Goal: Task Accomplishment & Management: Use online tool/utility

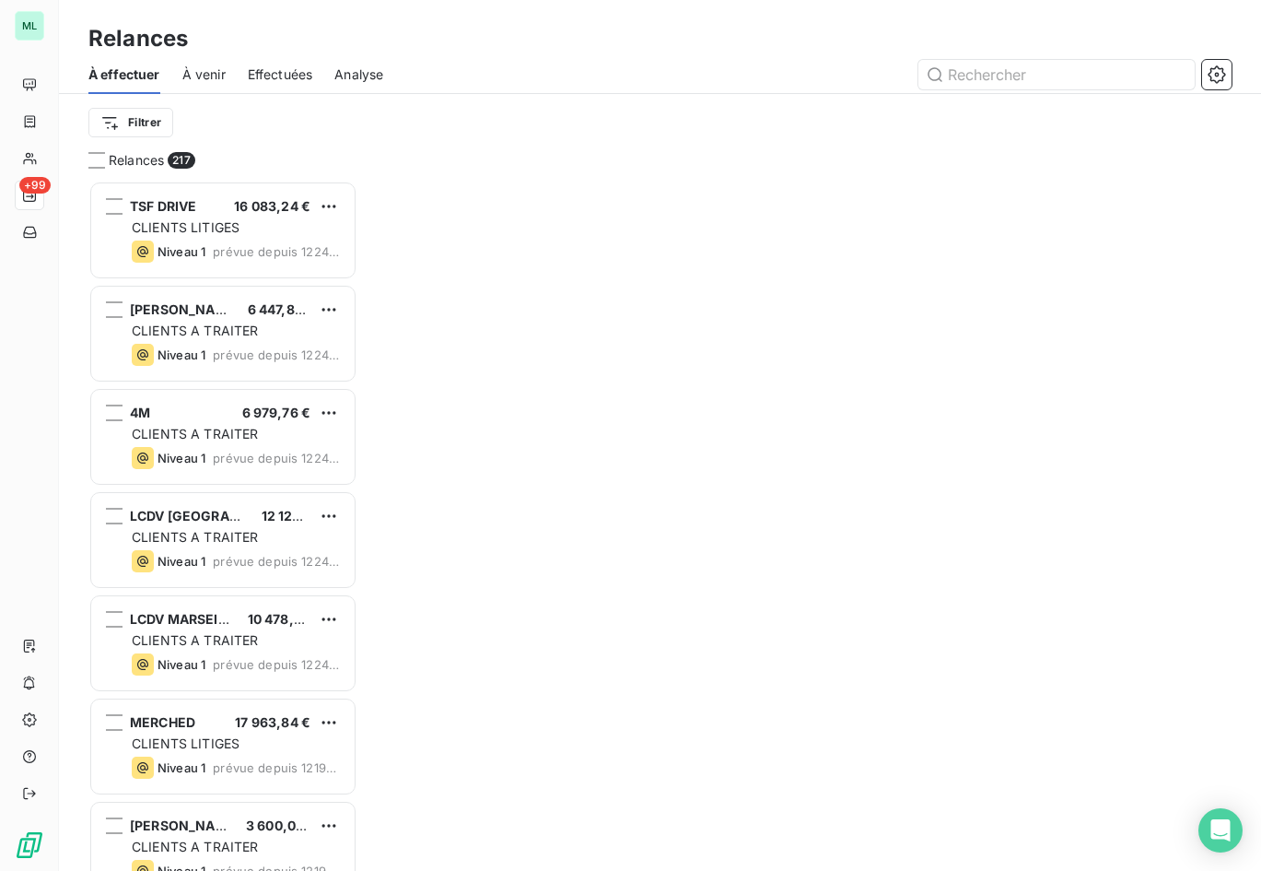
scroll to position [676, 256]
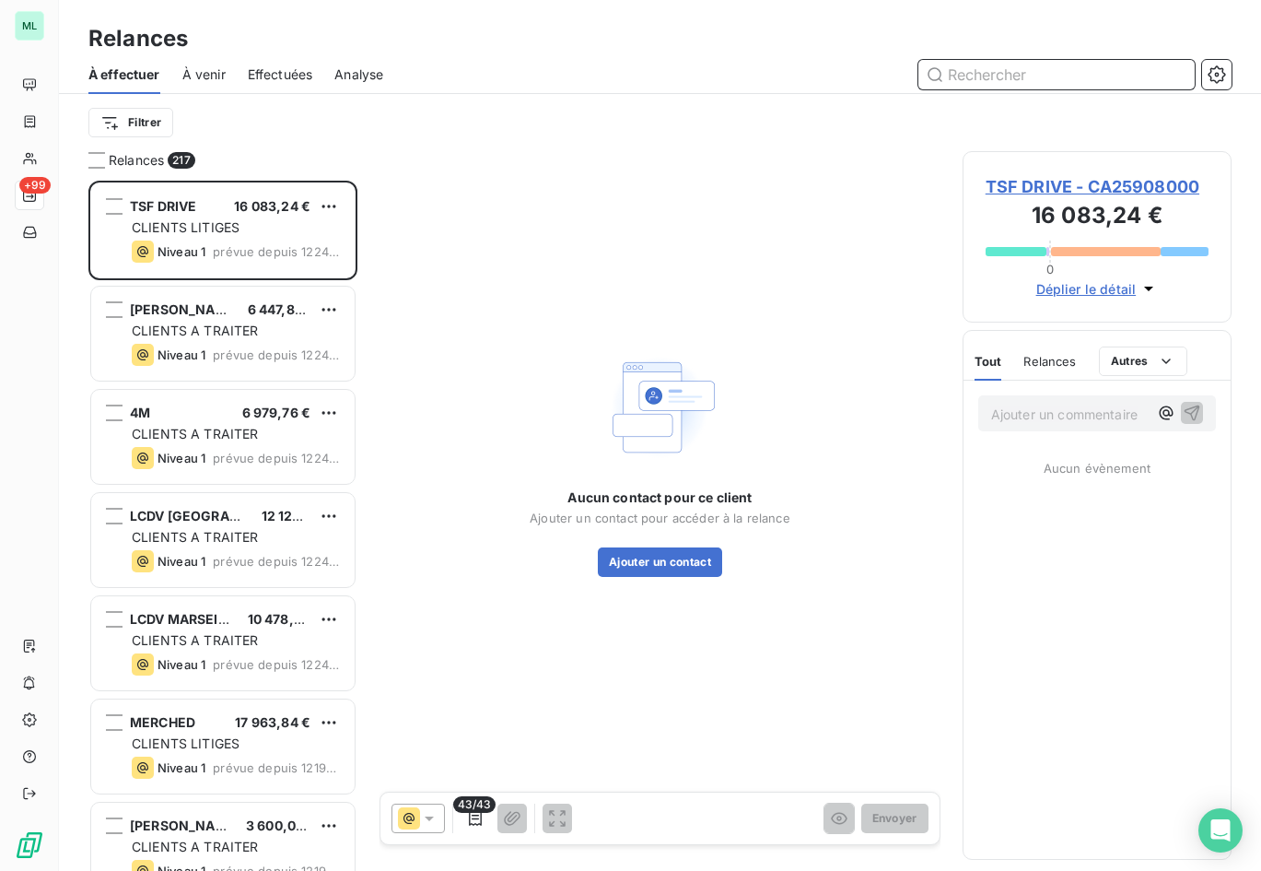
click at [995, 77] on input "text" at bounding box center [1057, 74] width 276 height 29
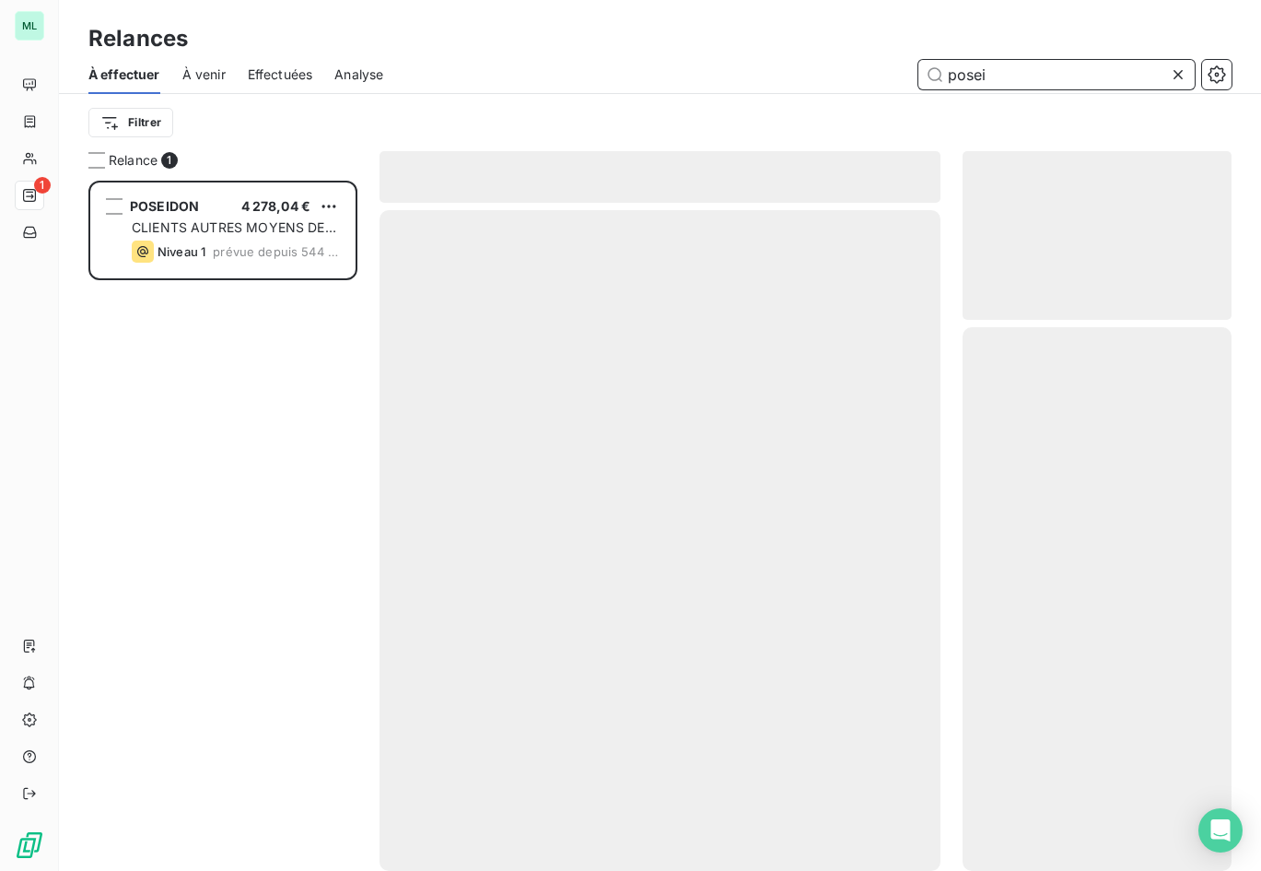
scroll to position [676, 256]
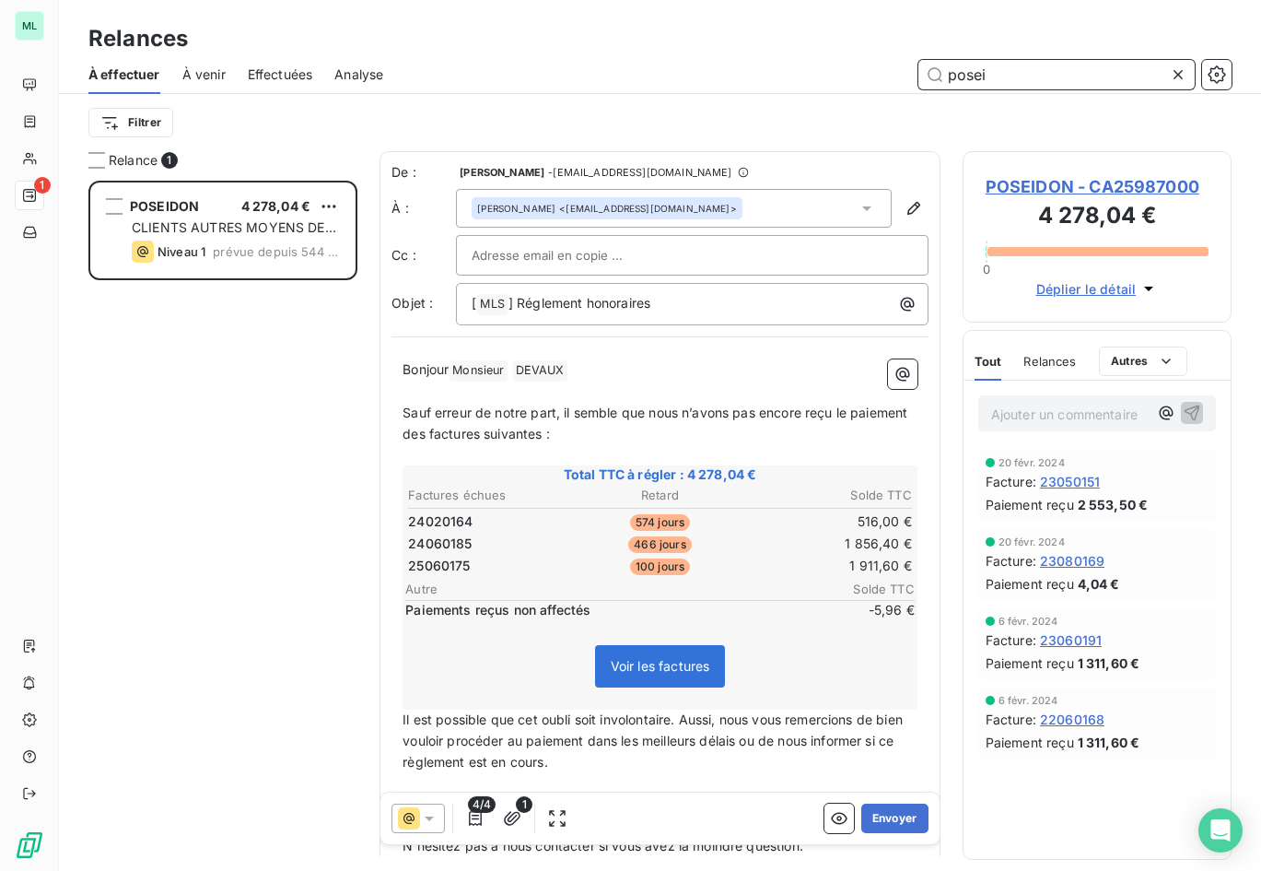
type input "posei"
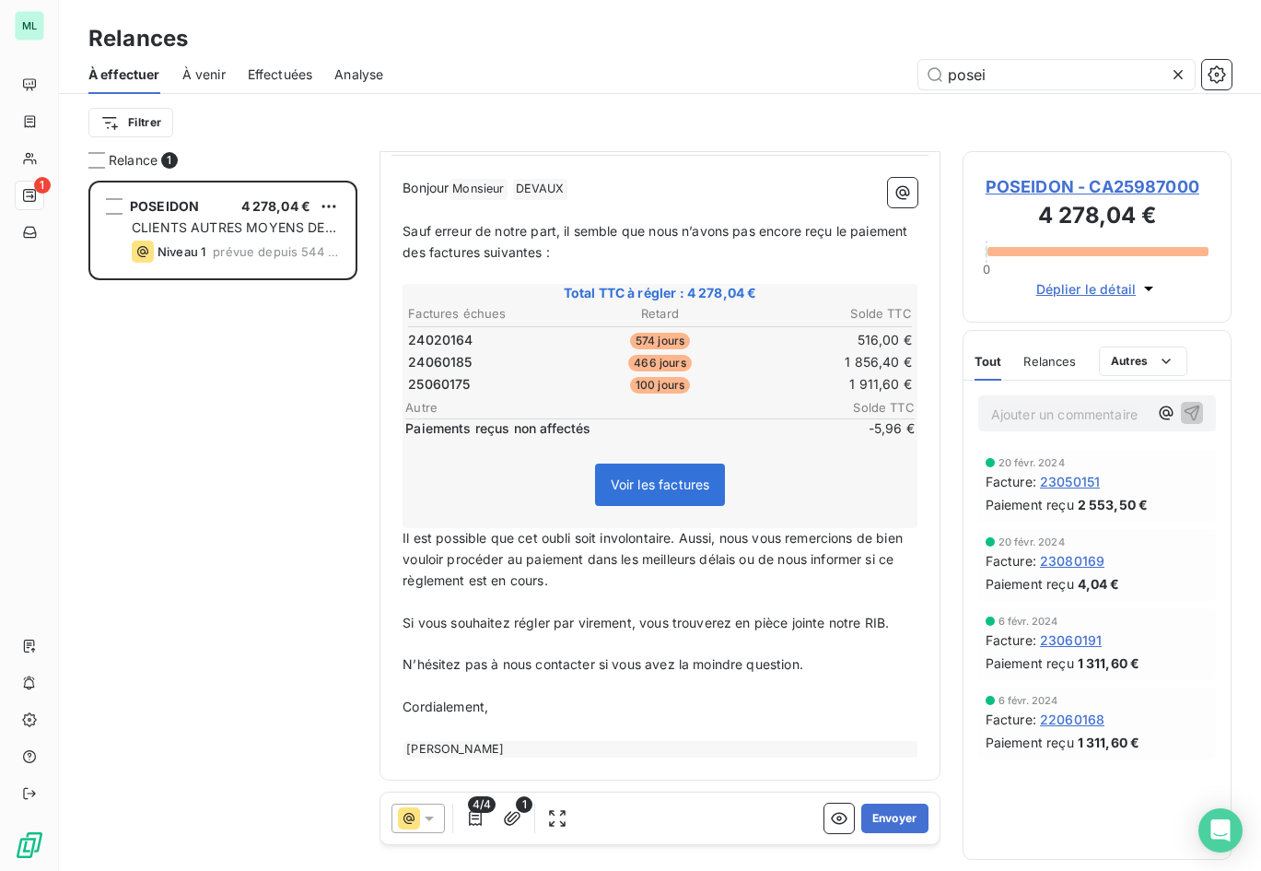
click at [664, 483] on span "Voir les factures" at bounding box center [661, 484] width 100 height 16
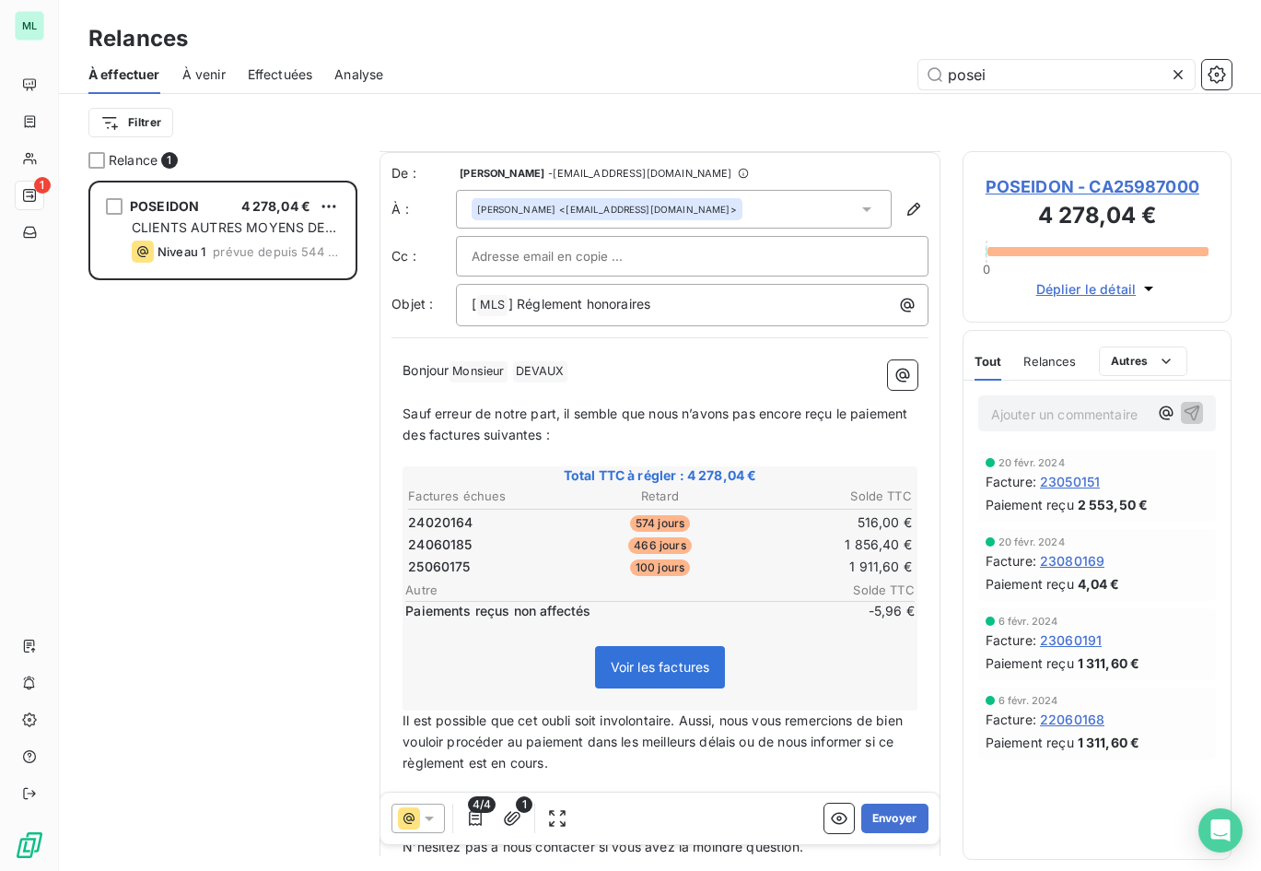
scroll to position [182, 0]
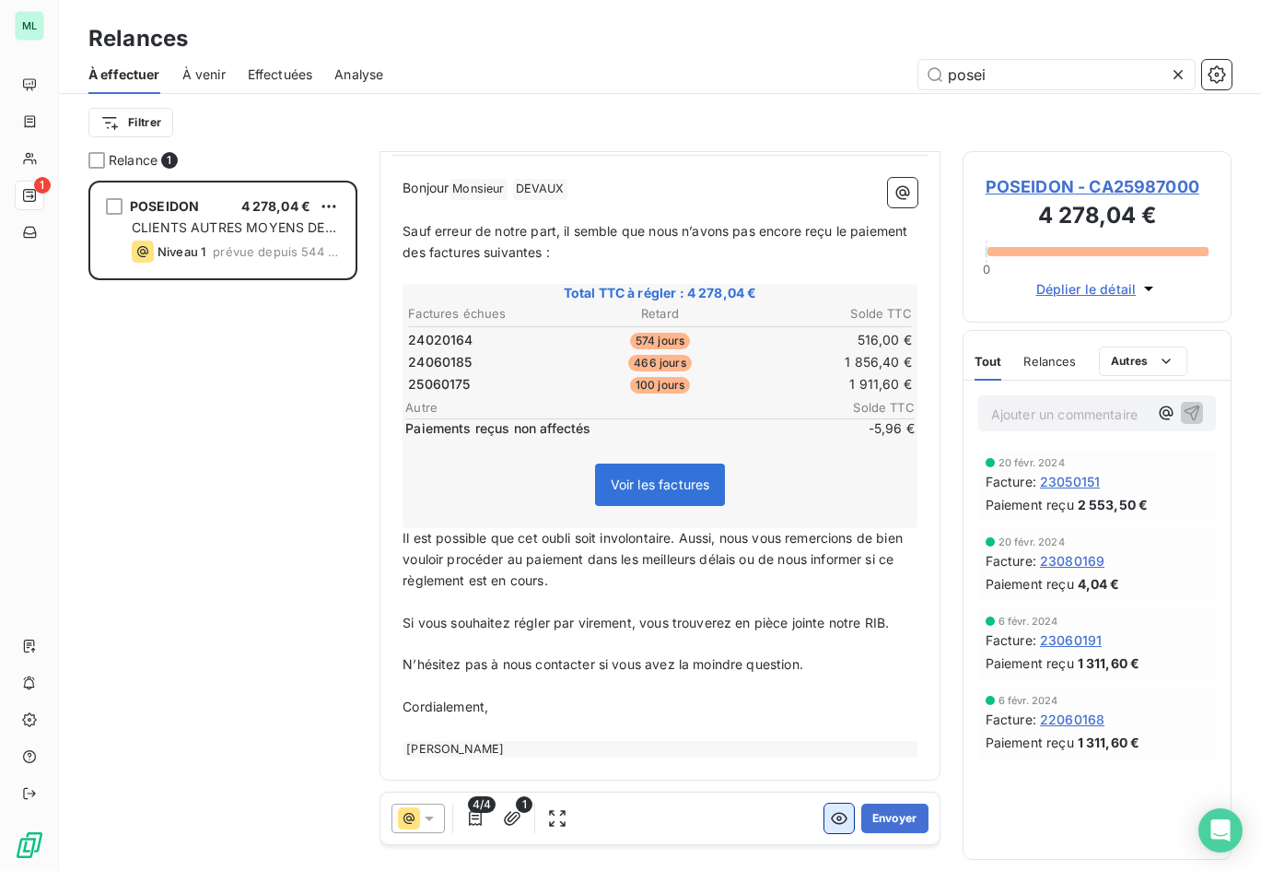
click at [831, 820] on icon "button" at bounding box center [839, 819] width 17 height 12
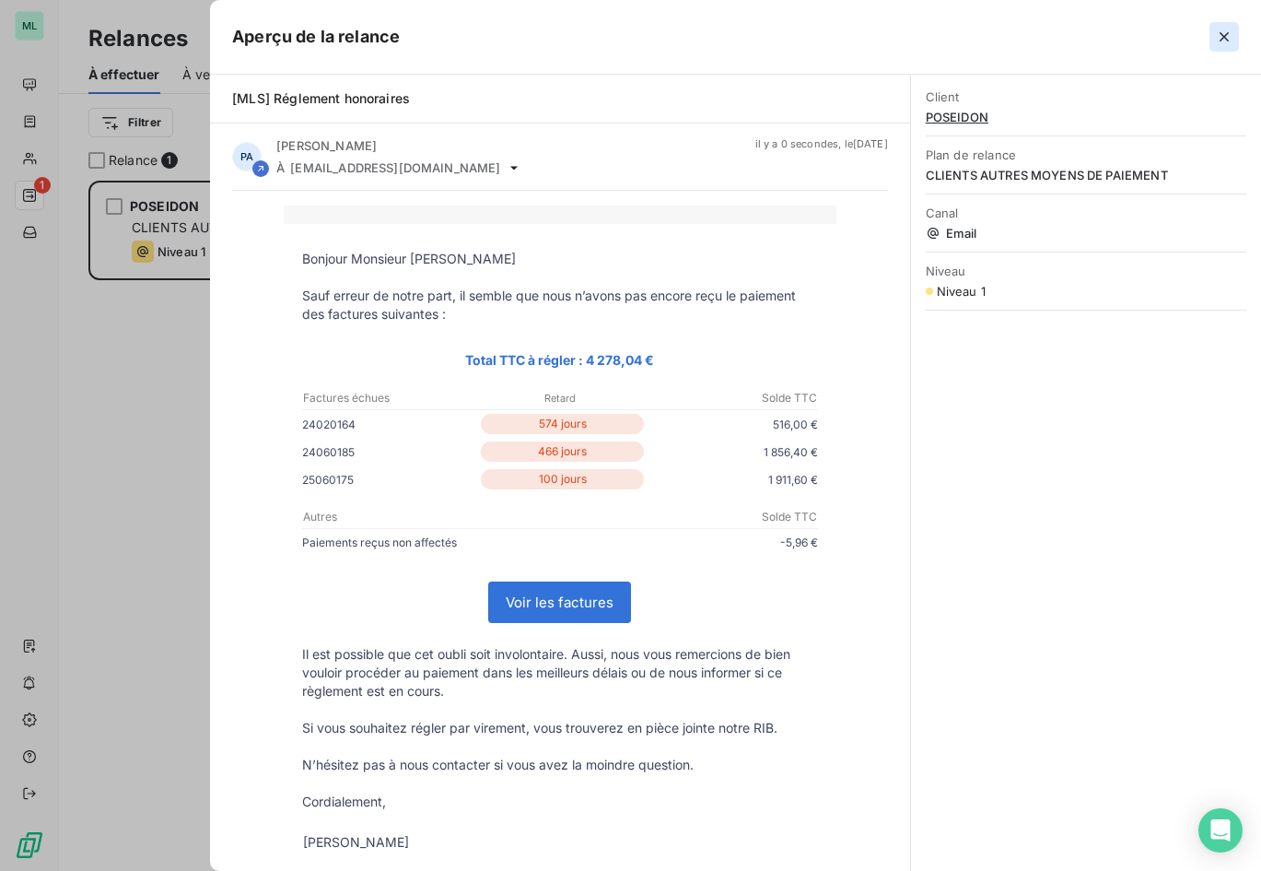
click at [1226, 35] on icon "button" at bounding box center [1224, 36] width 9 height 9
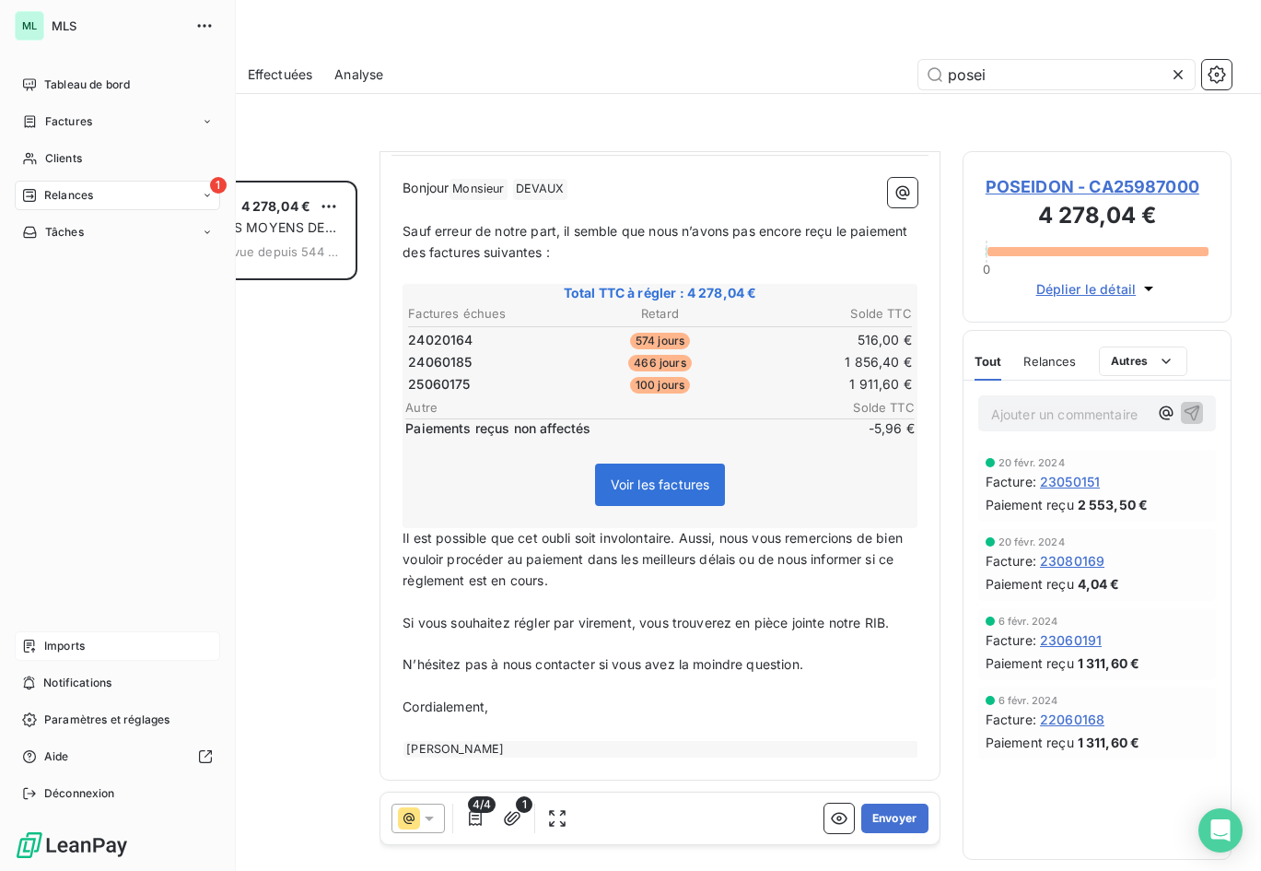
click at [45, 641] on span "Imports" at bounding box center [64, 646] width 41 height 17
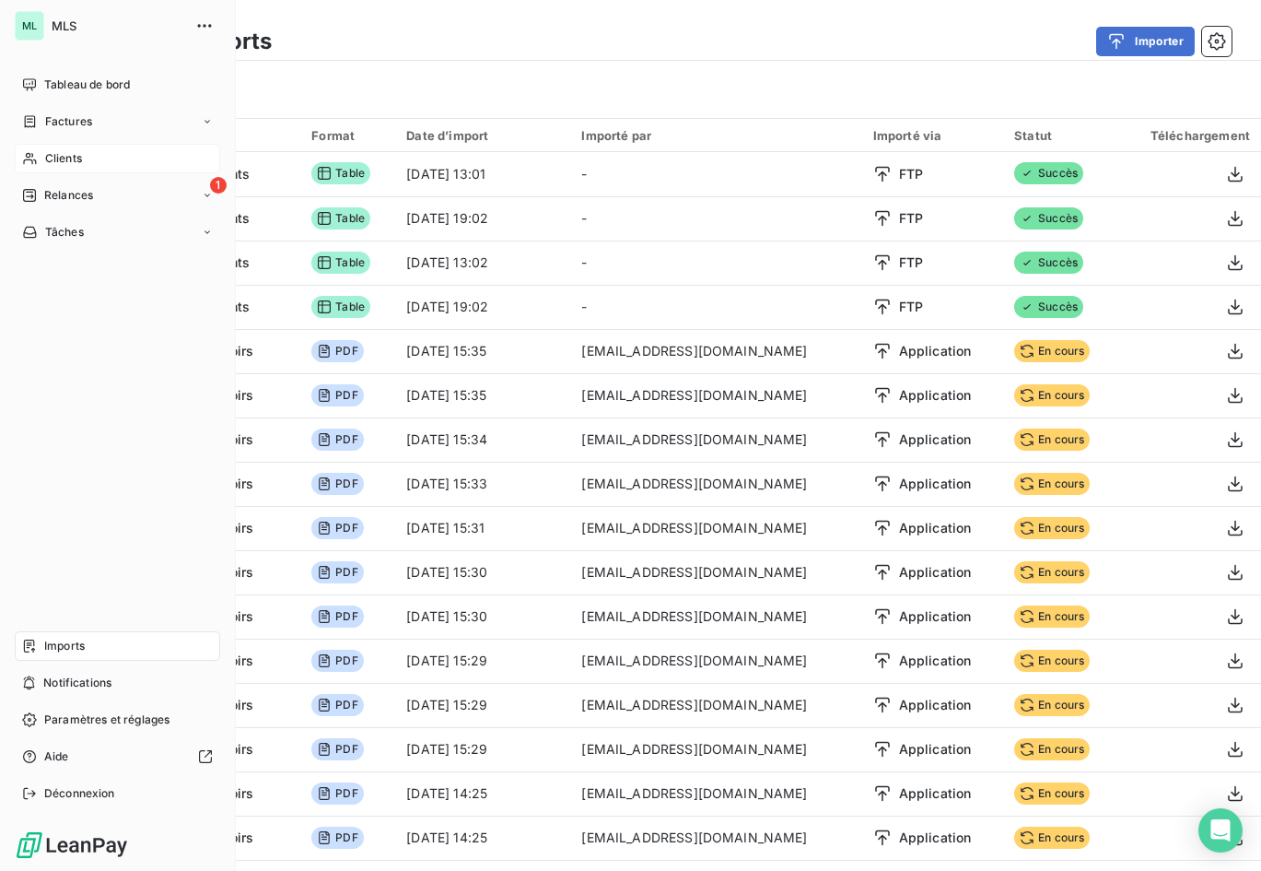
click at [98, 154] on div "Clients" at bounding box center [117, 158] width 205 height 29
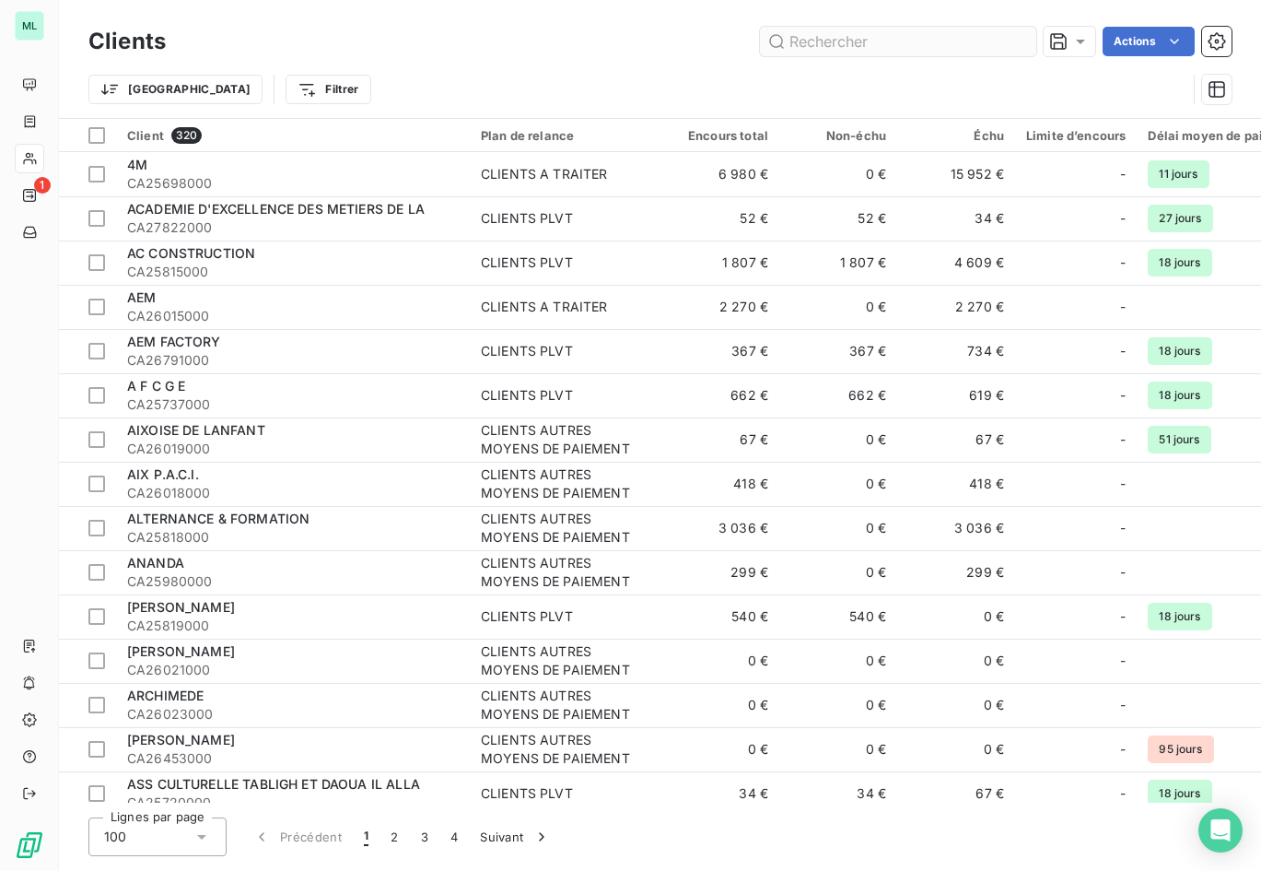
click at [811, 44] on input "text" at bounding box center [898, 41] width 276 height 29
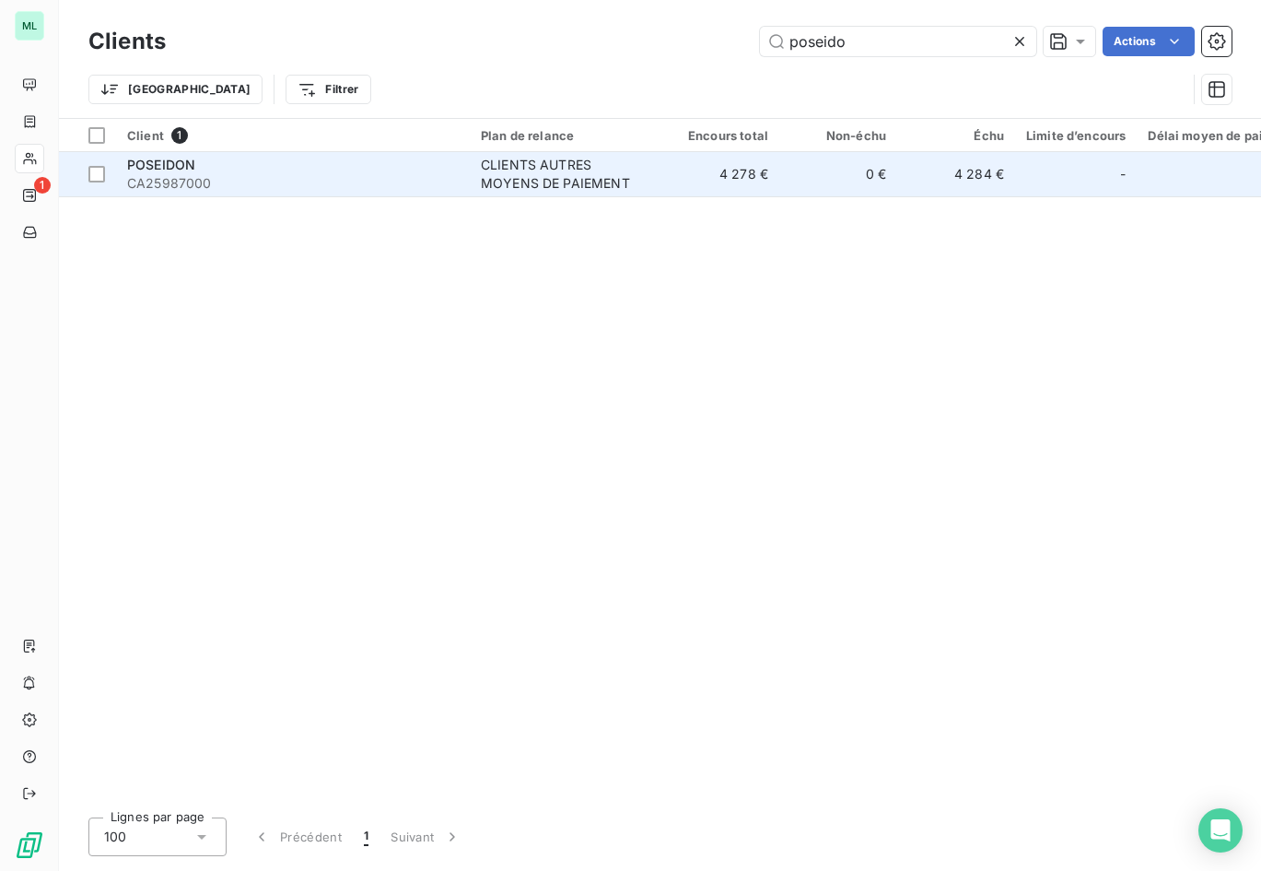
type input "poseido"
click at [656, 180] on td "CLIENTS AUTRES MOYENS DE PAIEMENT" at bounding box center [566, 174] width 192 height 44
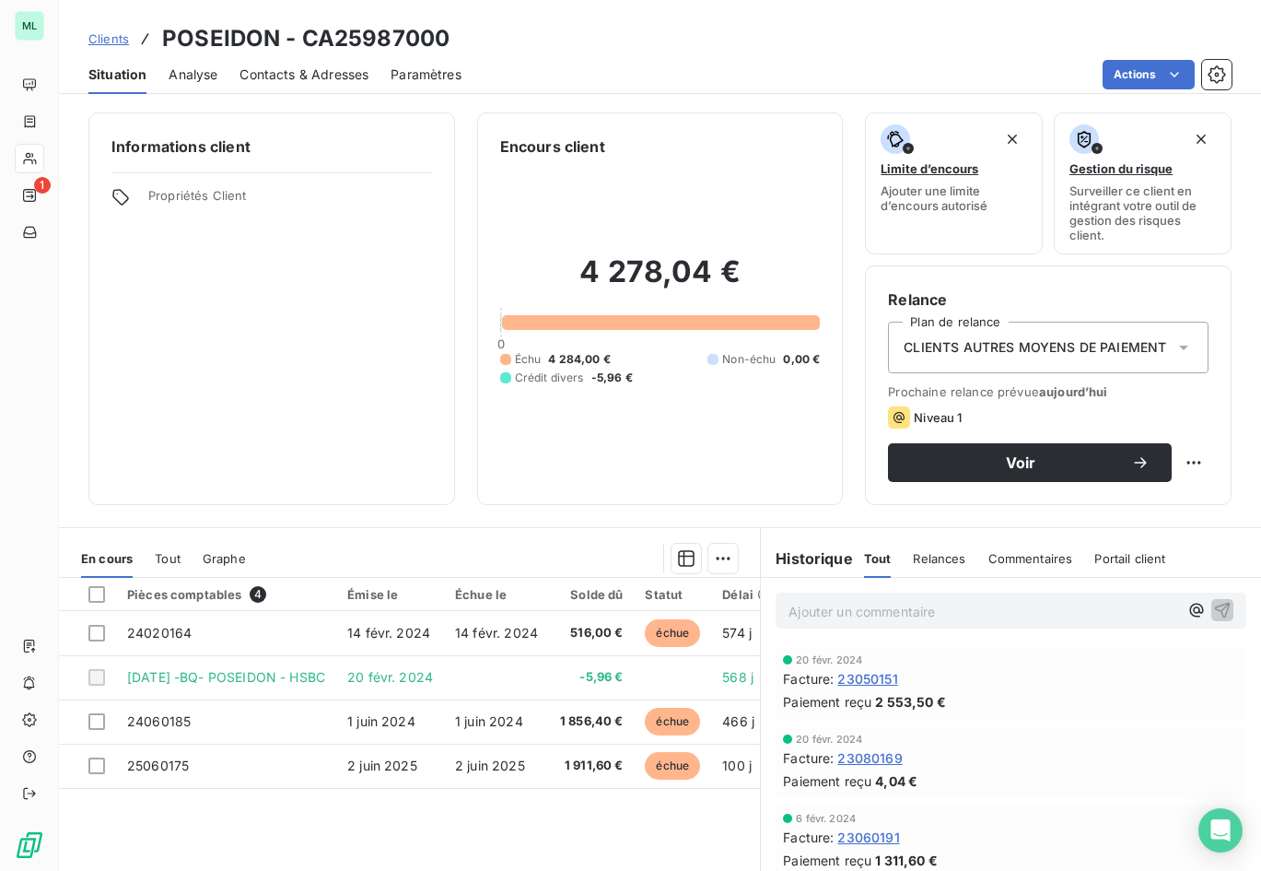
click at [721, 424] on div "4 278,04 € 0 Échu 4 284,00 € Non-échu 0,00 € Crédit divers -5,96 €" at bounding box center [660, 320] width 321 height 324
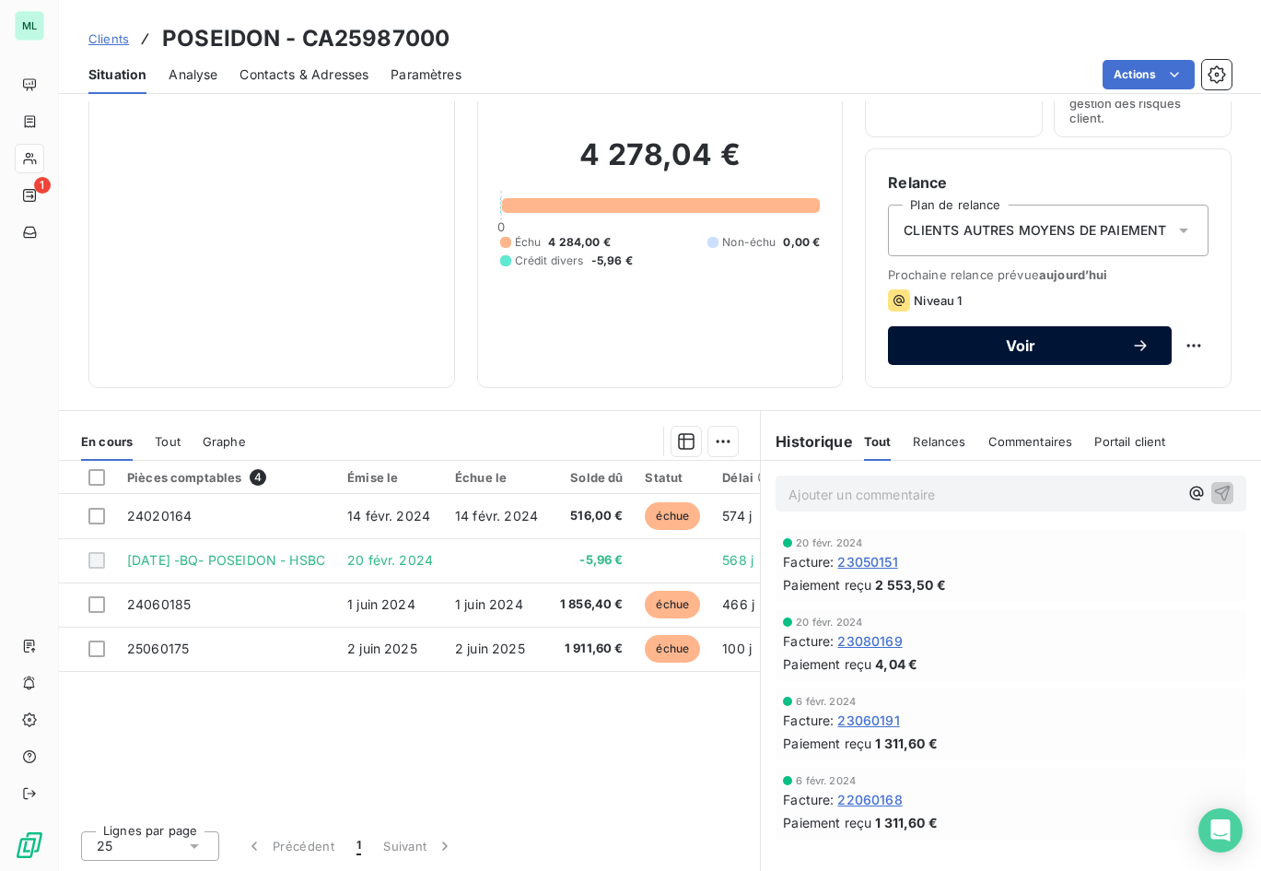
click at [1015, 353] on span "Voir" at bounding box center [1020, 345] width 221 height 15
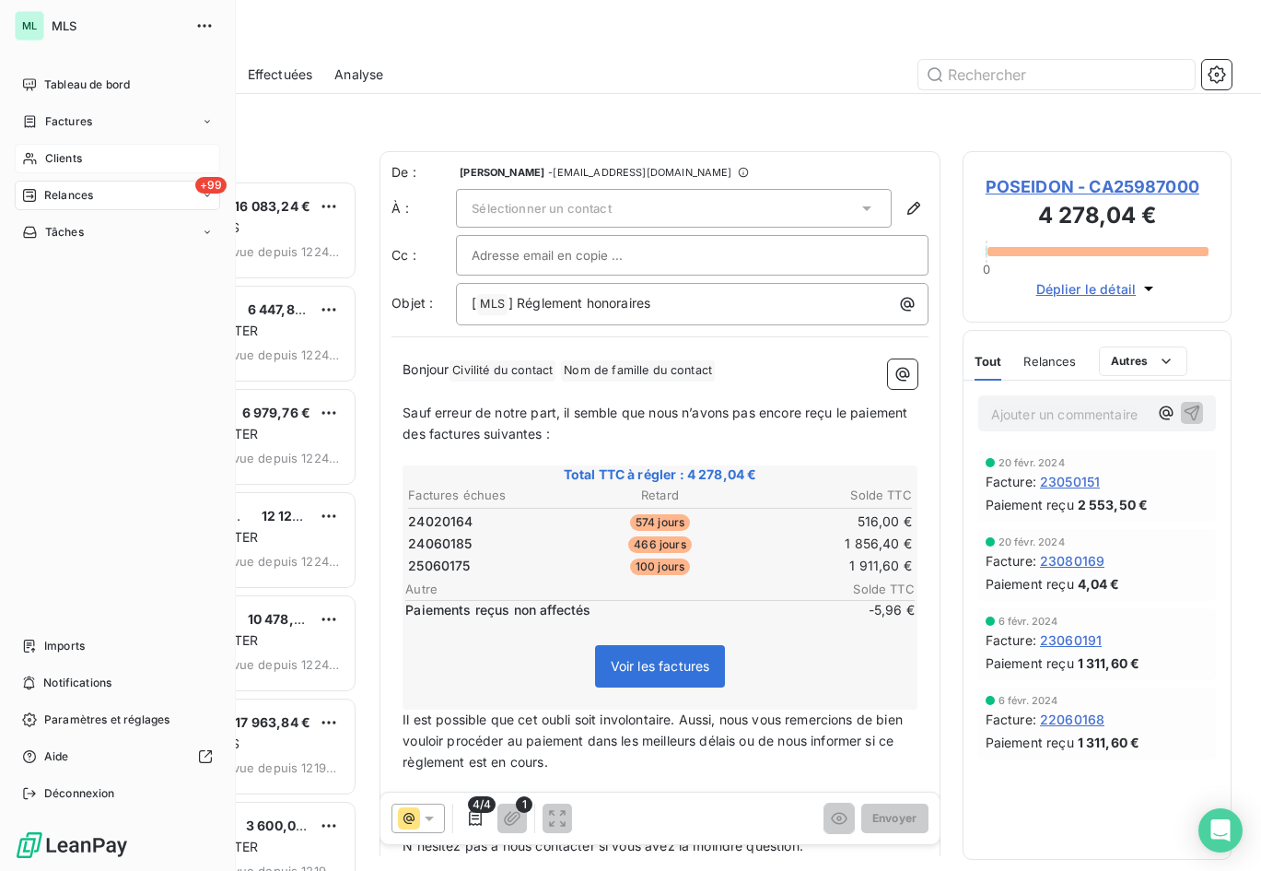
click at [65, 154] on span "Clients" at bounding box center [63, 158] width 37 height 17
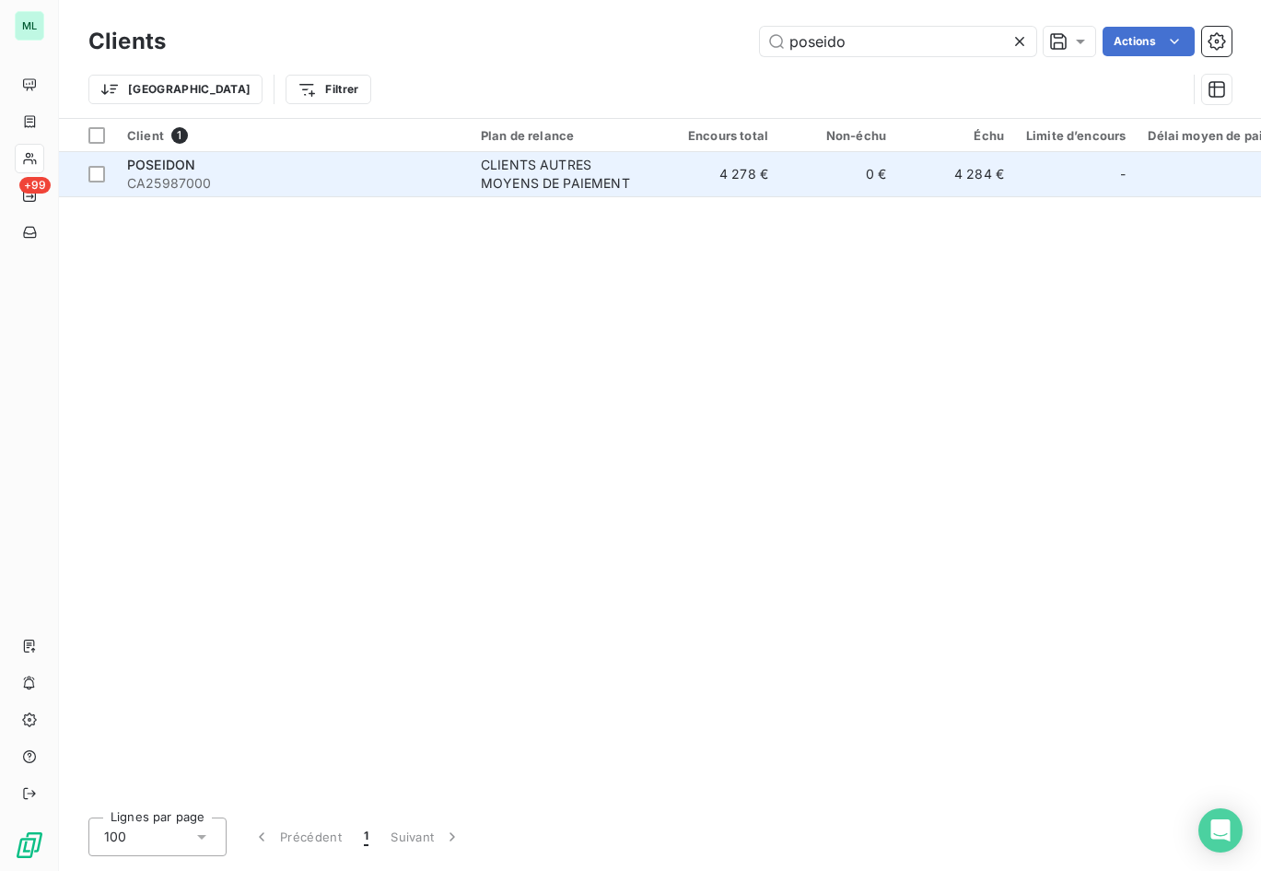
click at [602, 170] on div "CLIENTS AUTRES MOYENS DE PAIEMENT" at bounding box center [566, 174] width 170 height 37
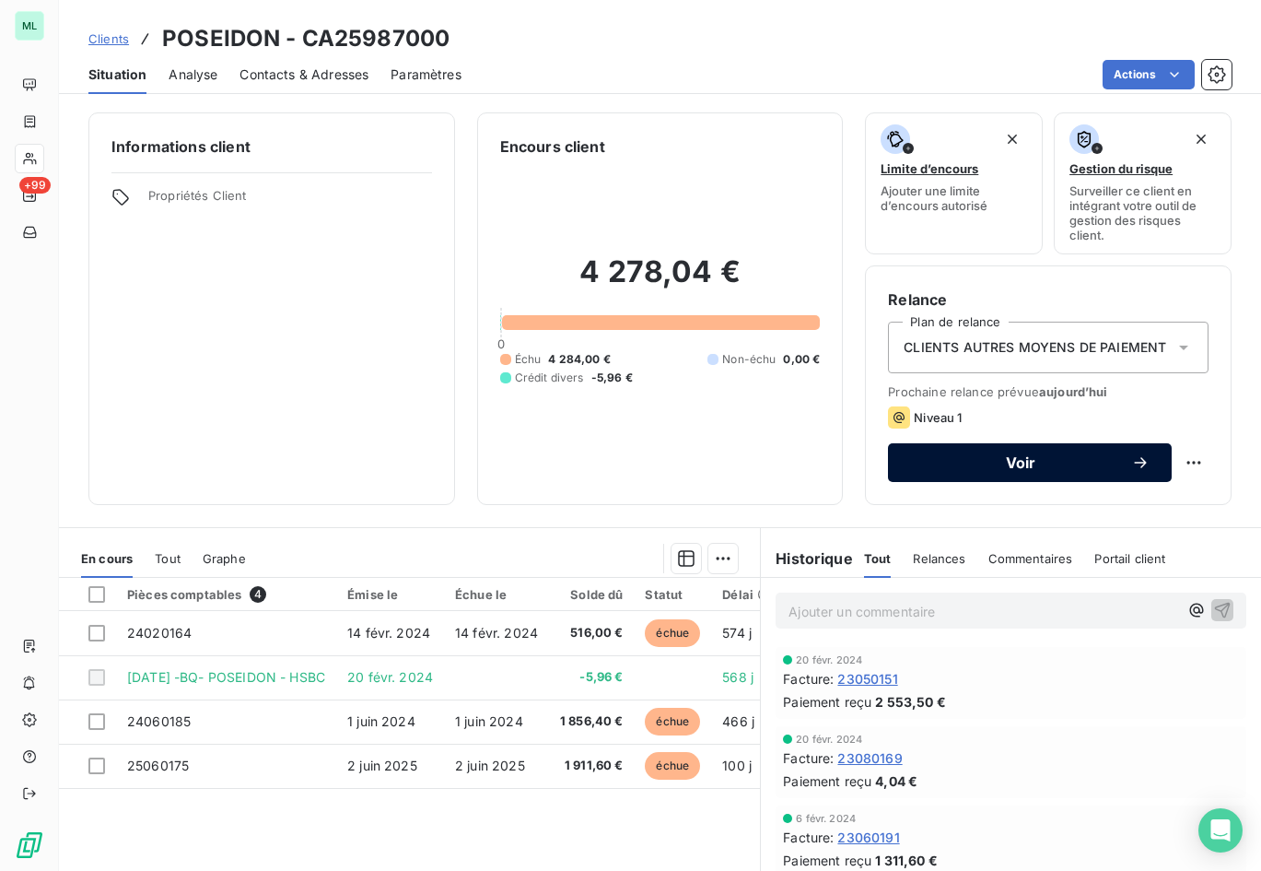
click at [930, 459] on span "Voir" at bounding box center [1020, 462] width 221 height 15
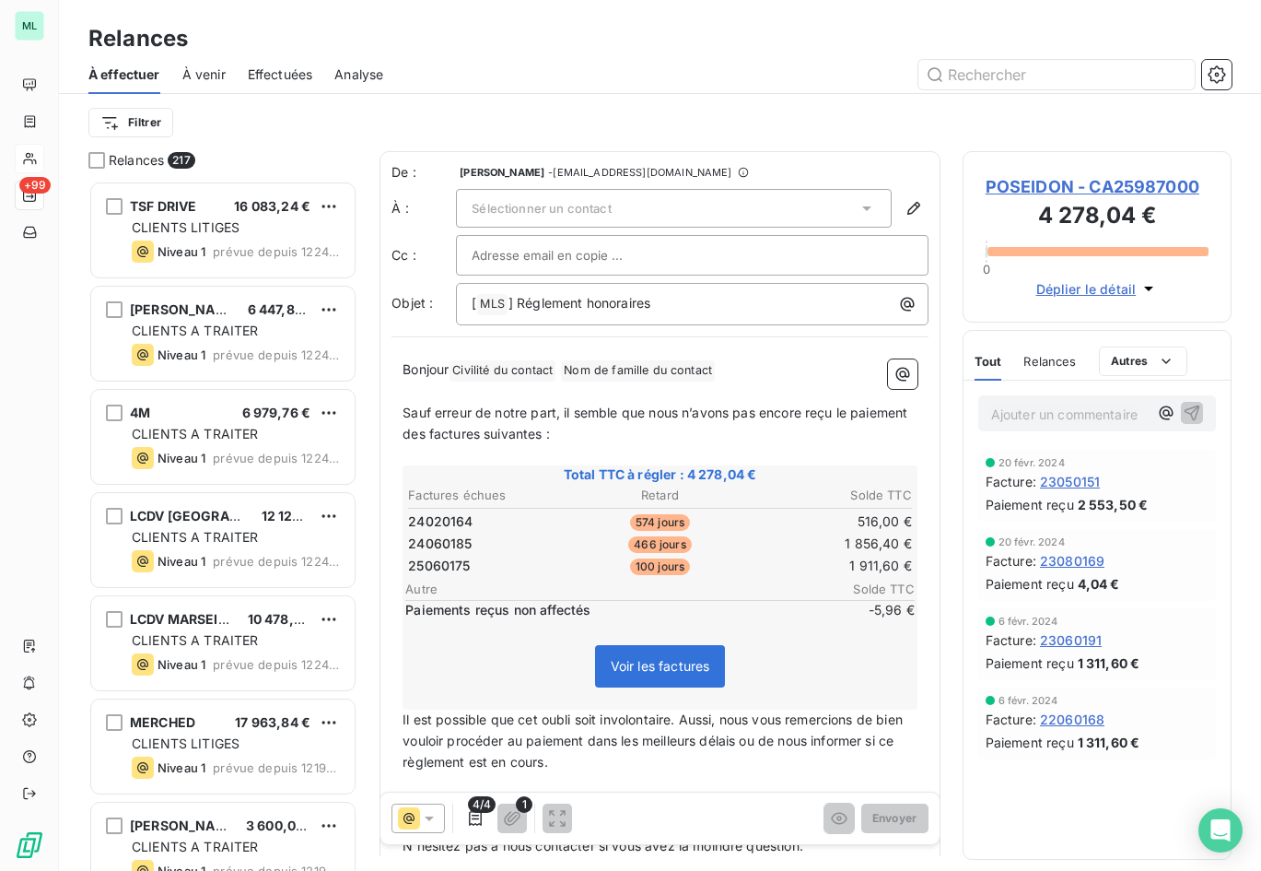
click at [858, 205] on icon at bounding box center [867, 208] width 18 height 18
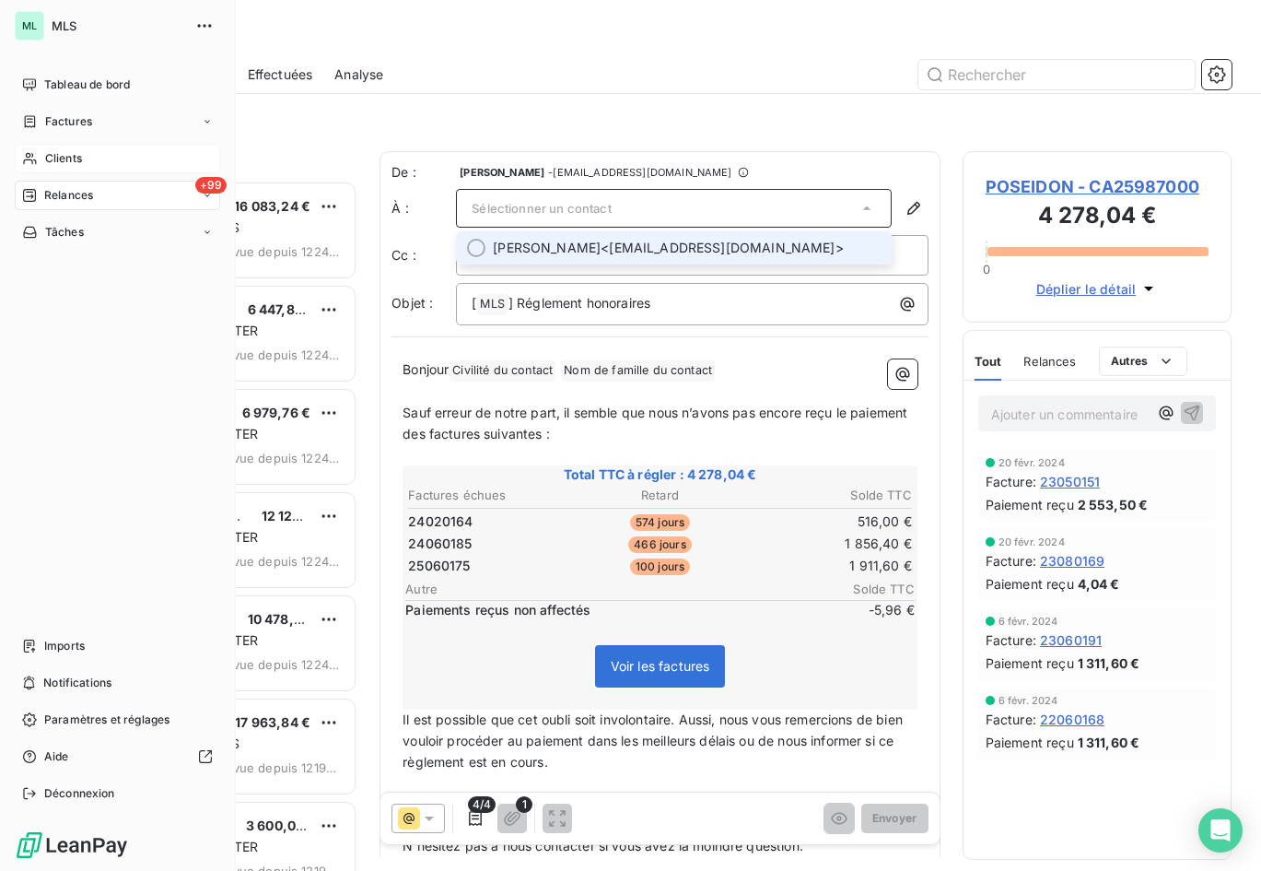
click at [76, 152] on span "Clients" at bounding box center [63, 158] width 37 height 17
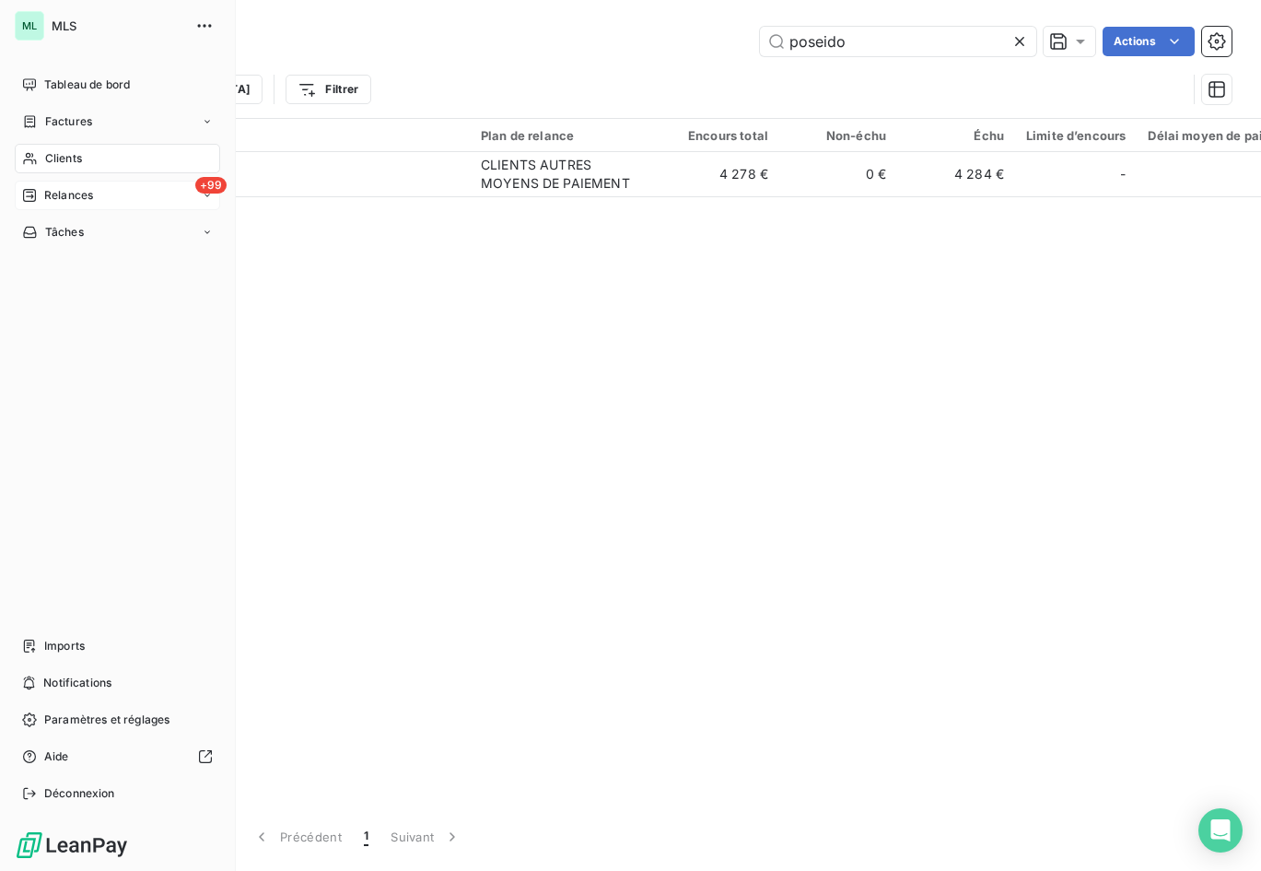
click at [78, 203] on span "Relances" at bounding box center [68, 195] width 49 height 17
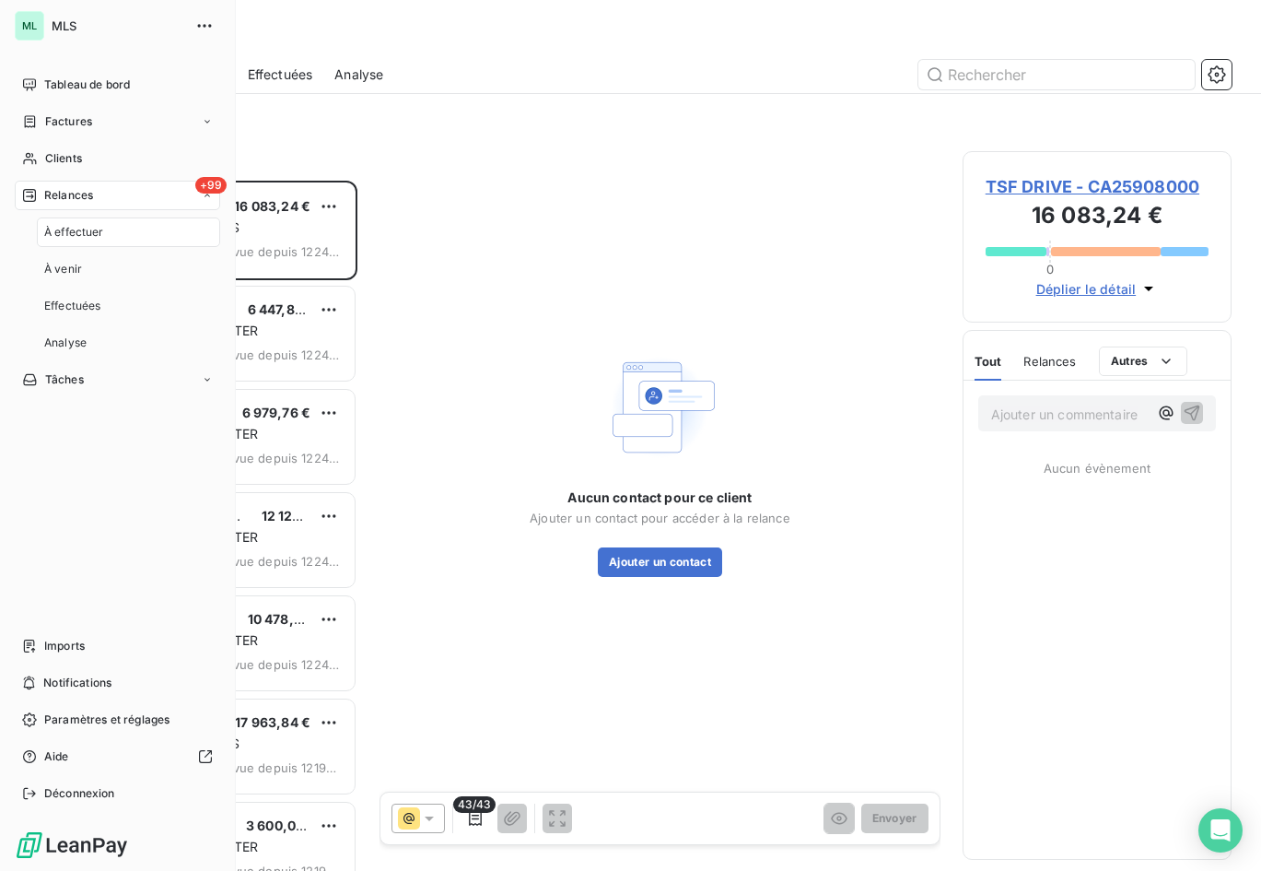
scroll to position [676, 256]
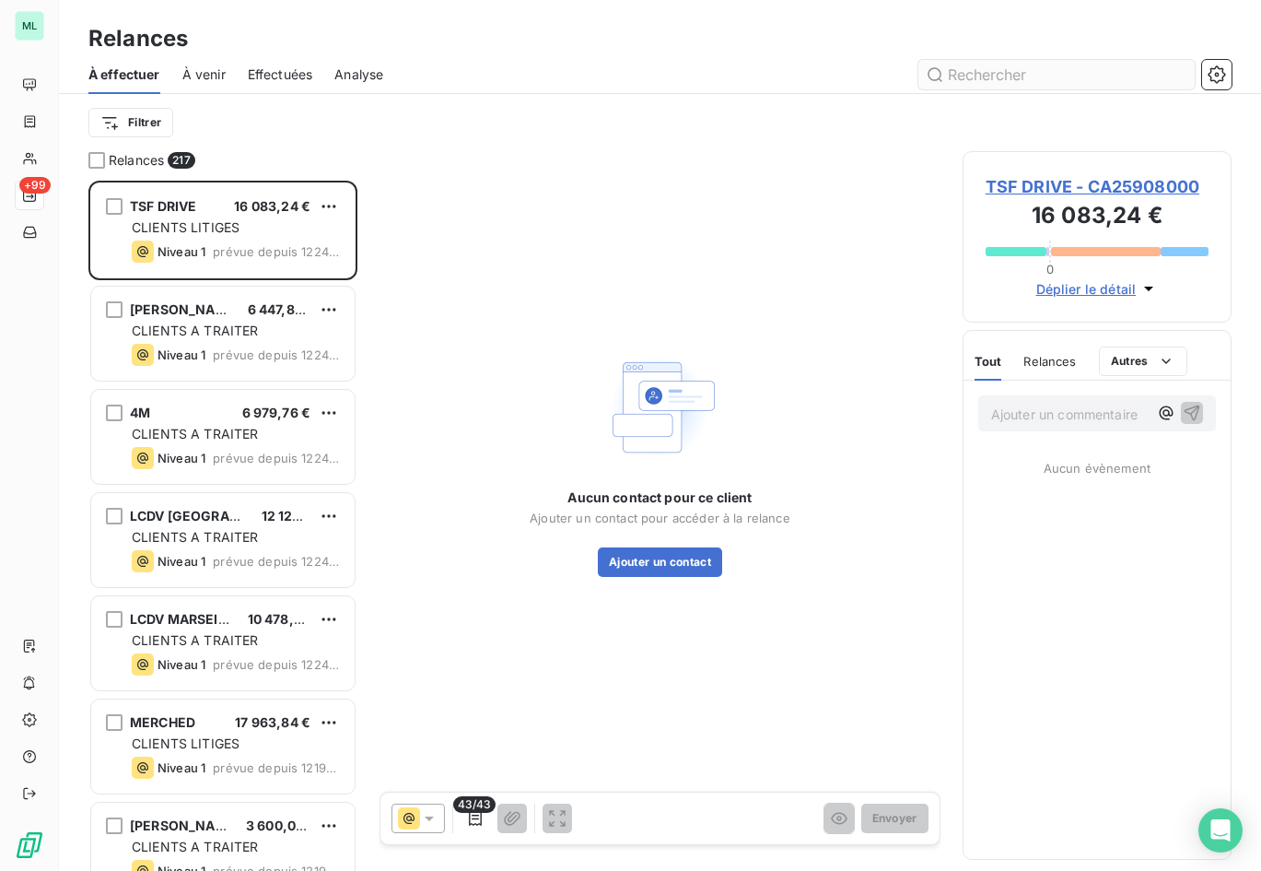
click at [1012, 69] on input "text" at bounding box center [1057, 74] width 276 height 29
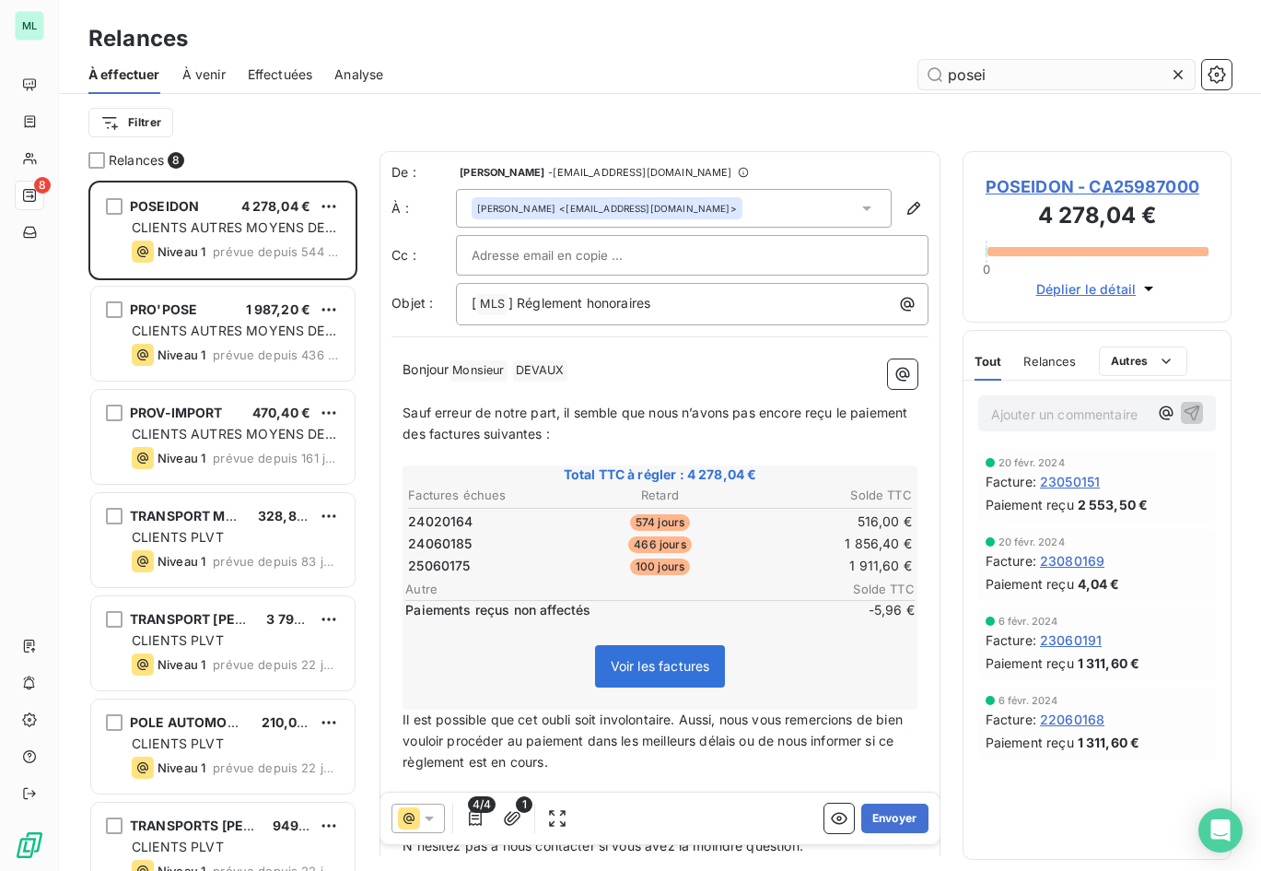
scroll to position [676, 256]
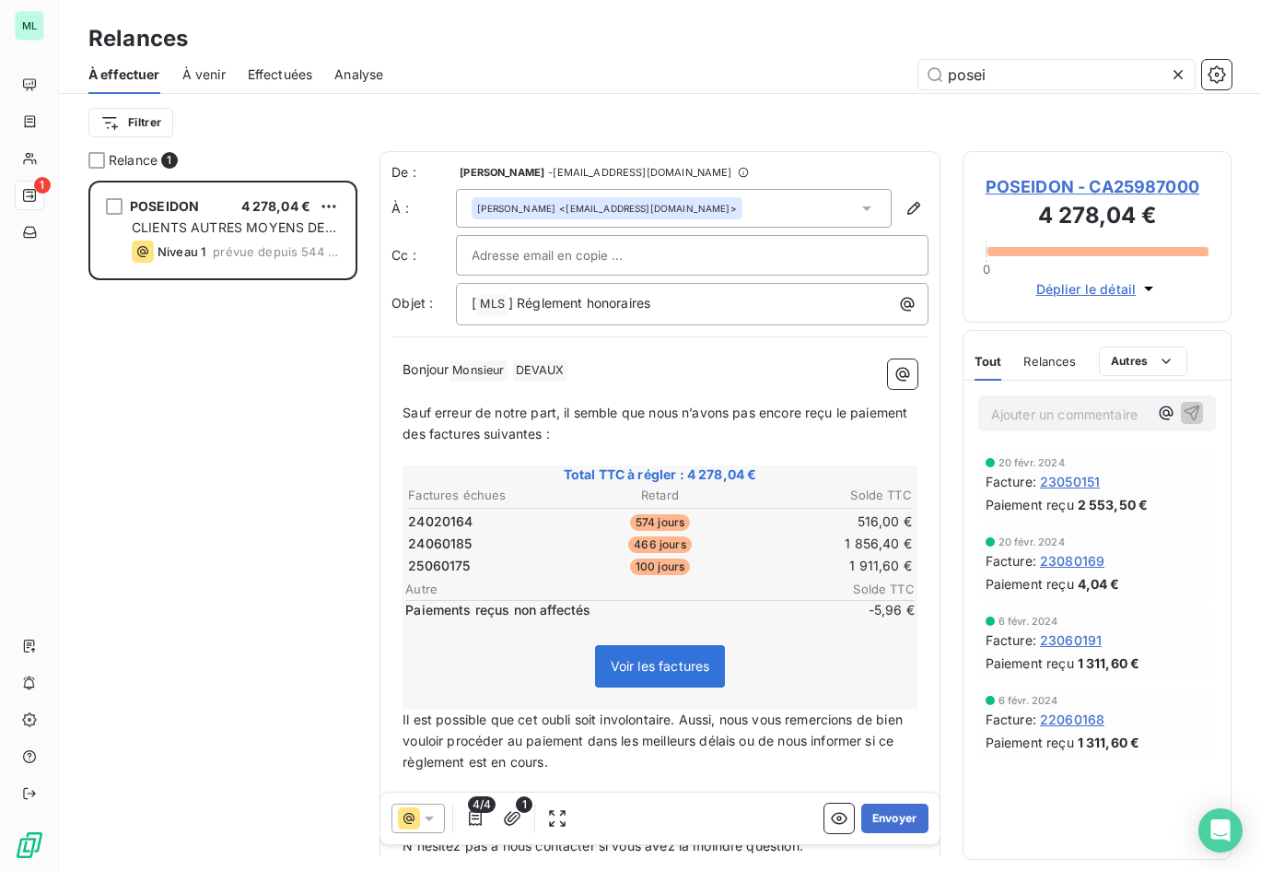
type input "posei"
click at [717, 259] on div at bounding box center [692, 255] width 441 height 28
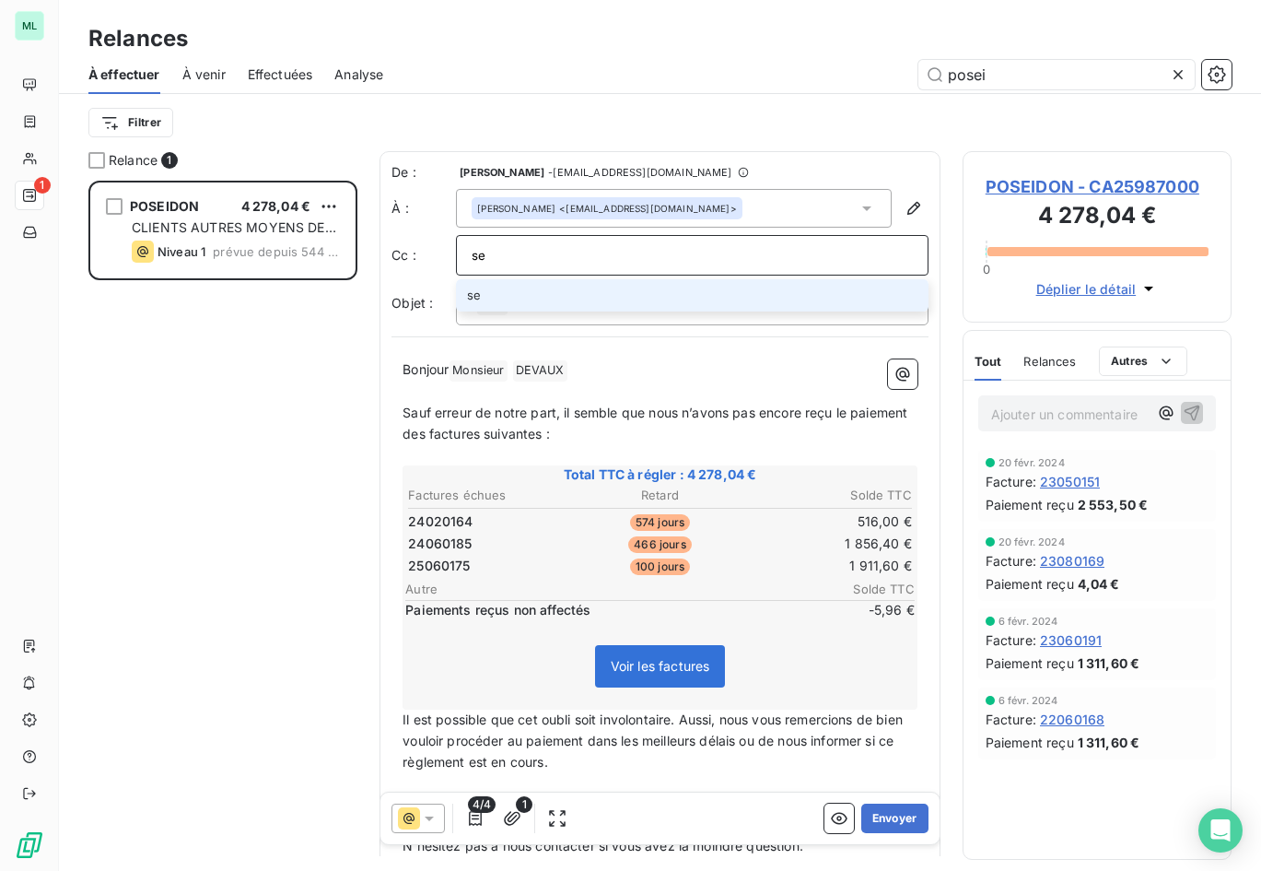
type input "[EMAIL_ADDRESS][DOMAIN_NAME]"
drag, startPoint x: 672, startPoint y: 250, endPoint x: 362, endPoint y: 246, distance: 309.6
click at [362, 246] on div "Relance 1 POSEIDON 4 278,04 € CLIENTS AUTRES MOYENS DE PAIEMENT Niveau 1 prévue…" at bounding box center [660, 511] width 1202 height 720
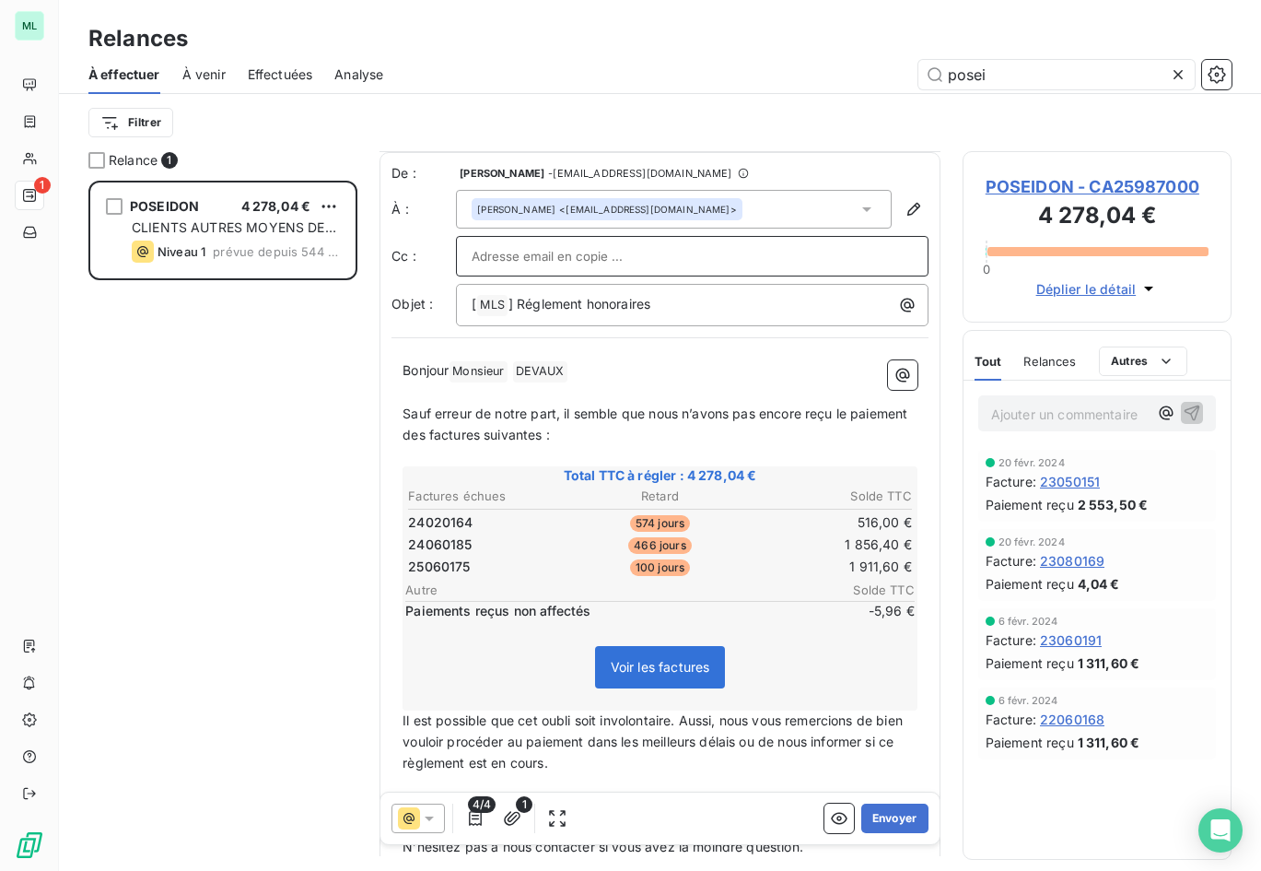
scroll to position [182, 0]
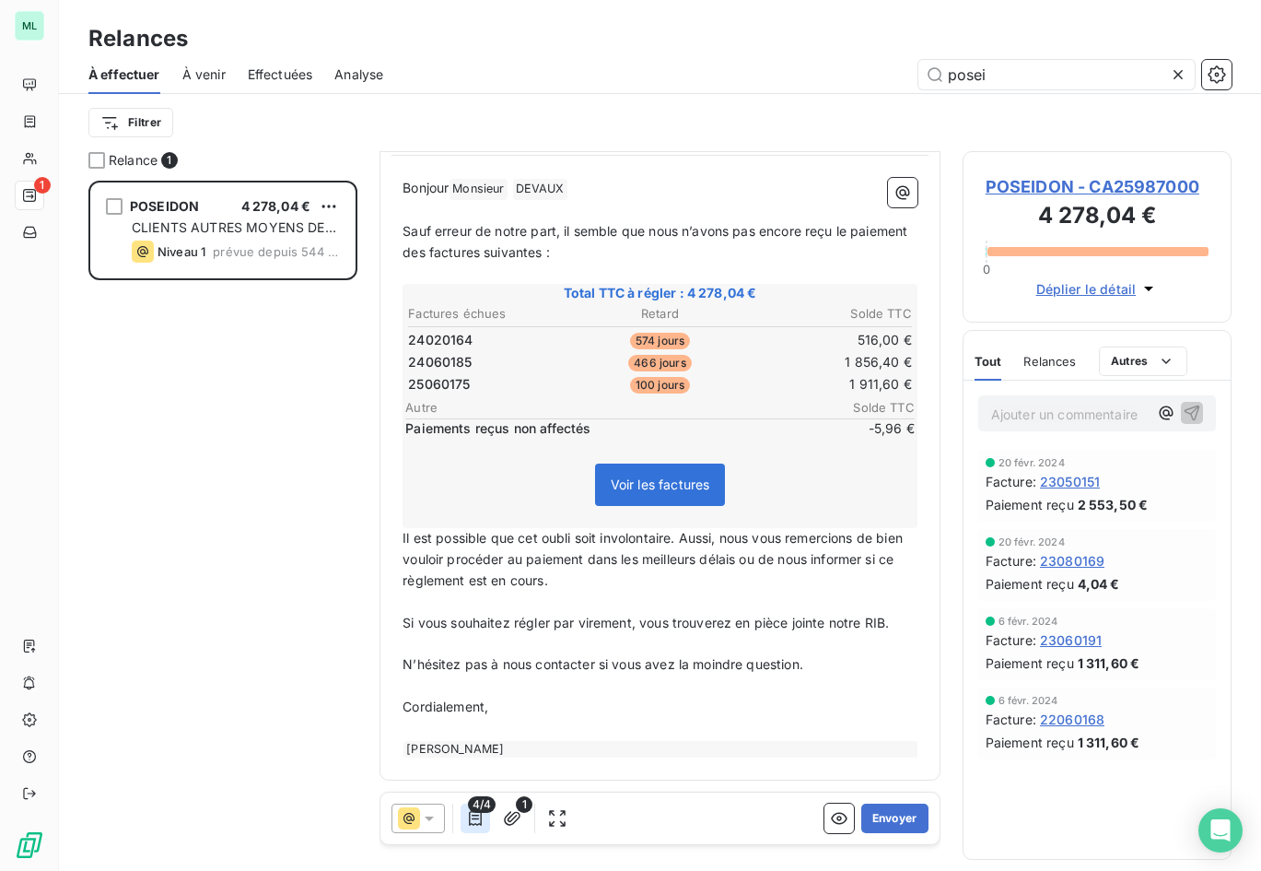
click at [478, 815] on icon "button" at bounding box center [475, 818] width 13 height 15
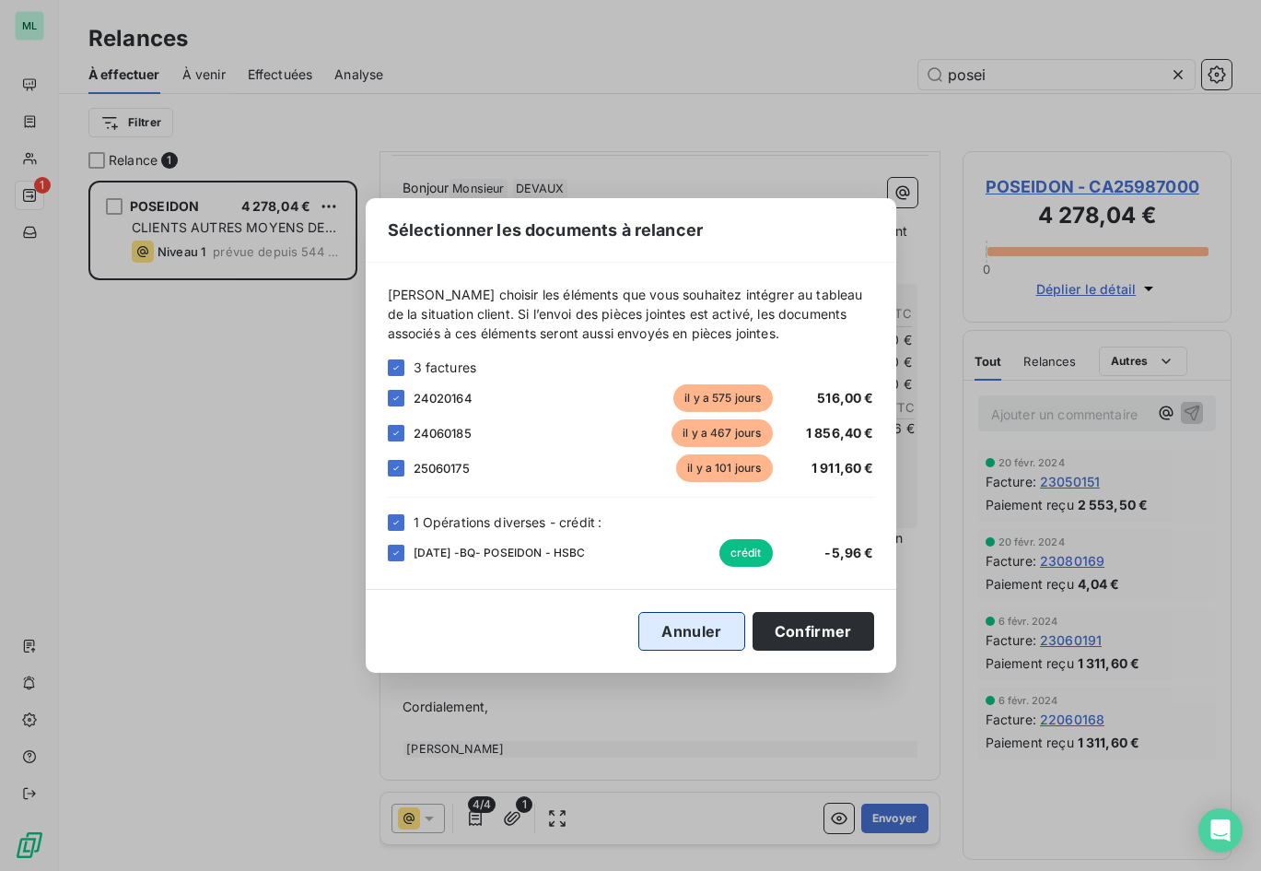
click at [668, 628] on button "Annuler" at bounding box center [692, 631] width 106 height 39
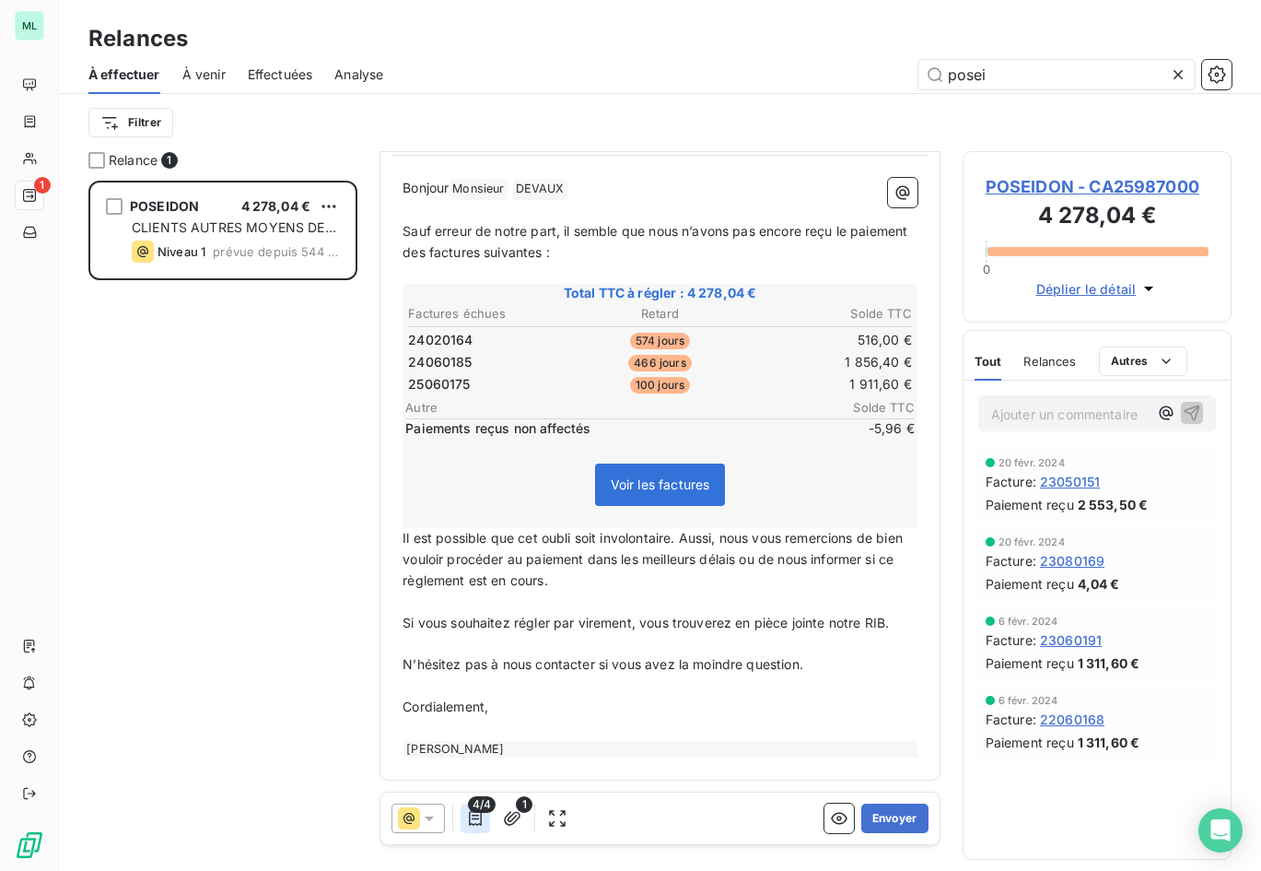
click at [475, 813] on icon "button" at bounding box center [475, 818] width 18 height 18
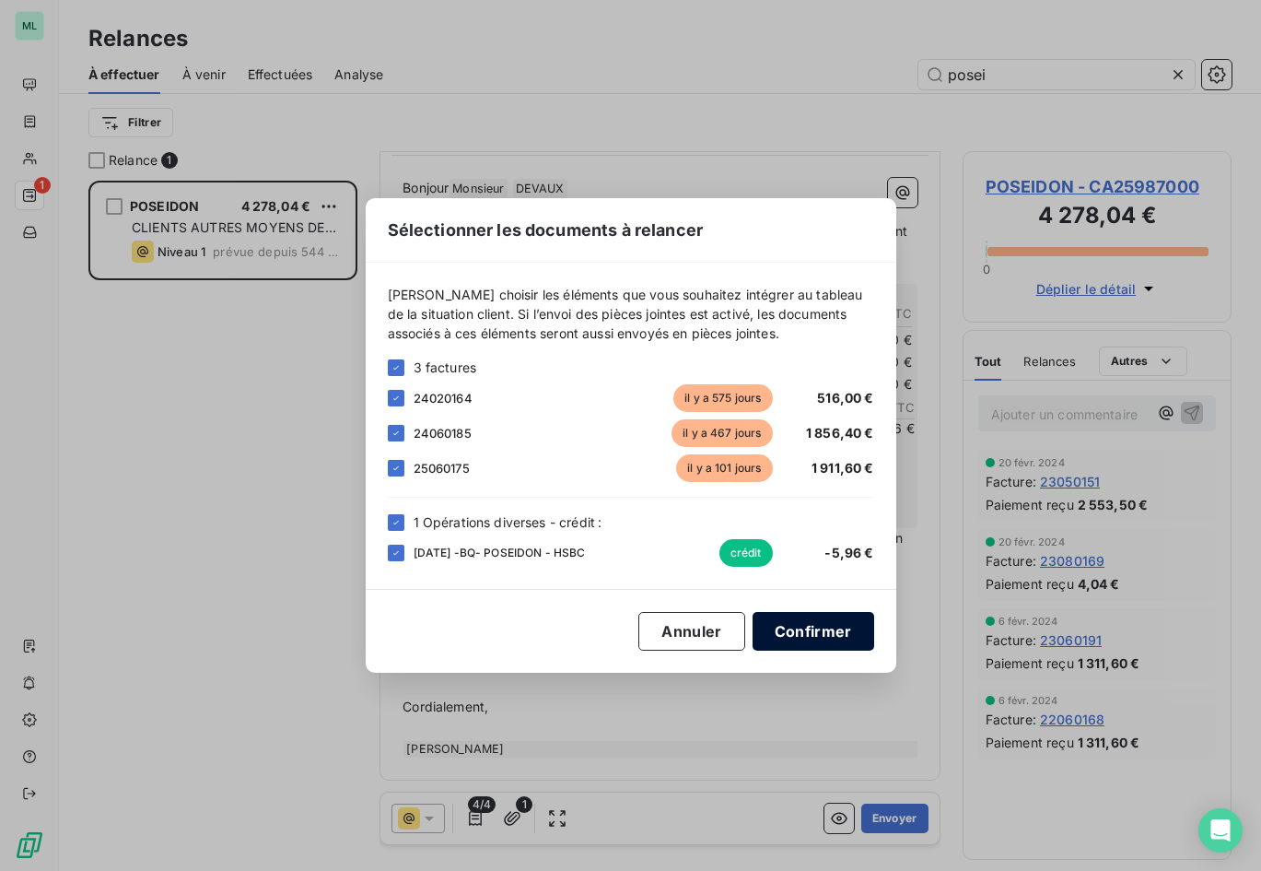
click at [794, 630] on button "Confirmer" at bounding box center [814, 631] width 122 height 39
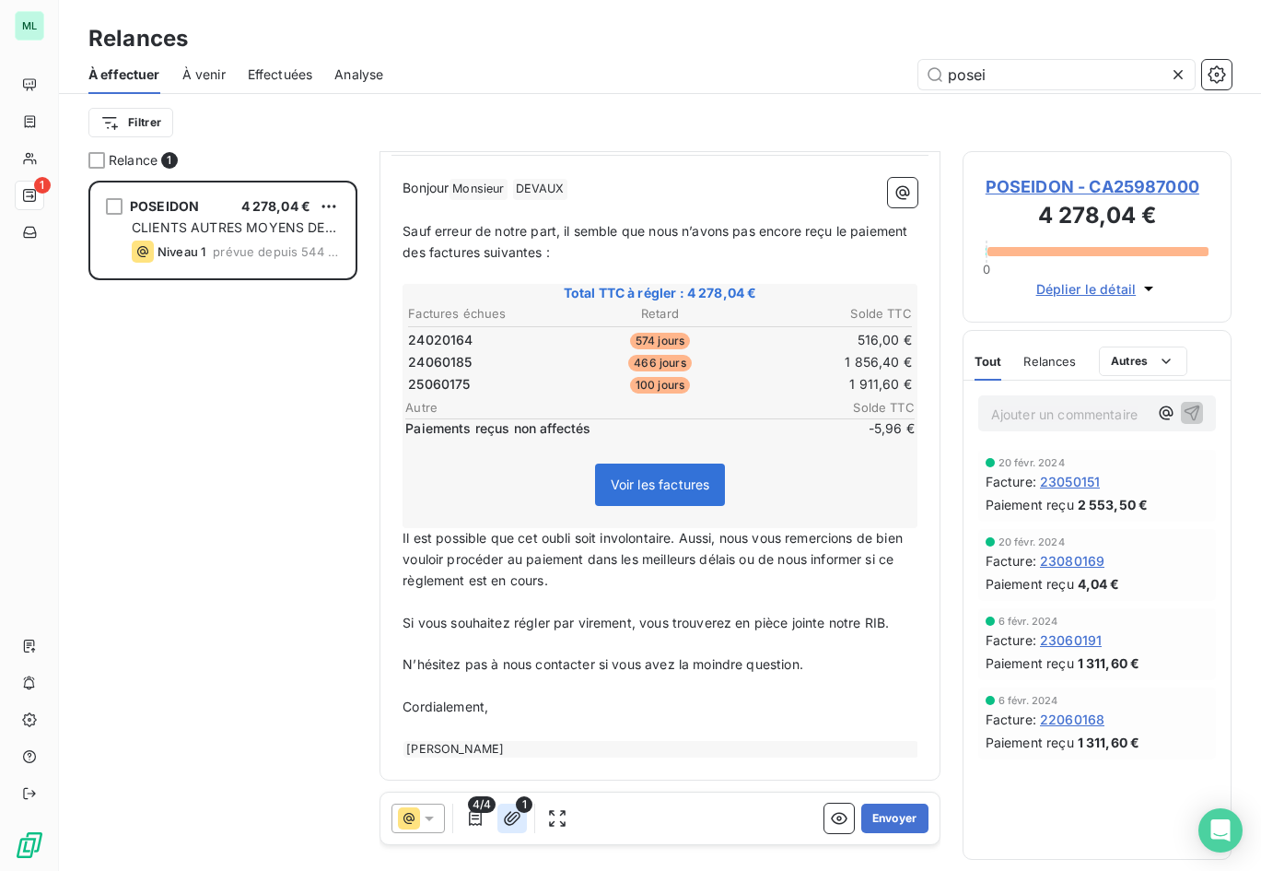
click at [523, 815] on button "button" at bounding box center [512, 817] width 29 height 29
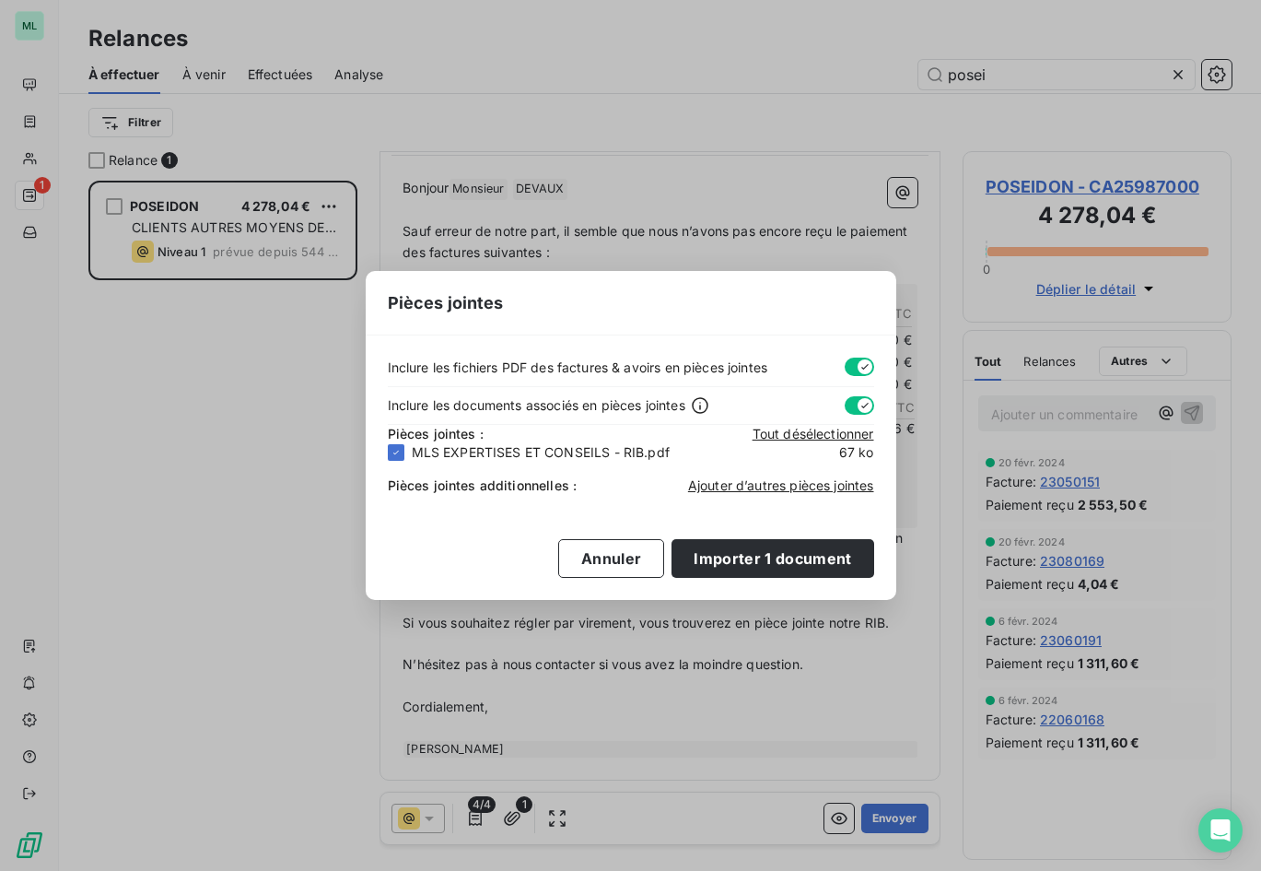
click at [718, 702] on div "Pièces jointes Inclure les fichiers PDF des factures & avoirs en pièces jointes…" at bounding box center [630, 435] width 1261 height 871
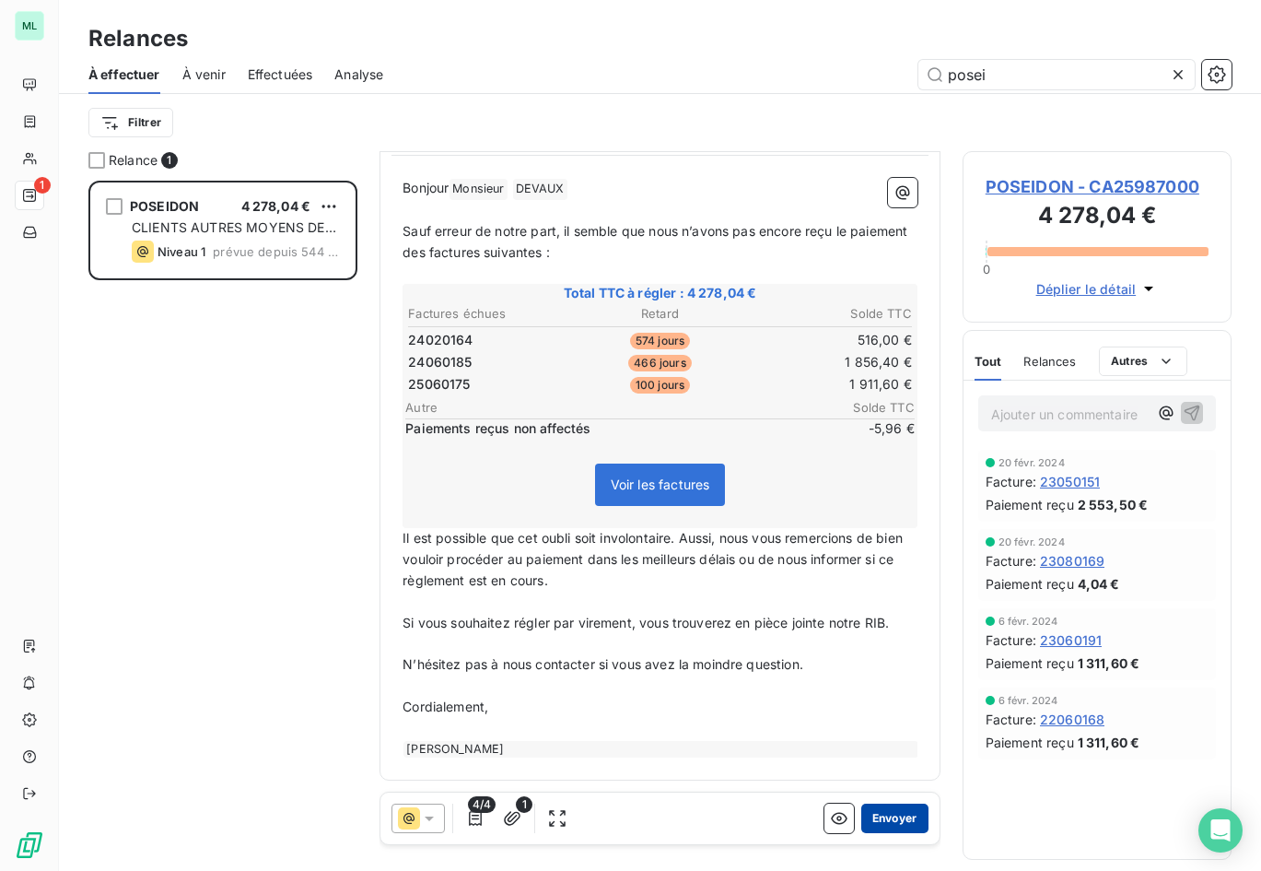
click at [892, 816] on button "Envoyer" at bounding box center [894, 817] width 67 height 29
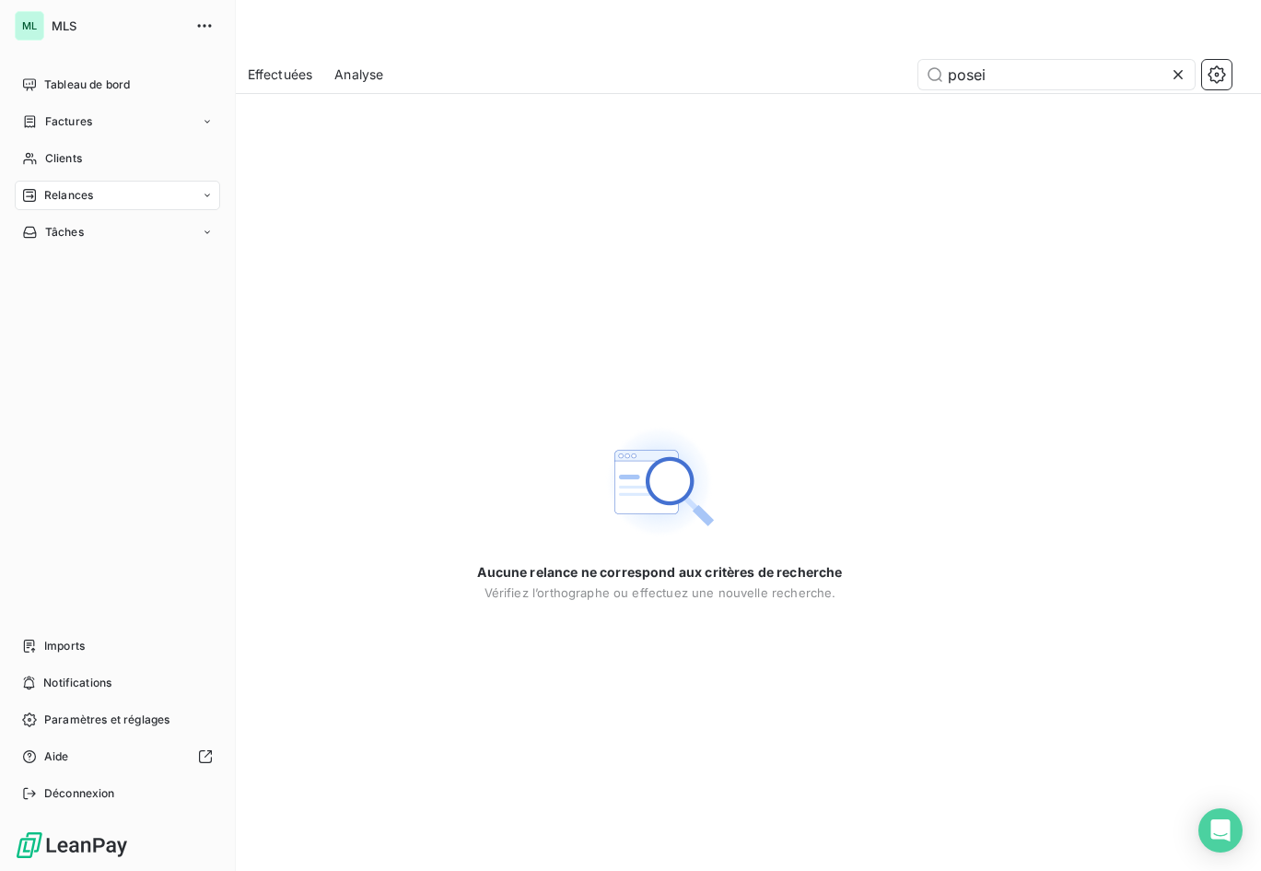
click at [72, 193] on span "Relances" at bounding box center [68, 195] width 49 height 17
click at [98, 234] on span "À effectuer" at bounding box center [74, 232] width 60 height 17
click at [129, 231] on div "À effectuer" at bounding box center [128, 231] width 183 height 29
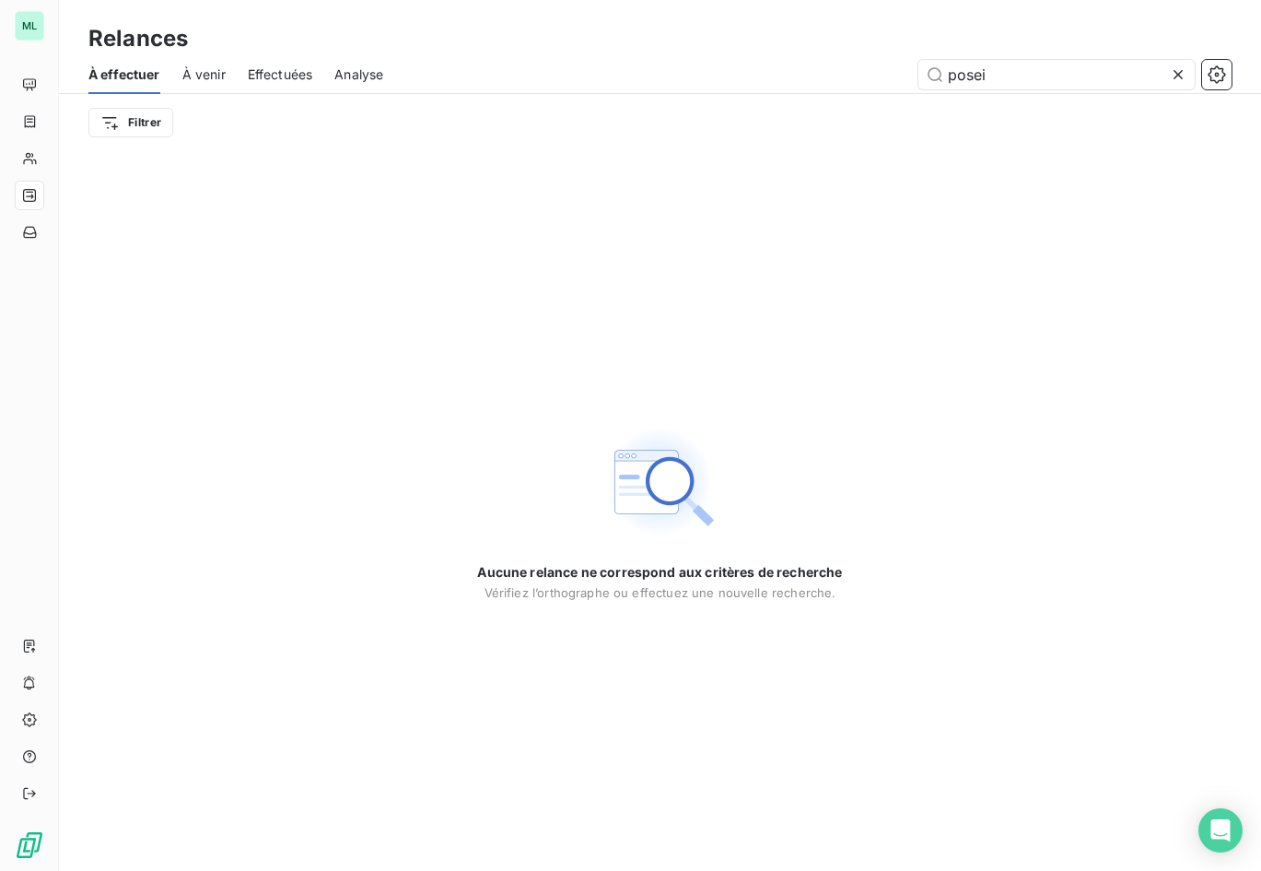
click at [1183, 74] on icon at bounding box center [1178, 74] width 18 height 18
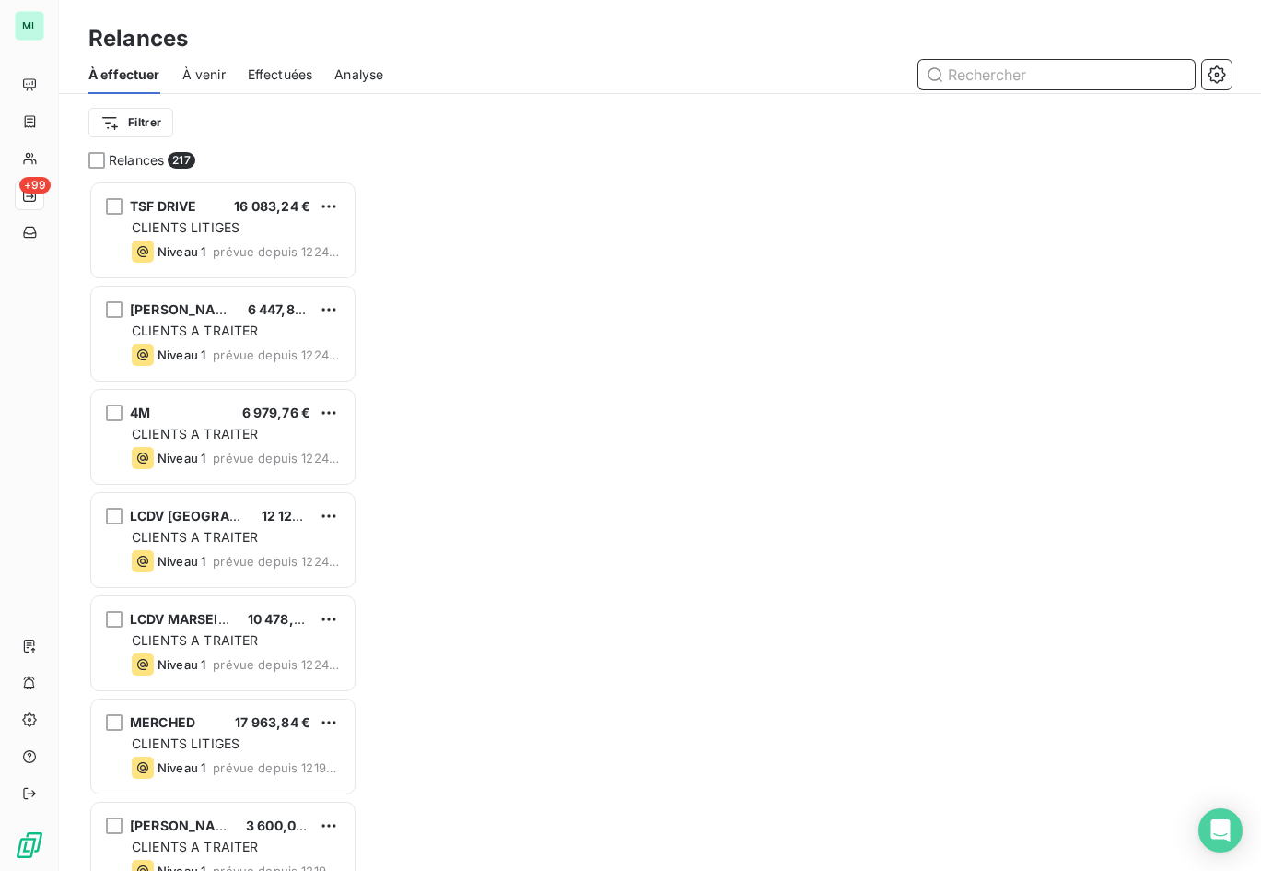
click at [1035, 74] on input "text" at bounding box center [1057, 74] width 276 height 29
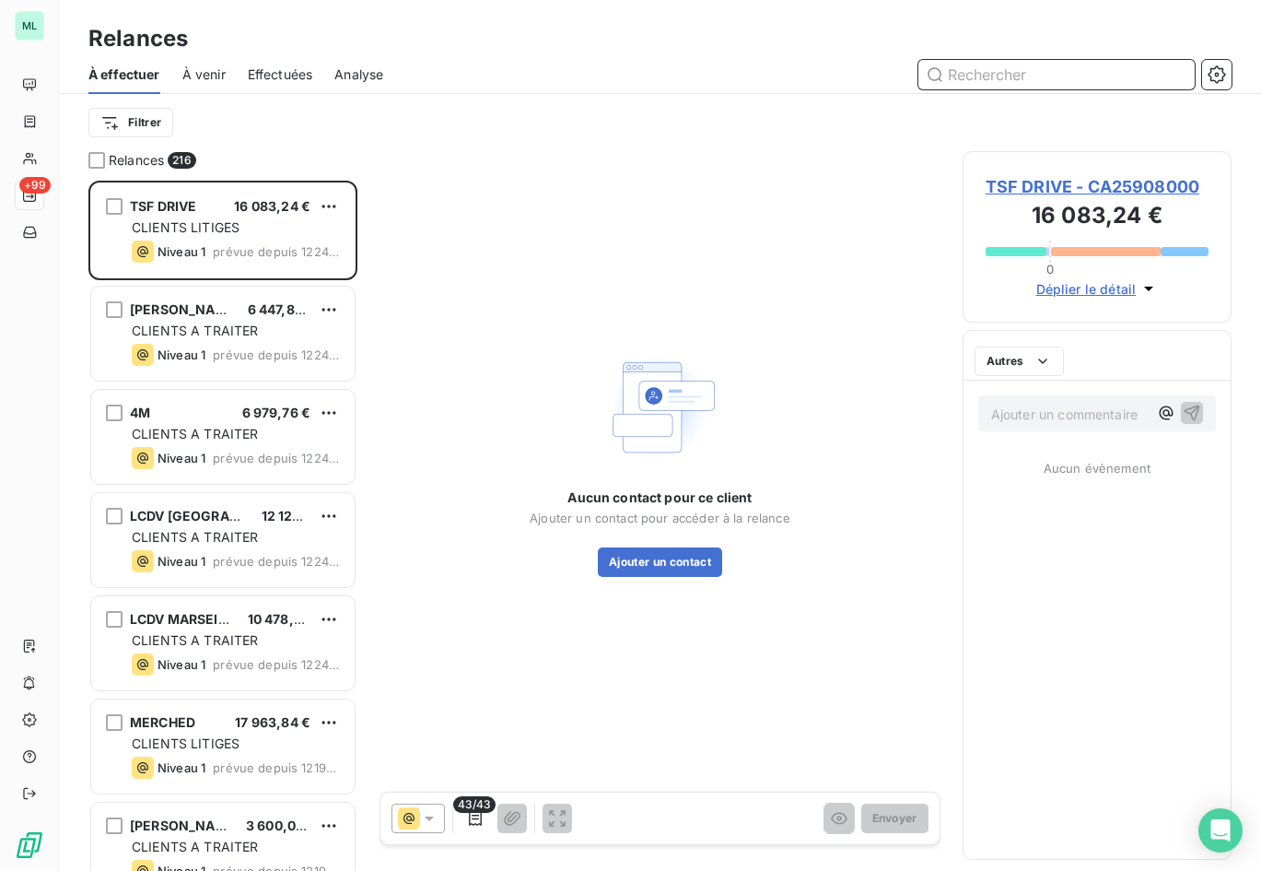
scroll to position [676, 256]
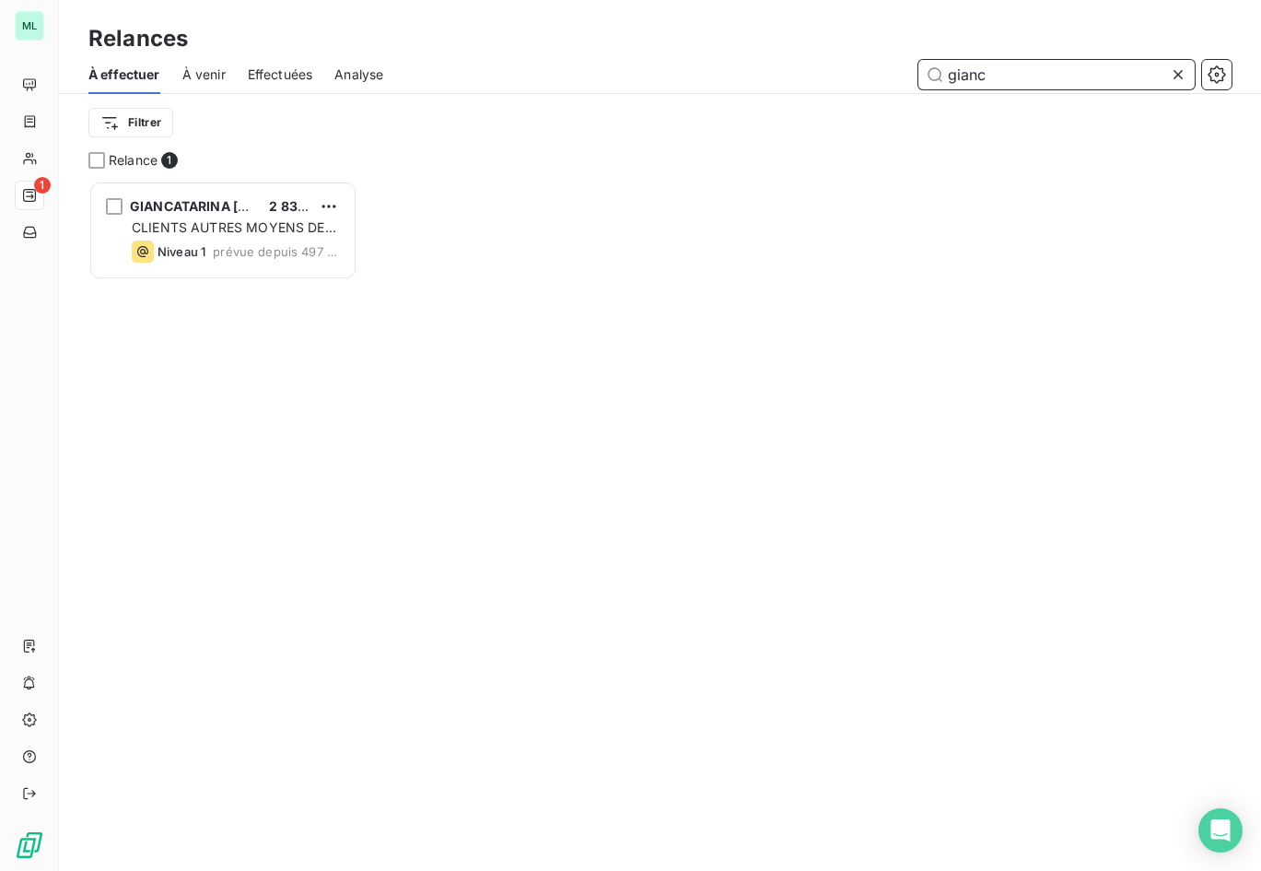
scroll to position [15, 15]
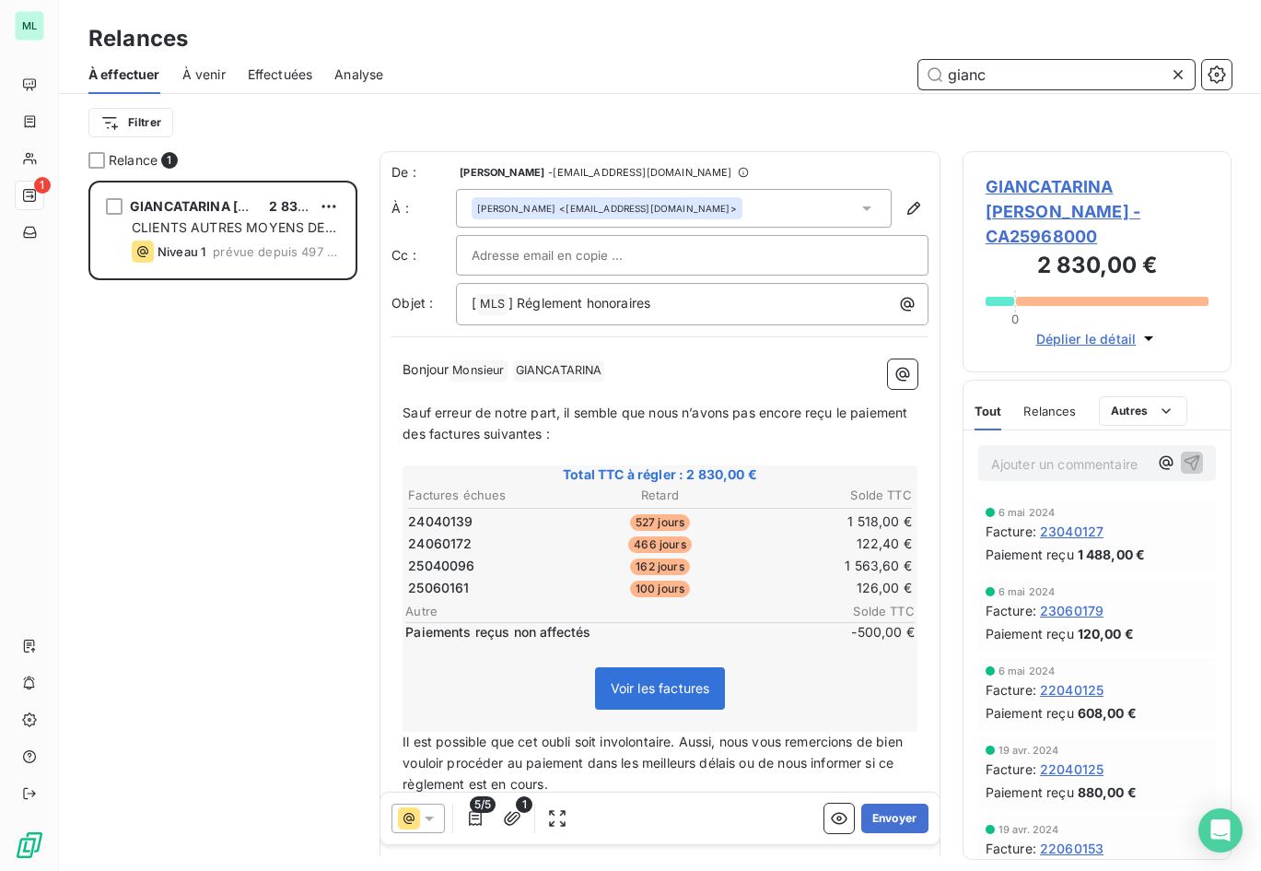
type input "gianc"
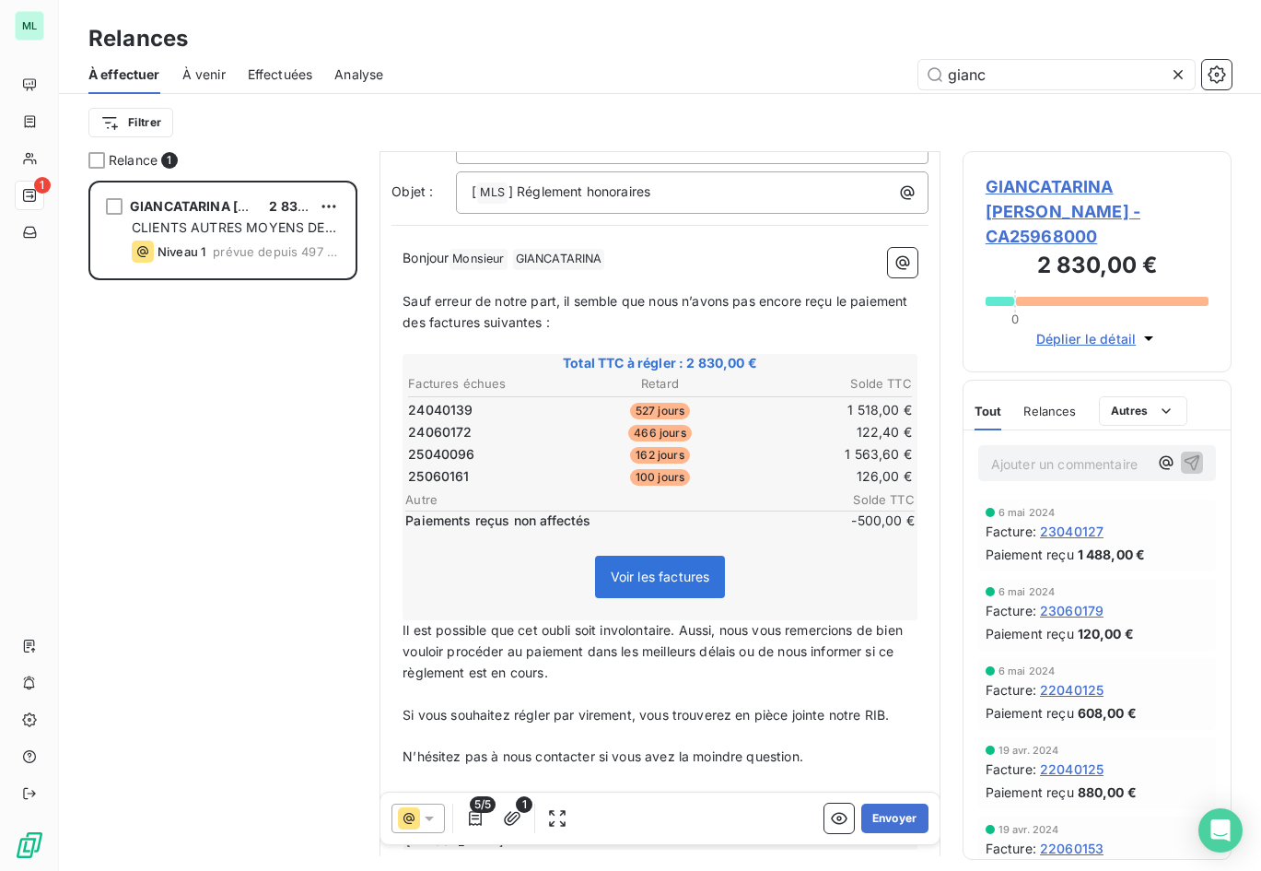
scroll to position [20, 0]
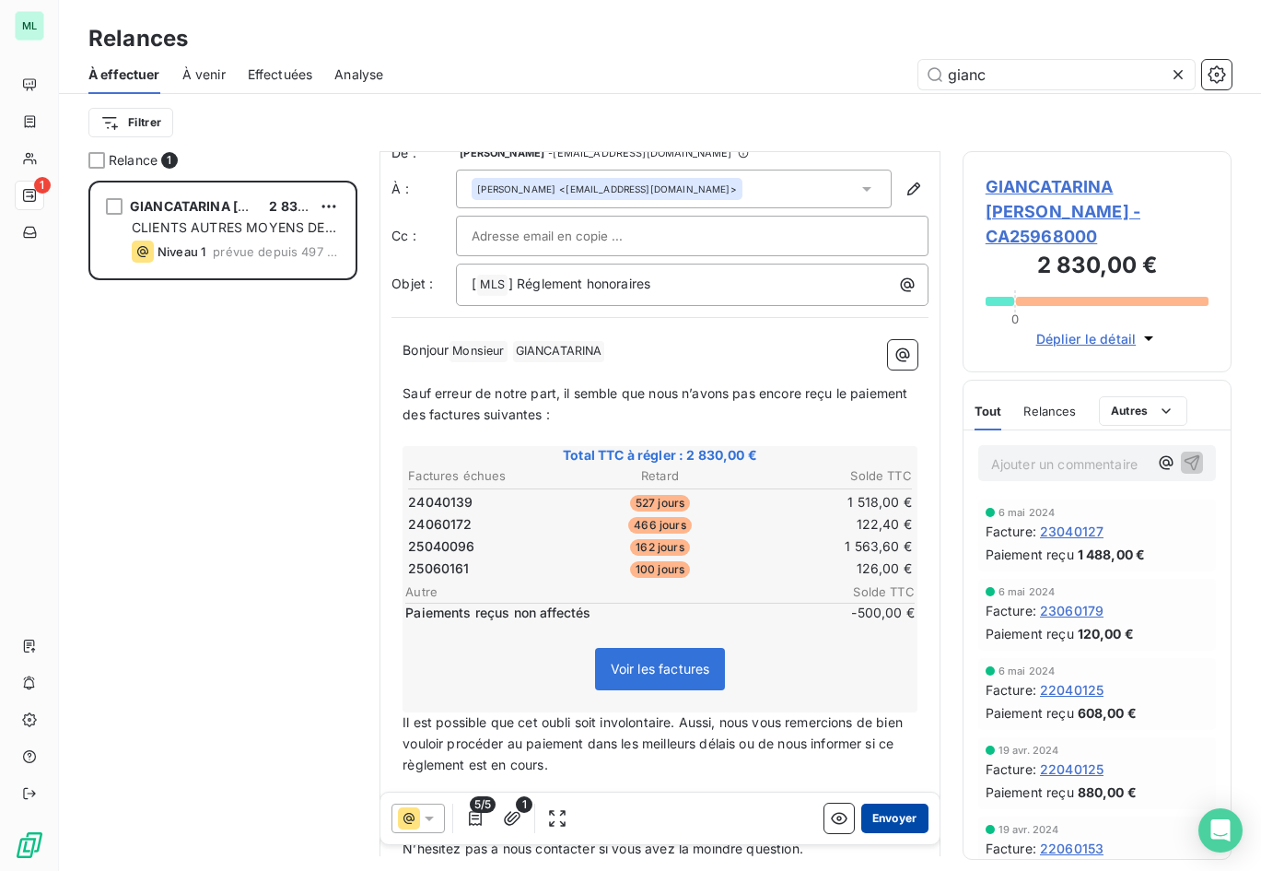
click at [882, 812] on button "Envoyer" at bounding box center [894, 817] width 67 height 29
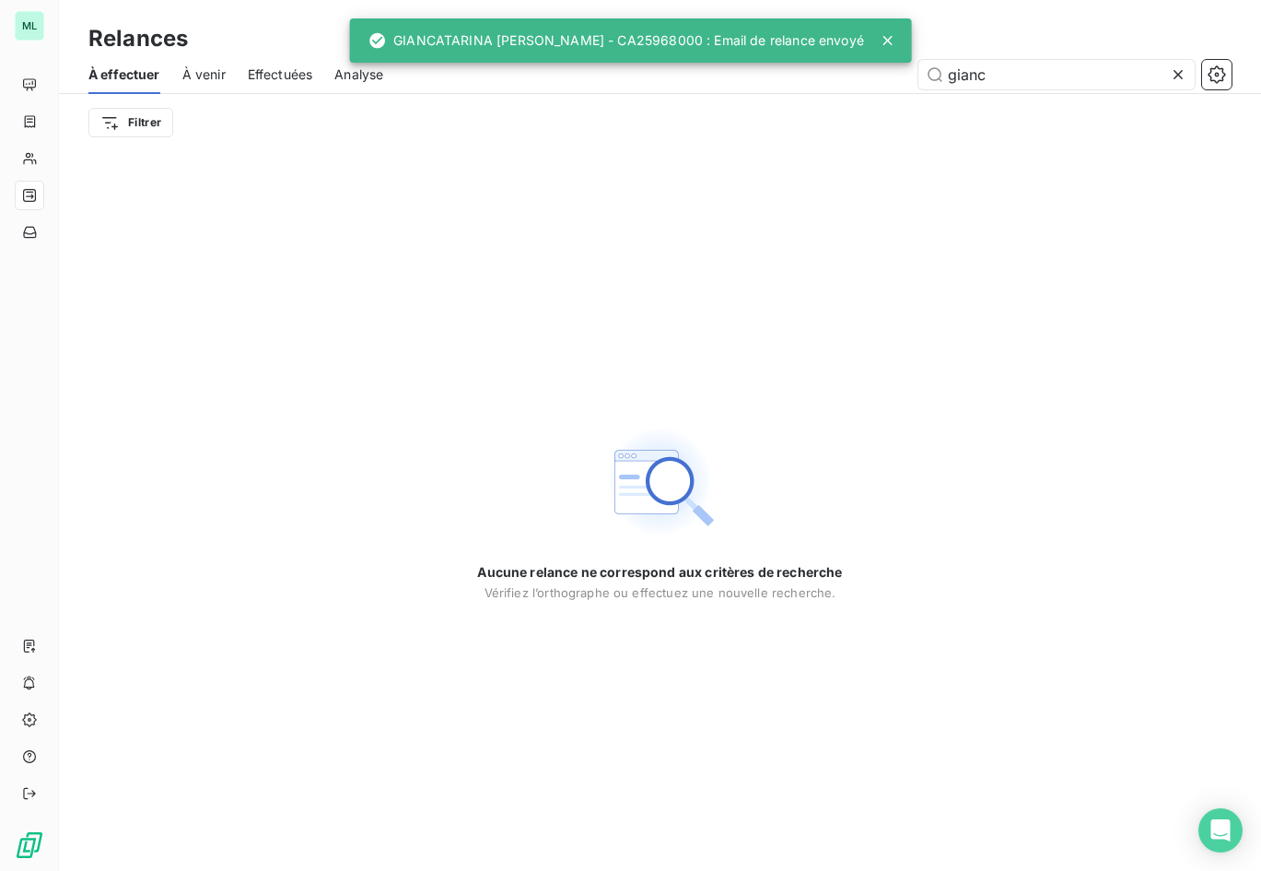
click at [288, 75] on span "Effectuées" at bounding box center [280, 74] width 65 height 18
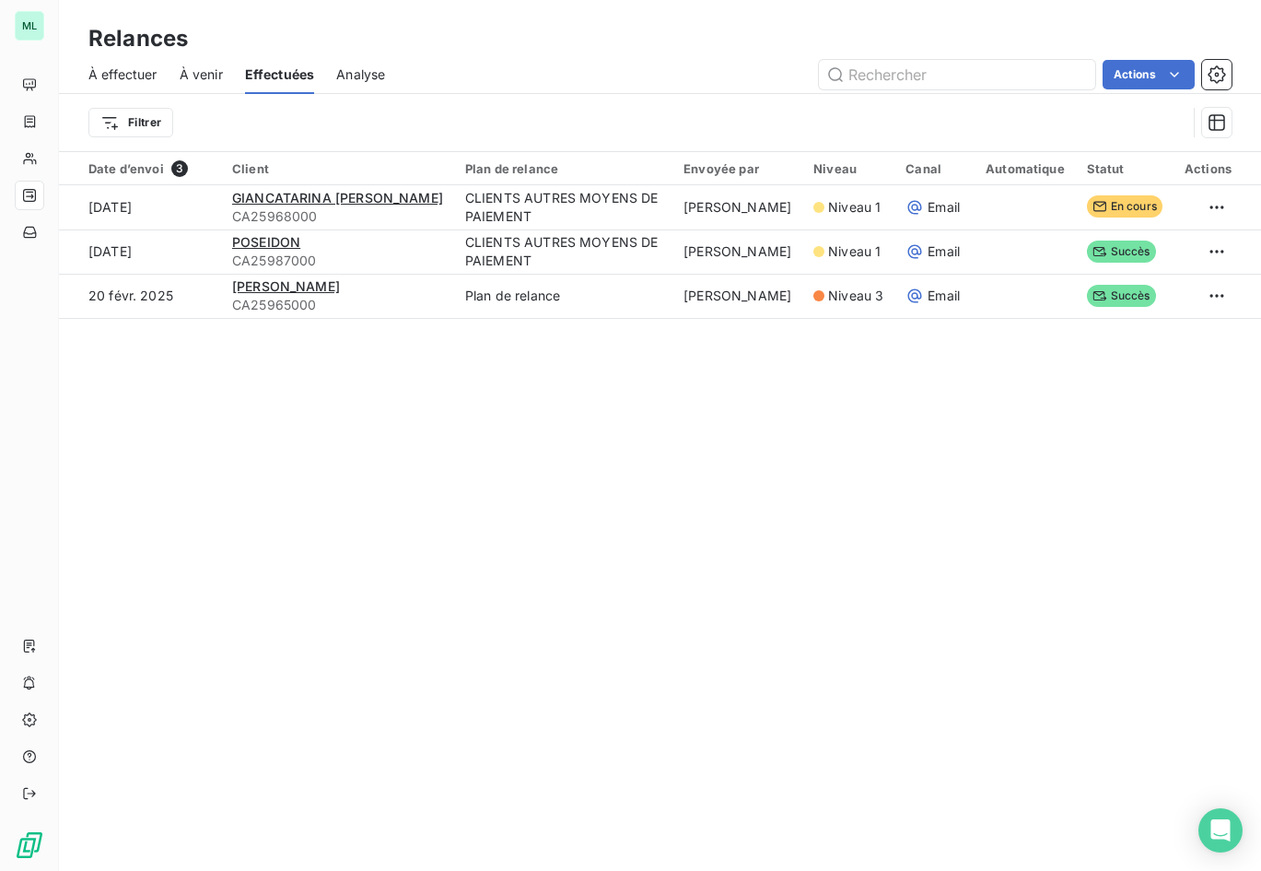
click at [129, 76] on span "À effectuer" at bounding box center [122, 74] width 69 height 18
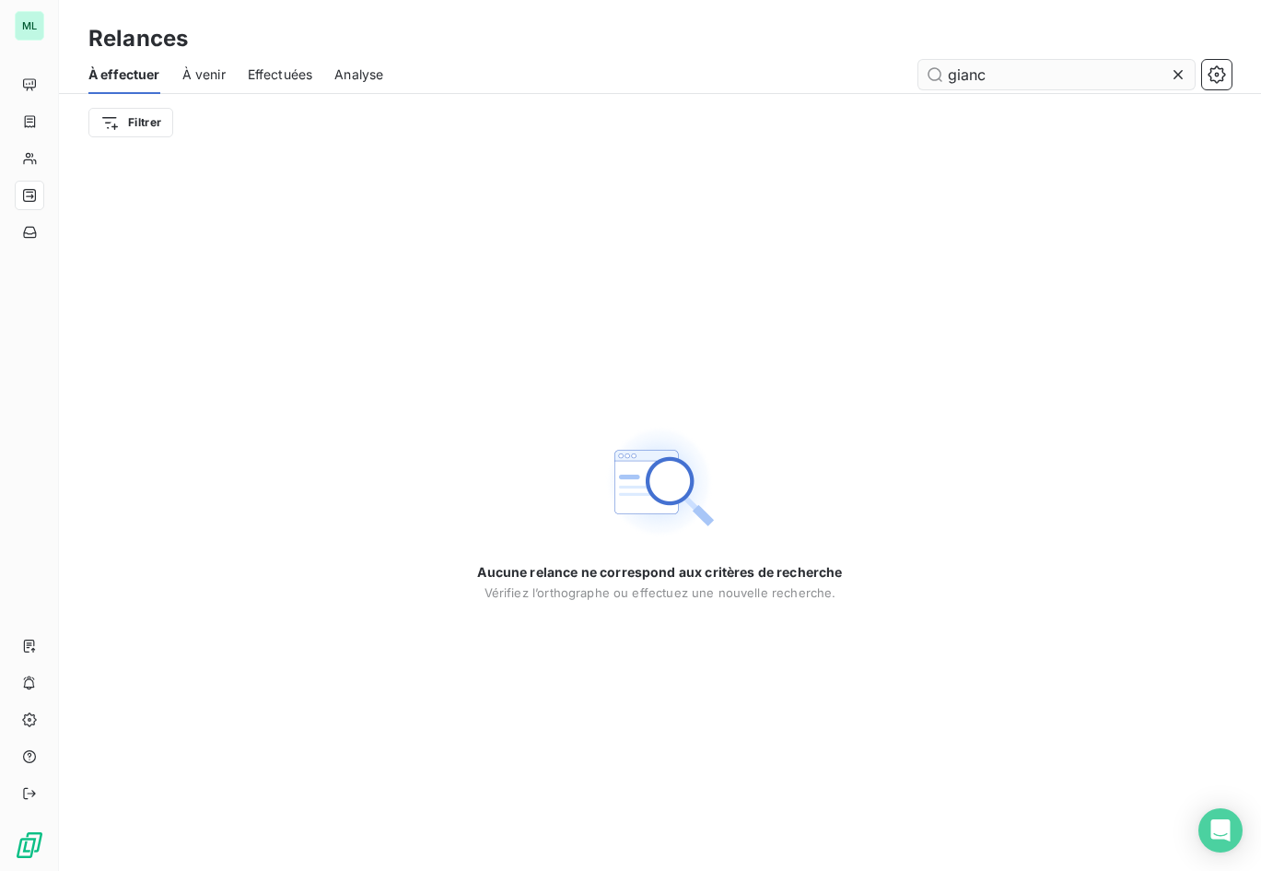
drag, startPoint x: 1181, startPoint y: 71, endPoint x: 1125, endPoint y: 70, distance: 56.2
click at [1174, 70] on icon at bounding box center [1178, 74] width 18 height 18
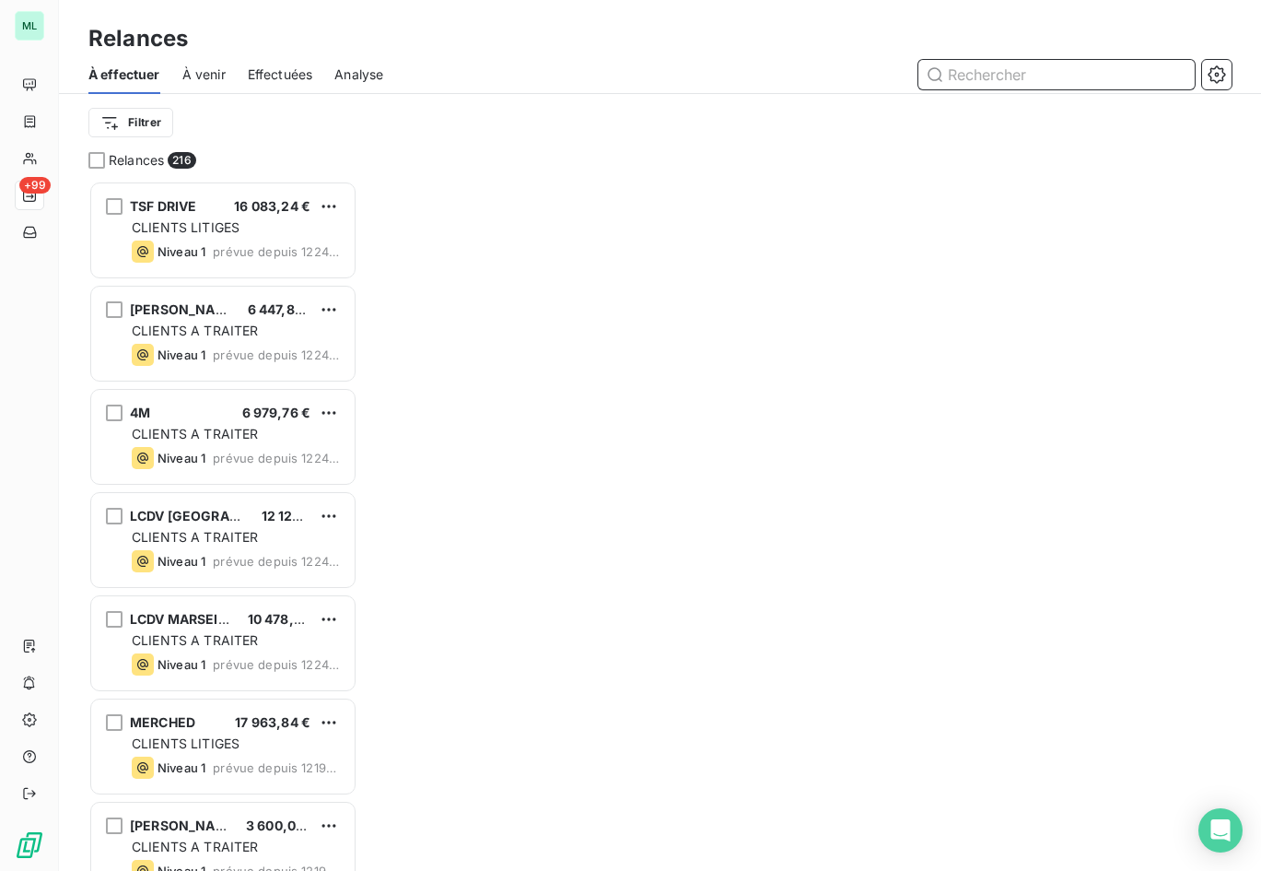
click at [1047, 75] on input "text" at bounding box center [1057, 74] width 276 height 29
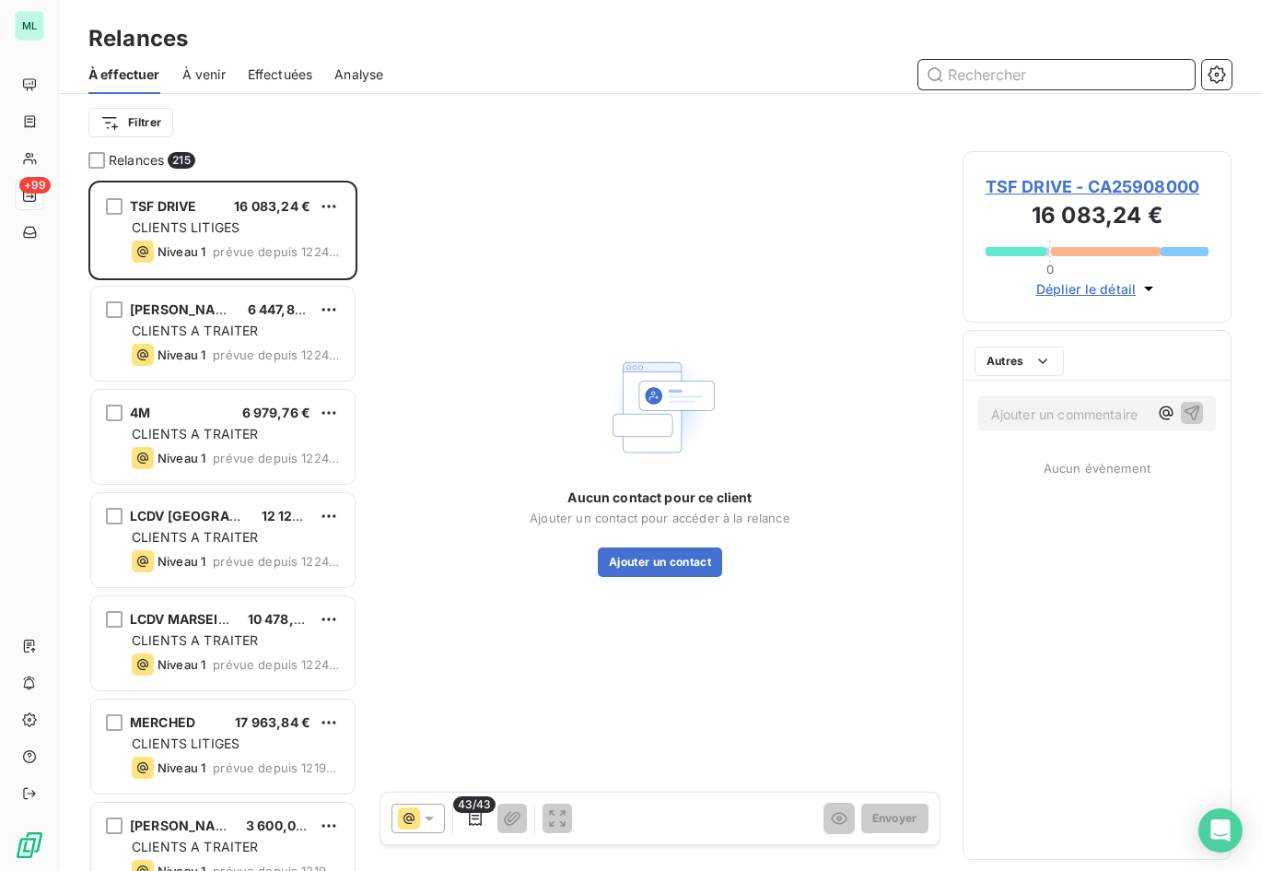
scroll to position [676, 256]
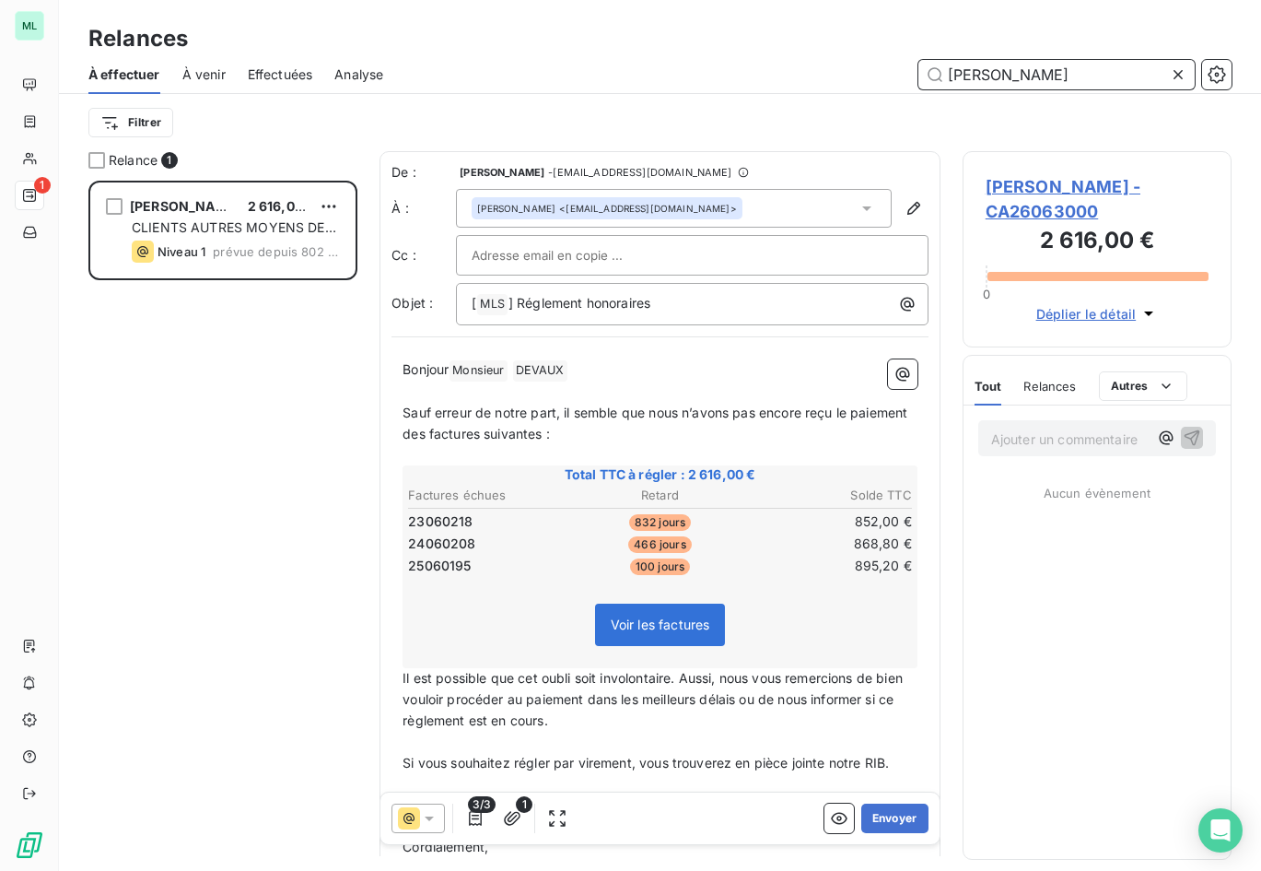
scroll to position [676, 256]
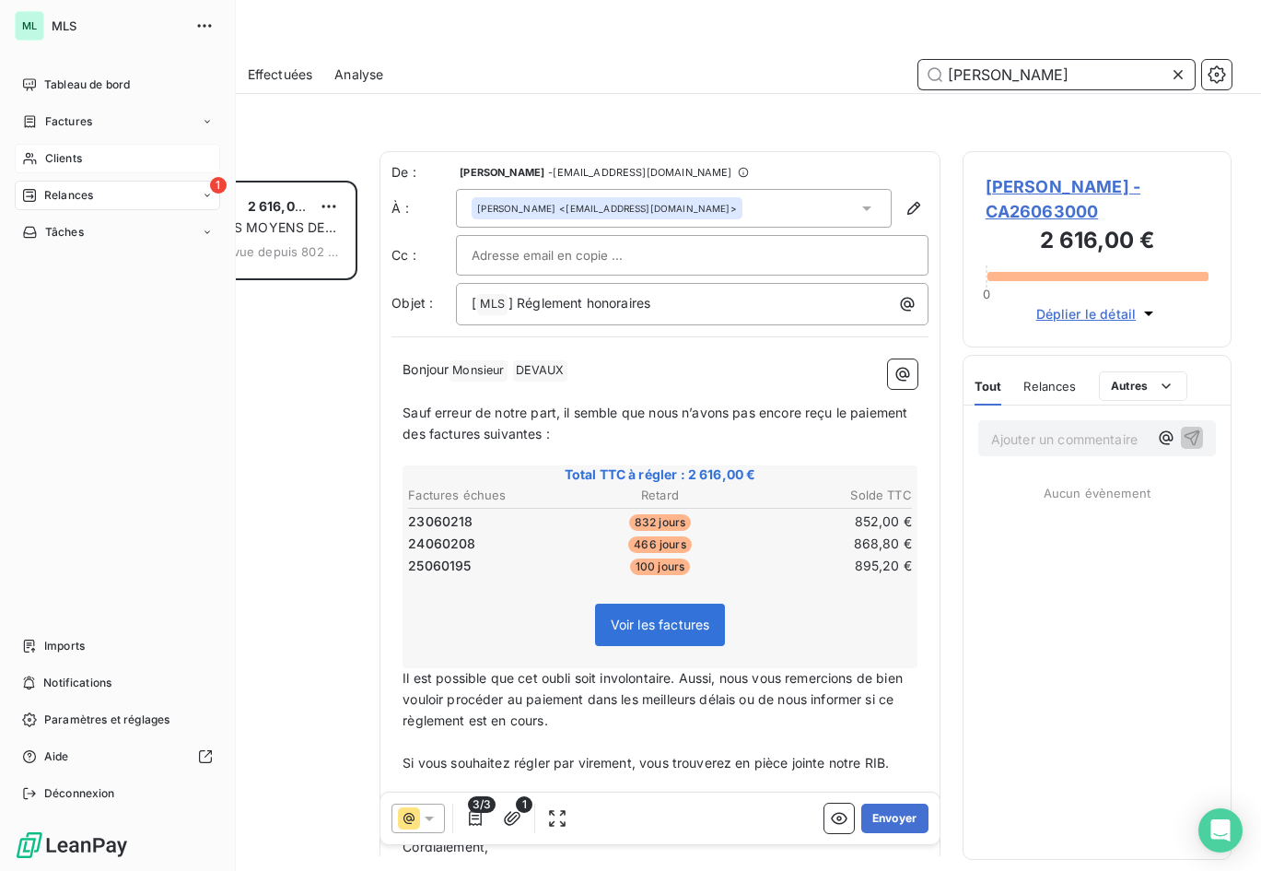
type input "[PERSON_NAME]"
click at [73, 153] on span "Clients" at bounding box center [63, 158] width 37 height 17
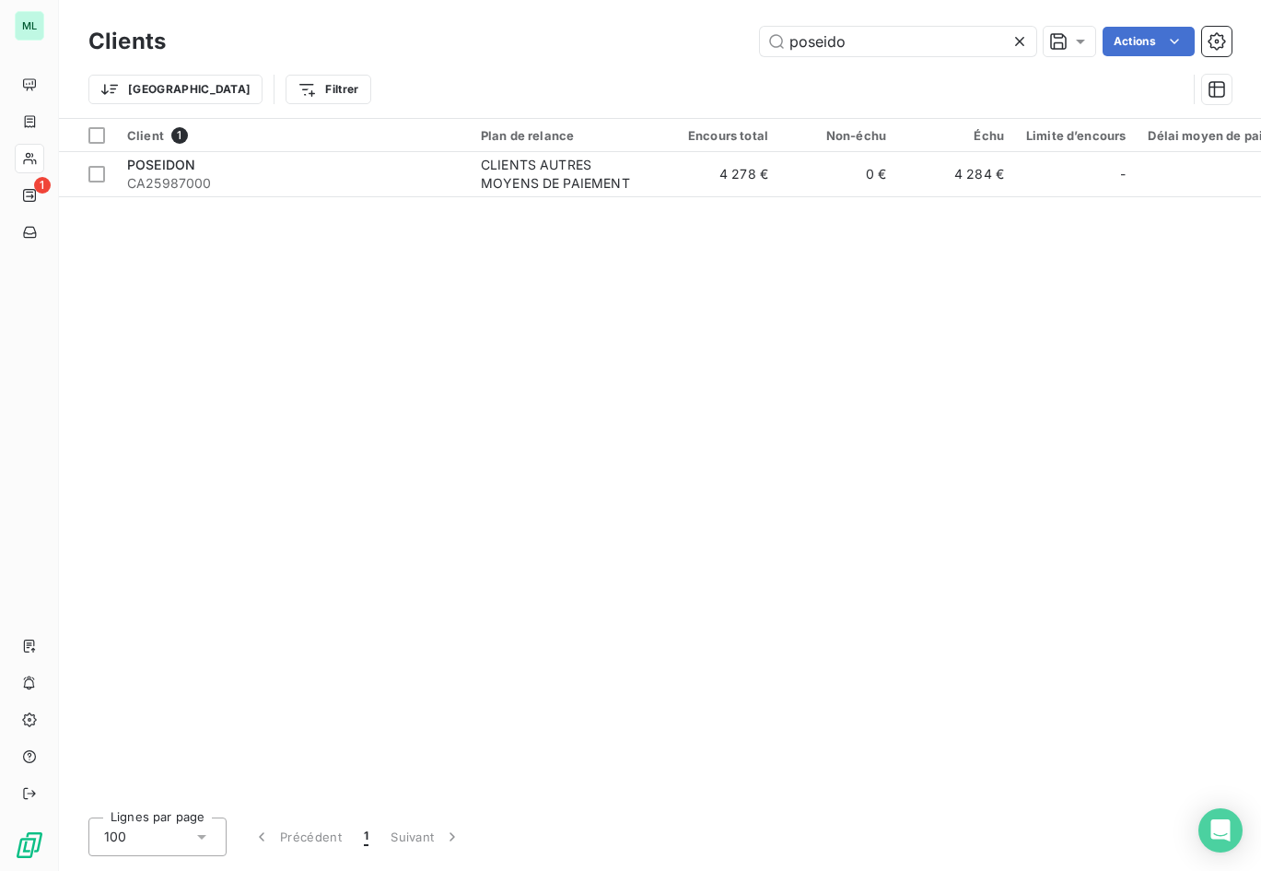
click at [1018, 43] on icon at bounding box center [1020, 41] width 18 height 18
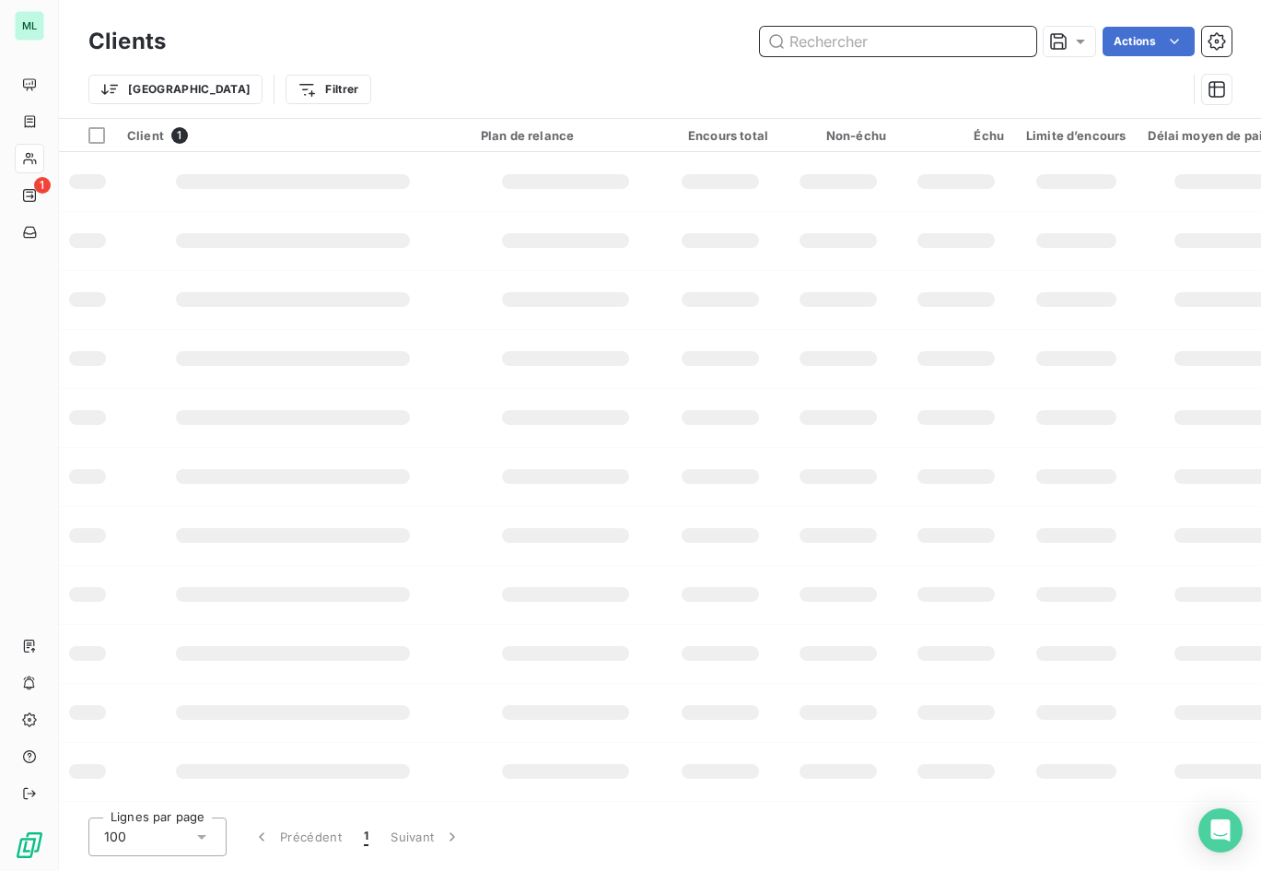
click at [899, 43] on input "text" at bounding box center [898, 41] width 276 height 29
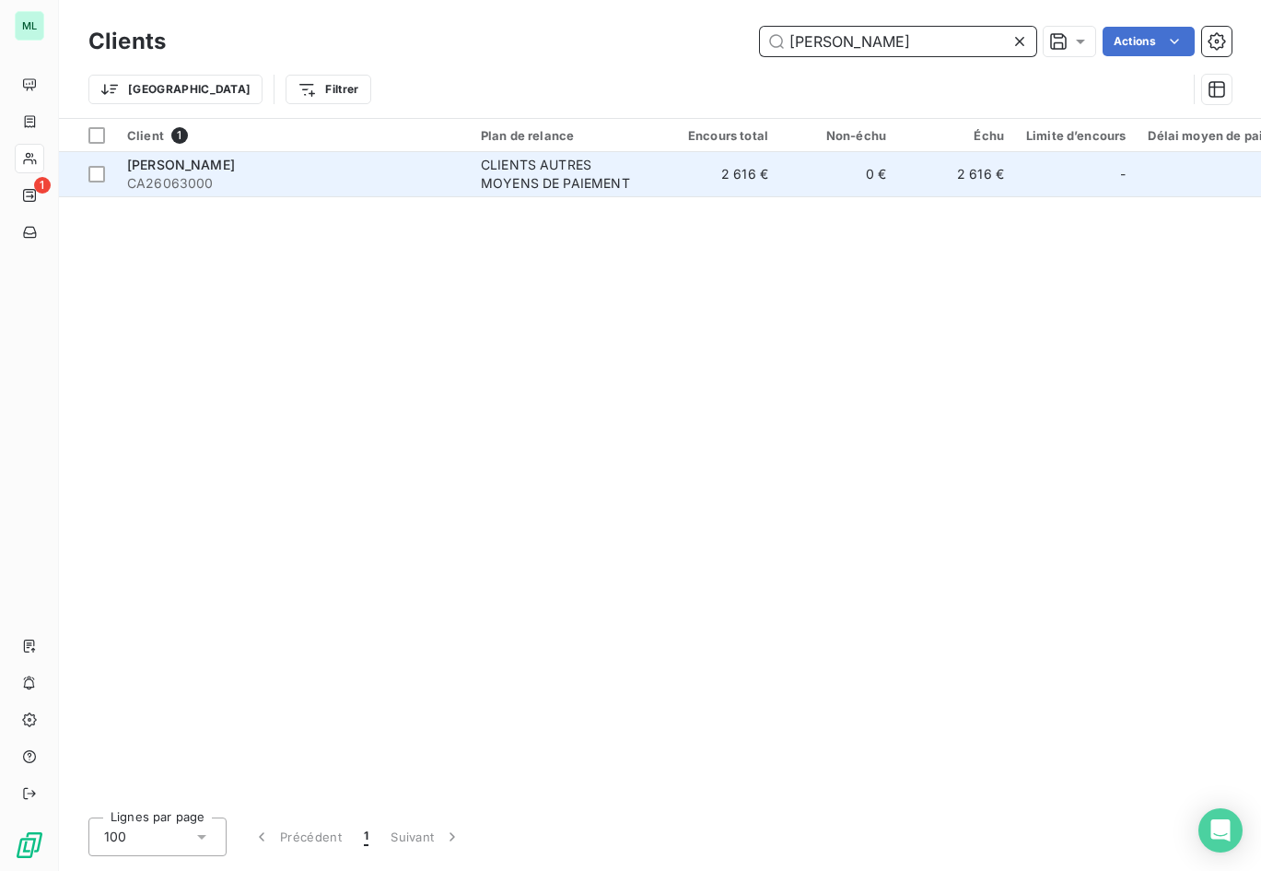
type input "[PERSON_NAME]"
click at [346, 179] on span "CA26063000" at bounding box center [293, 183] width 332 height 18
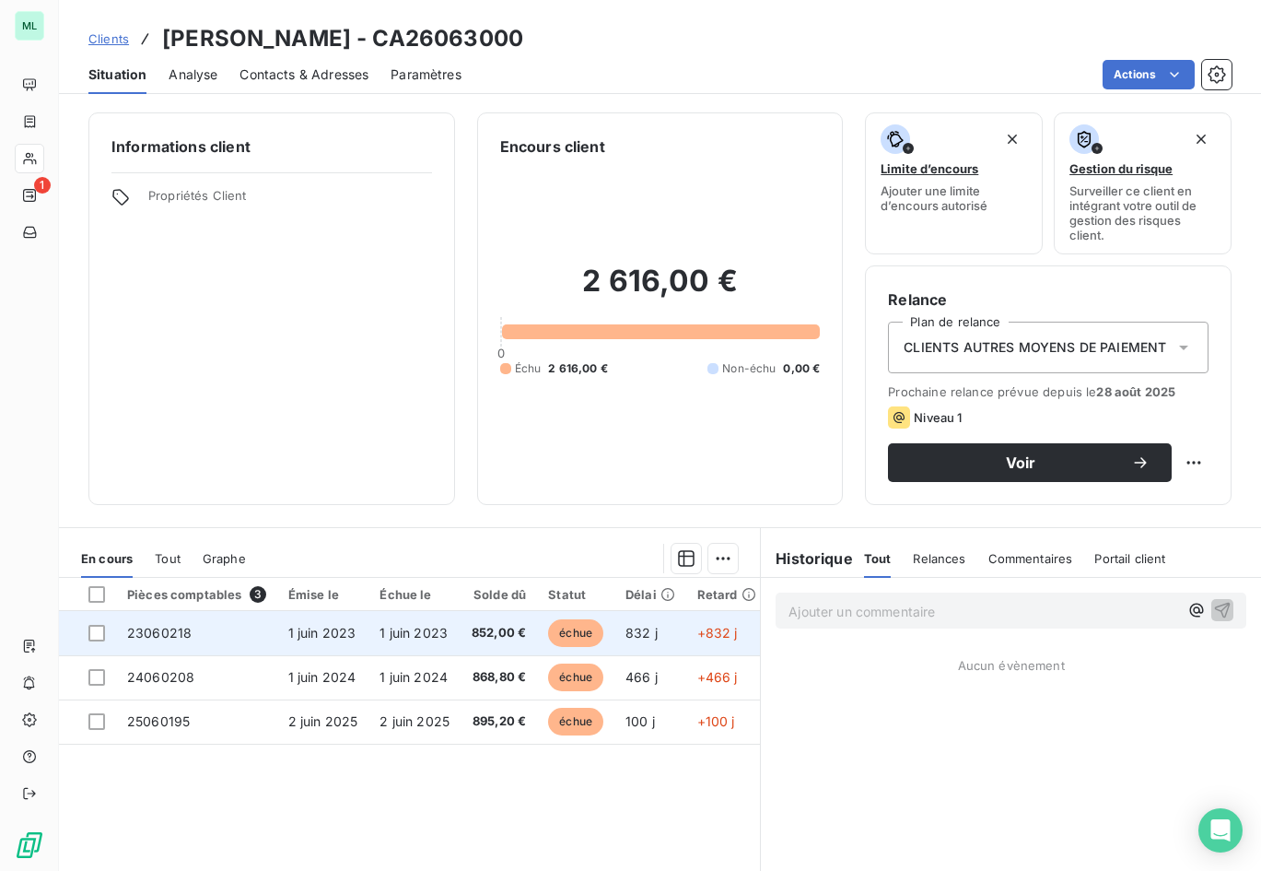
click at [562, 632] on span "échue" at bounding box center [575, 633] width 55 height 28
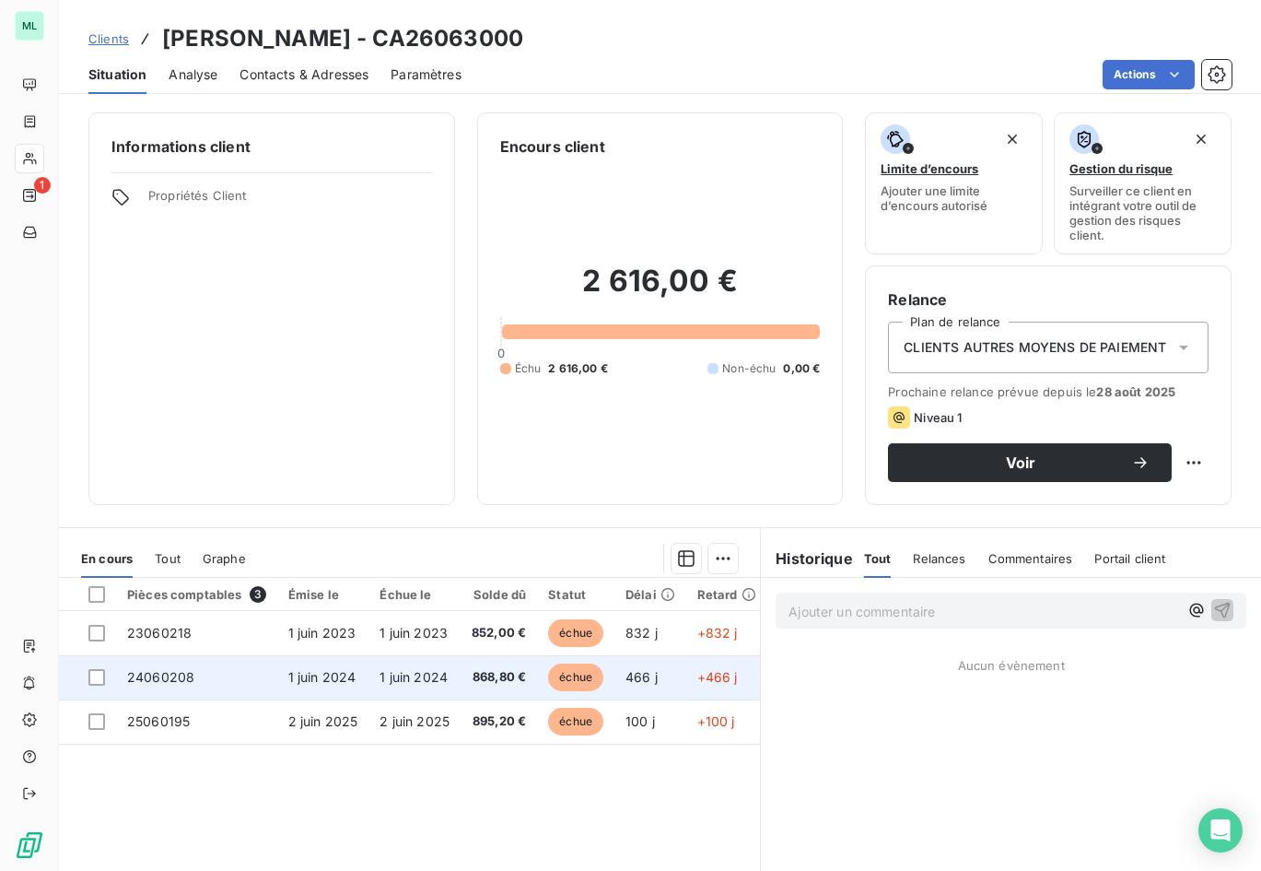
click at [454, 679] on td "1 juin 2024" at bounding box center [415, 677] width 92 height 44
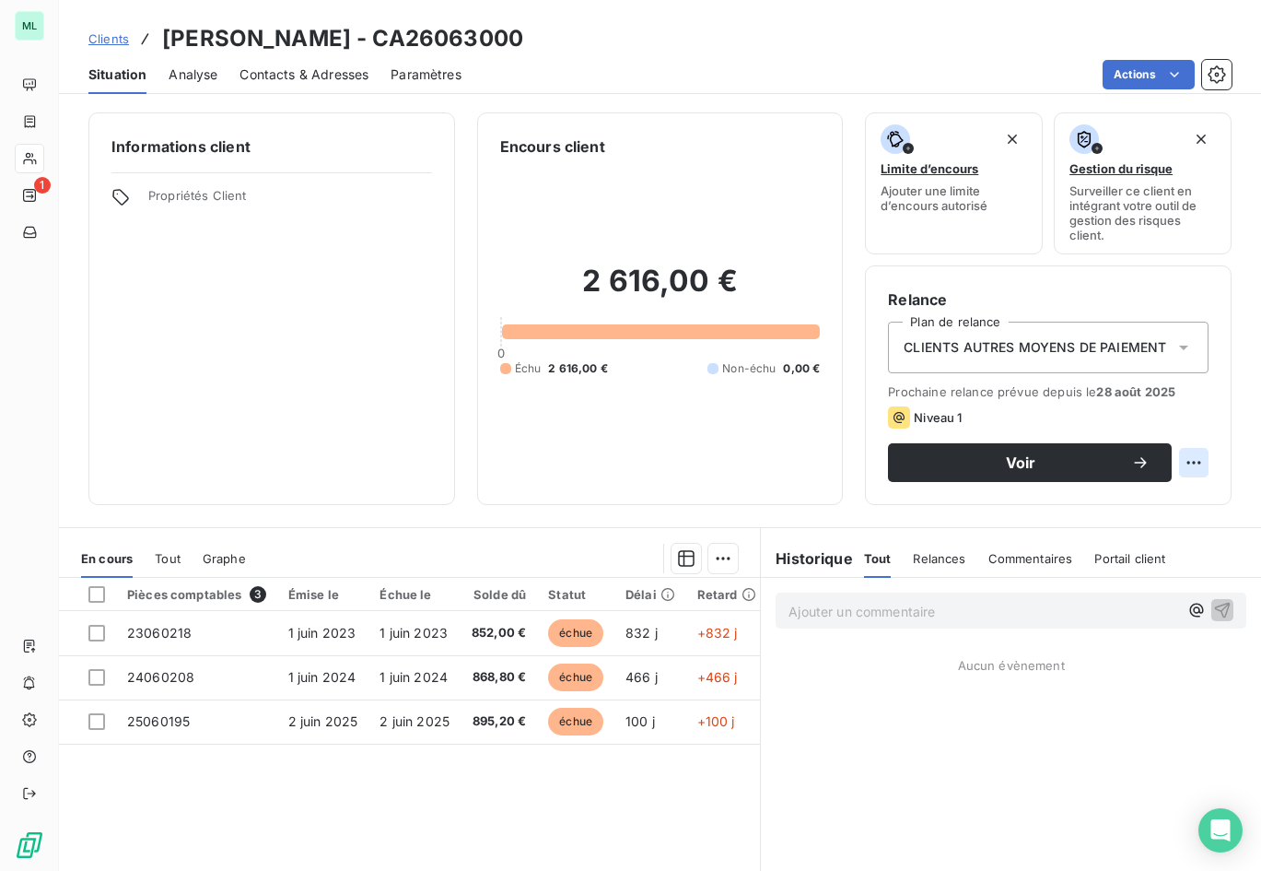
click at [1187, 454] on html "ML 1 Clients [PERSON_NAME] - CA26063000 Situation Analyse Contacts & Adresses P…" at bounding box center [630, 435] width 1261 height 871
click at [806, 475] on html "ML 1 Clients [PERSON_NAME] - CA26063000 Situation Analyse Contacts & Adresses P…" at bounding box center [630, 435] width 1261 height 871
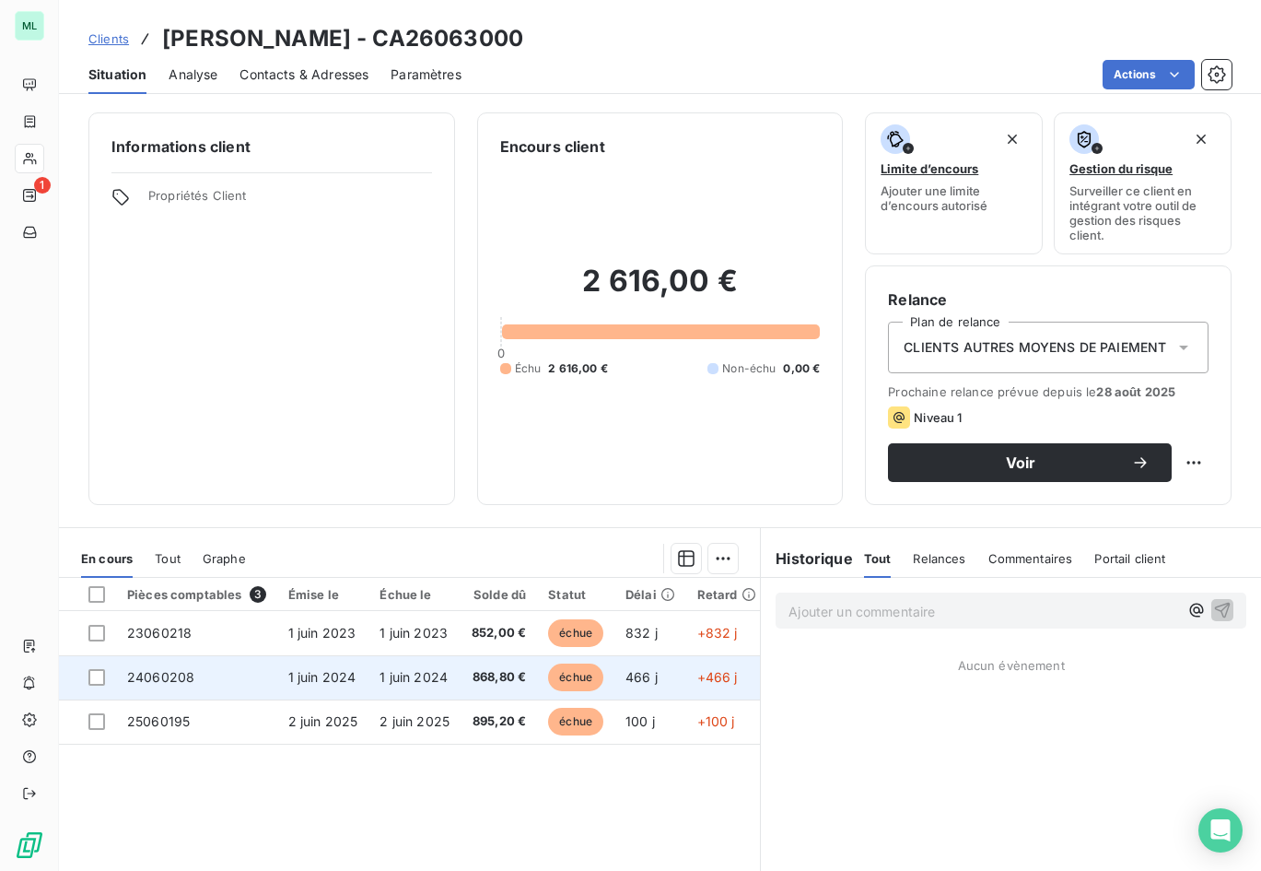
click at [330, 684] on span "1 juin 2024" at bounding box center [322, 677] width 68 height 16
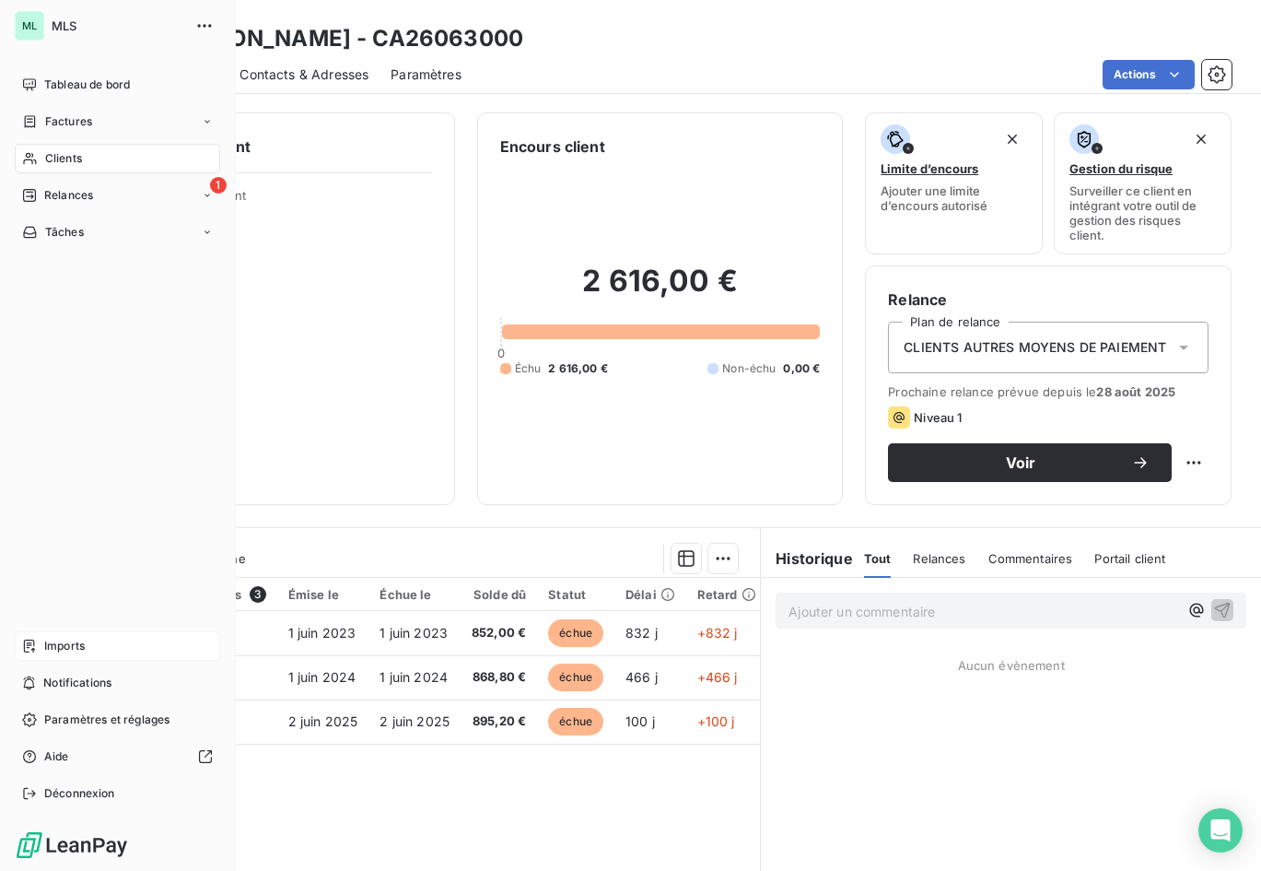
click at [55, 646] on span "Imports" at bounding box center [64, 646] width 41 height 17
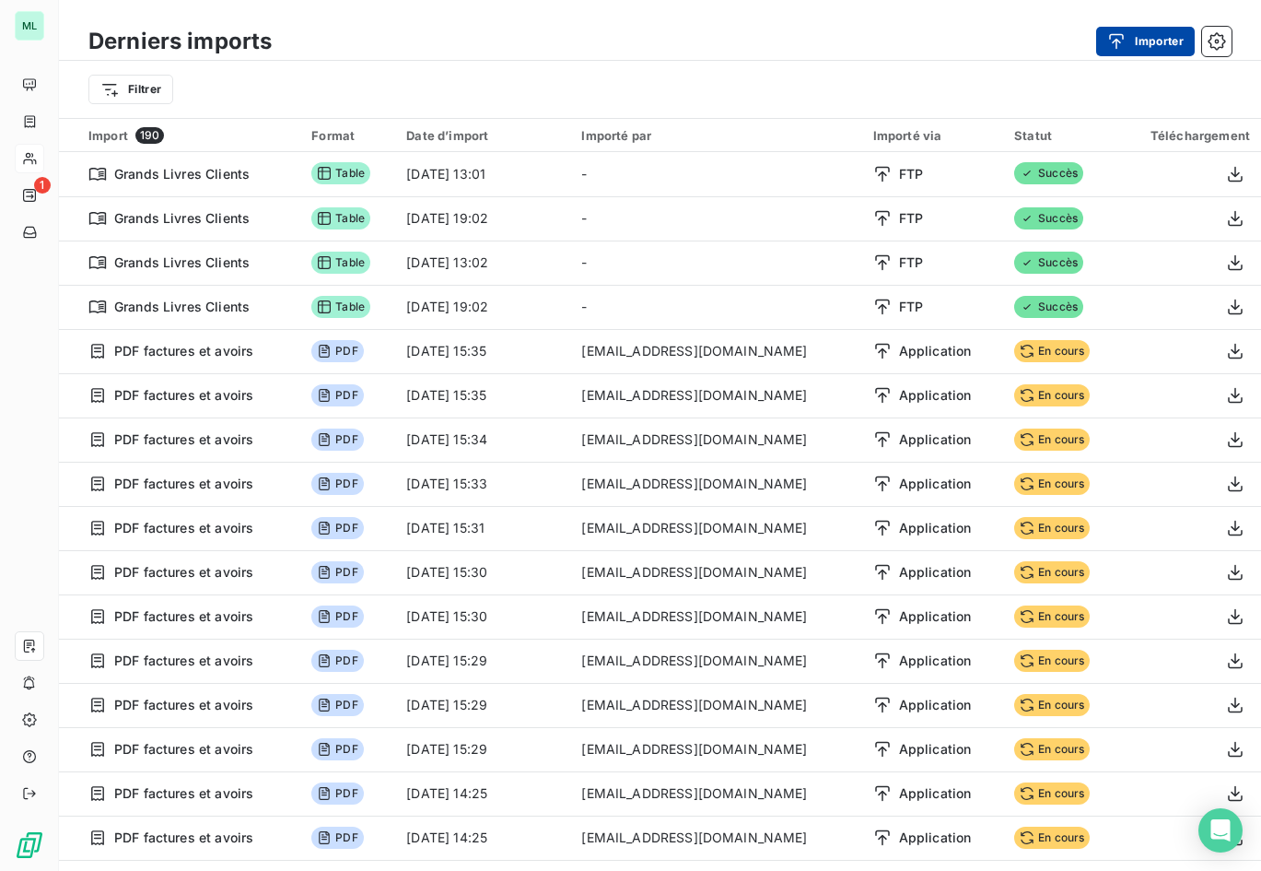
click at [1138, 44] on button "Importer" at bounding box center [1145, 41] width 99 height 29
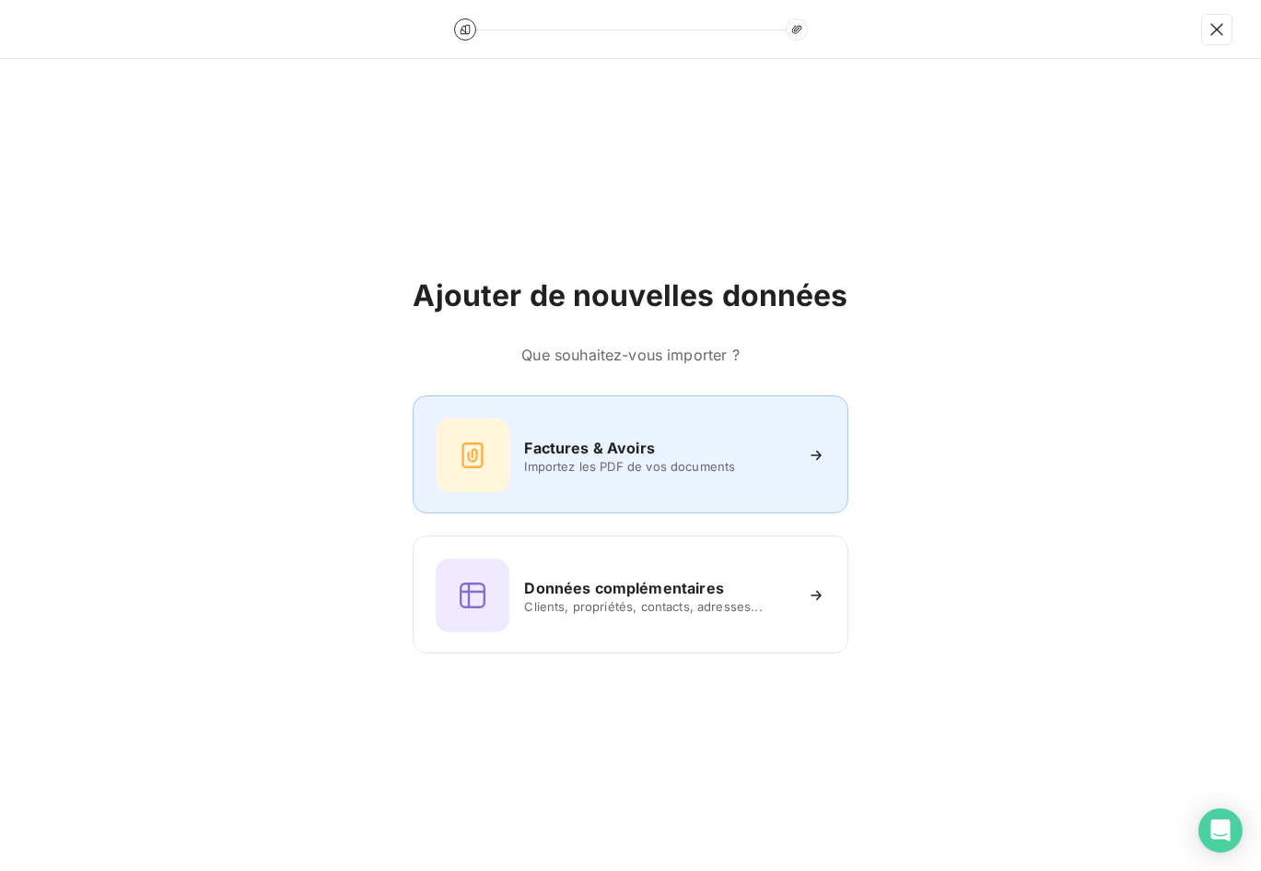
click at [601, 450] on h6 "Factures & Avoirs" at bounding box center [589, 448] width 131 height 22
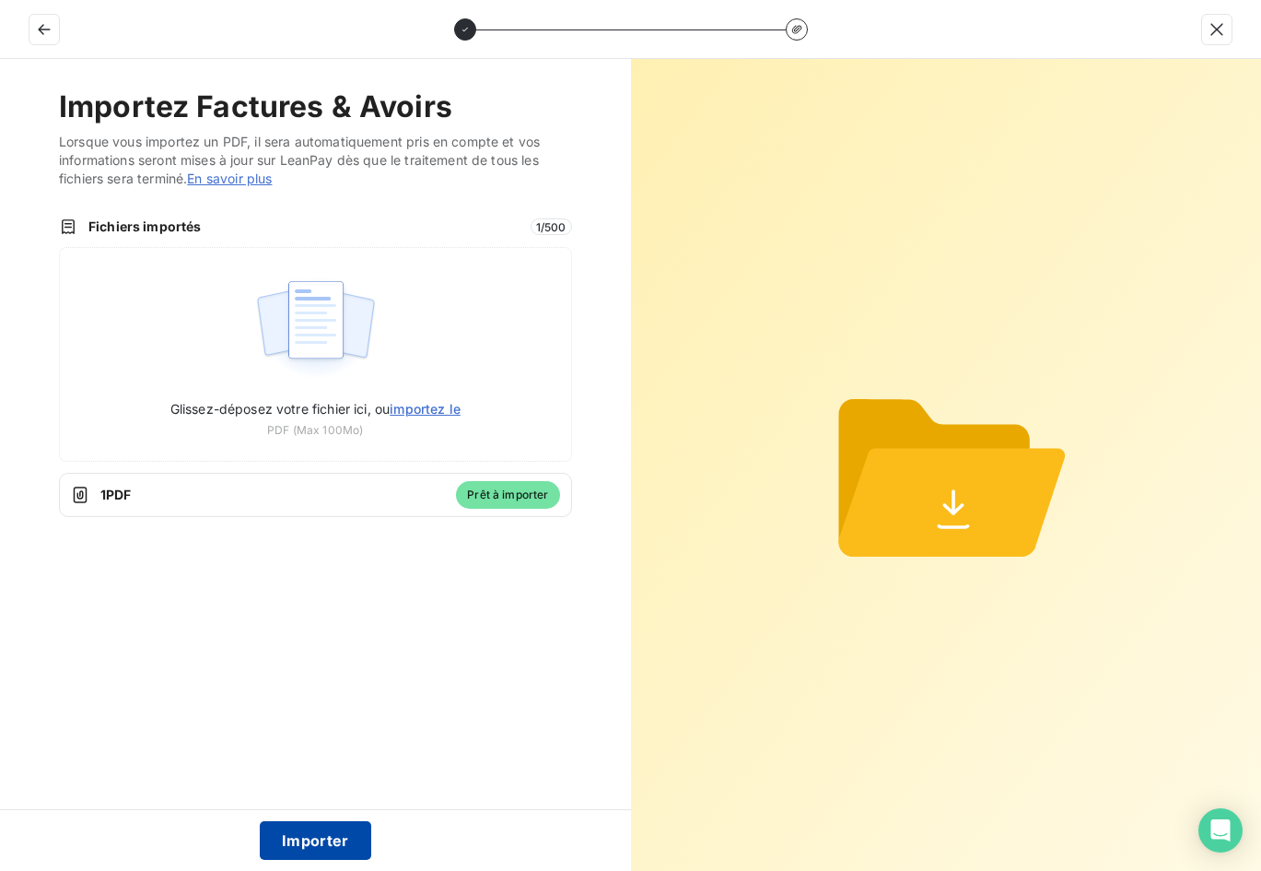
click at [311, 838] on button "Importer" at bounding box center [315, 840] width 111 height 39
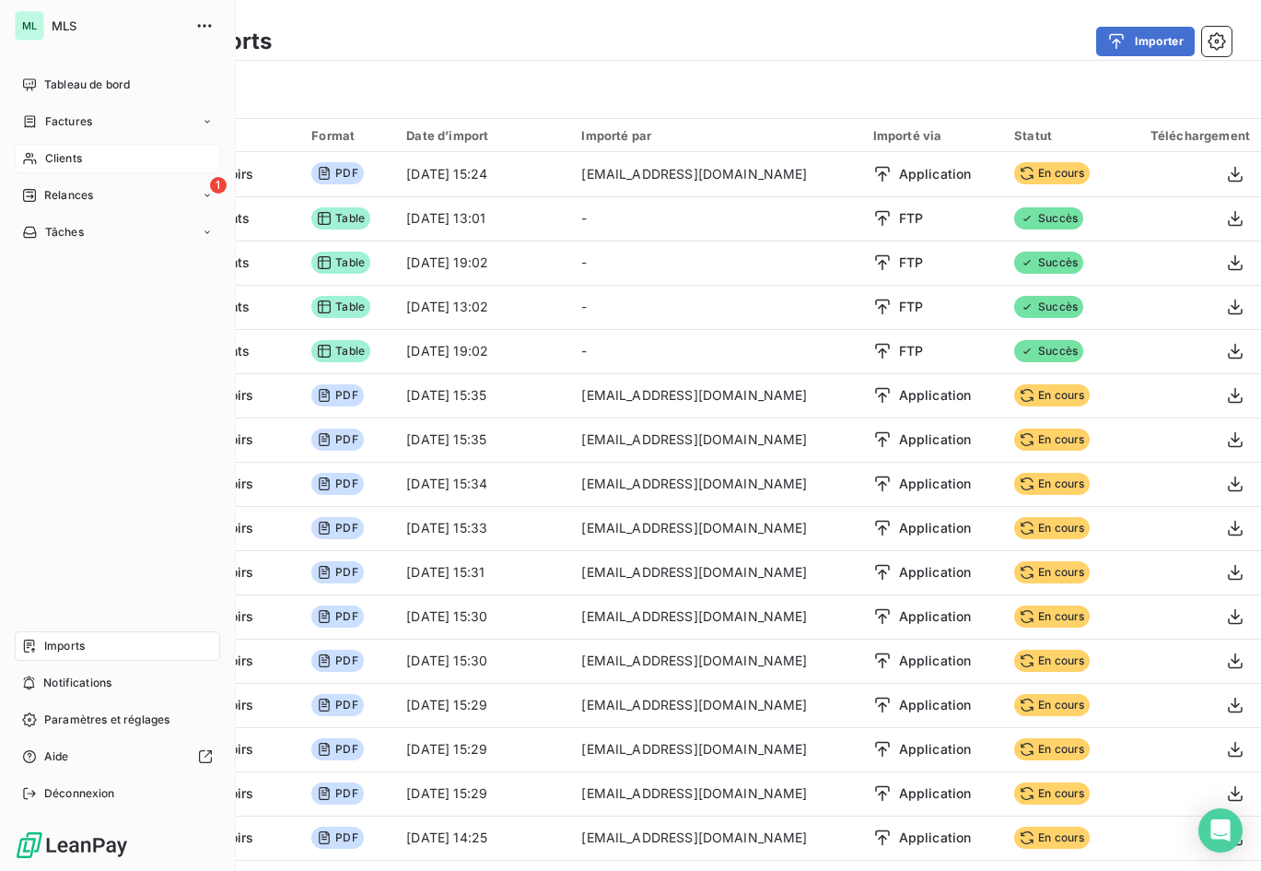
click at [64, 153] on span "Clients" at bounding box center [63, 158] width 37 height 17
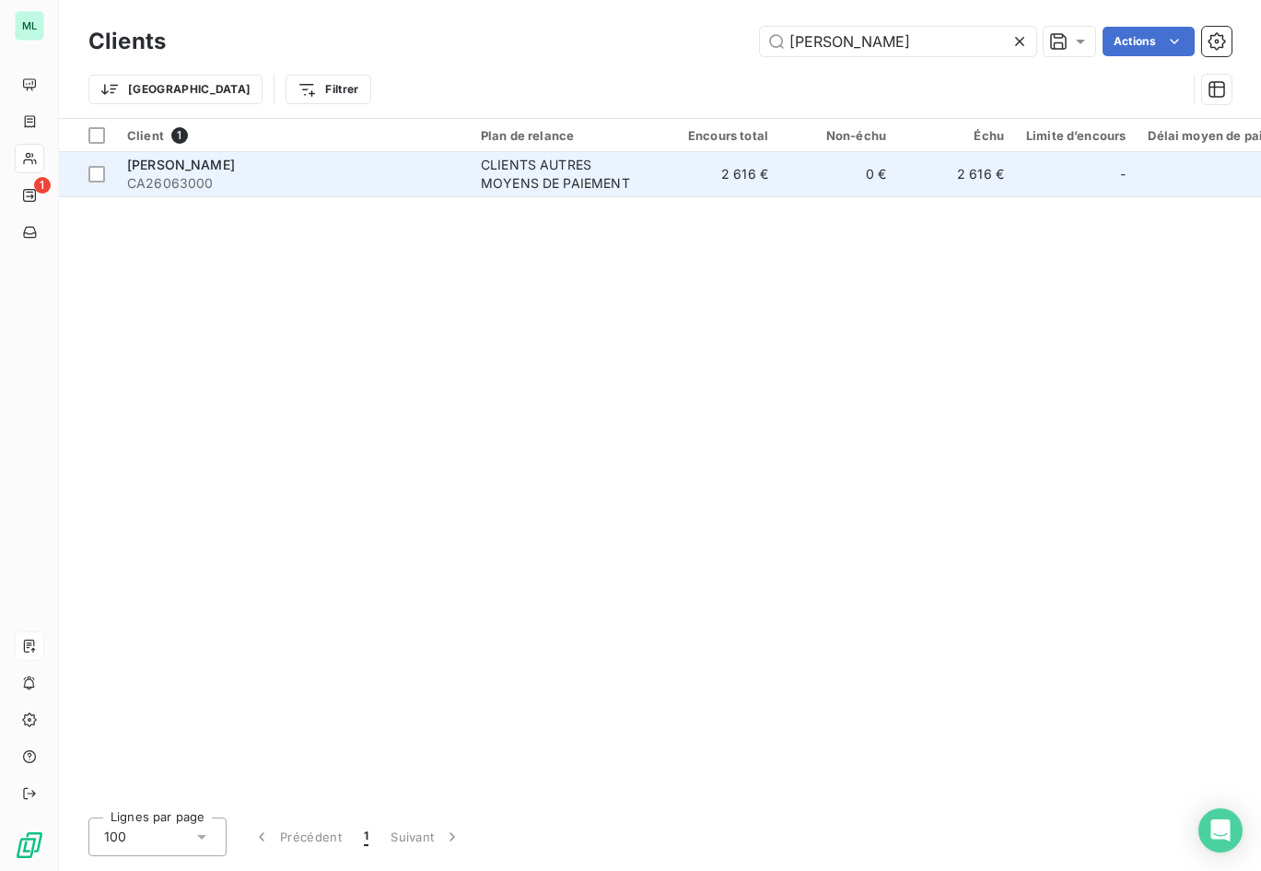
click at [505, 168] on div "CLIENTS AUTRES MOYENS DE PAIEMENT" at bounding box center [566, 174] width 170 height 37
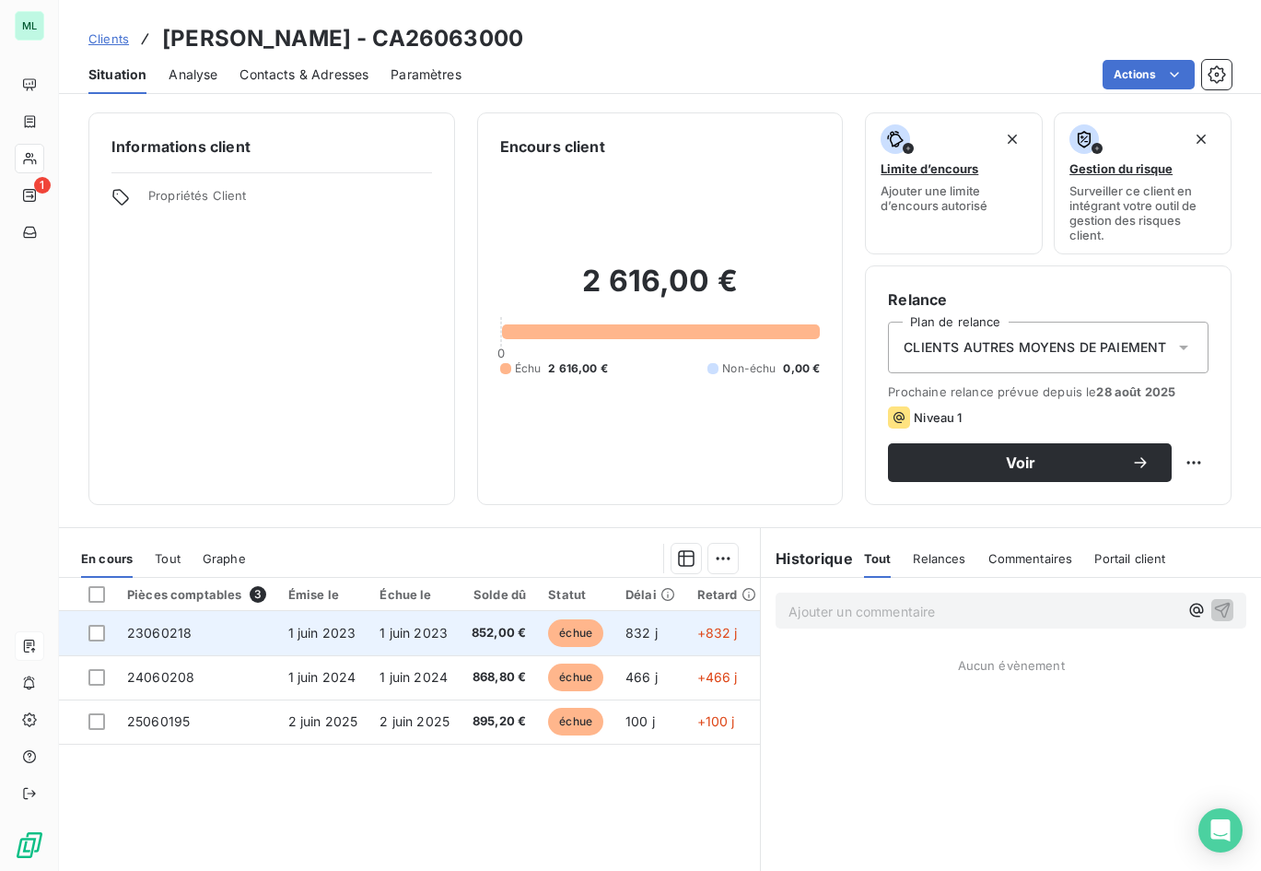
click at [425, 630] on span "1 juin 2023" at bounding box center [414, 633] width 68 height 16
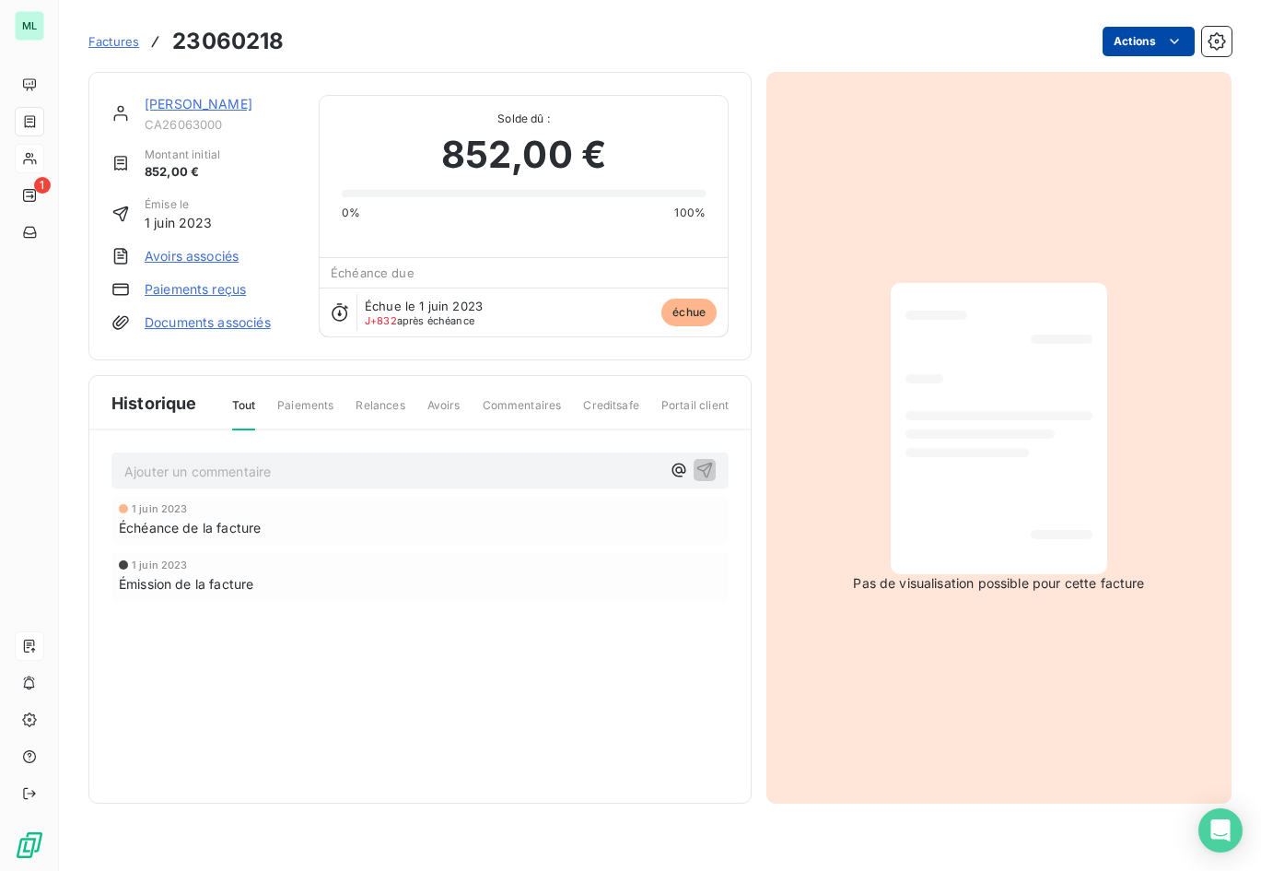
click at [1147, 41] on html "ML 1 Factures 23060218 Actions [PERSON_NAME] CA26063000 Montant initial 852,00 …" at bounding box center [630, 435] width 1261 height 871
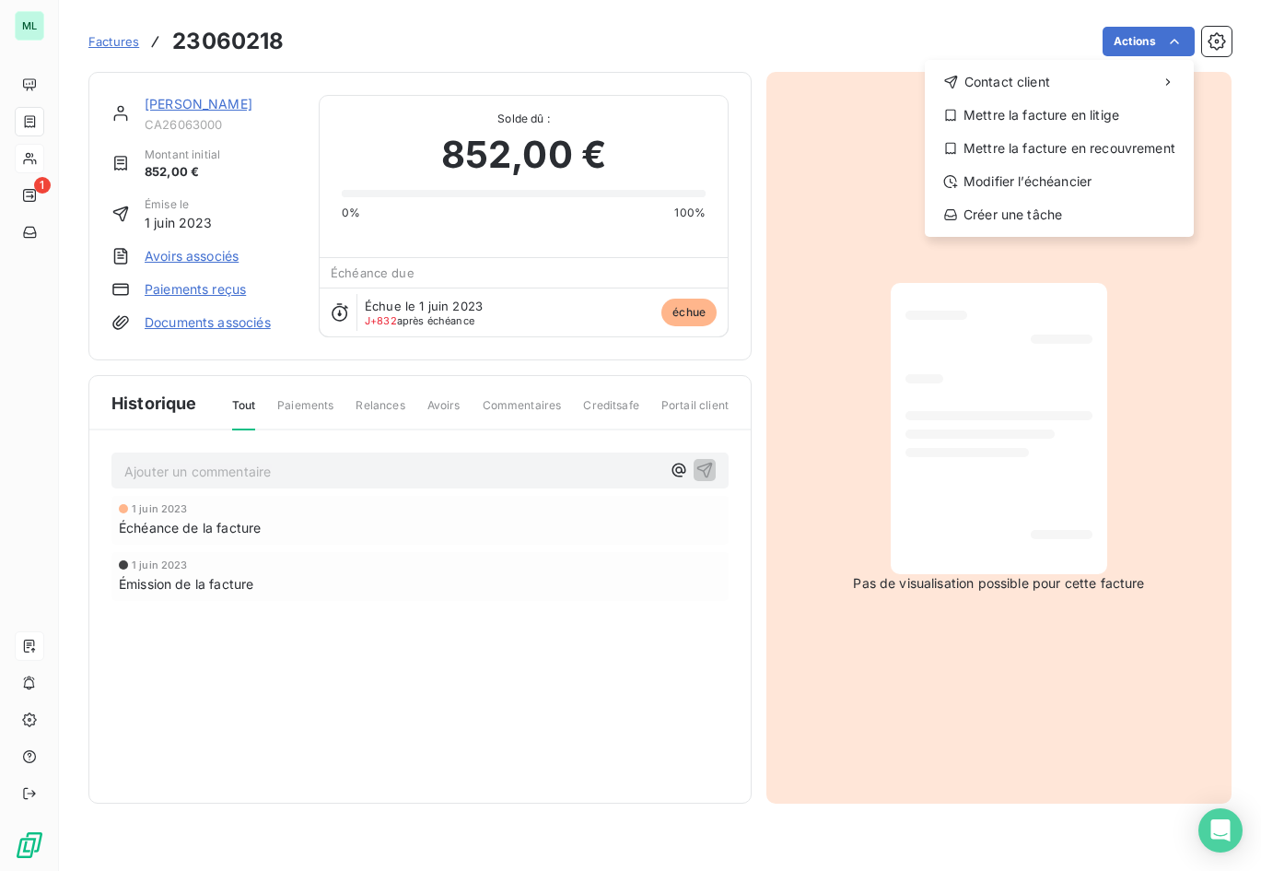
click at [511, 606] on html "ML 1 Factures 23060218 Actions Contact client Mettre la facture en litige Mettr…" at bounding box center [630, 435] width 1261 height 871
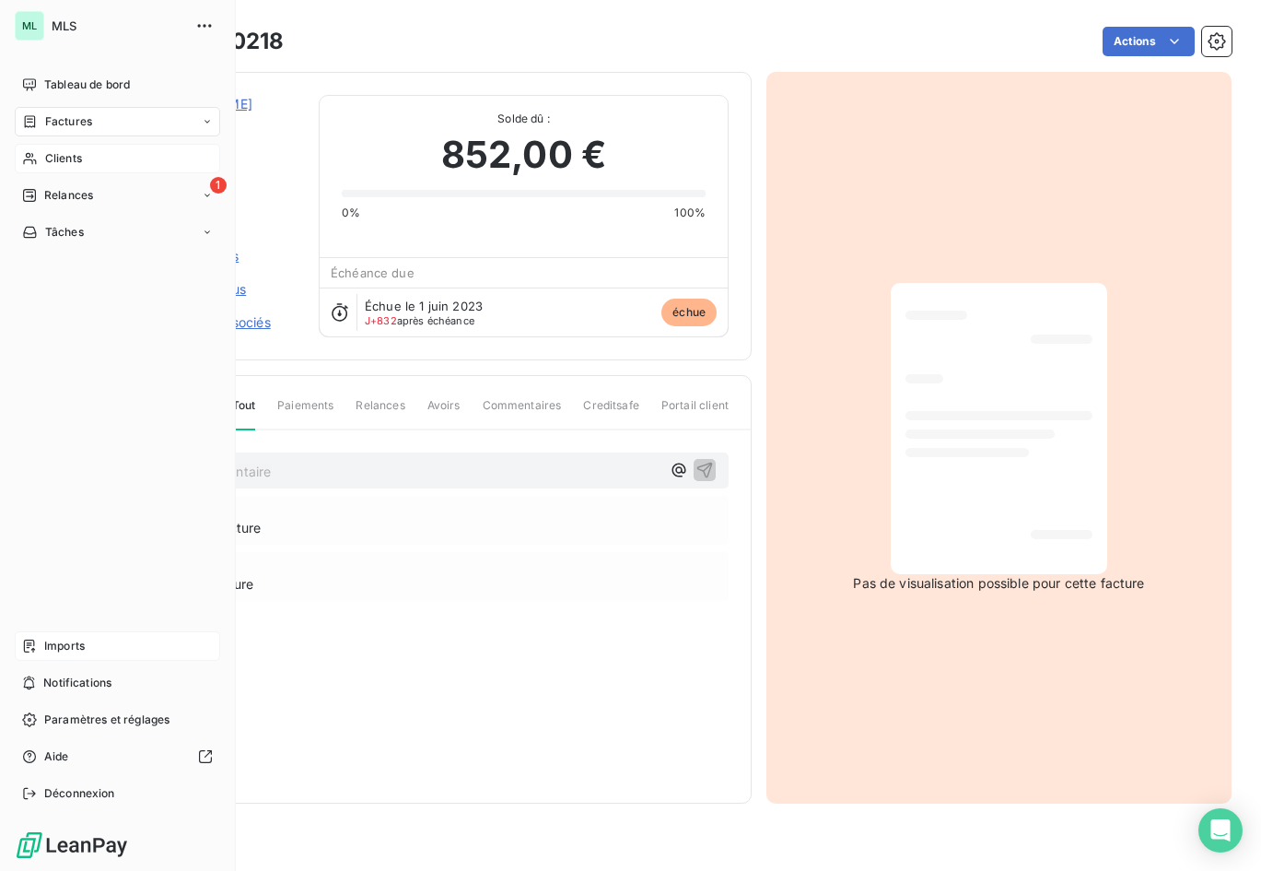
click at [63, 648] on span "Imports" at bounding box center [64, 646] width 41 height 17
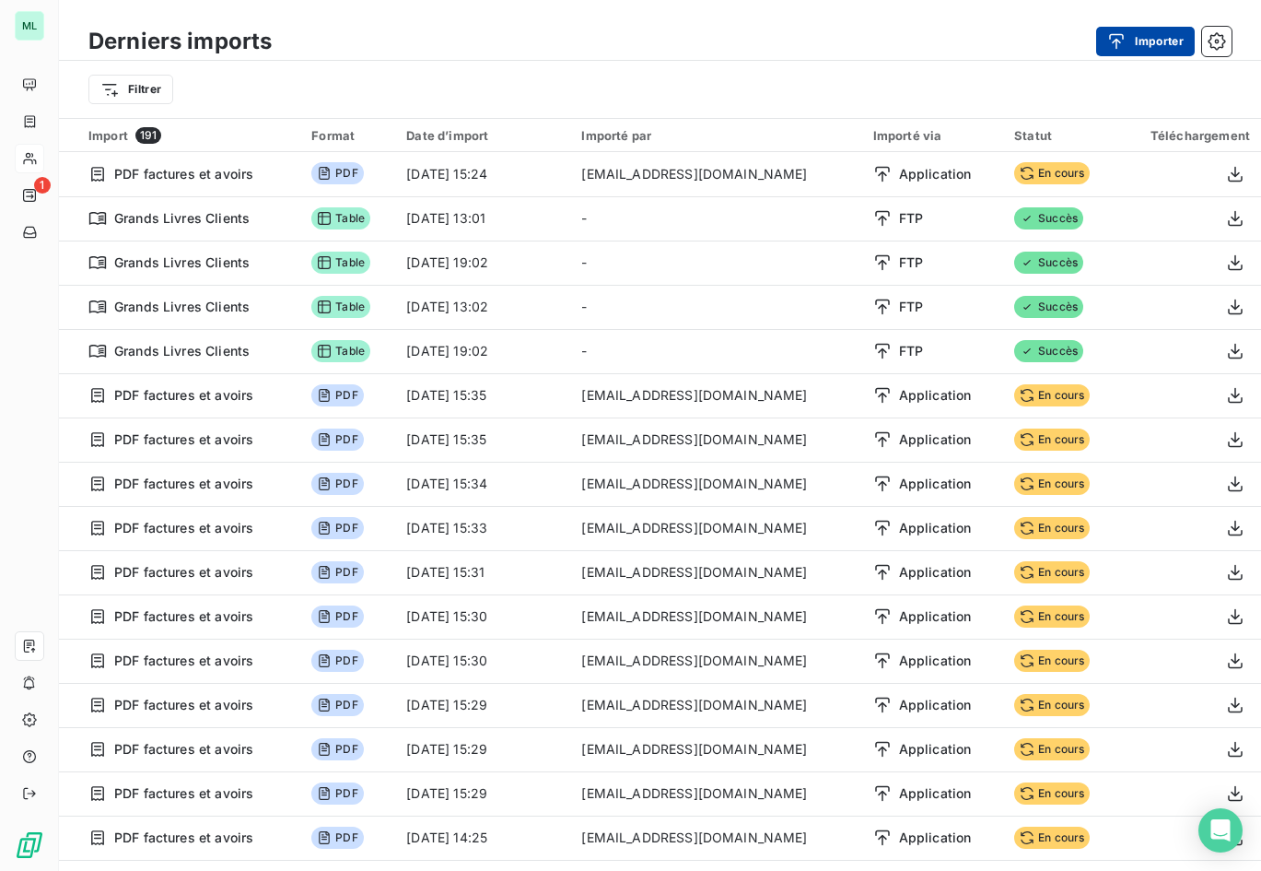
click at [1153, 42] on button "Importer" at bounding box center [1145, 41] width 99 height 29
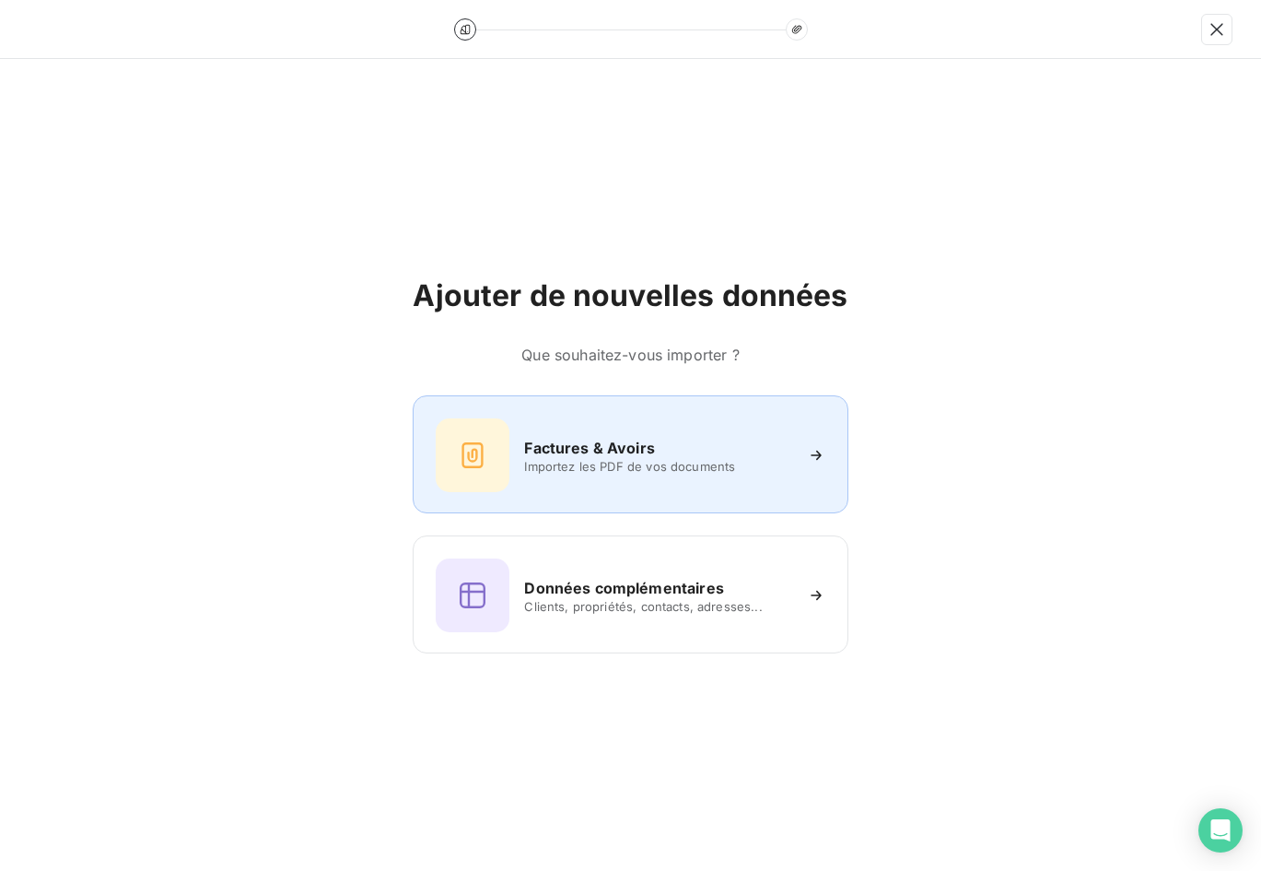
click at [652, 487] on div "Factures & Avoirs Importez les PDF de vos documents" at bounding box center [630, 455] width 389 height 74
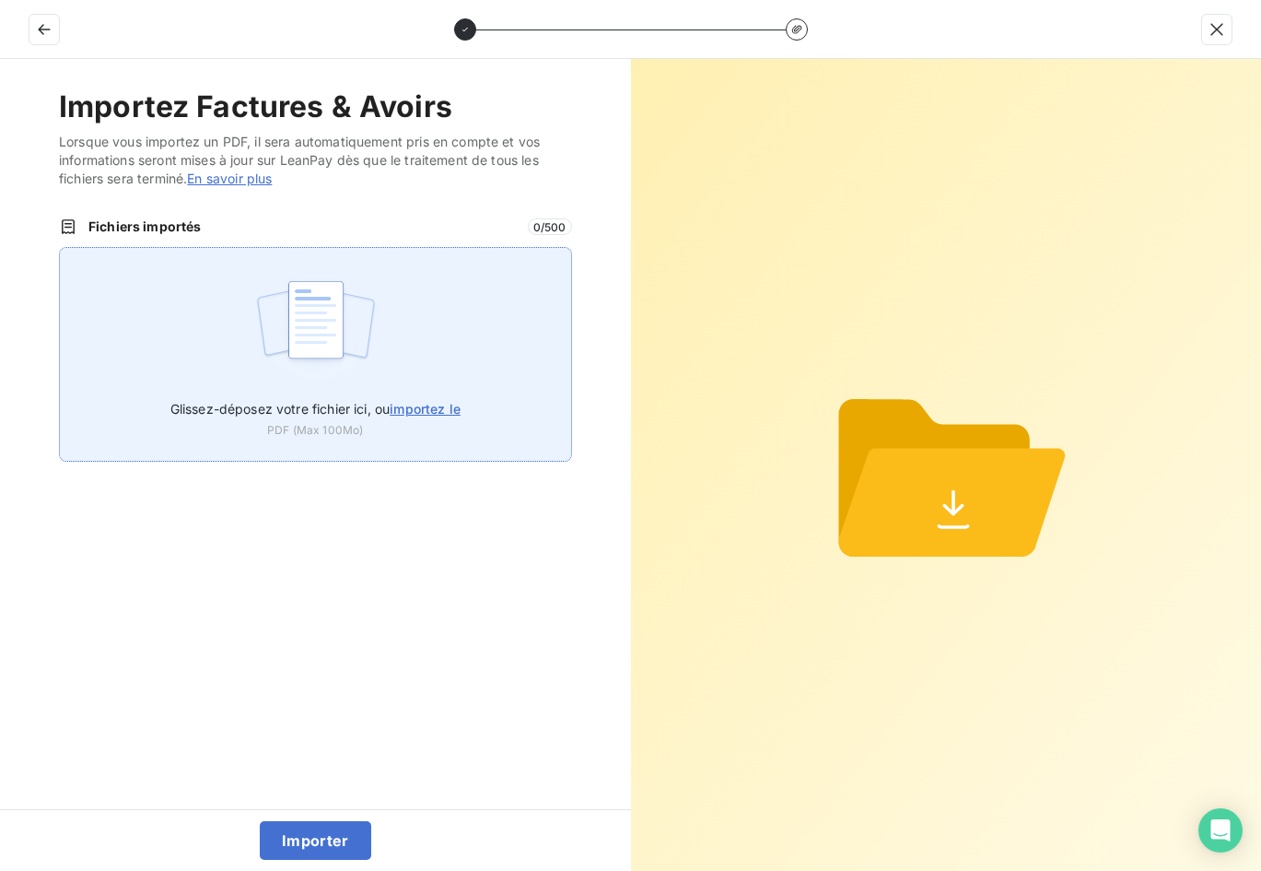
click at [431, 407] on span "importez le" at bounding box center [425, 409] width 71 height 16
click at [60, 248] on input "Glissez-déposez votre fichier ici, ou importez le" at bounding box center [59, 247] width 1 height 1
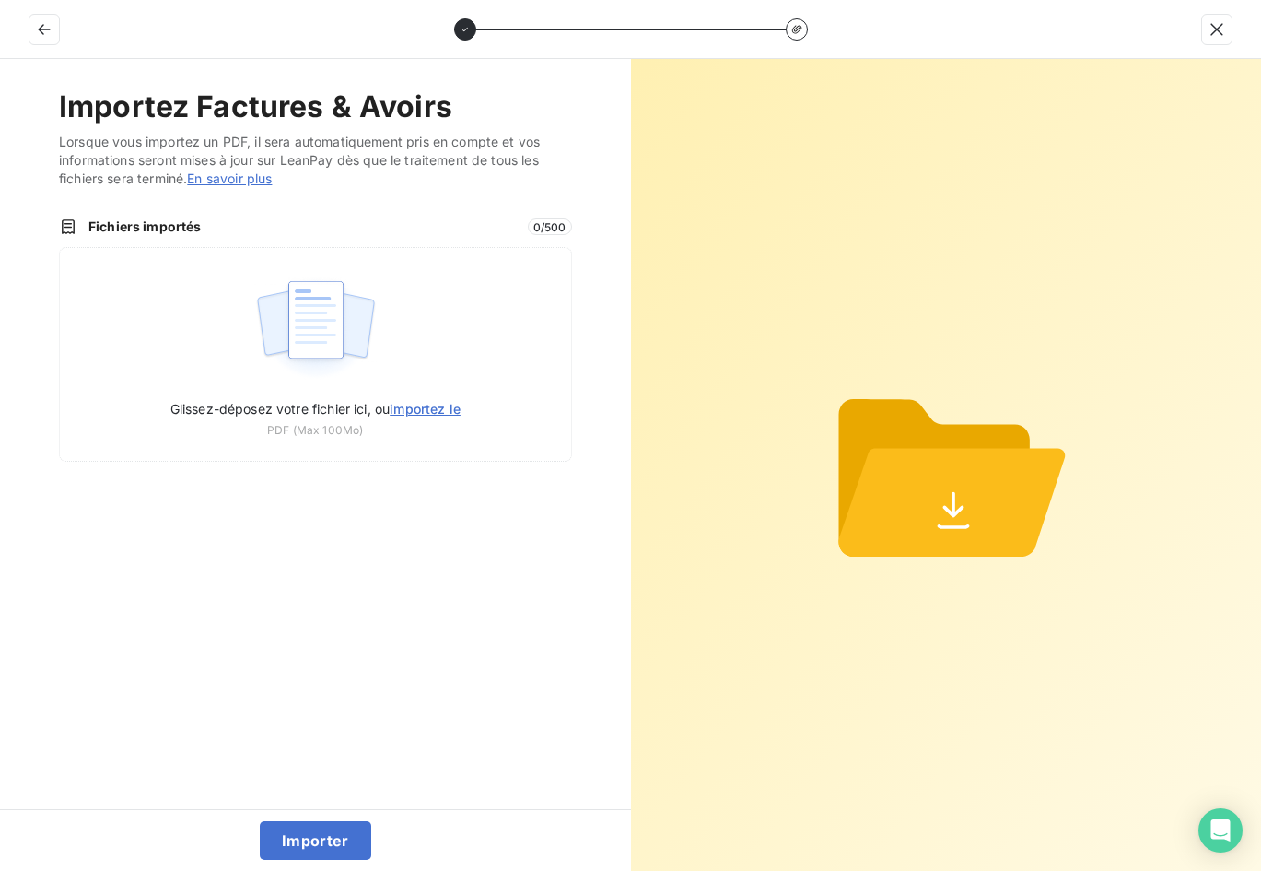
type input "C:\fakepath\Facture N°23060218 01_06_2023.pdf"
click at [346, 850] on button "Importer" at bounding box center [315, 840] width 111 height 39
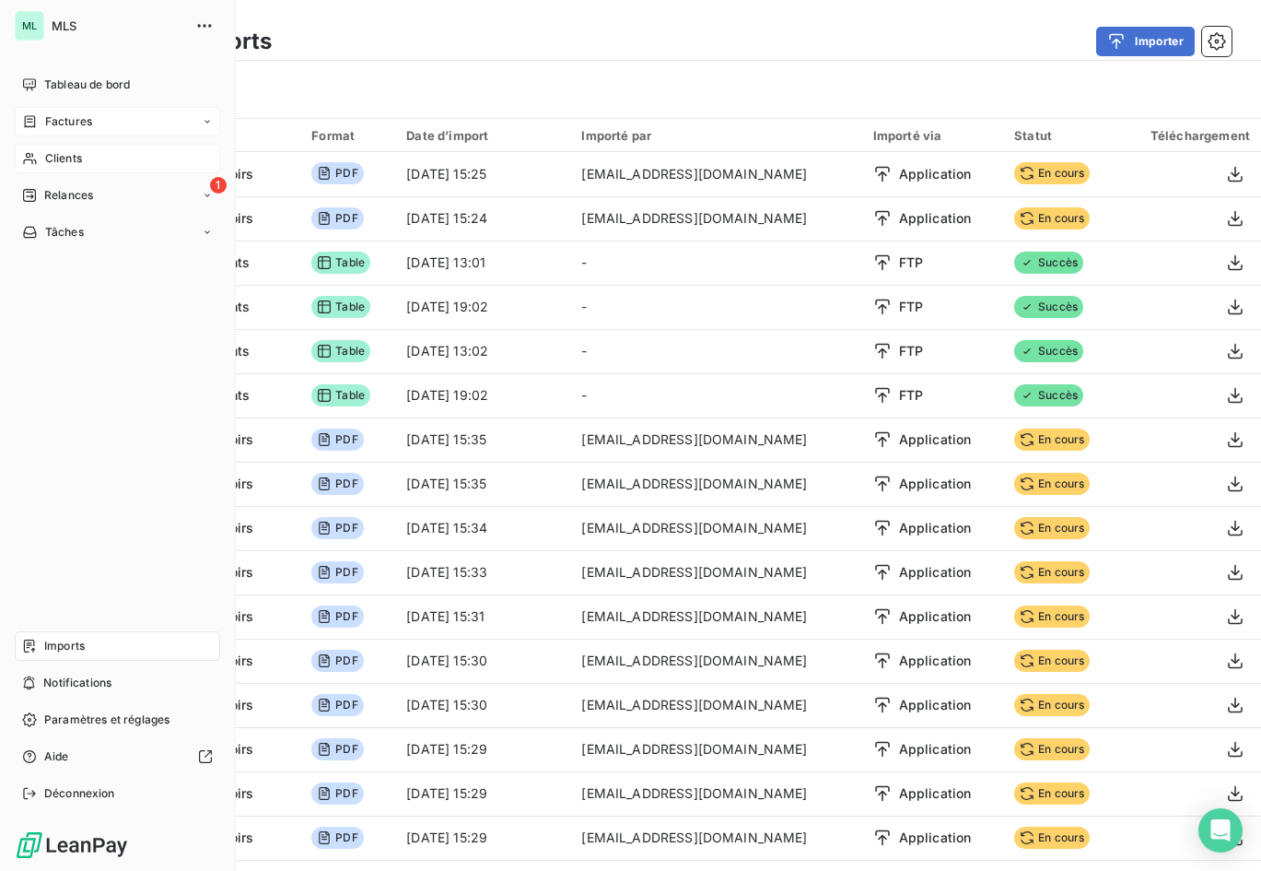
click at [100, 121] on div "Factures" at bounding box center [117, 121] width 205 height 29
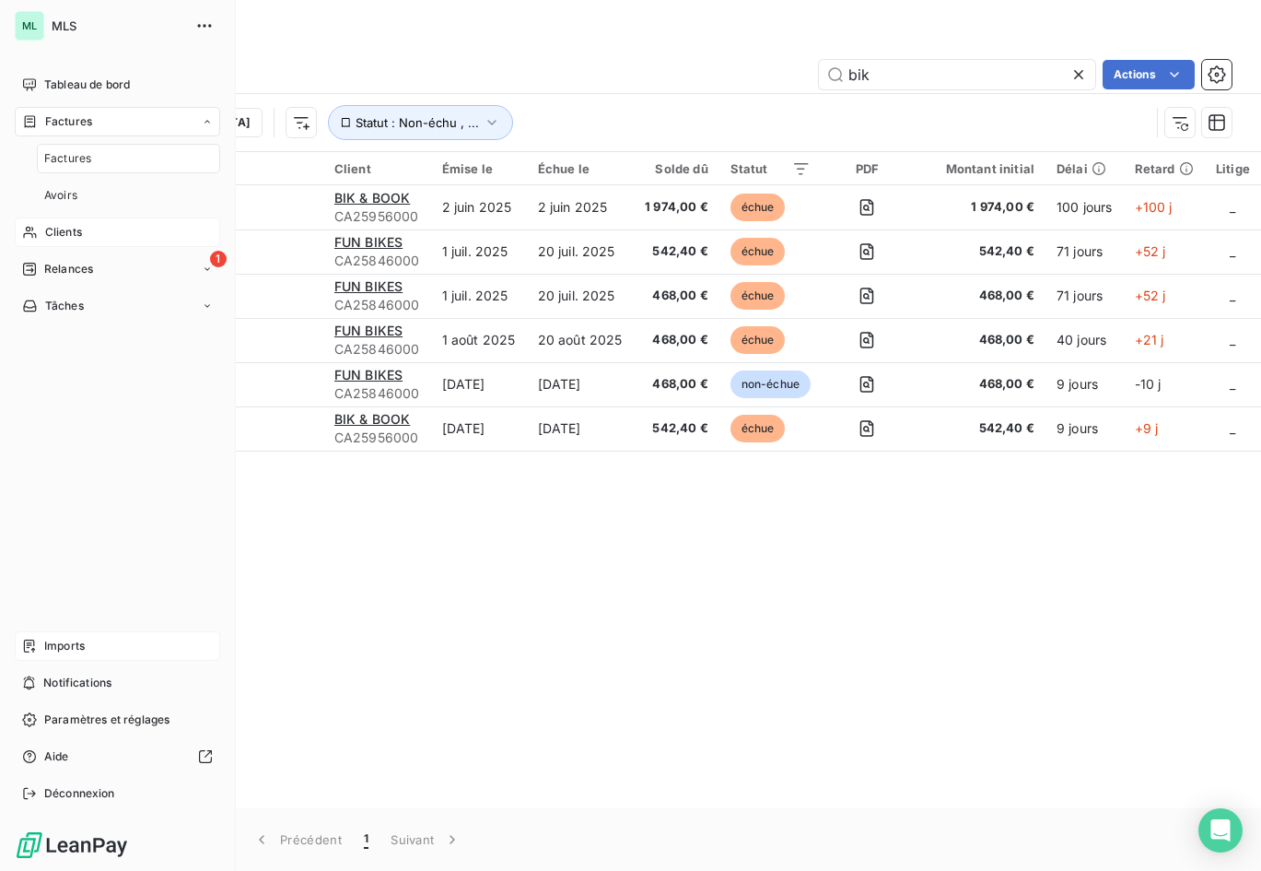
click at [98, 152] on div "Factures" at bounding box center [128, 158] width 183 height 29
click at [111, 119] on div "Factures" at bounding box center [117, 121] width 205 height 29
click at [127, 226] on div "Tâches" at bounding box center [117, 231] width 205 height 29
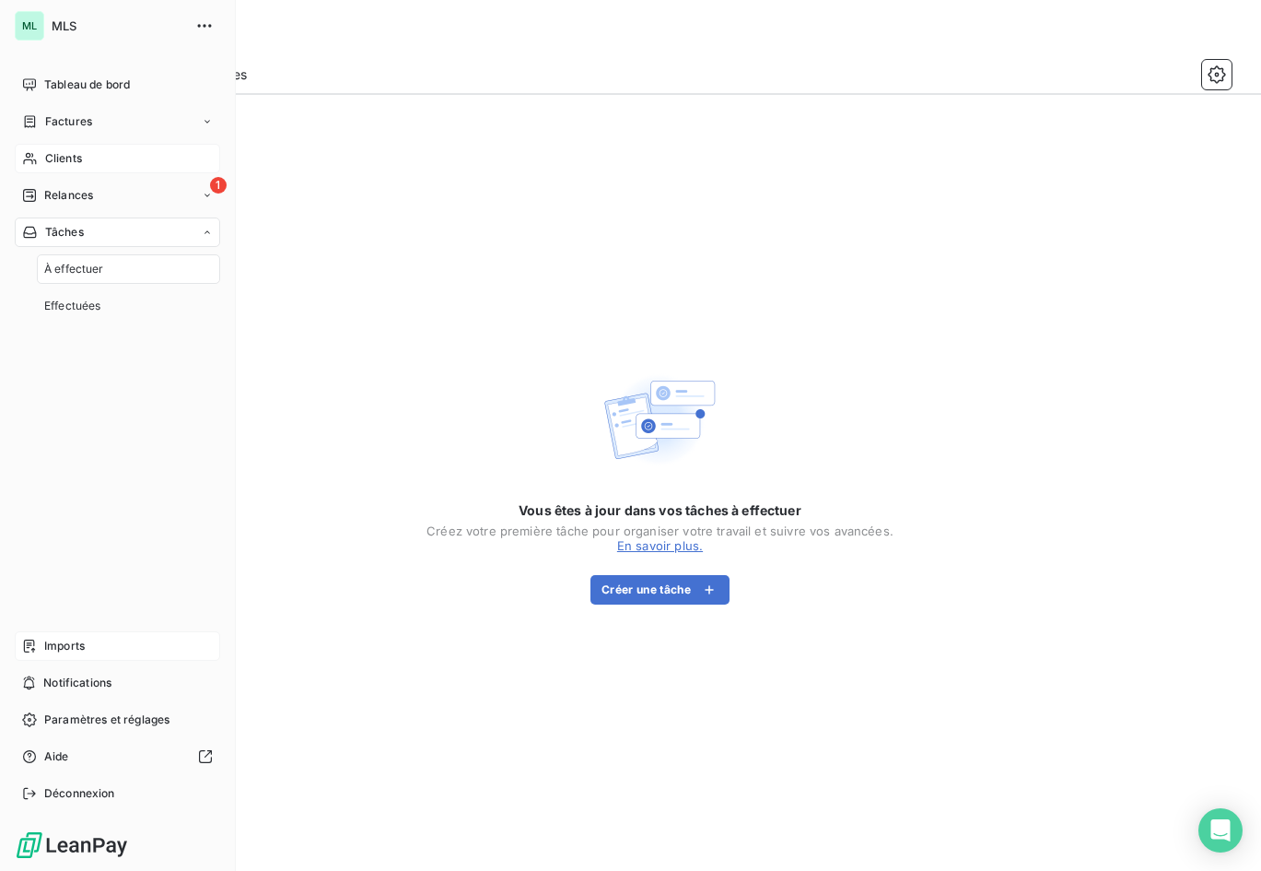
click at [131, 158] on div "Clients" at bounding box center [117, 158] width 205 height 29
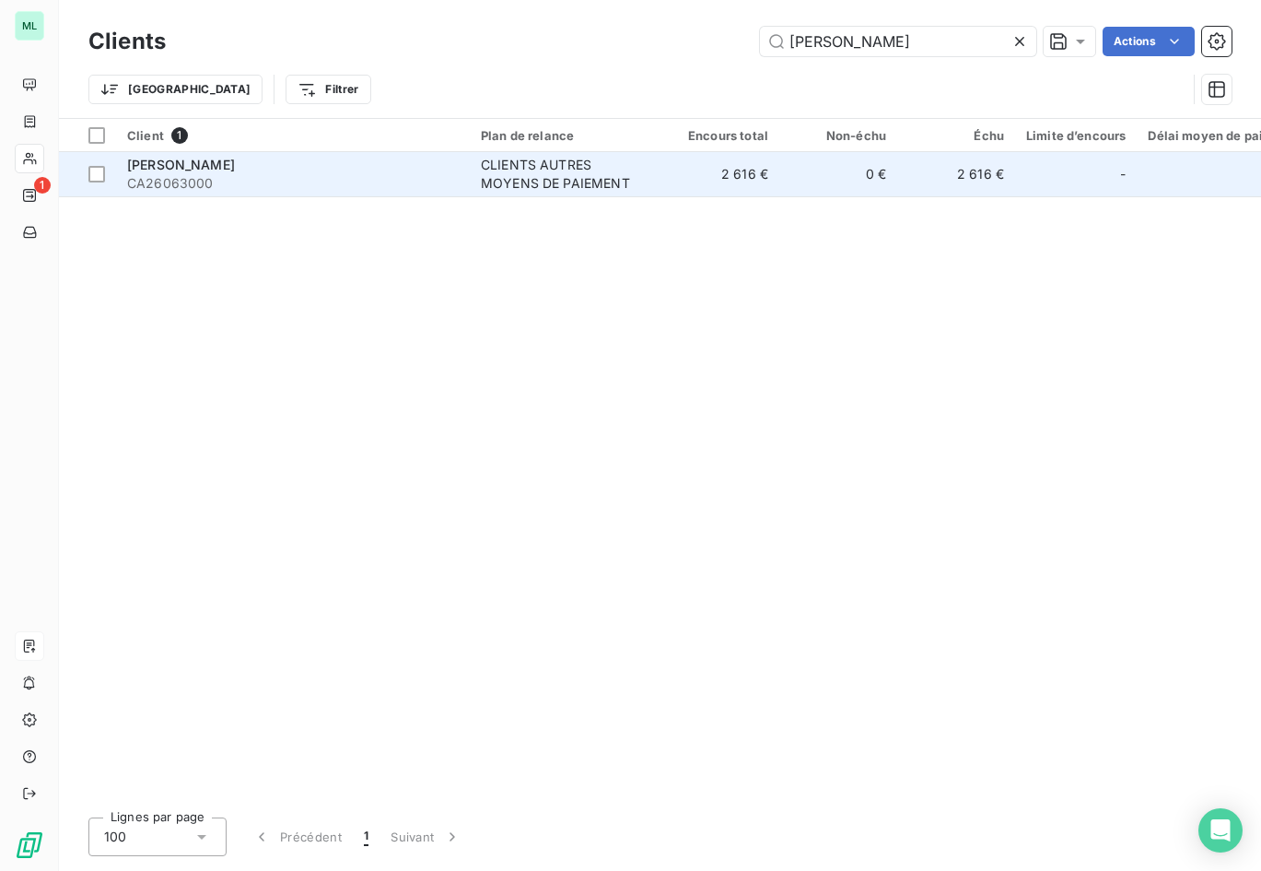
click at [650, 164] on div "CLIENTS AUTRES MOYENS DE PAIEMENT" at bounding box center [566, 174] width 170 height 37
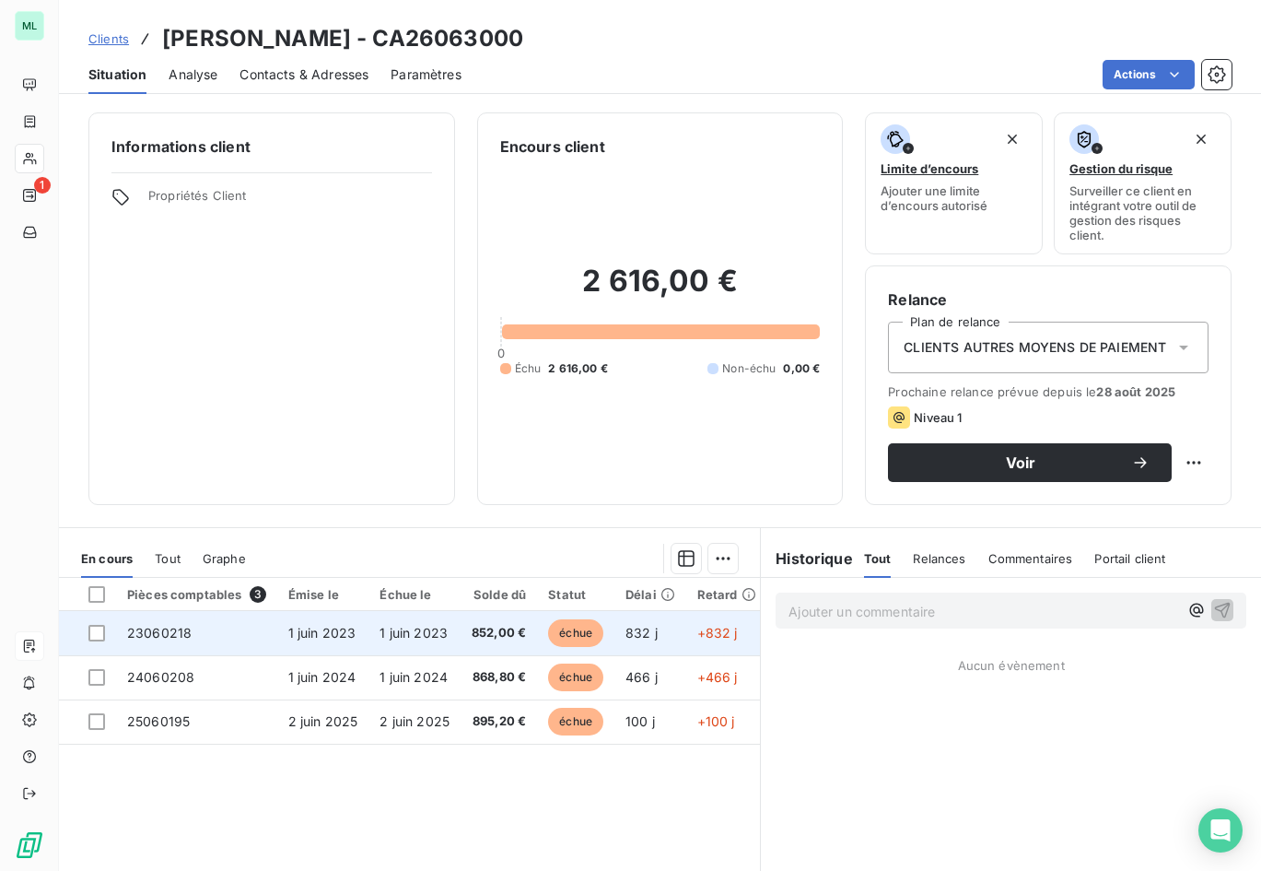
click at [431, 627] on span "1 juin 2023" at bounding box center [414, 633] width 68 height 16
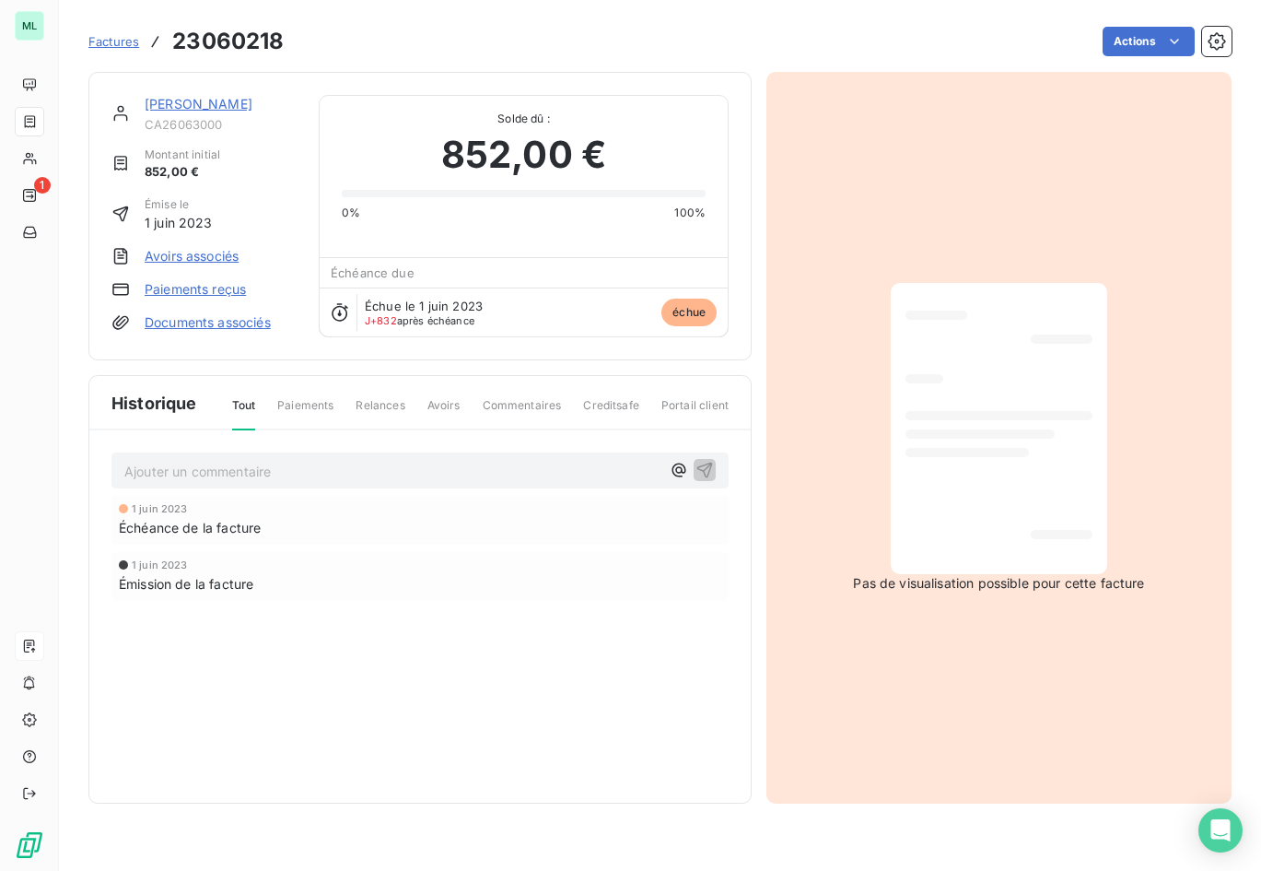
drag, startPoint x: 1018, startPoint y: 475, endPoint x: 944, endPoint y: 231, distance: 255.3
click at [944, 231] on div "Pas de visualisation possible pour cette facture" at bounding box center [999, 438] width 465 height 732
click at [241, 321] on link "Documents associés" at bounding box center [208, 322] width 126 height 18
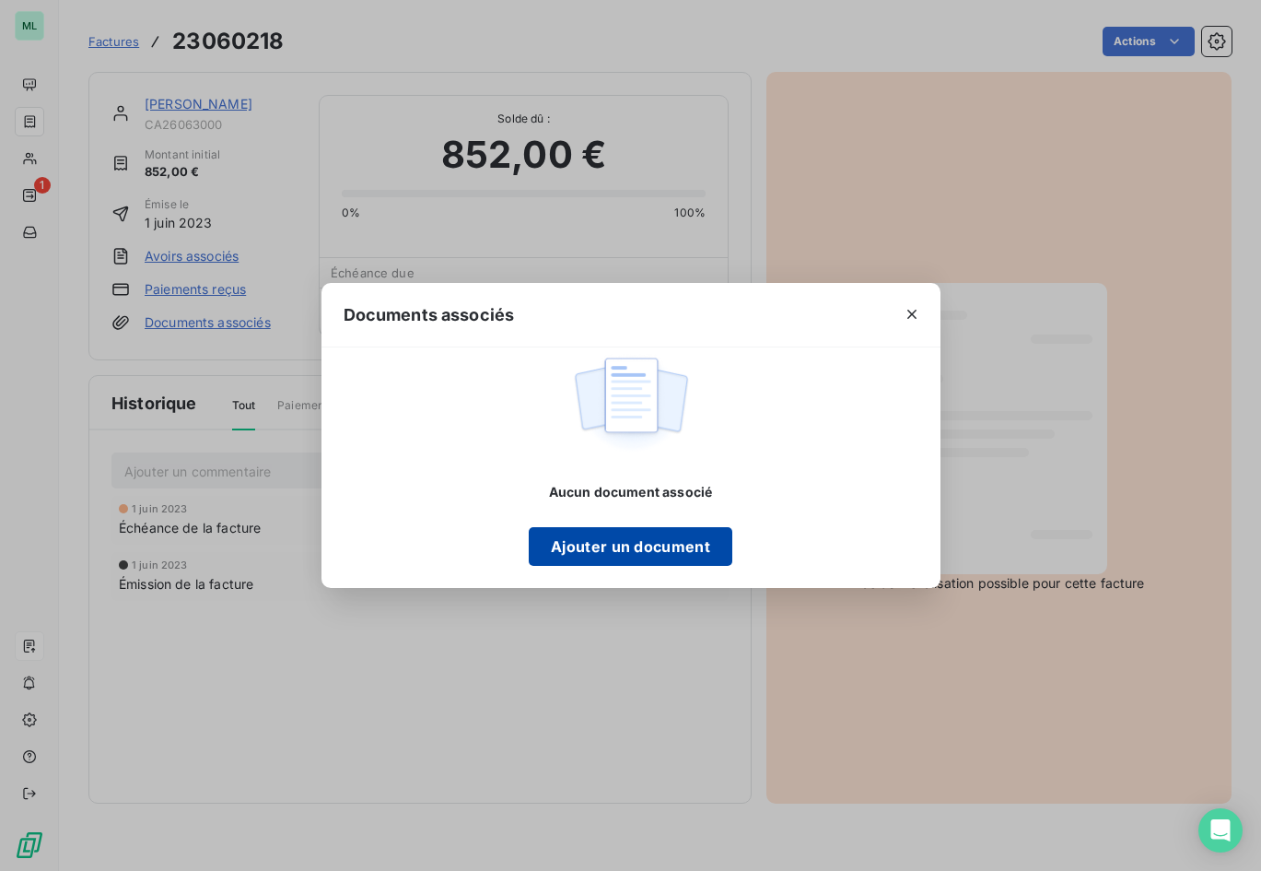
click at [617, 543] on button "Ajouter un document" at bounding box center [631, 546] width 204 height 39
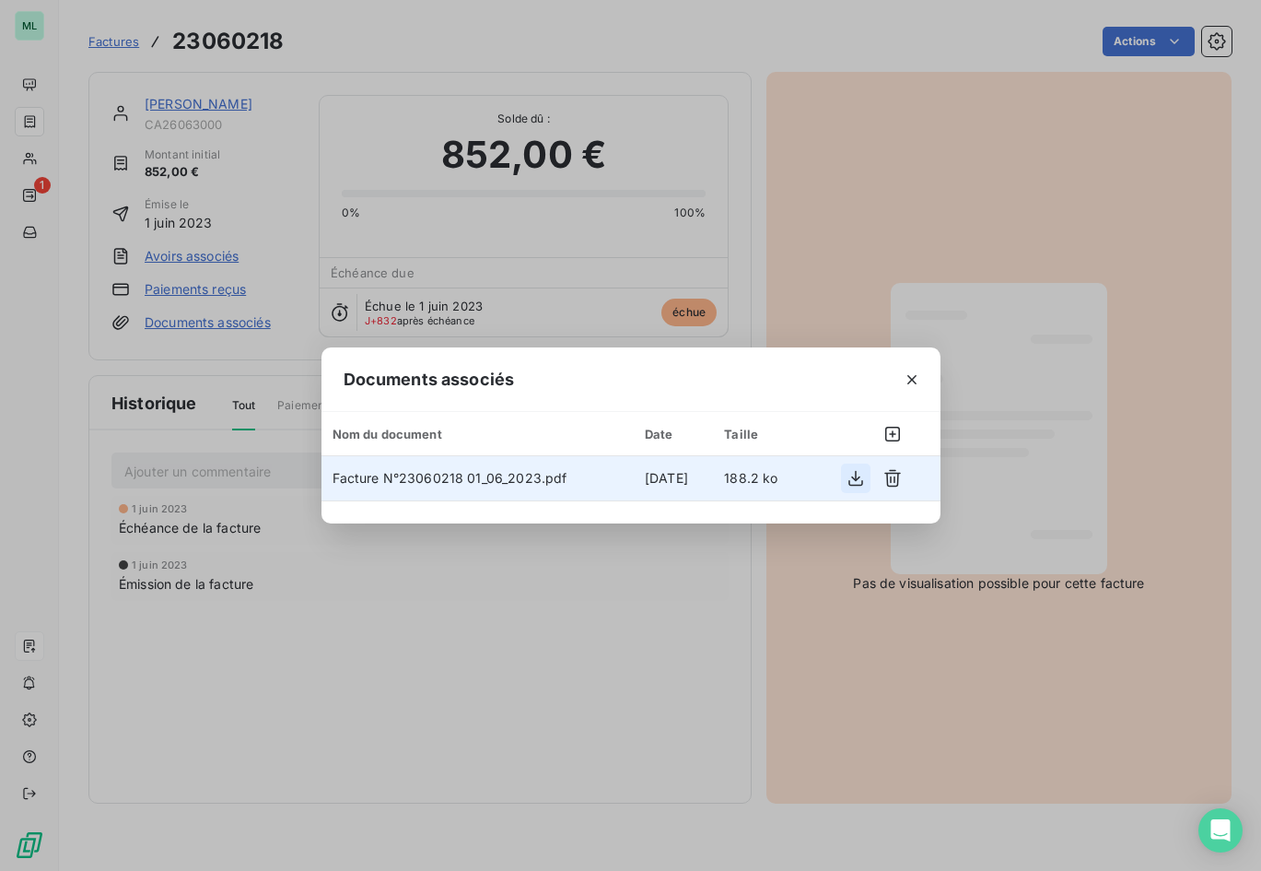
click at [856, 480] on icon "button" at bounding box center [856, 479] width 15 height 16
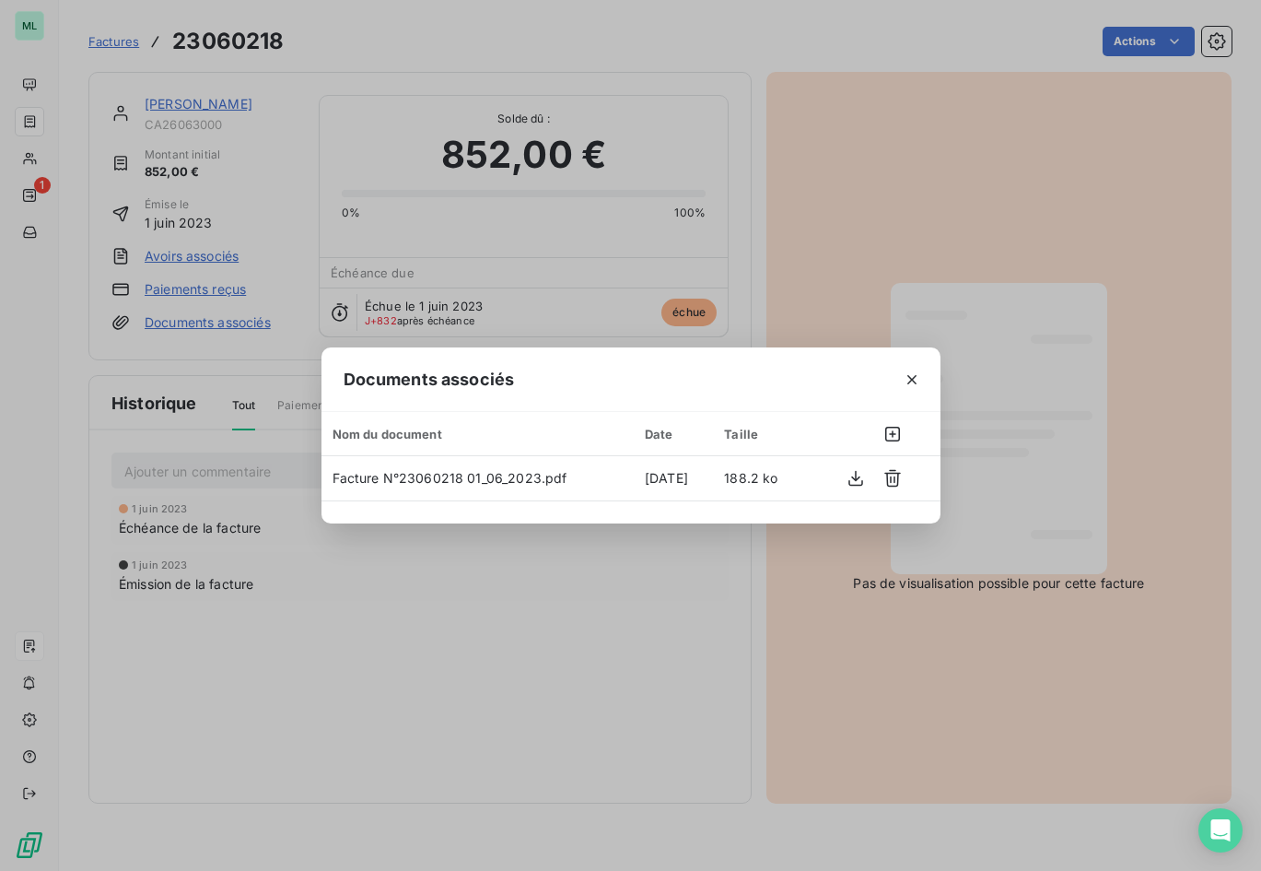
click at [597, 585] on div "Documents associés Nom du document Date Taille Facture N°23060218 01_06_2023.pd…" at bounding box center [630, 435] width 1261 height 871
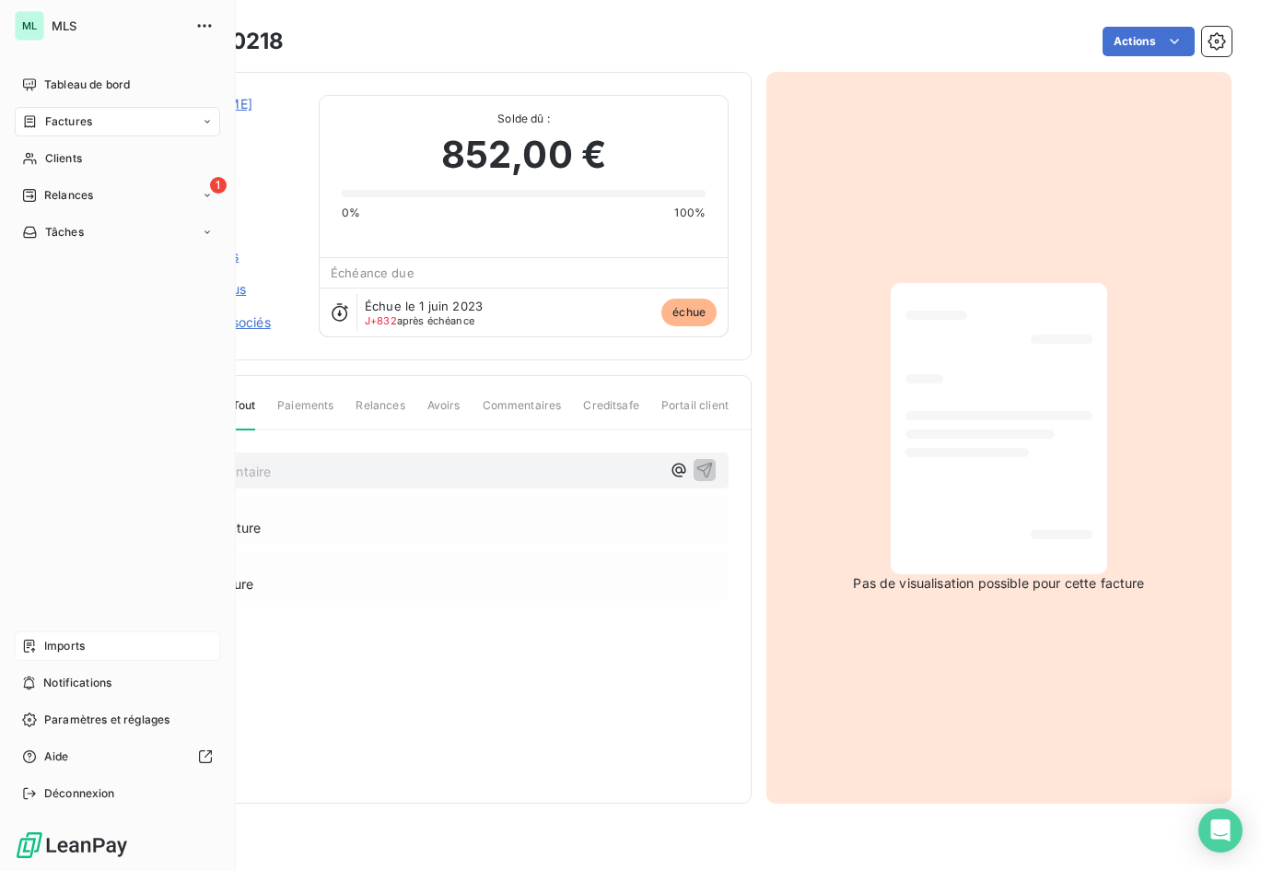
click at [66, 117] on span "Factures" at bounding box center [68, 121] width 47 height 17
click at [92, 158] on div "Factures" at bounding box center [128, 158] width 183 height 29
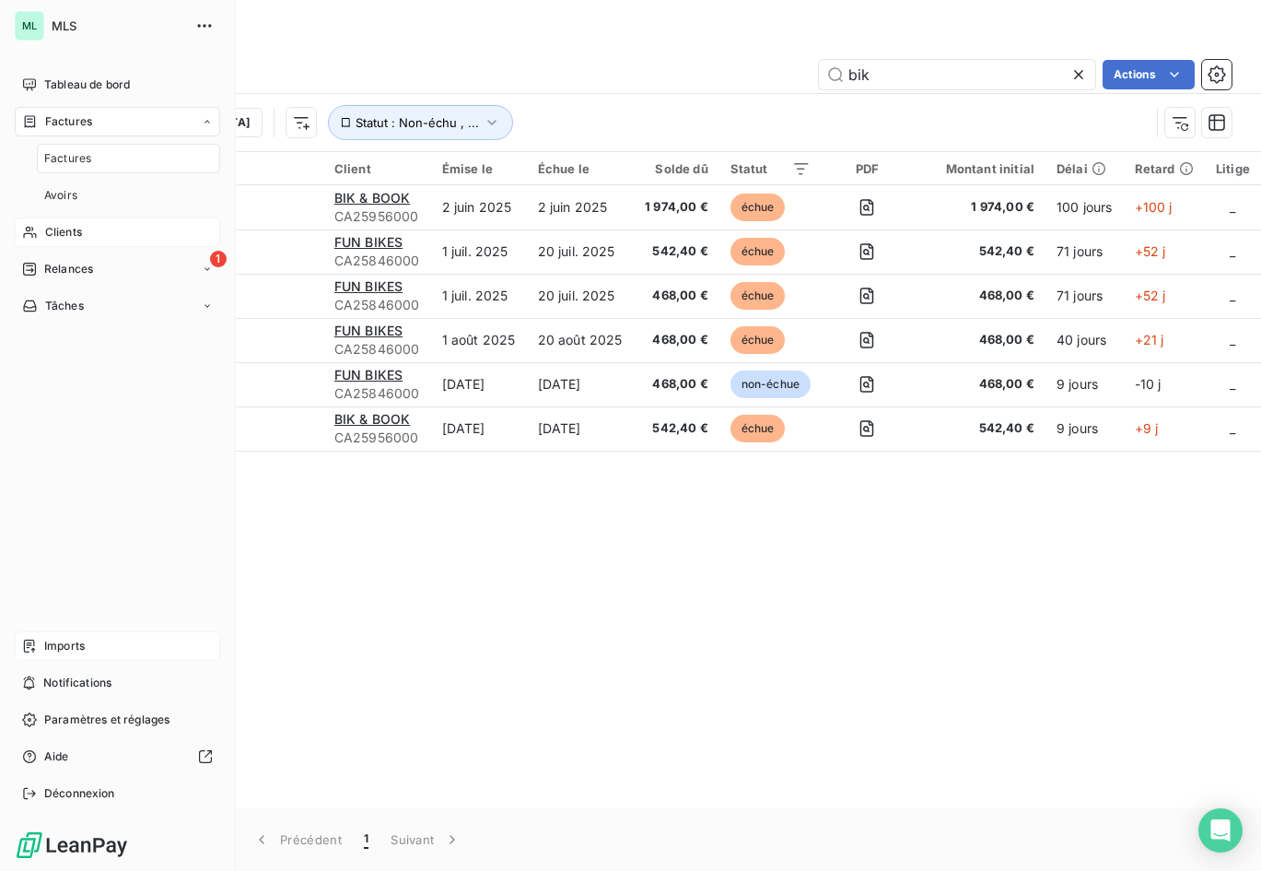
click at [97, 229] on div "Clients" at bounding box center [117, 231] width 205 height 29
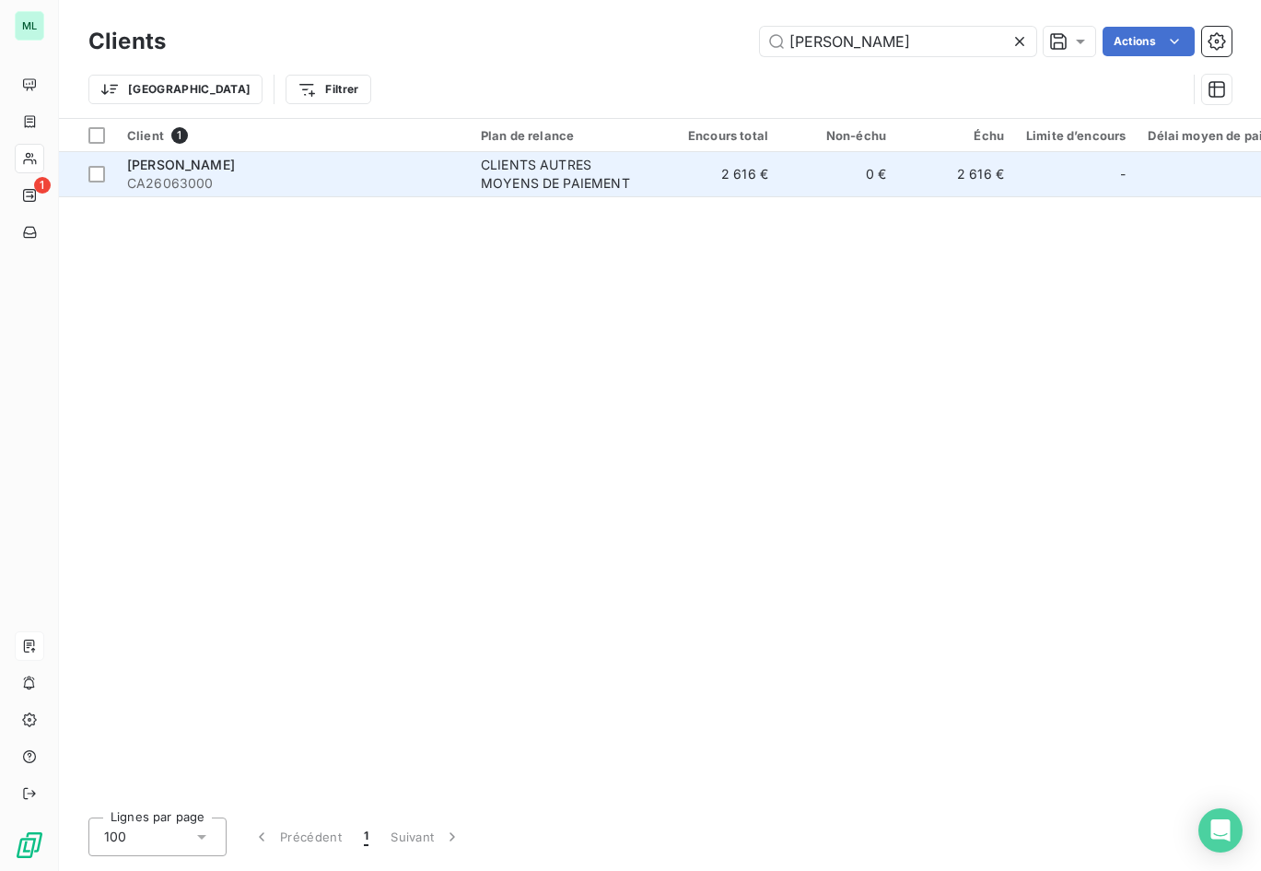
click at [631, 181] on div "CLIENTS AUTRES MOYENS DE PAIEMENT" at bounding box center [566, 174] width 170 height 37
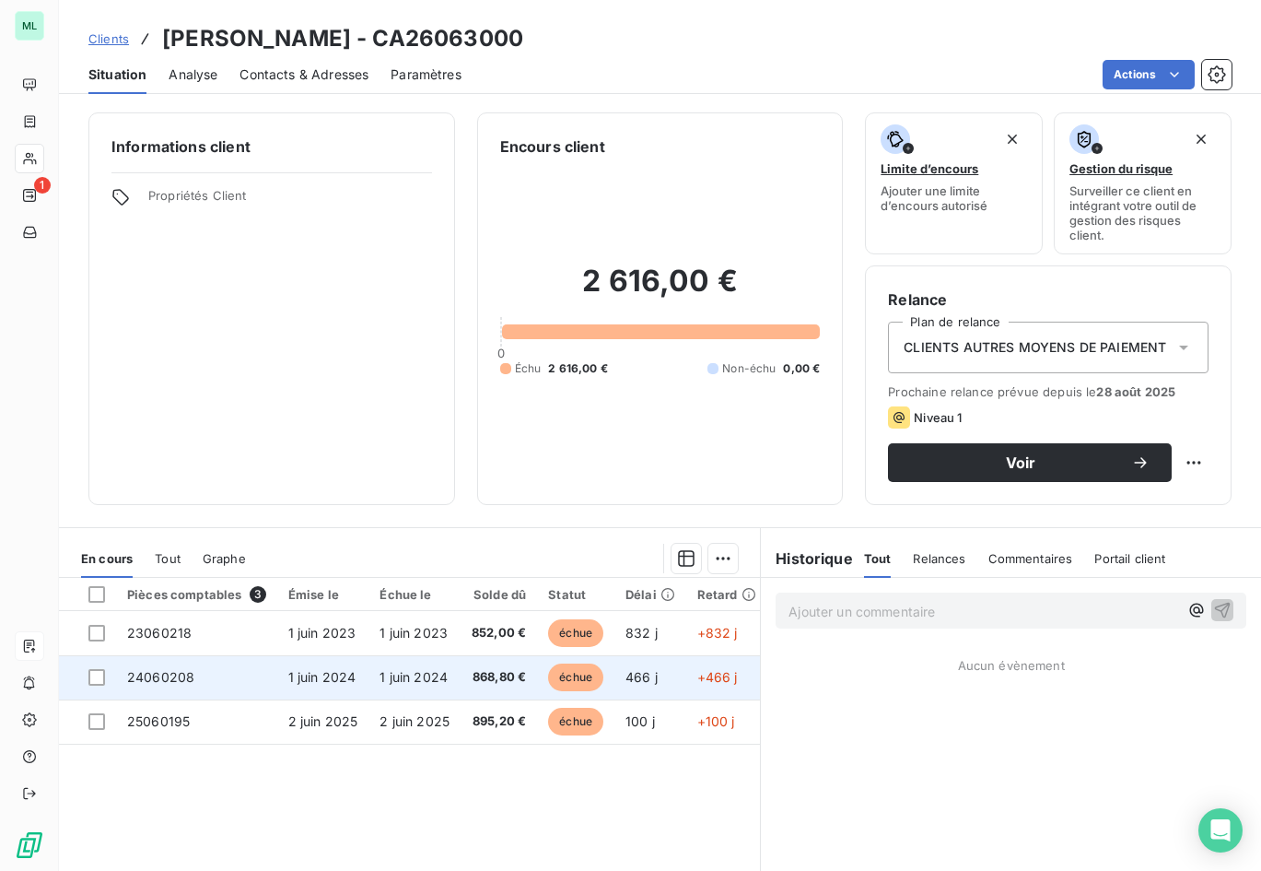
click at [474, 676] on span "868,80 €" at bounding box center [499, 677] width 54 height 18
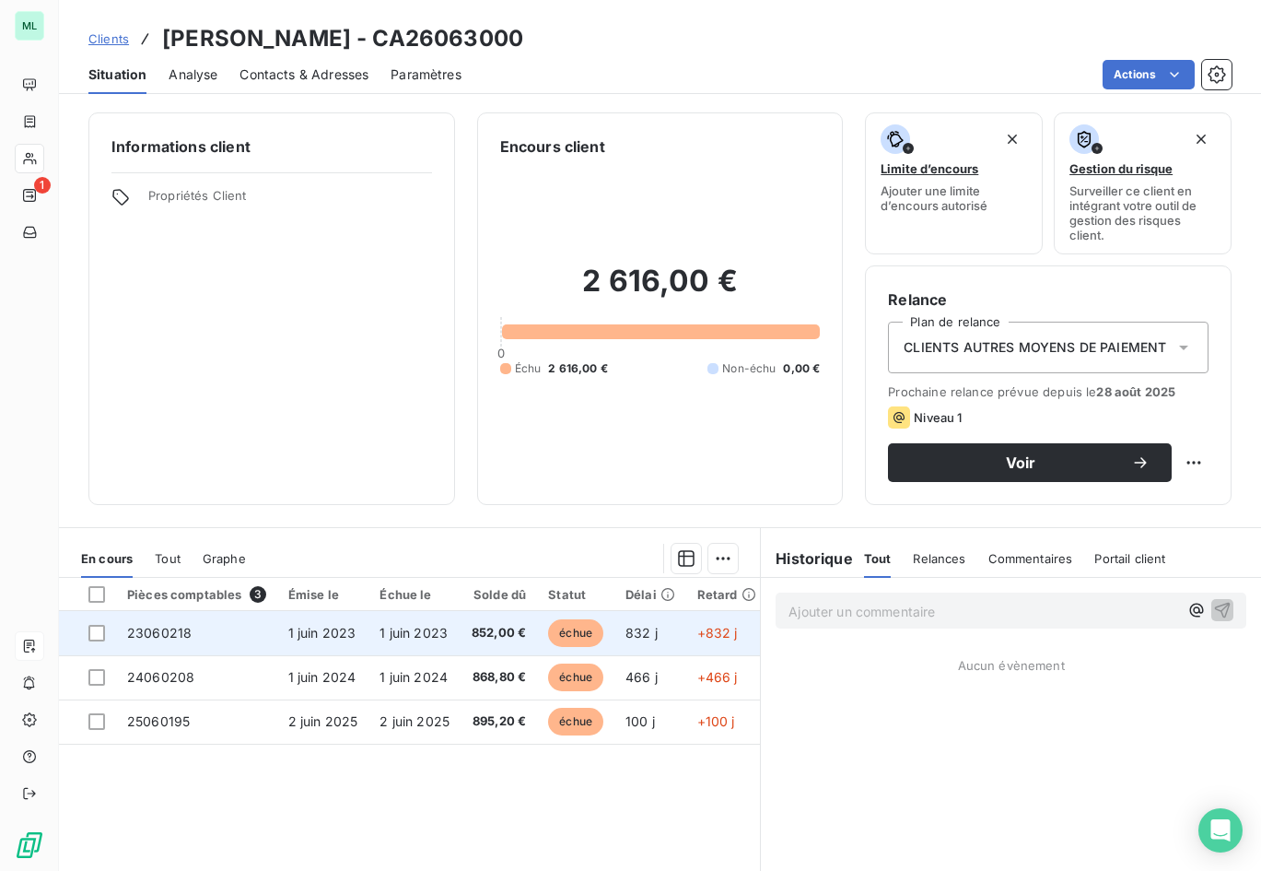
click at [502, 627] on span "852,00 €" at bounding box center [499, 633] width 54 height 18
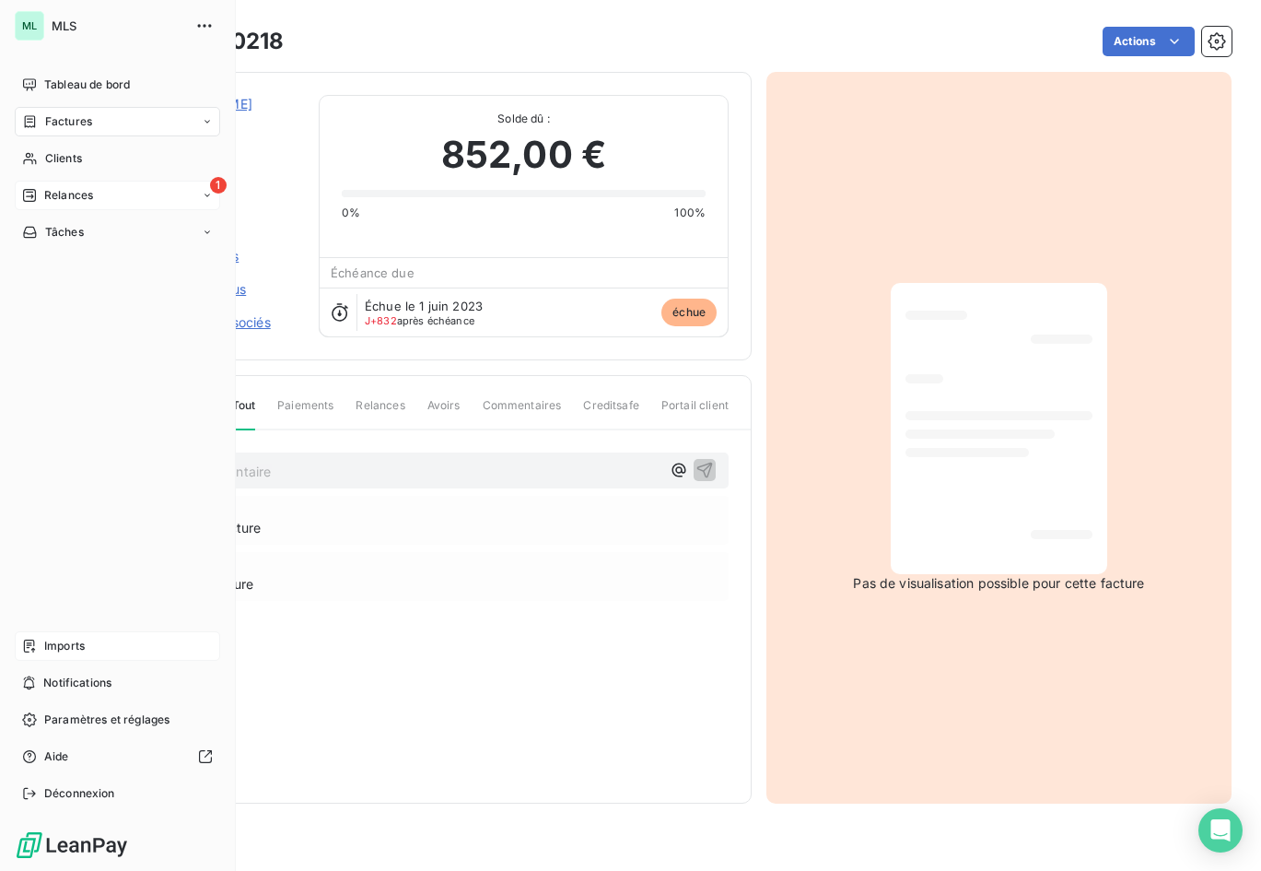
click at [107, 187] on div "1 Relances" at bounding box center [117, 195] width 205 height 29
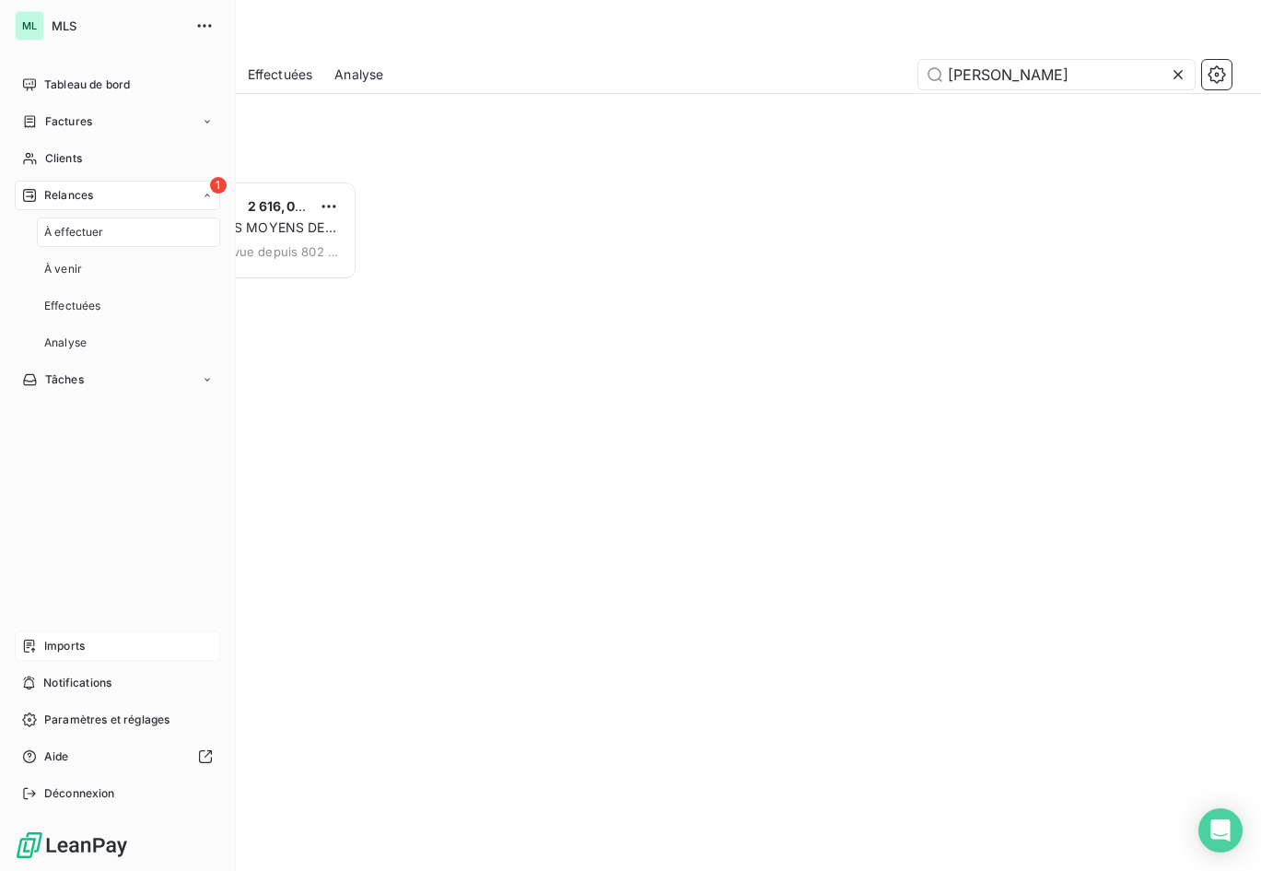
scroll to position [676, 256]
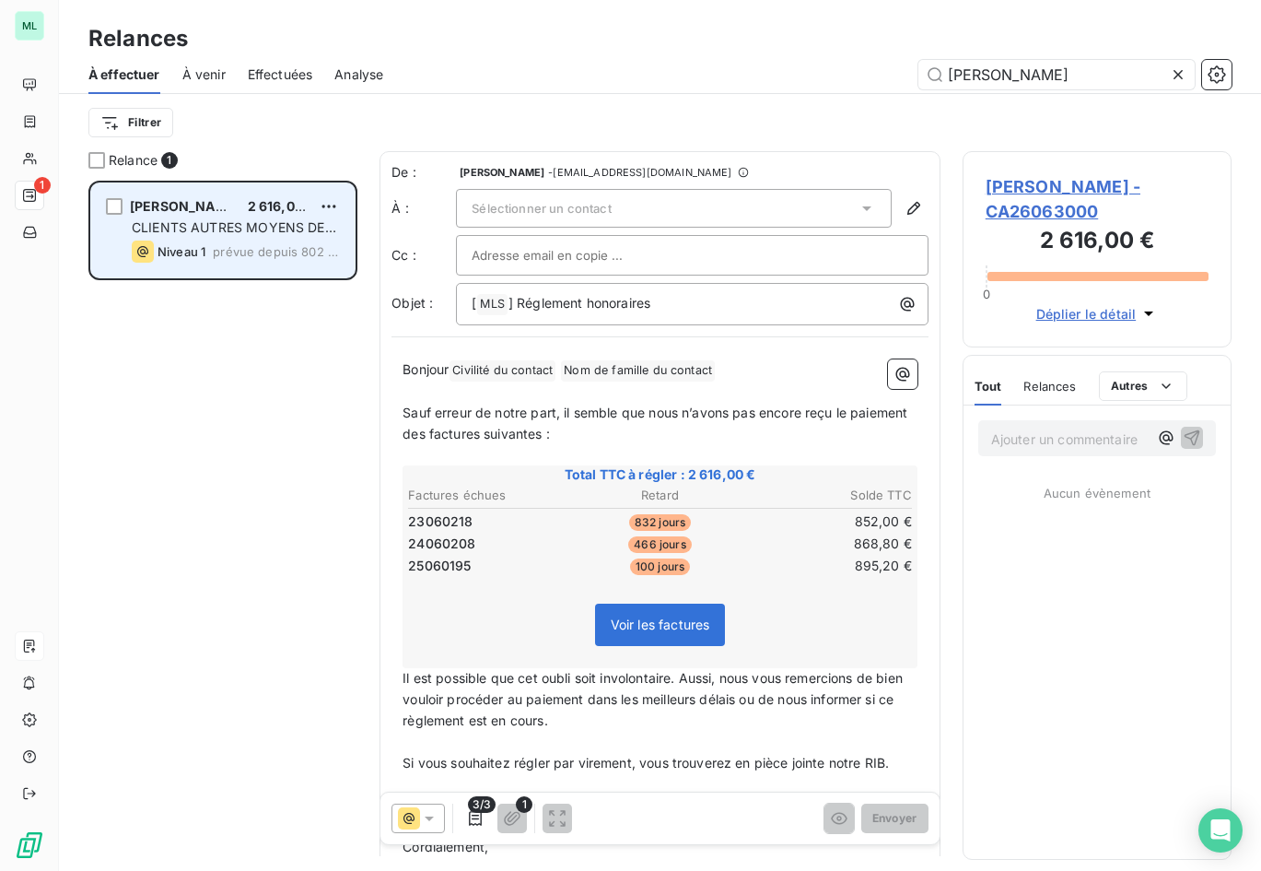
click at [217, 216] on div "[PERSON_NAME] 2 616,00 € CLIENTS AUTRES MOYENS DE PAIEMENT Niveau 1 prévue depu…" at bounding box center [223, 230] width 264 height 94
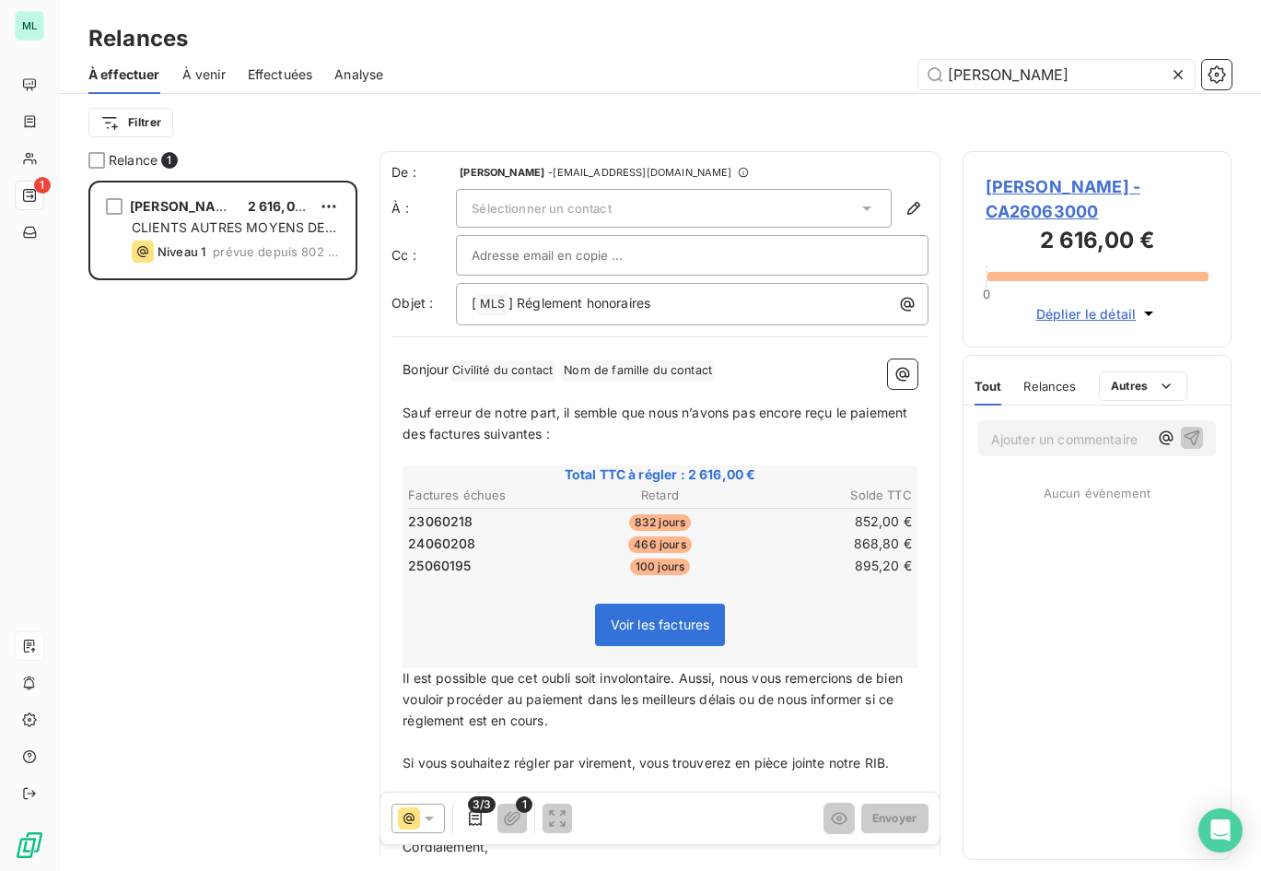
click at [858, 210] on icon at bounding box center [867, 208] width 18 height 18
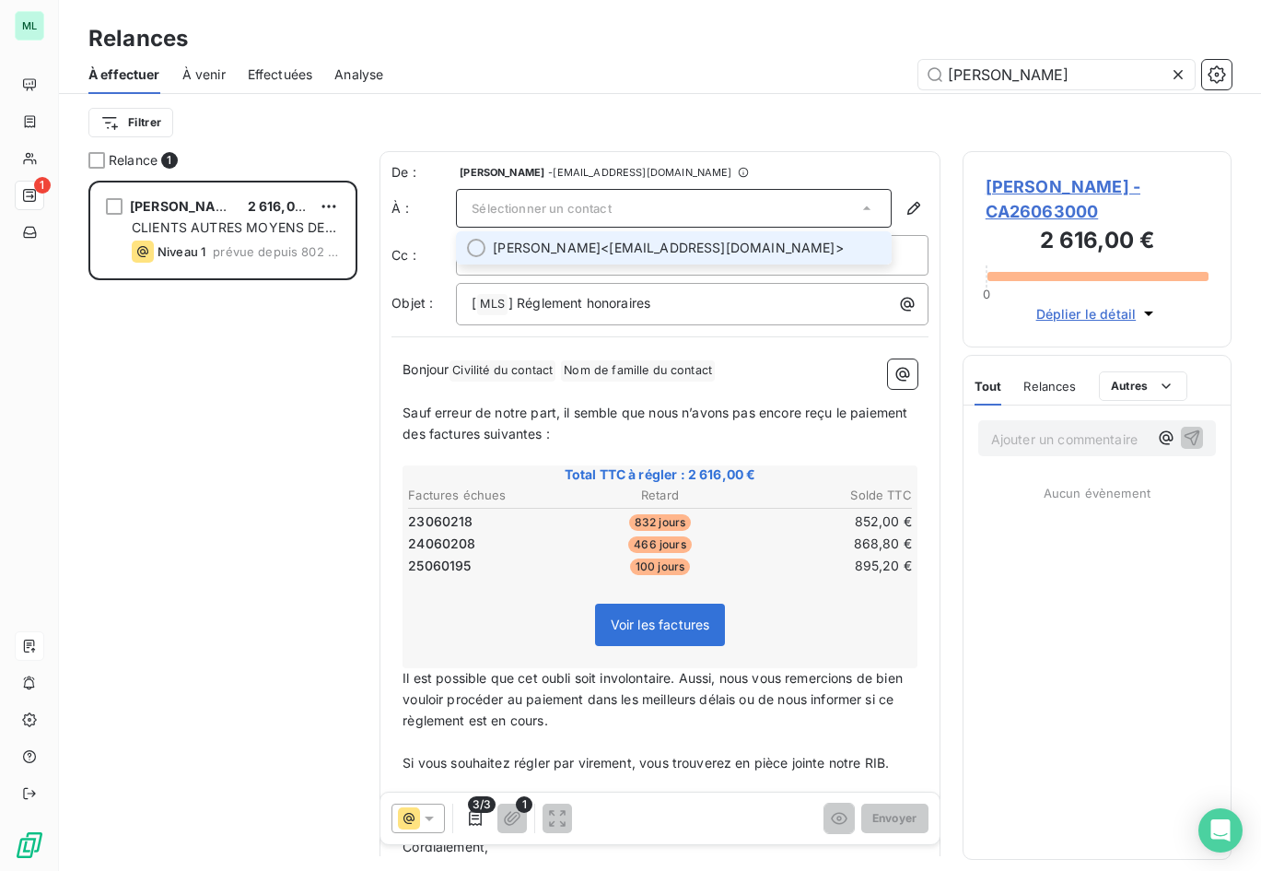
click at [756, 249] on span "[PERSON_NAME] <[EMAIL_ADDRESS][DOMAIN_NAME]>" at bounding box center [687, 248] width 388 height 18
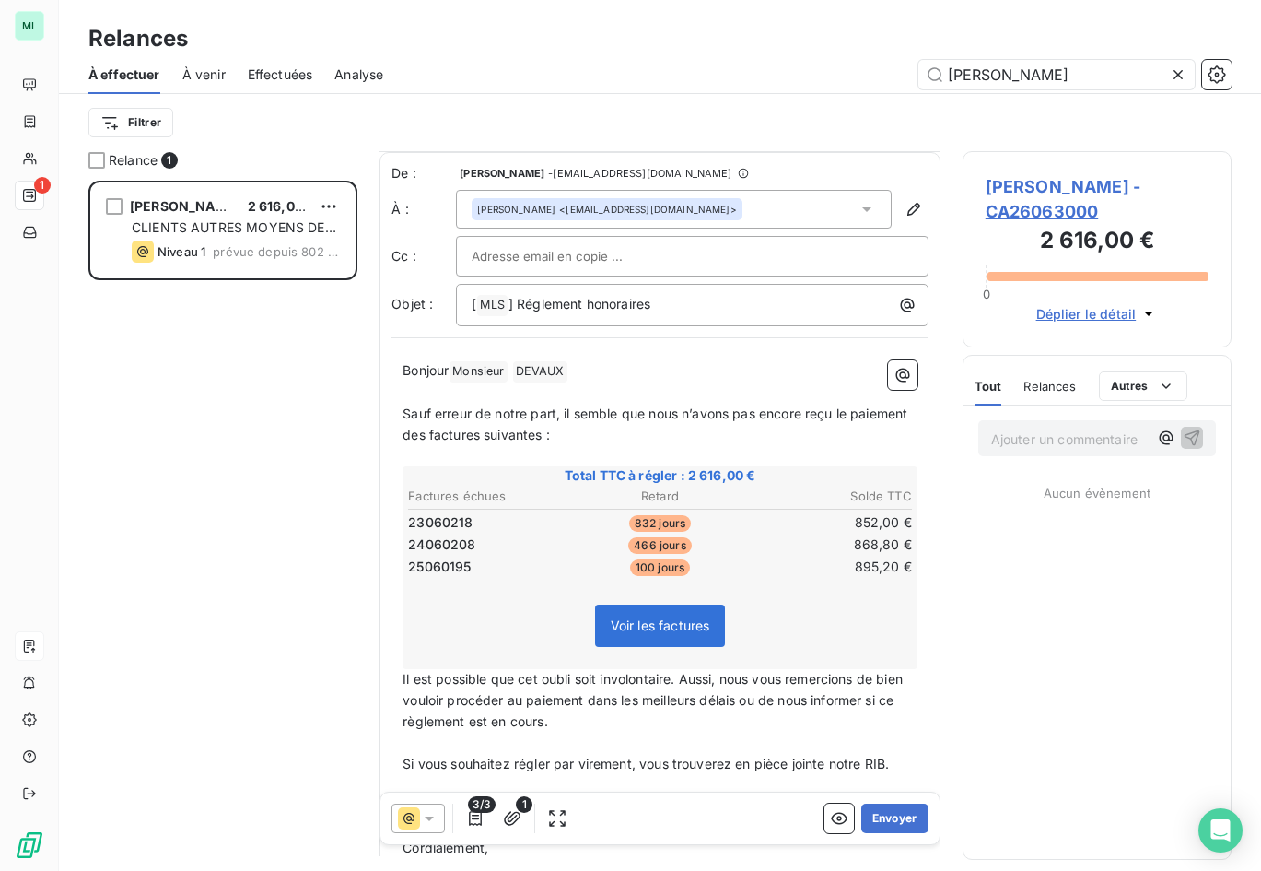
scroll to position [141, 0]
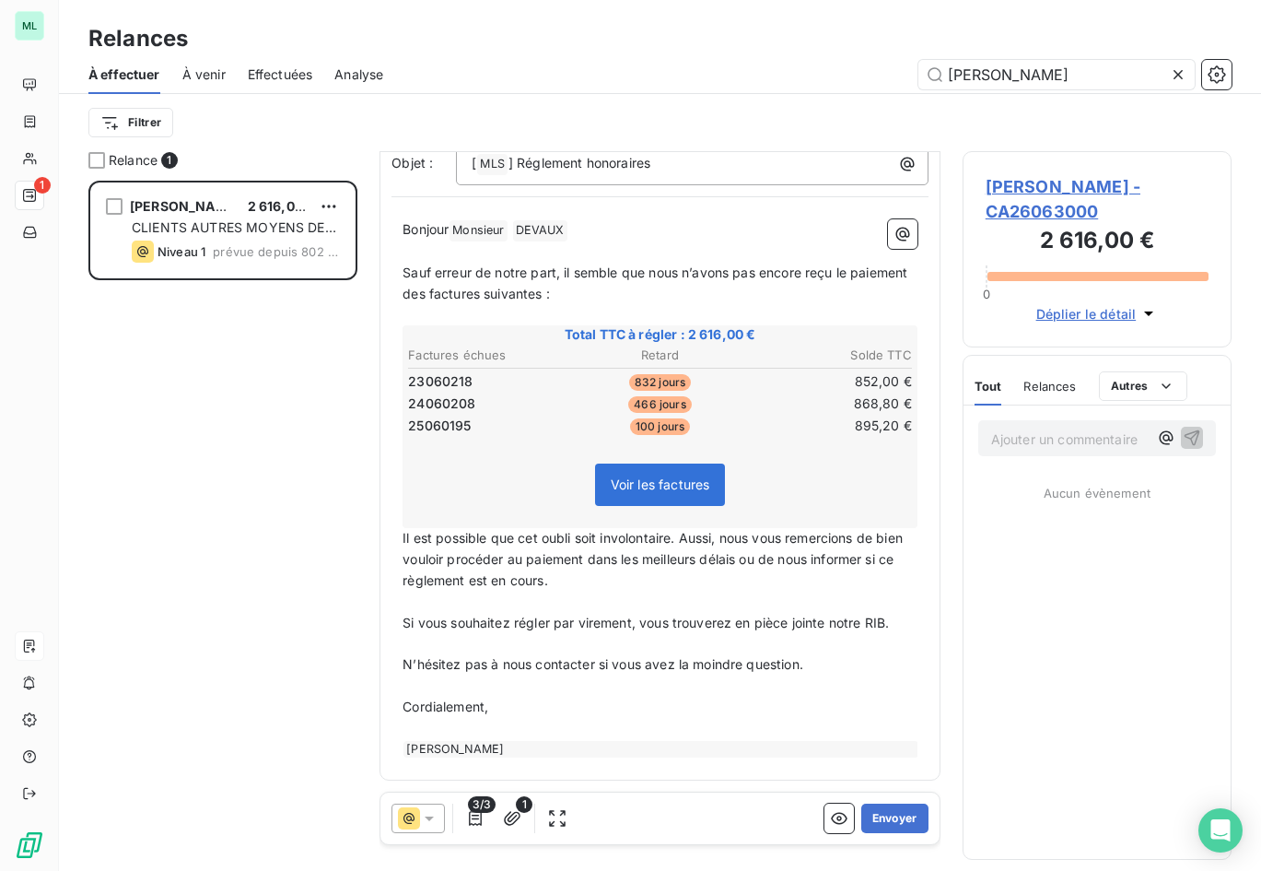
click at [277, 79] on span "Effectuées" at bounding box center [280, 74] width 65 height 18
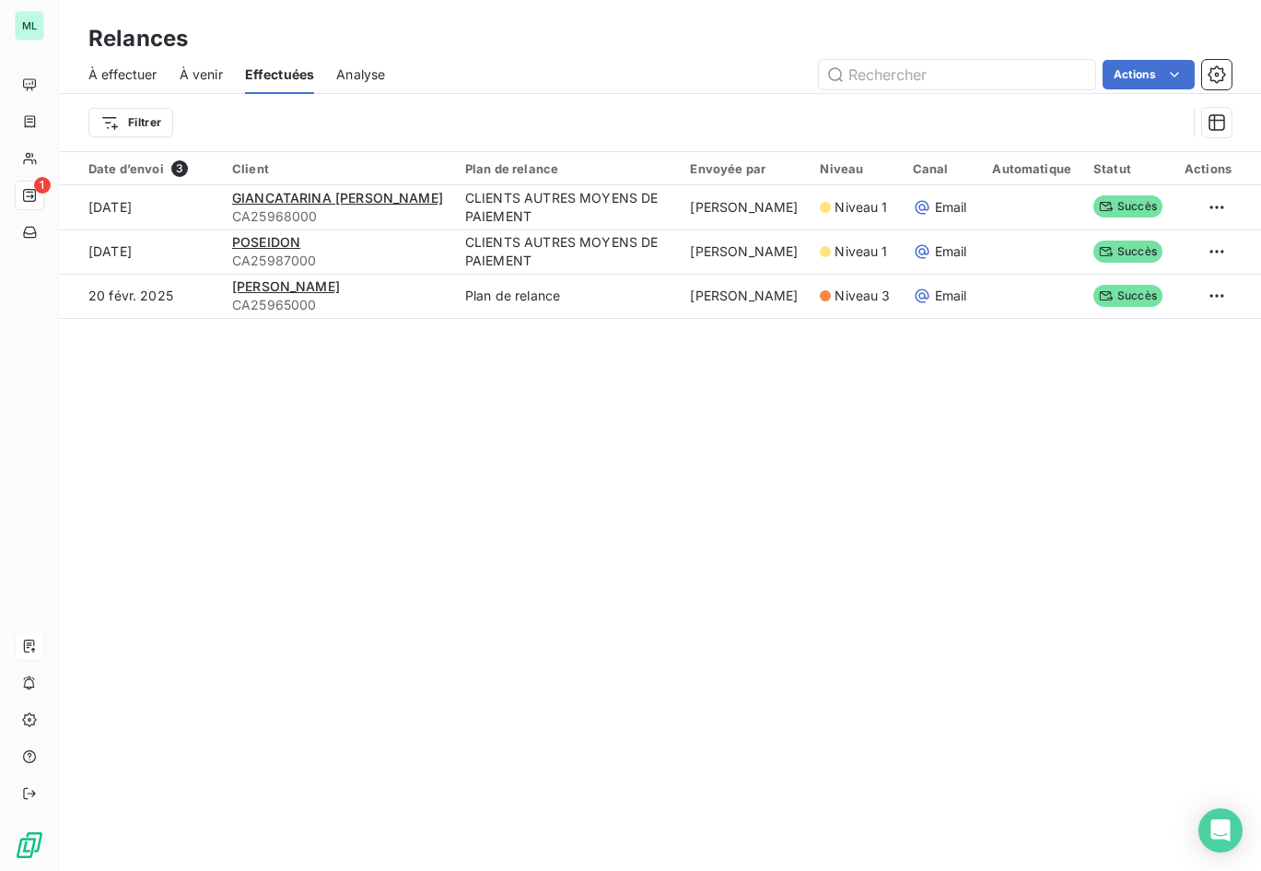
click at [137, 76] on span "À effectuer" at bounding box center [122, 74] width 69 height 18
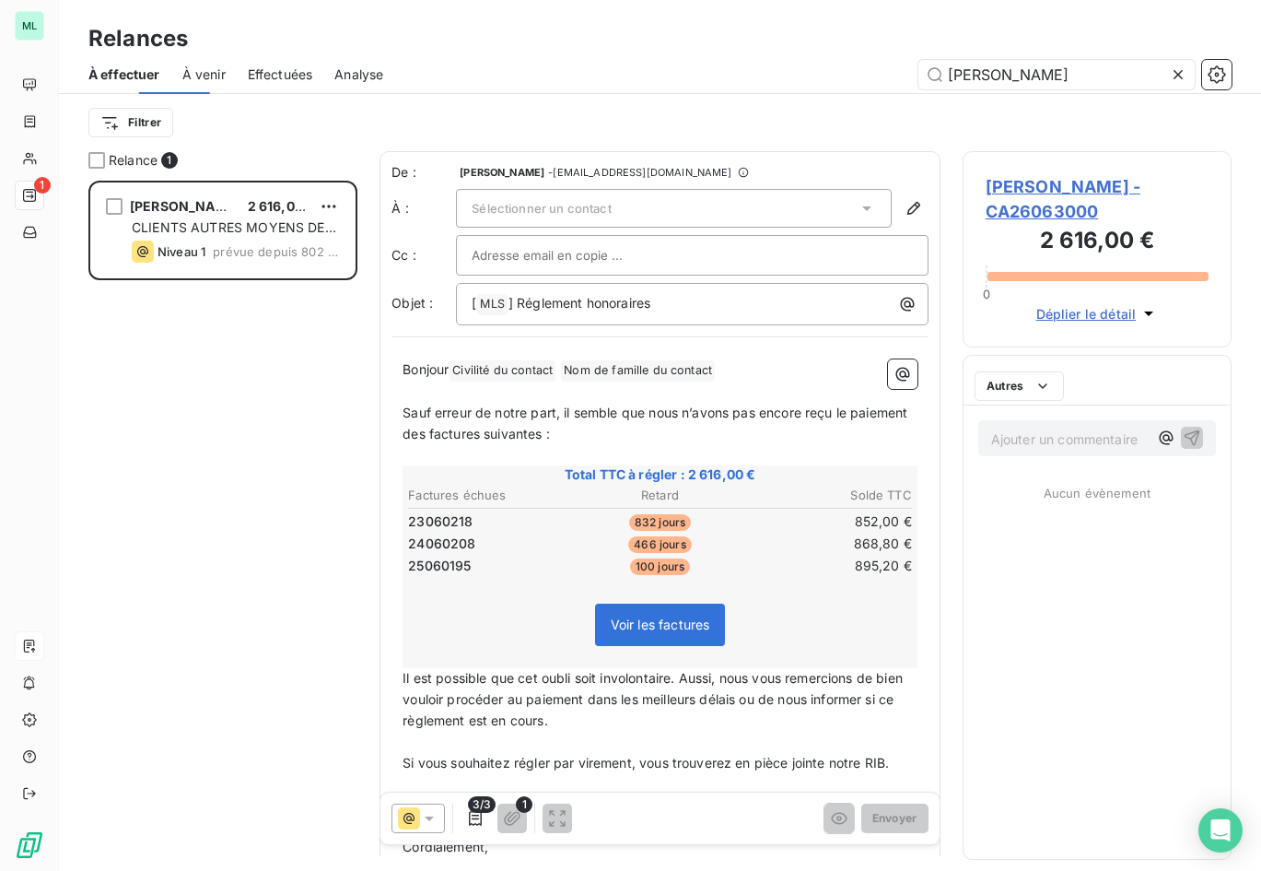
scroll to position [676, 256]
click at [682, 213] on div "Sélectionner un contact" at bounding box center [674, 208] width 436 height 39
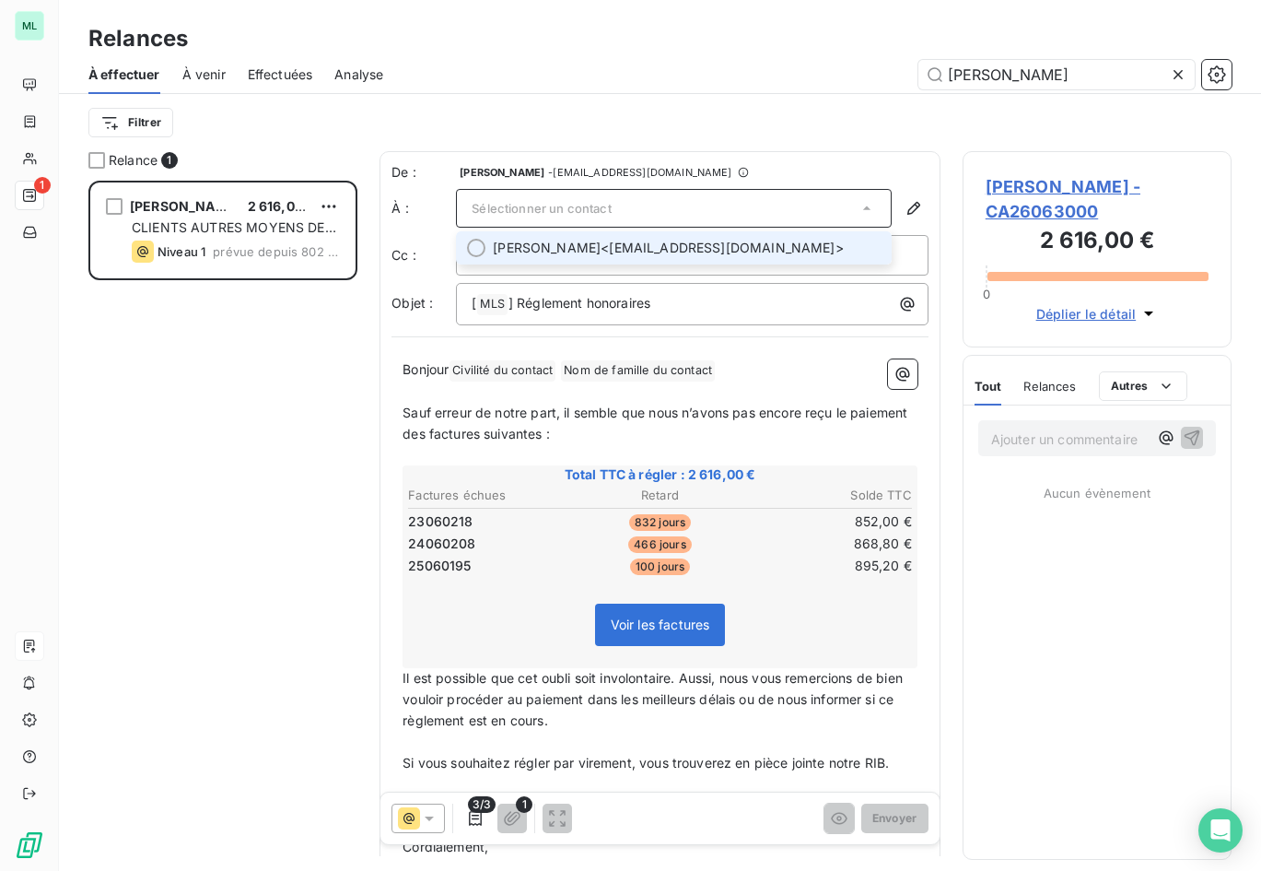
click at [661, 237] on li "[PERSON_NAME] <[EMAIL_ADDRESS][DOMAIN_NAME]>" at bounding box center [674, 247] width 436 height 33
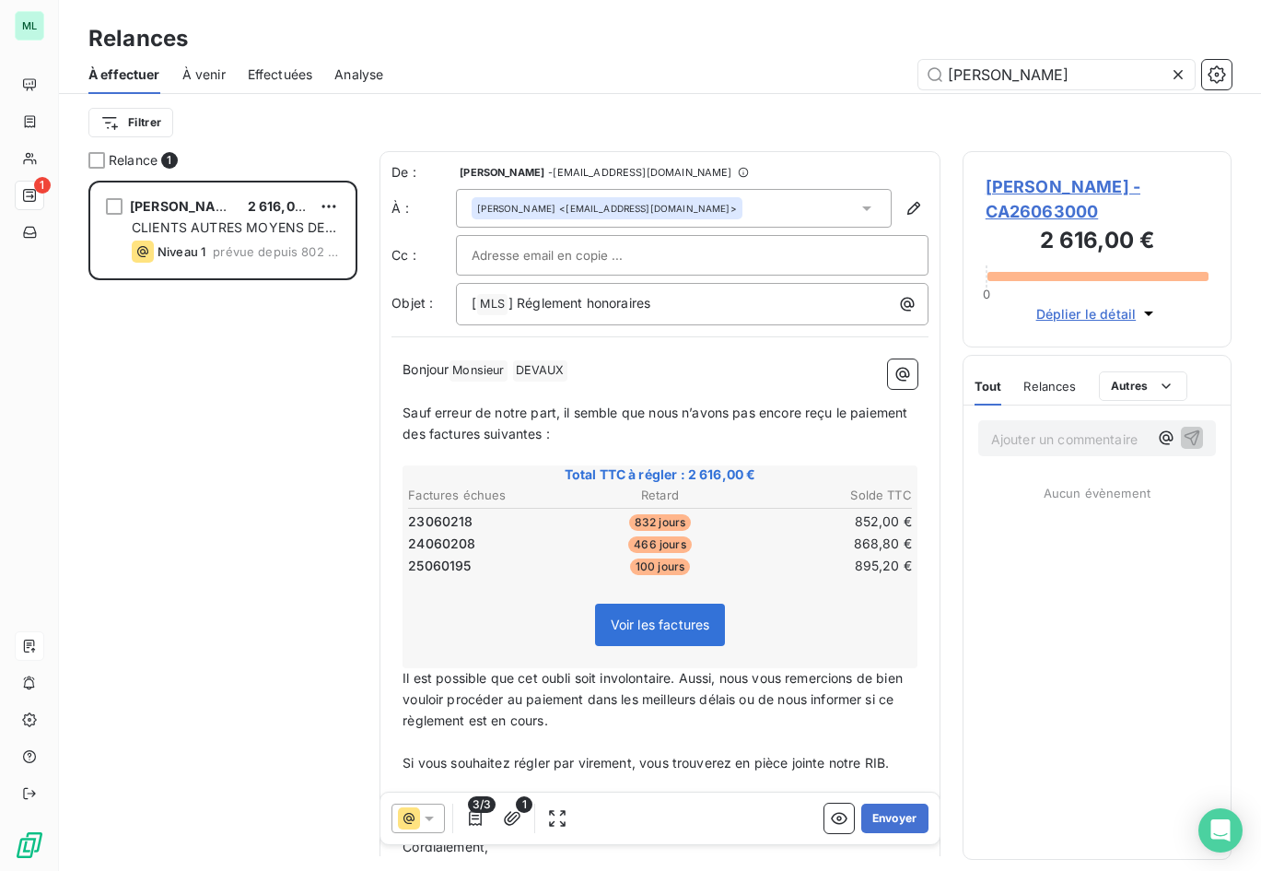
click at [744, 357] on div "Bonjour Monsieur ﻿ [PERSON_NAME] ﻿ ﻿ ﻿ Sauf erreur de notre part, il semble que…" at bounding box center [660, 628] width 537 height 560
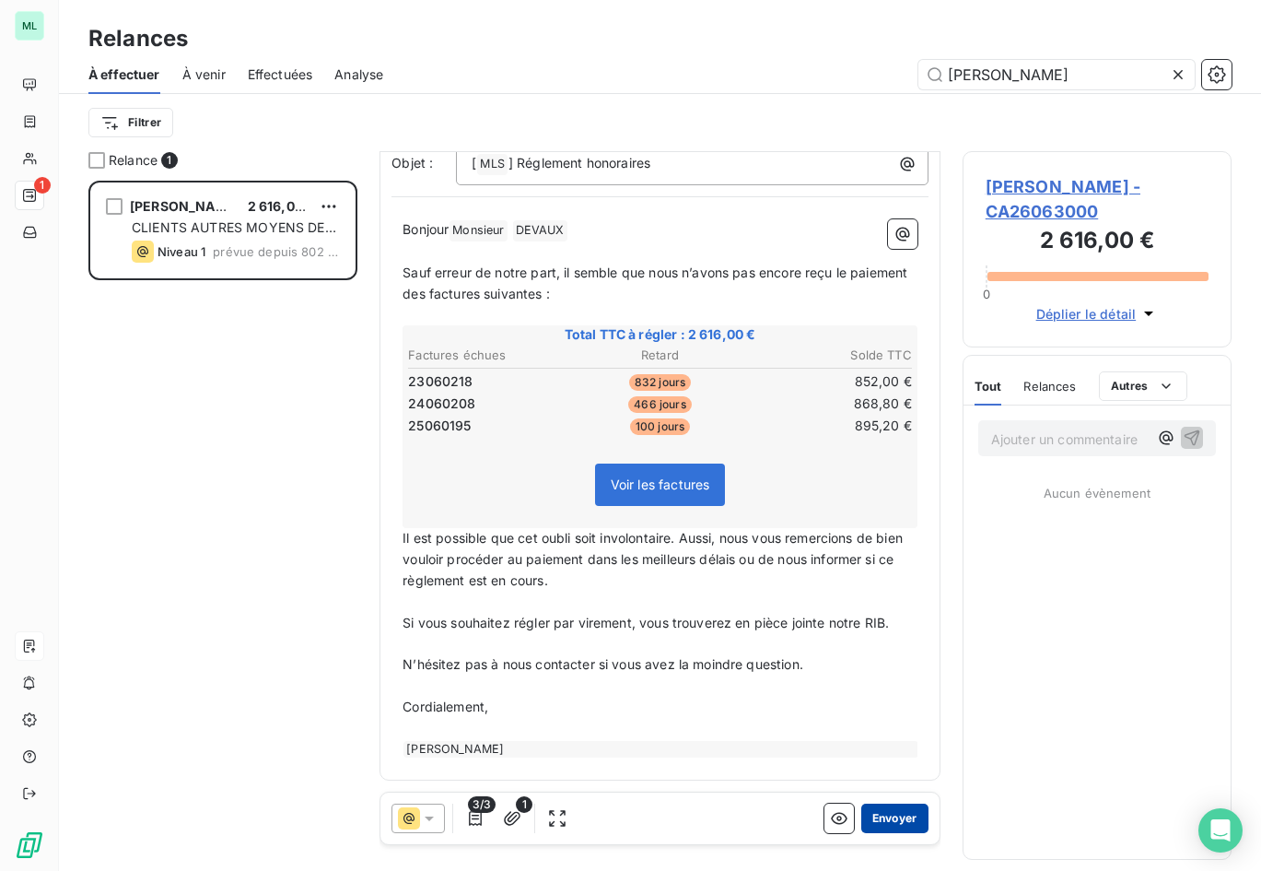
click at [888, 815] on button "Envoyer" at bounding box center [894, 817] width 67 height 29
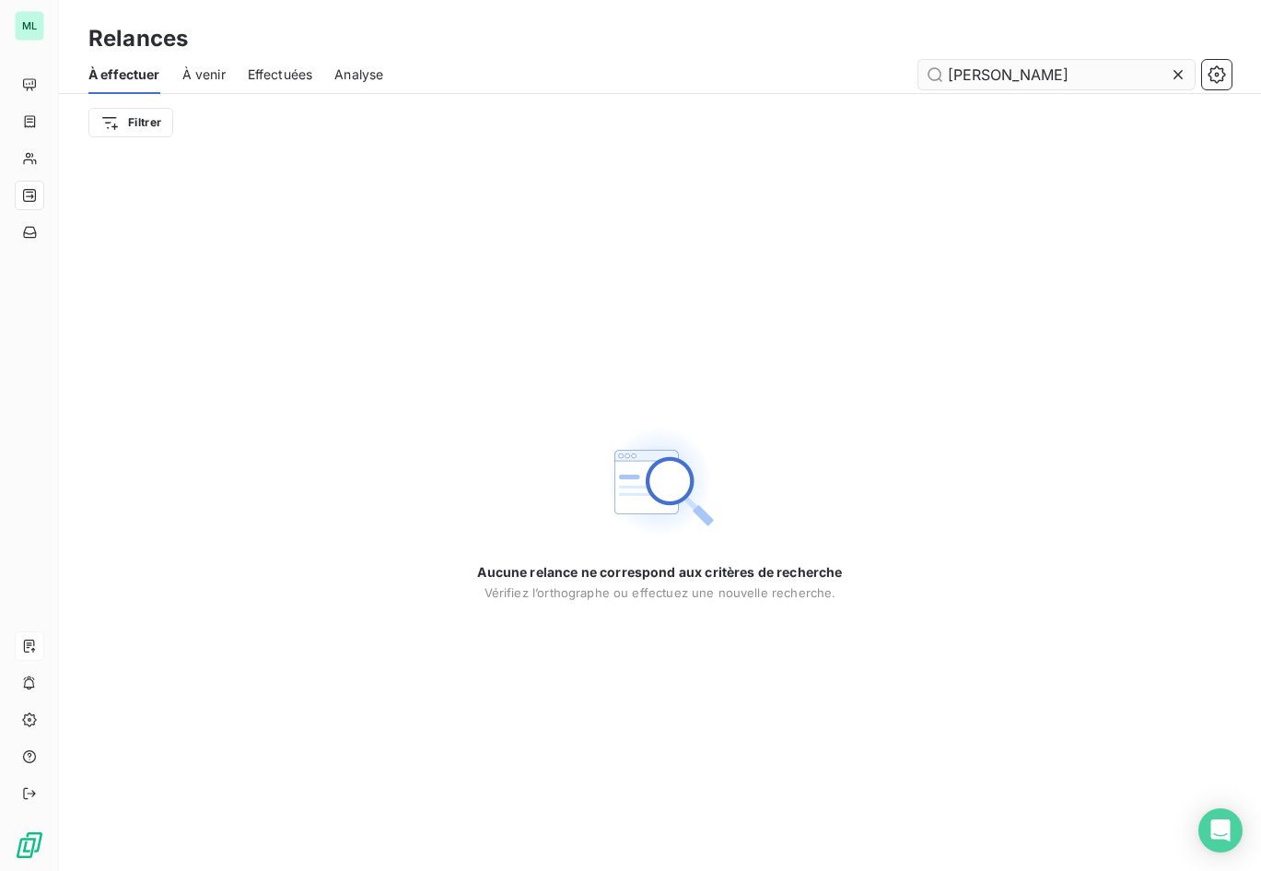
drag, startPoint x: 1177, startPoint y: 74, endPoint x: 1122, endPoint y: 74, distance: 54.4
click at [1175, 74] on icon at bounding box center [1178, 74] width 18 height 18
click at [1042, 76] on input "text" at bounding box center [1057, 74] width 276 height 29
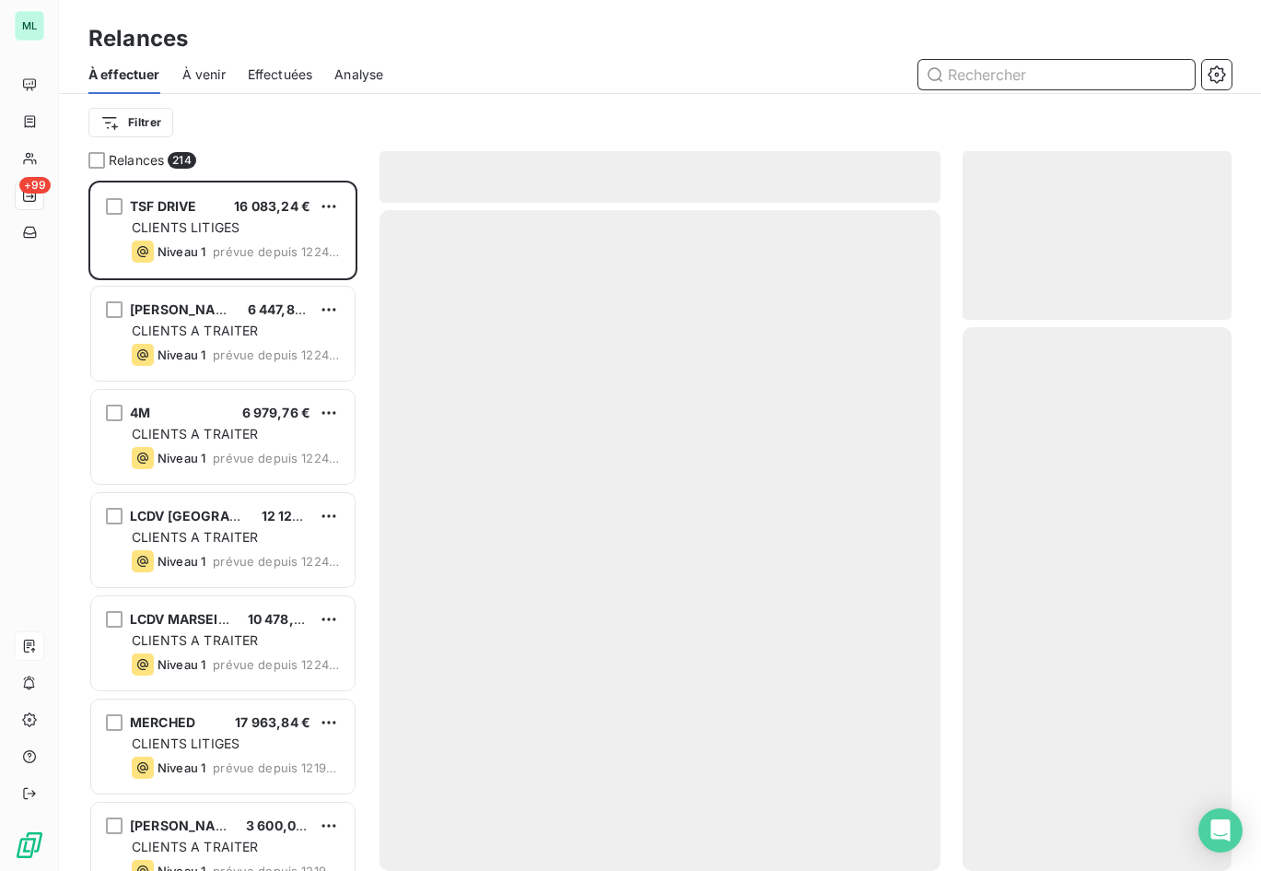
scroll to position [676, 256]
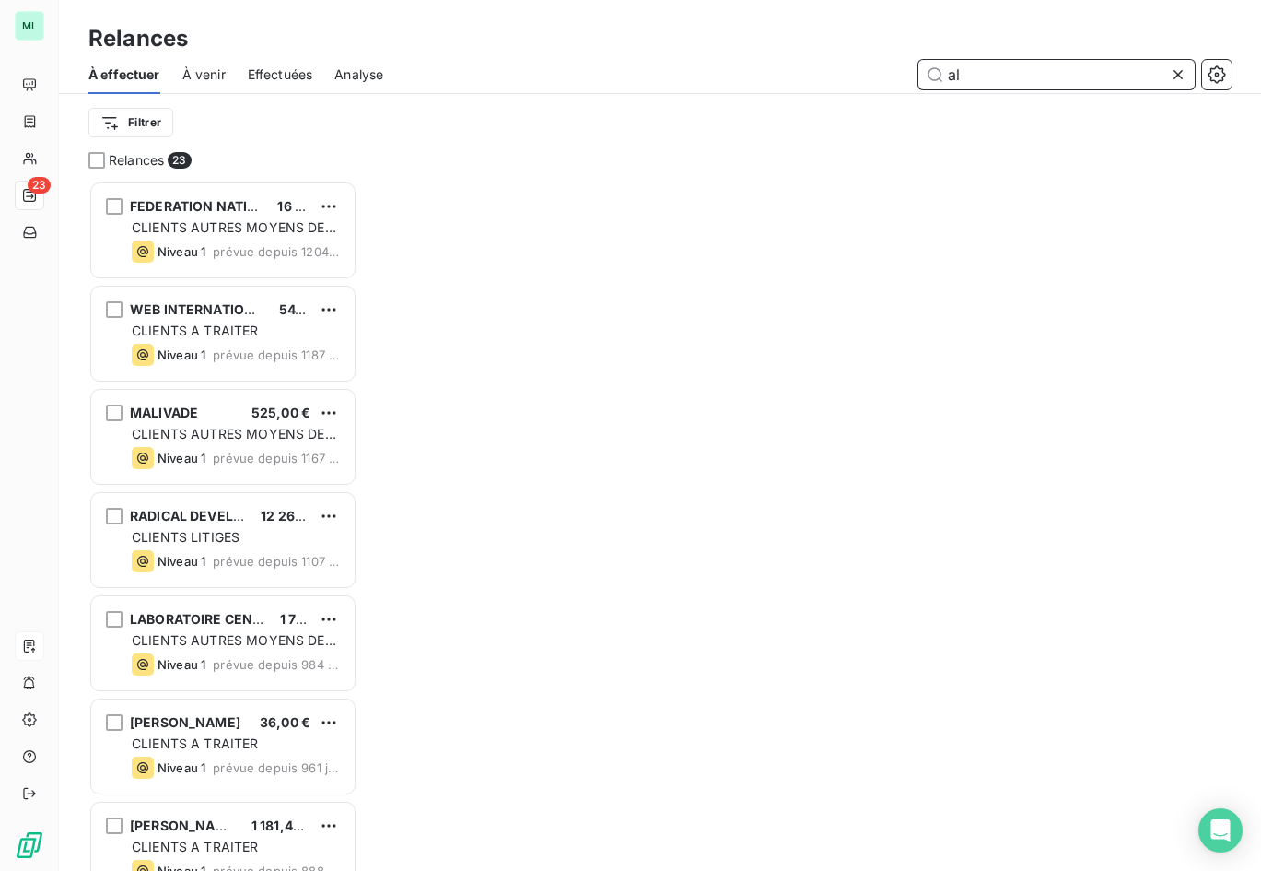
scroll to position [676, 256]
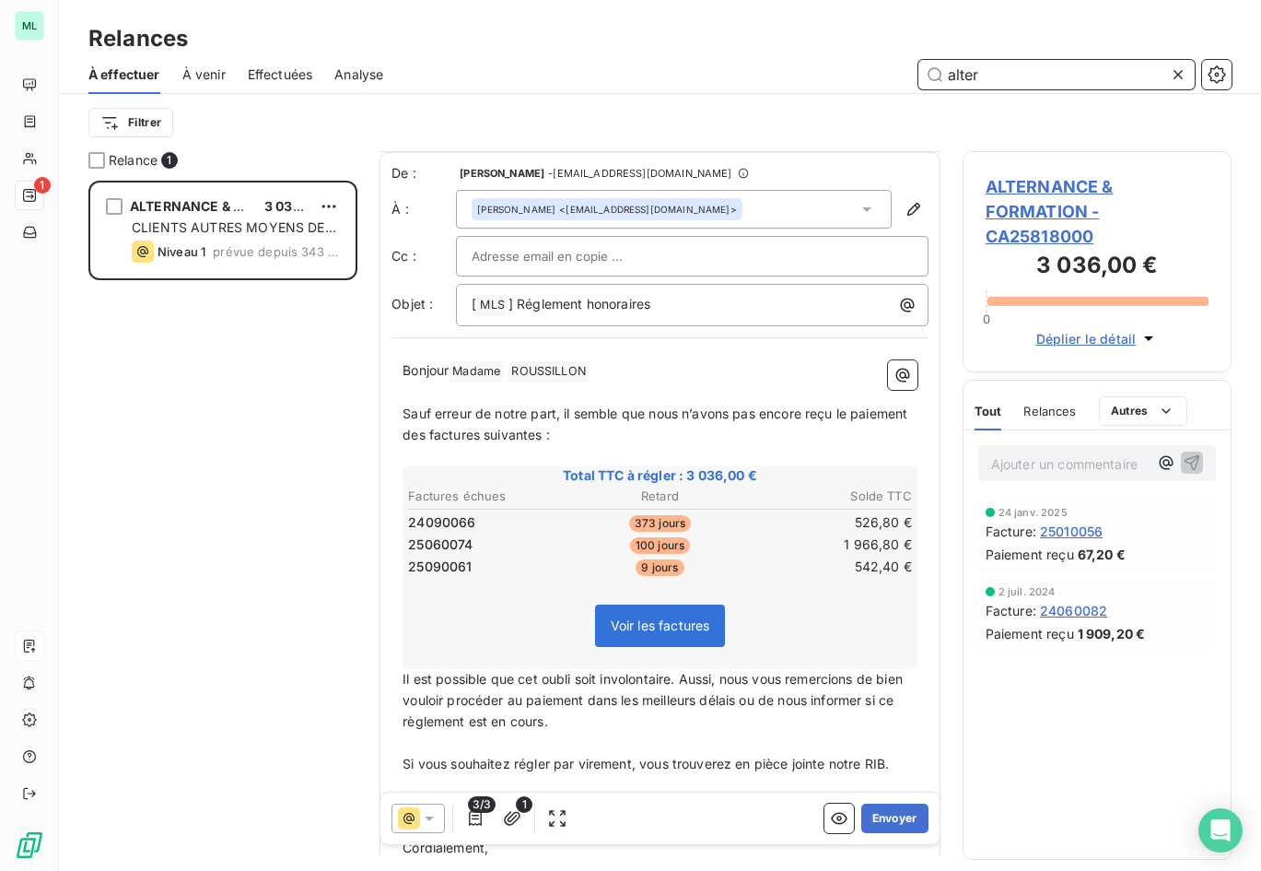
scroll to position [141, 0]
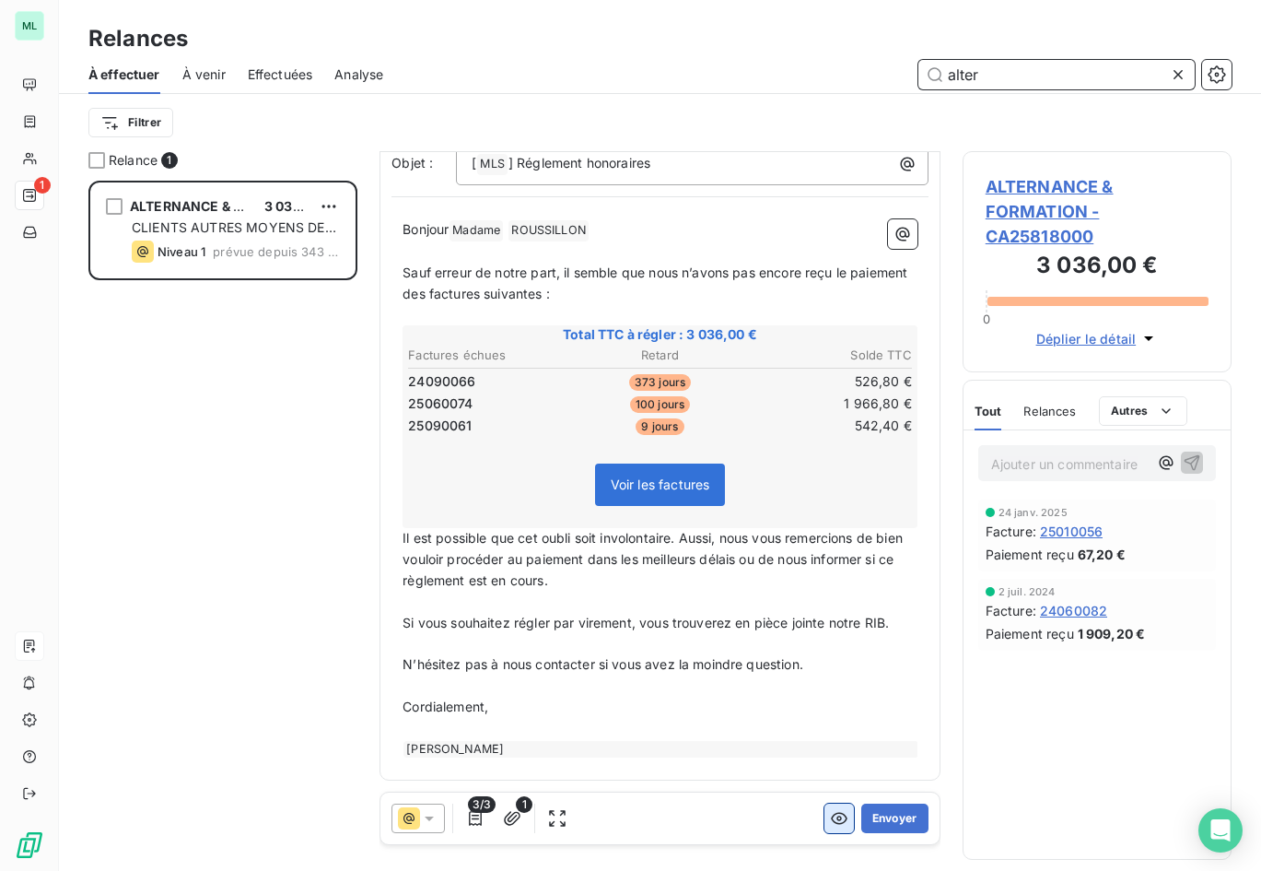
type input "alter"
click at [830, 816] on icon "button" at bounding box center [839, 818] width 18 height 18
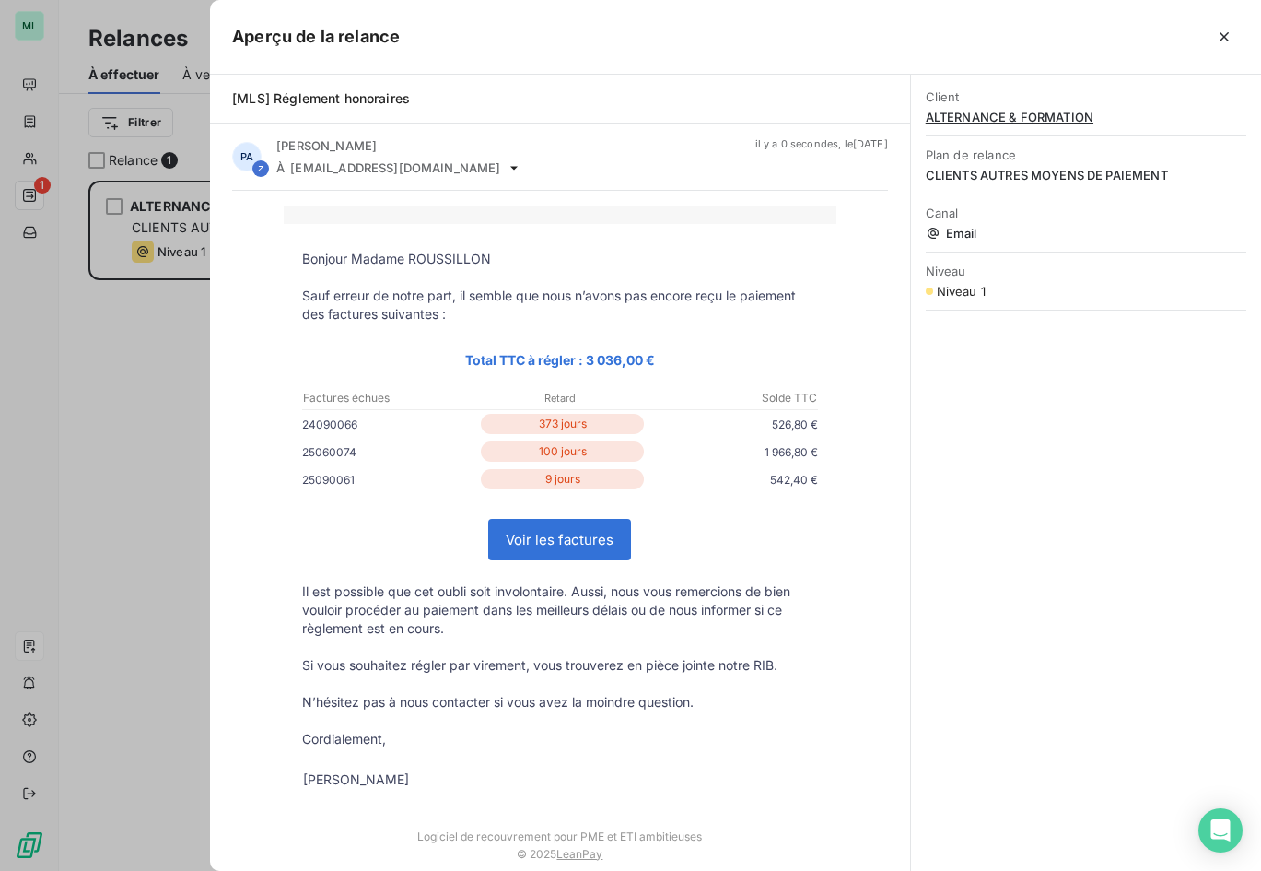
click at [563, 537] on link "Voir les factures" at bounding box center [559, 540] width 141 height 40
click at [151, 516] on div at bounding box center [630, 435] width 1261 height 871
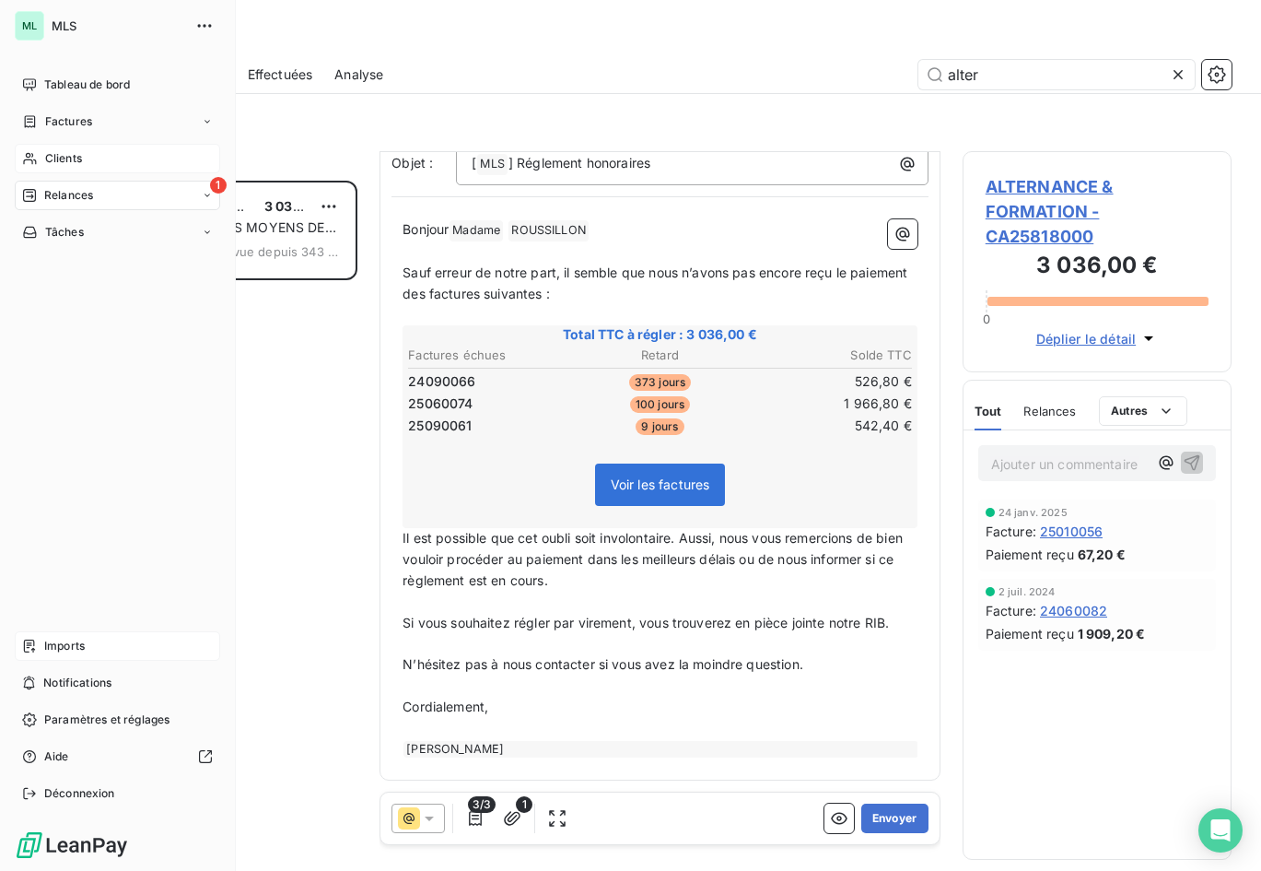
click at [58, 150] on span "Clients" at bounding box center [63, 158] width 37 height 17
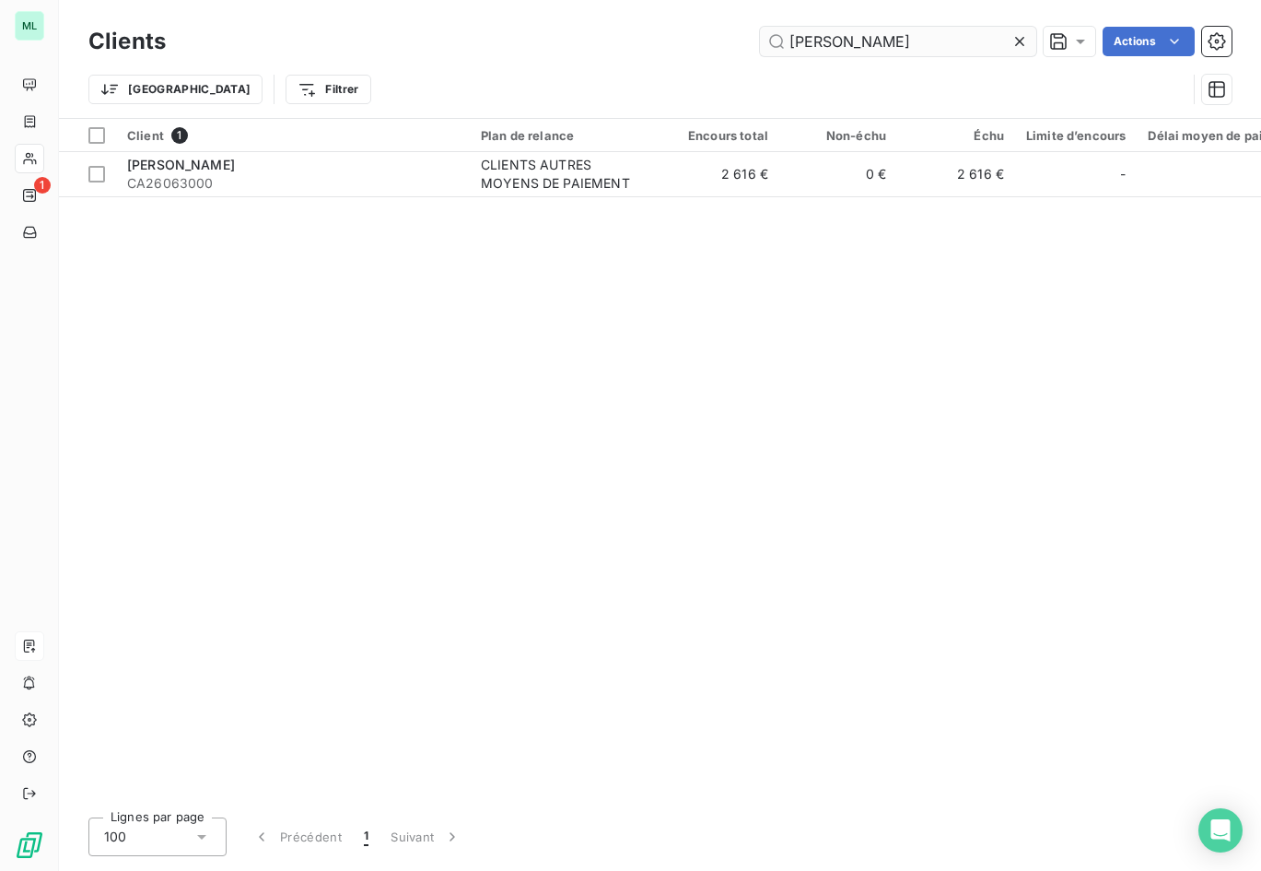
drag, startPoint x: 1017, startPoint y: 37, endPoint x: 996, endPoint y: 34, distance: 21.4
click at [1016, 37] on icon at bounding box center [1020, 41] width 18 height 18
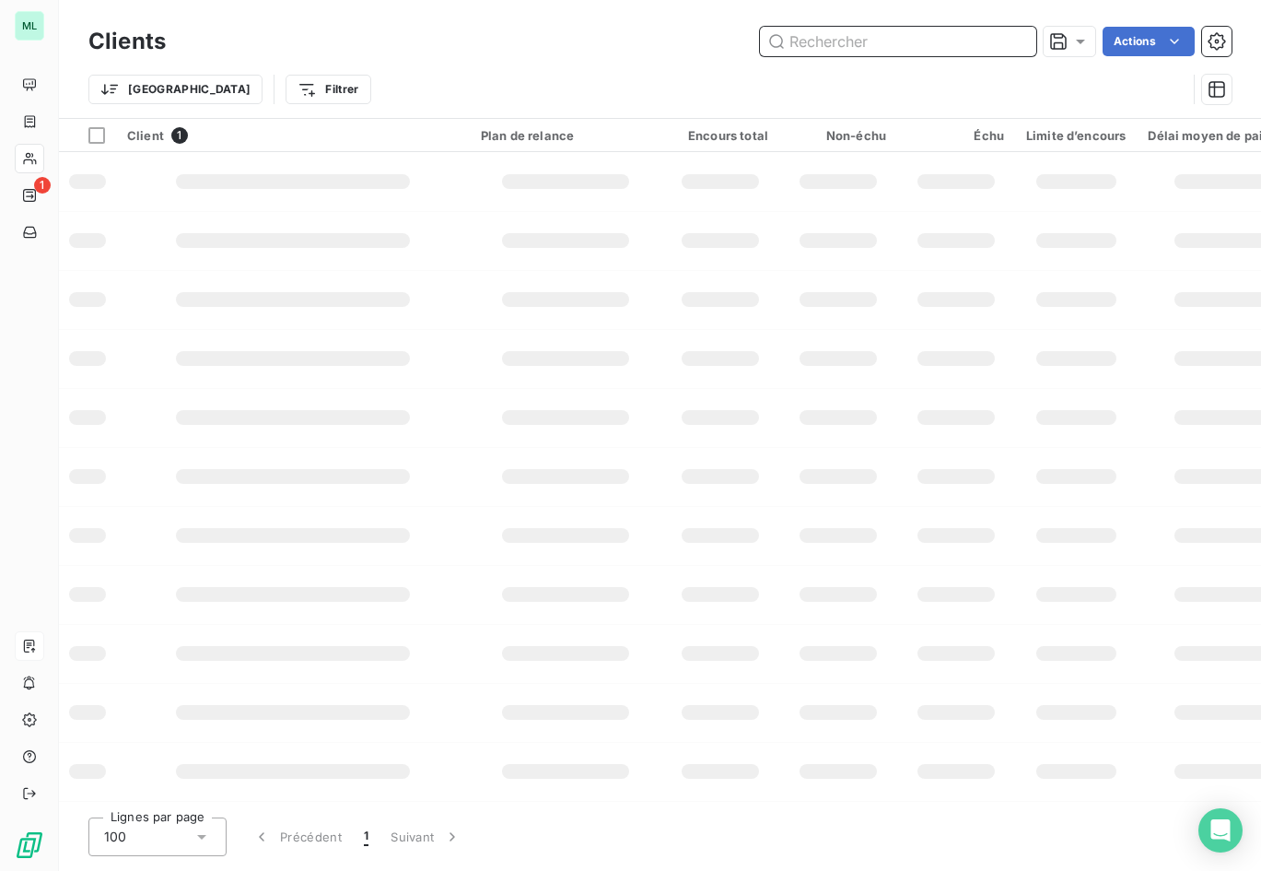
click at [858, 42] on input "text" at bounding box center [898, 41] width 276 height 29
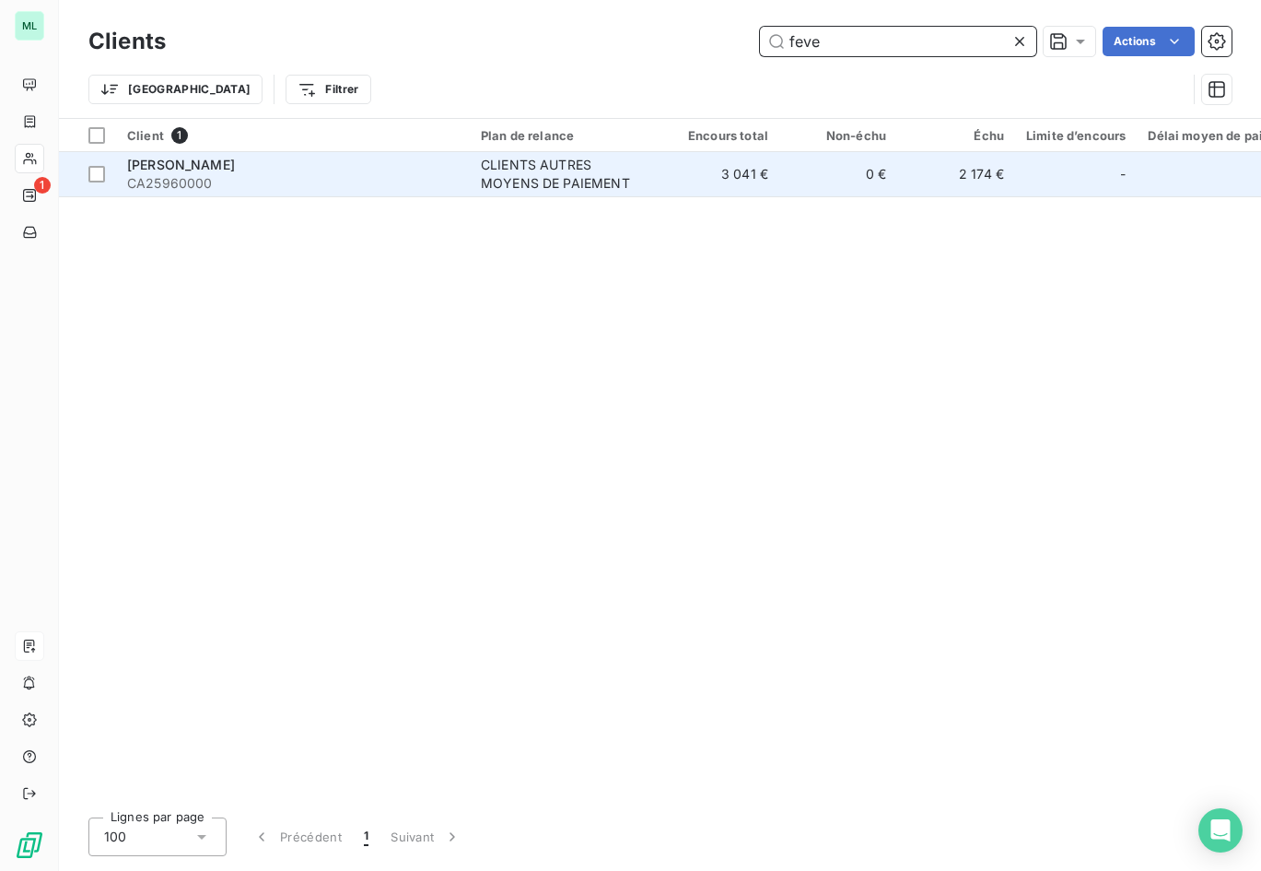
type input "feve"
click at [569, 164] on div "CLIENTS AUTRES MOYENS DE PAIEMENT" at bounding box center [566, 174] width 170 height 37
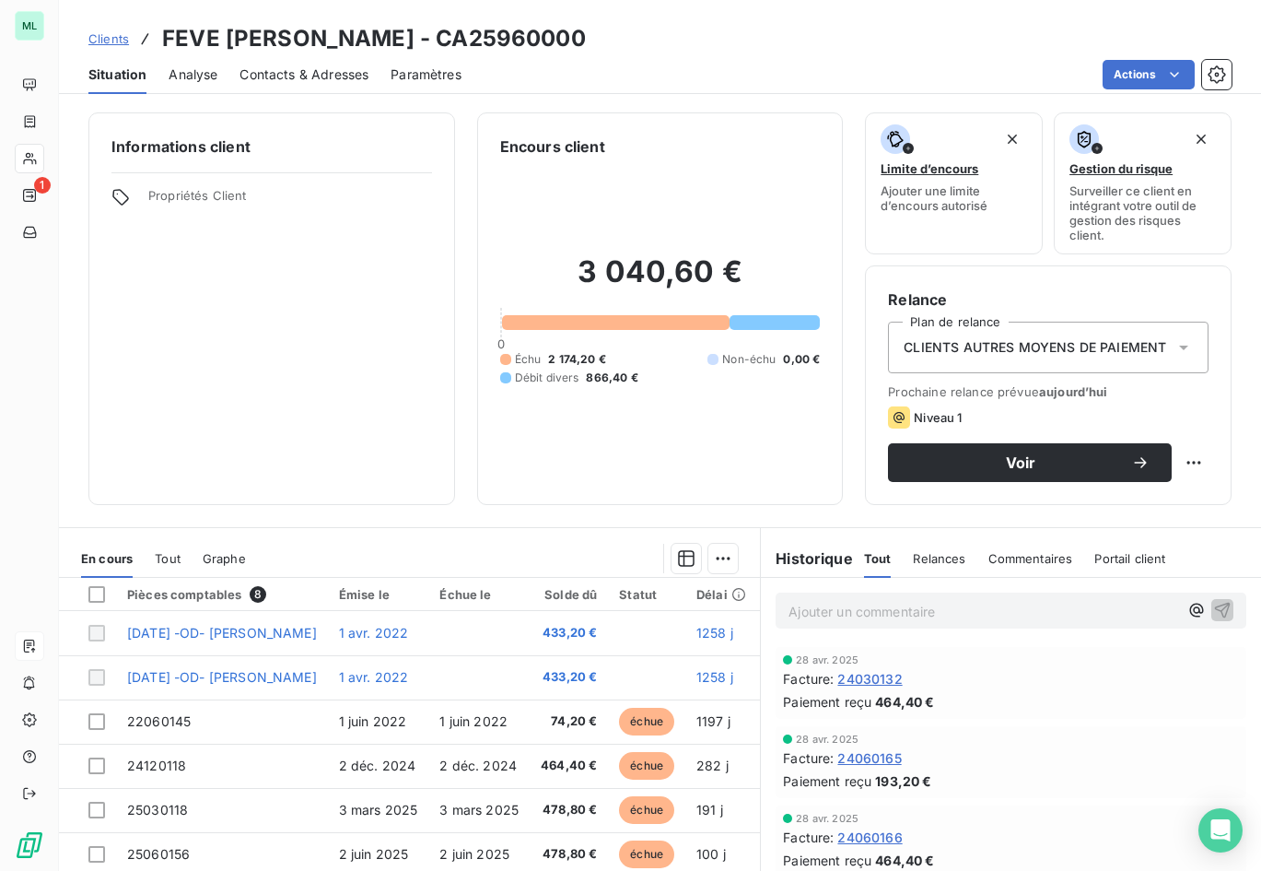
scroll to position [117, 0]
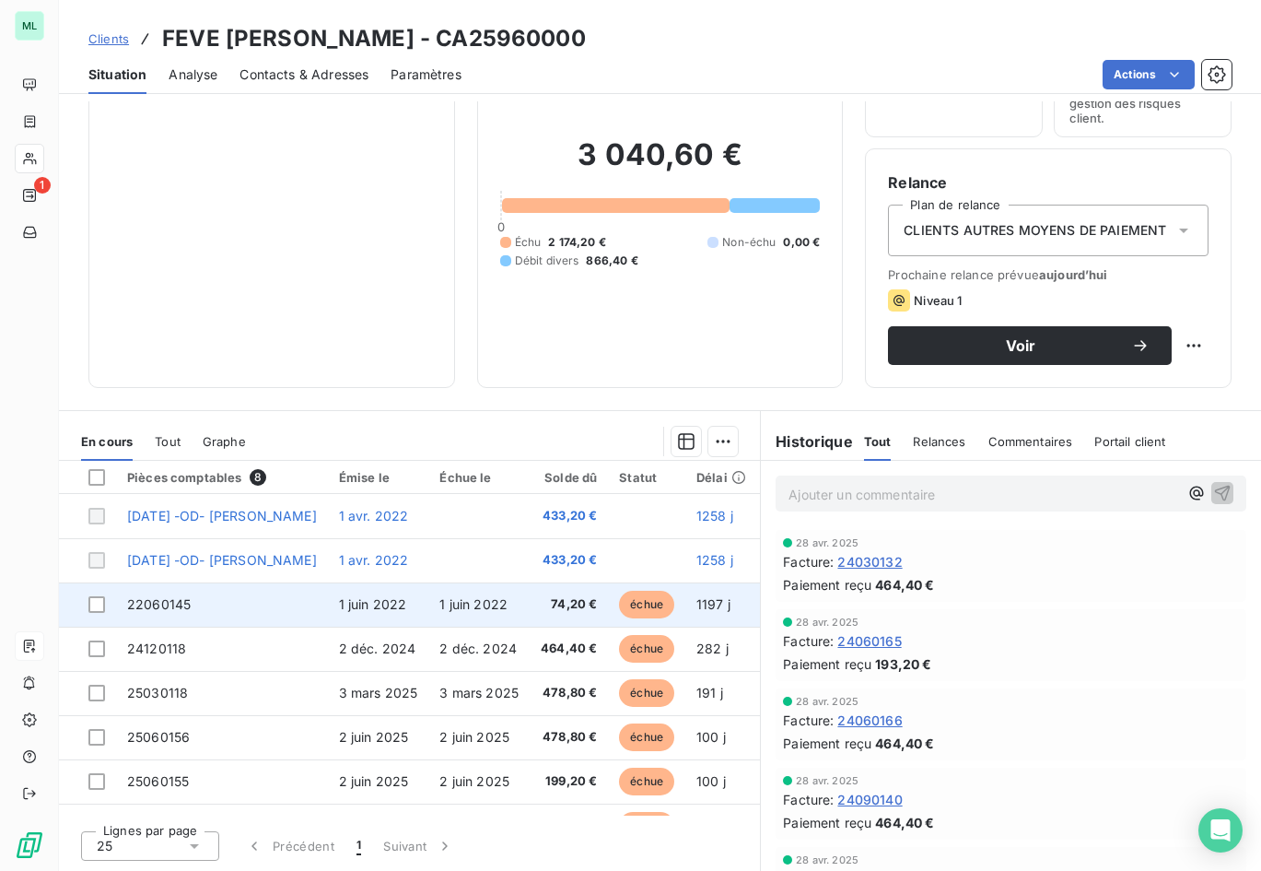
click at [661, 599] on span "échue" at bounding box center [646, 605] width 55 height 28
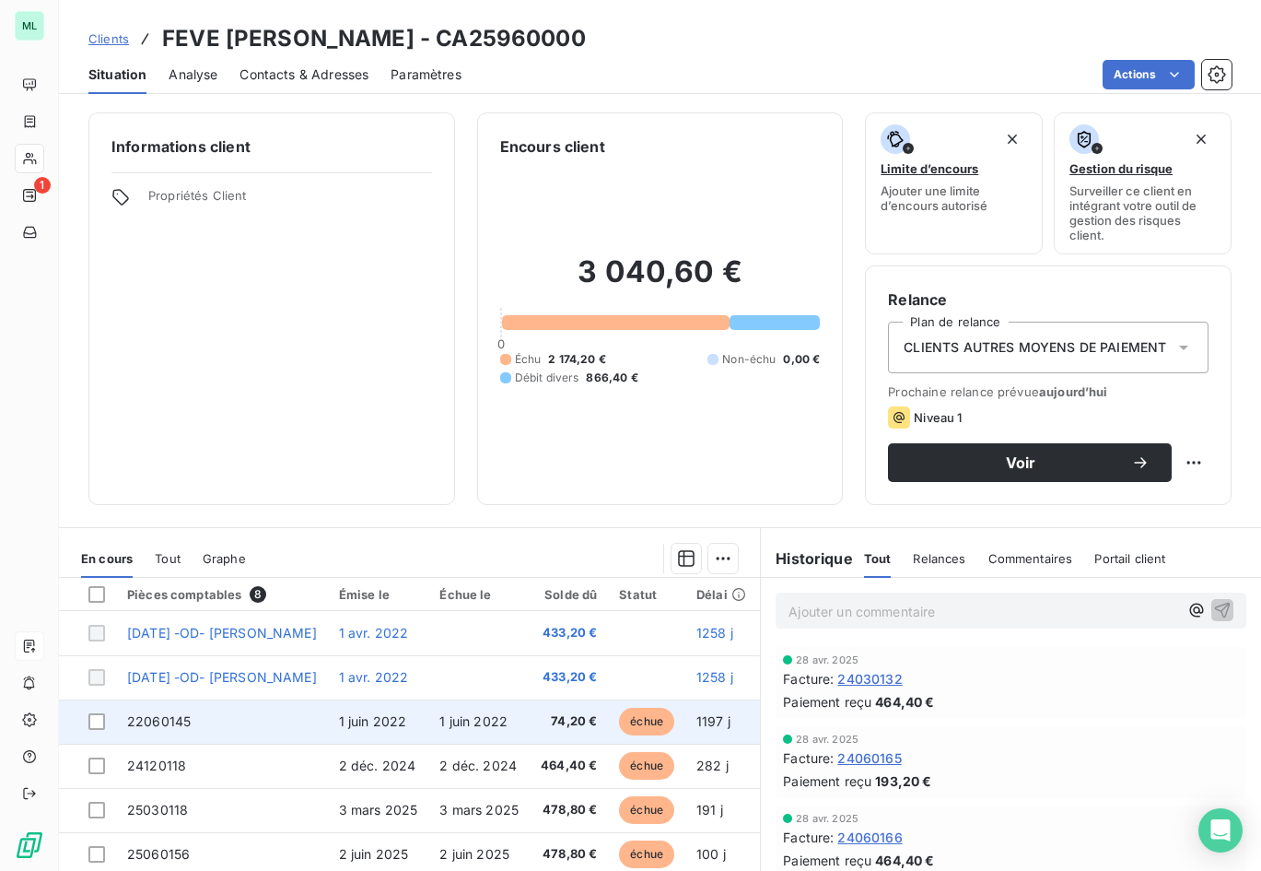
scroll to position [41, 0]
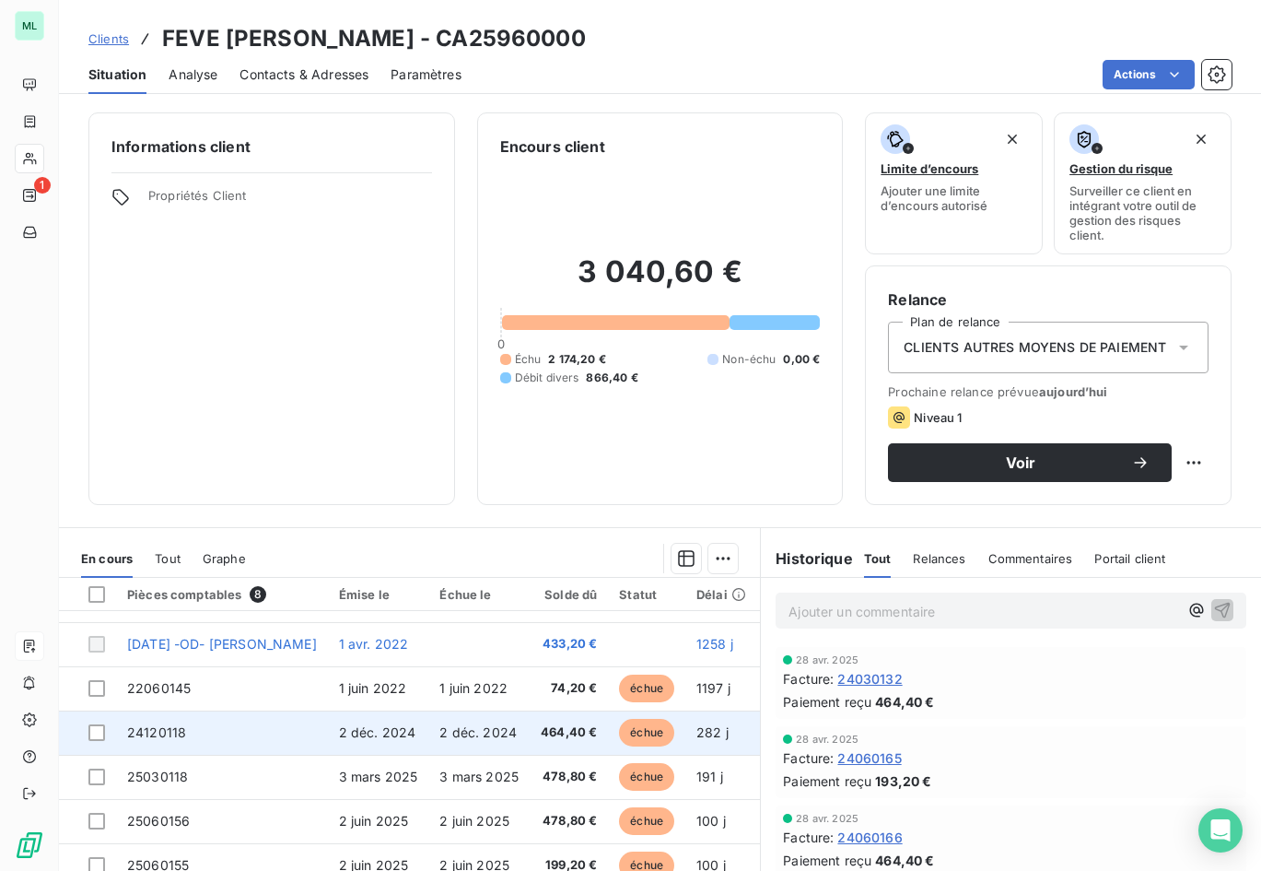
click at [648, 727] on span "échue" at bounding box center [646, 733] width 55 height 28
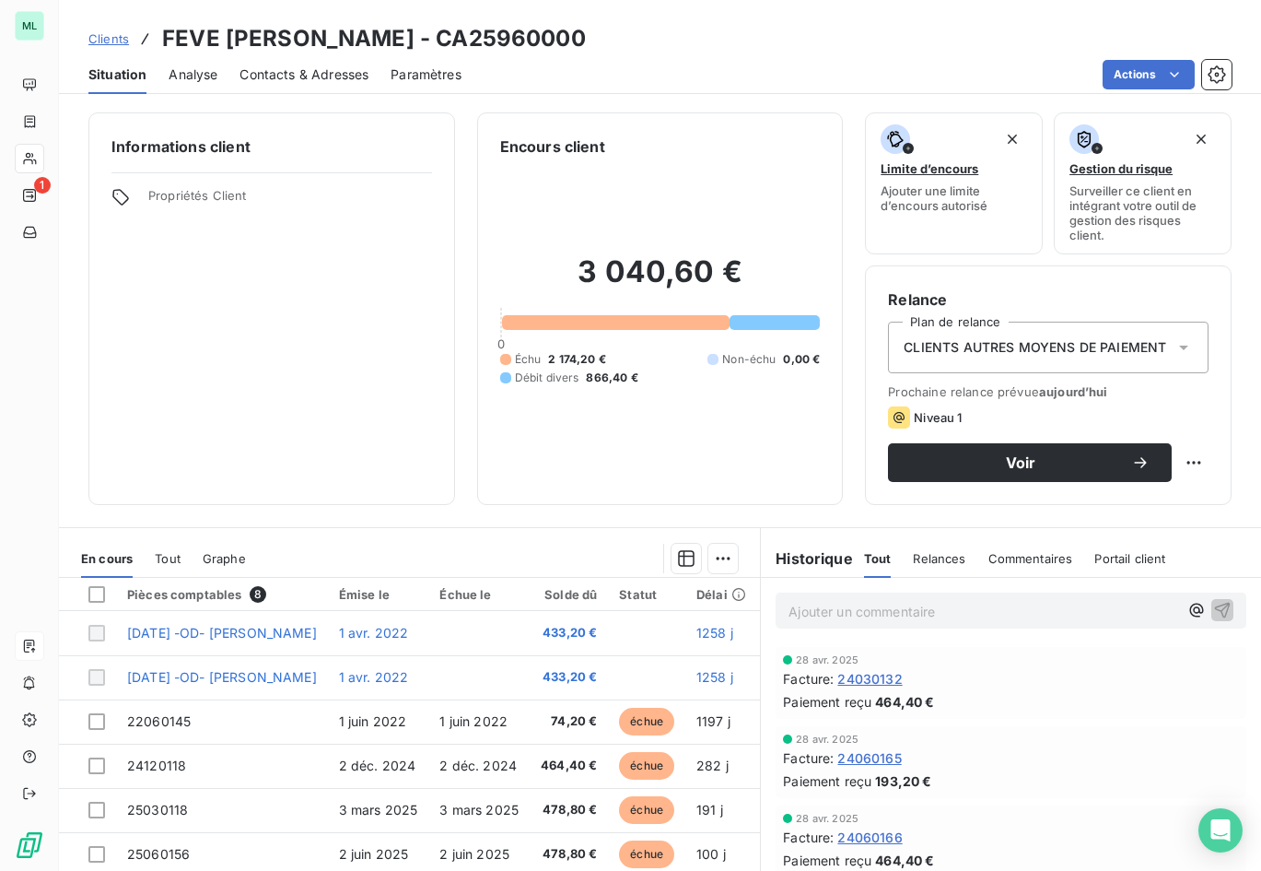
scroll to position [117, 0]
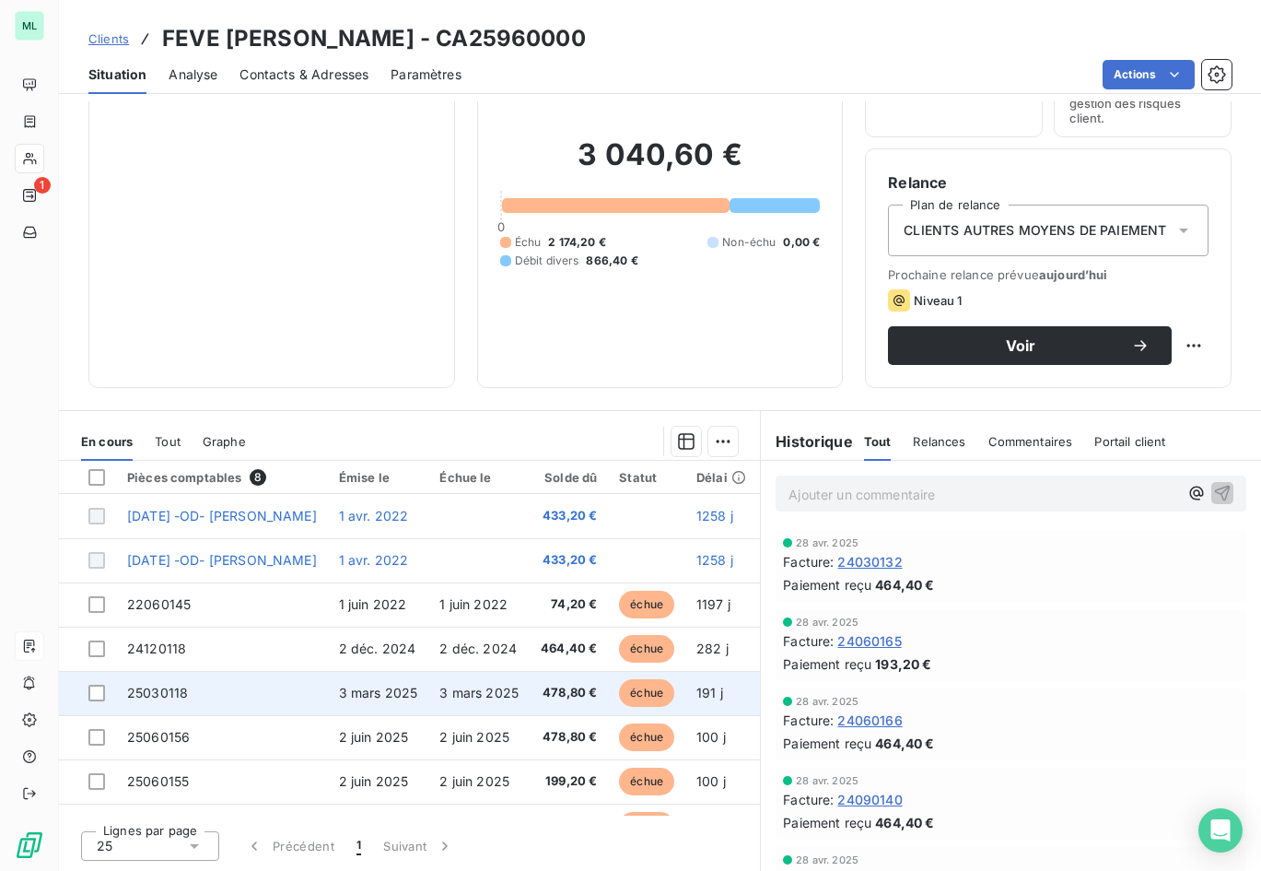
click at [663, 694] on span "échue" at bounding box center [646, 693] width 55 height 28
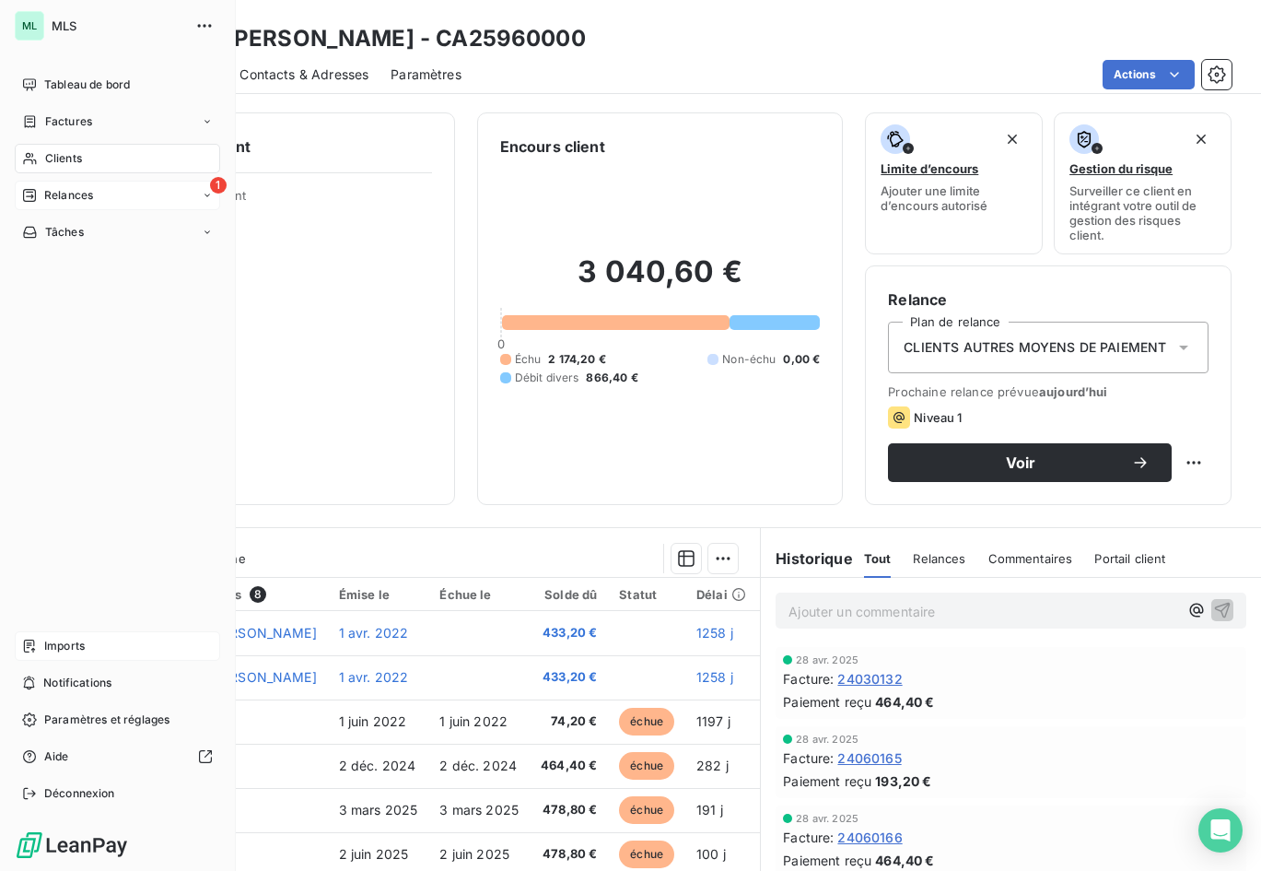
click at [76, 195] on span "Relances" at bounding box center [68, 195] width 49 height 17
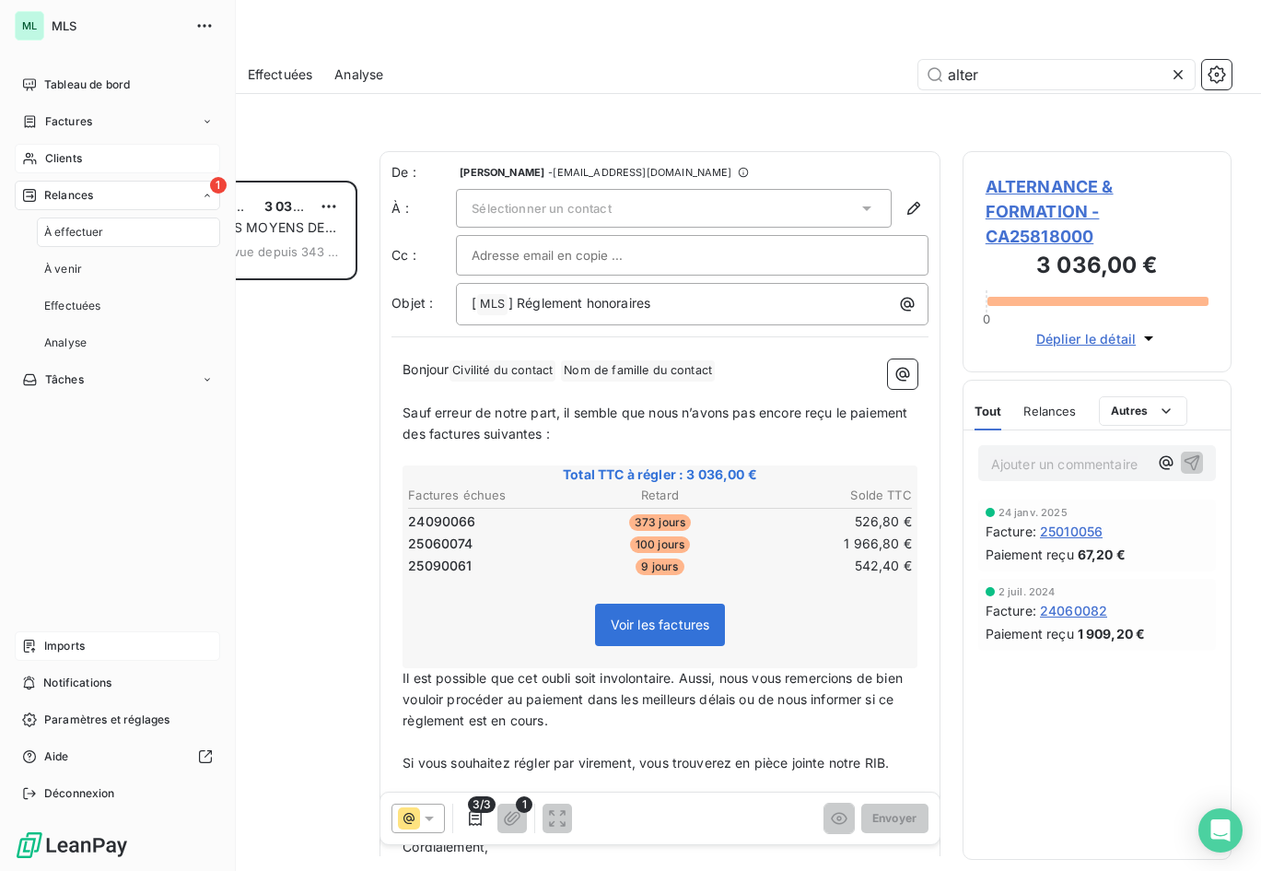
scroll to position [676, 256]
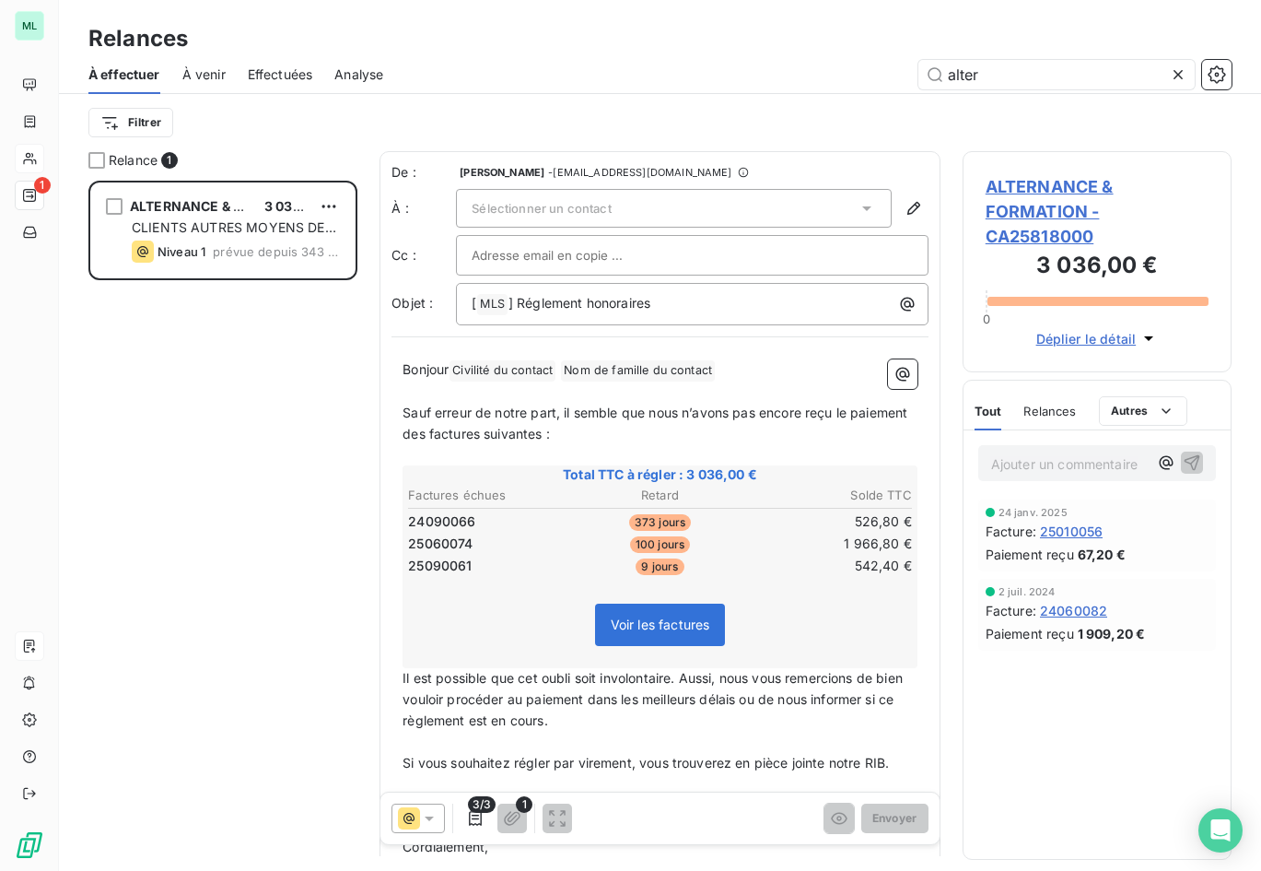
click at [136, 75] on span "À effectuer" at bounding box center [124, 74] width 72 height 18
click at [821, 203] on div "Sélectionner un contact" at bounding box center [674, 208] width 436 height 39
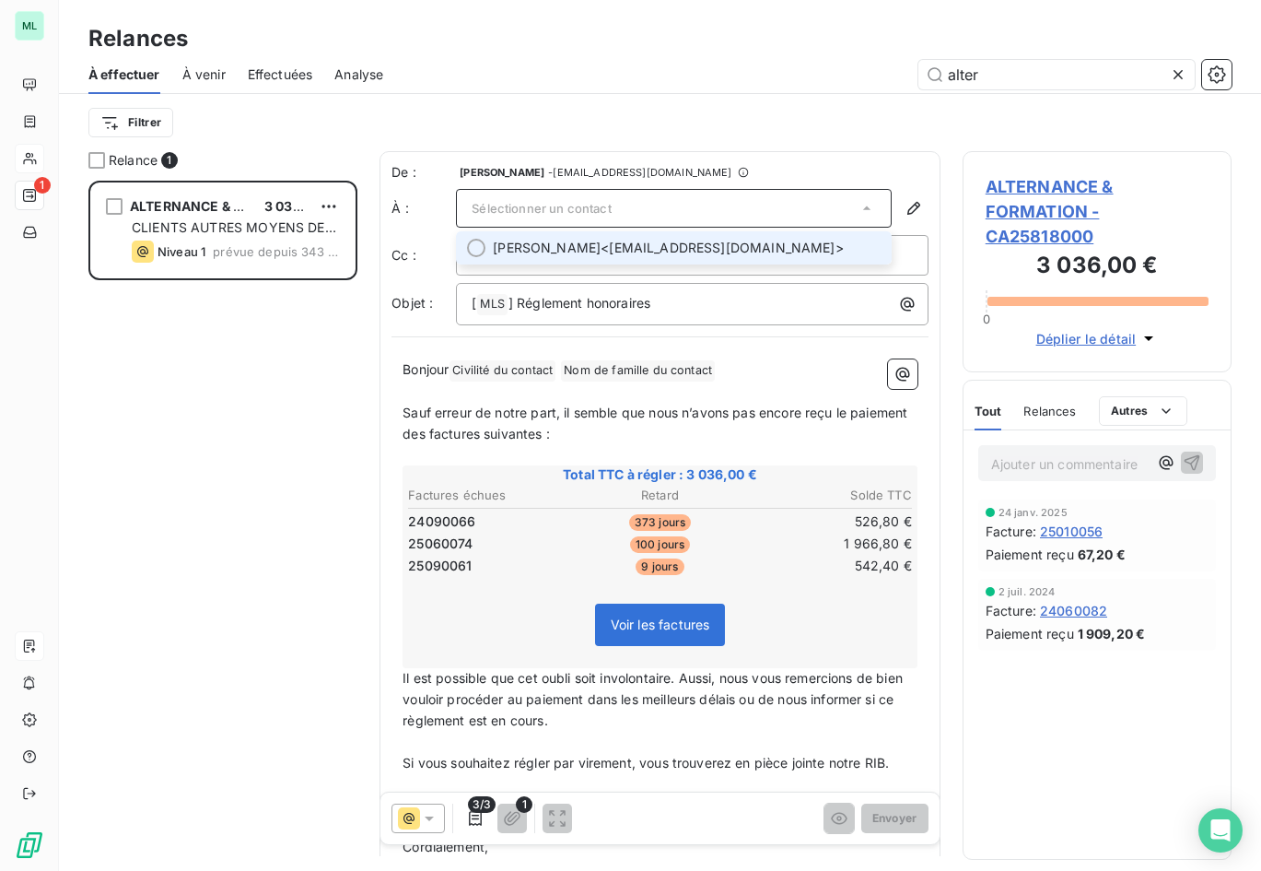
click at [768, 250] on span "[PERSON_NAME] <[EMAIL_ADDRESS][DOMAIN_NAME]>" at bounding box center [687, 248] width 388 height 18
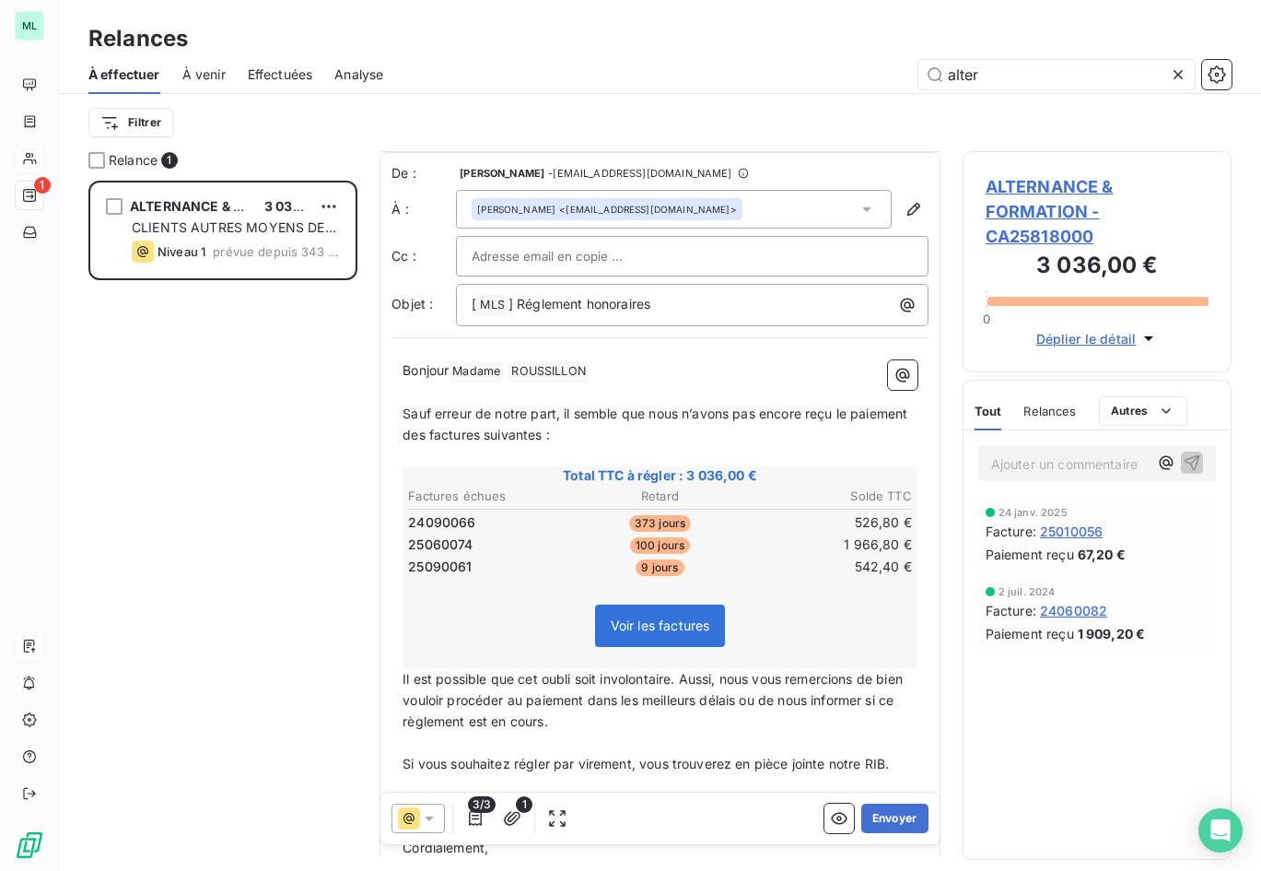
scroll to position [141, 0]
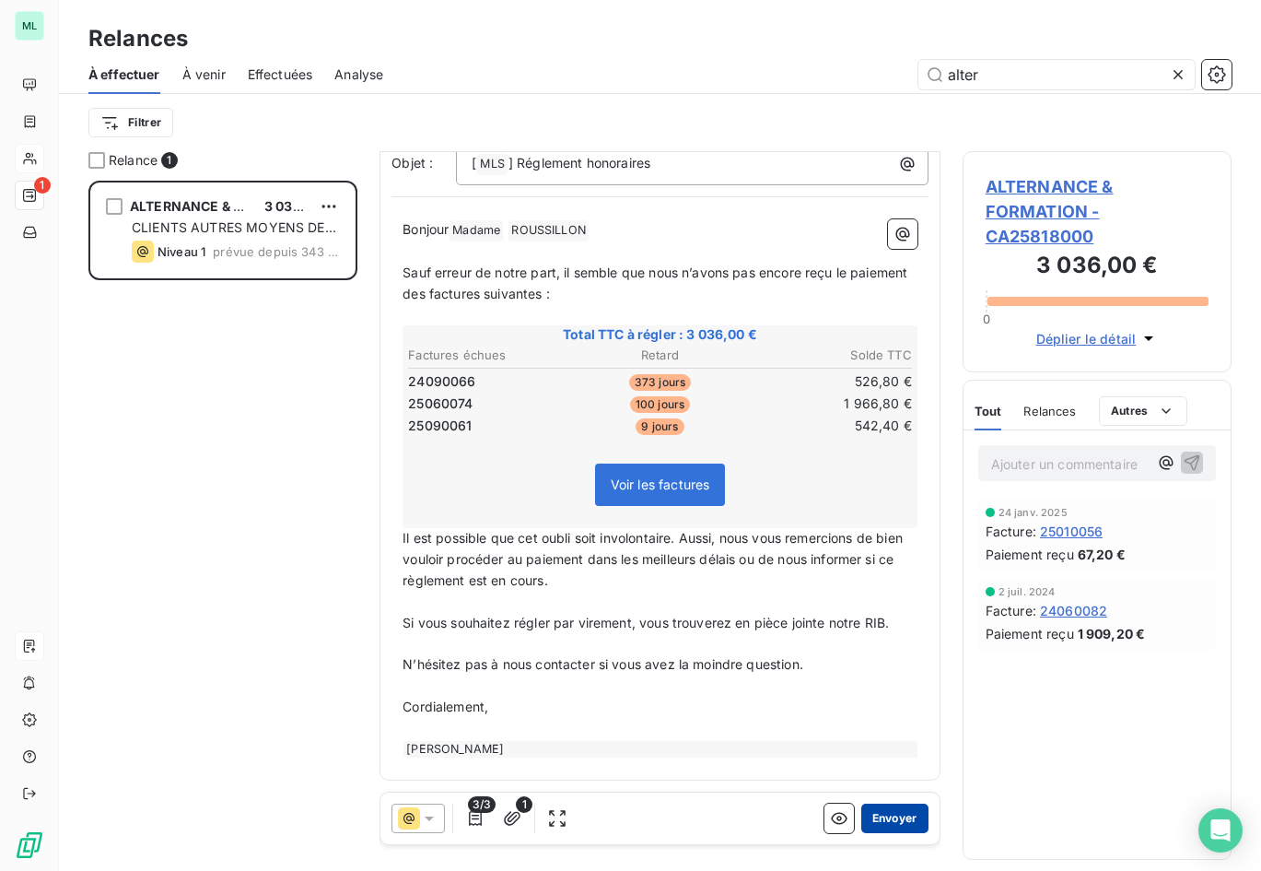
click at [889, 823] on button "Envoyer" at bounding box center [894, 817] width 67 height 29
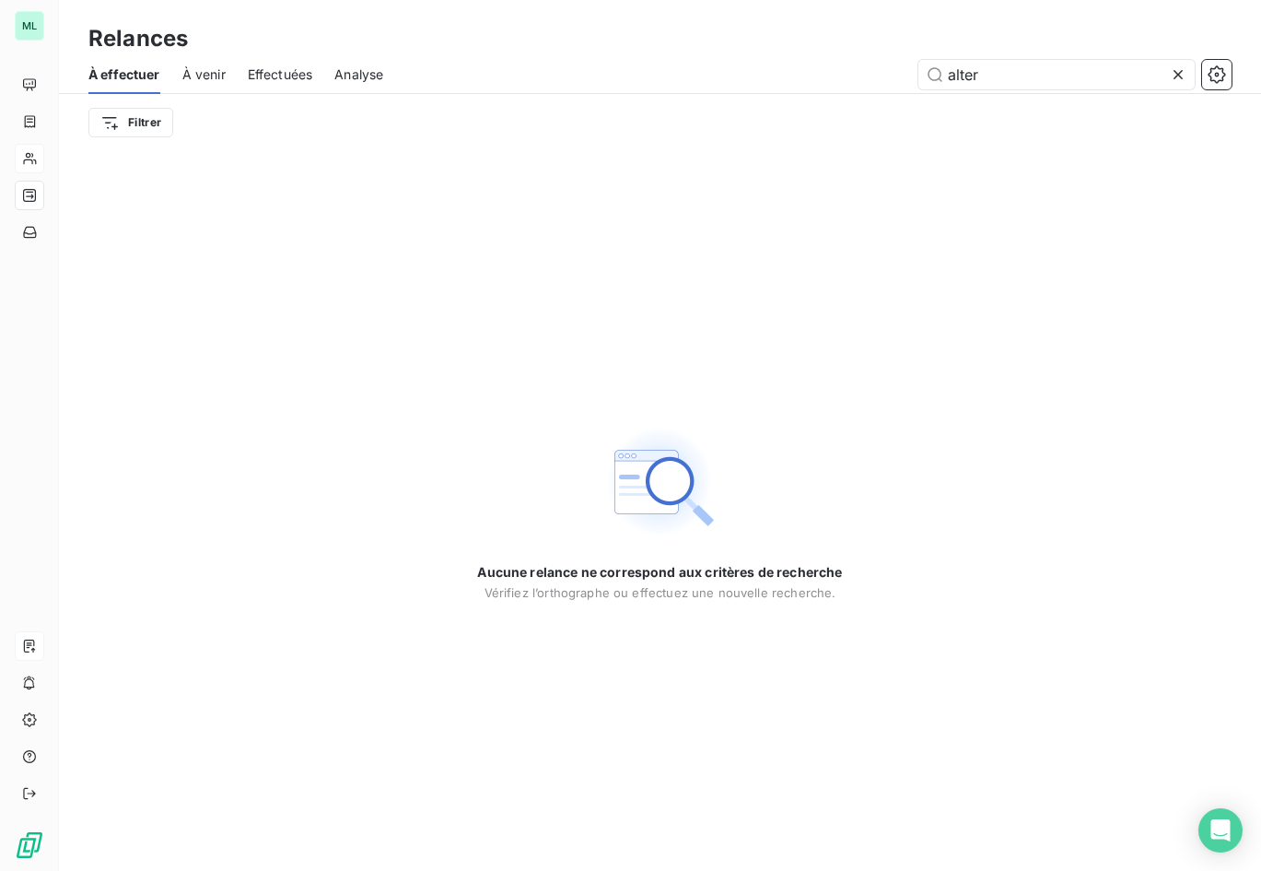
click at [1181, 75] on icon at bounding box center [1178, 74] width 18 height 18
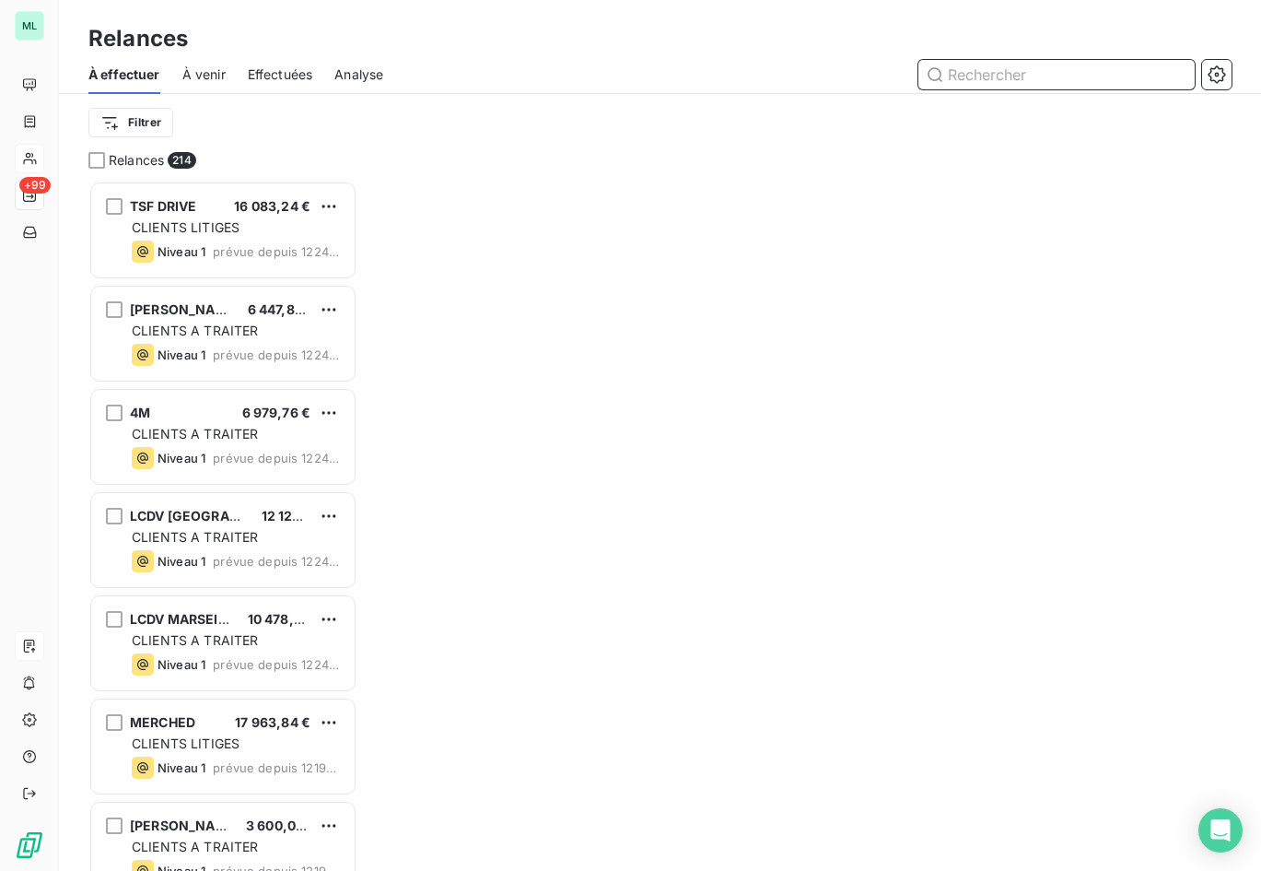
click at [1056, 73] on input "text" at bounding box center [1057, 74] width 276 height 29
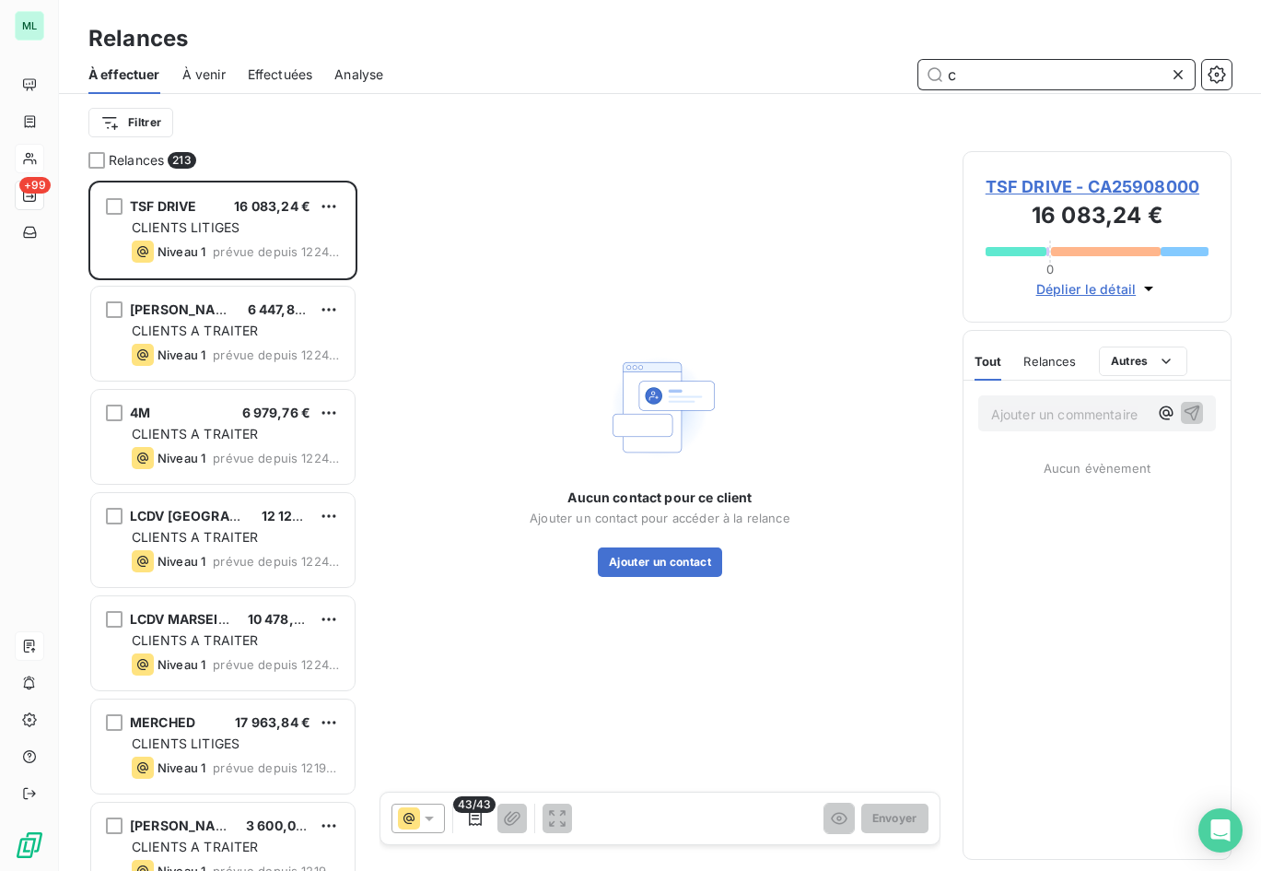
scroll to position [676, 256]
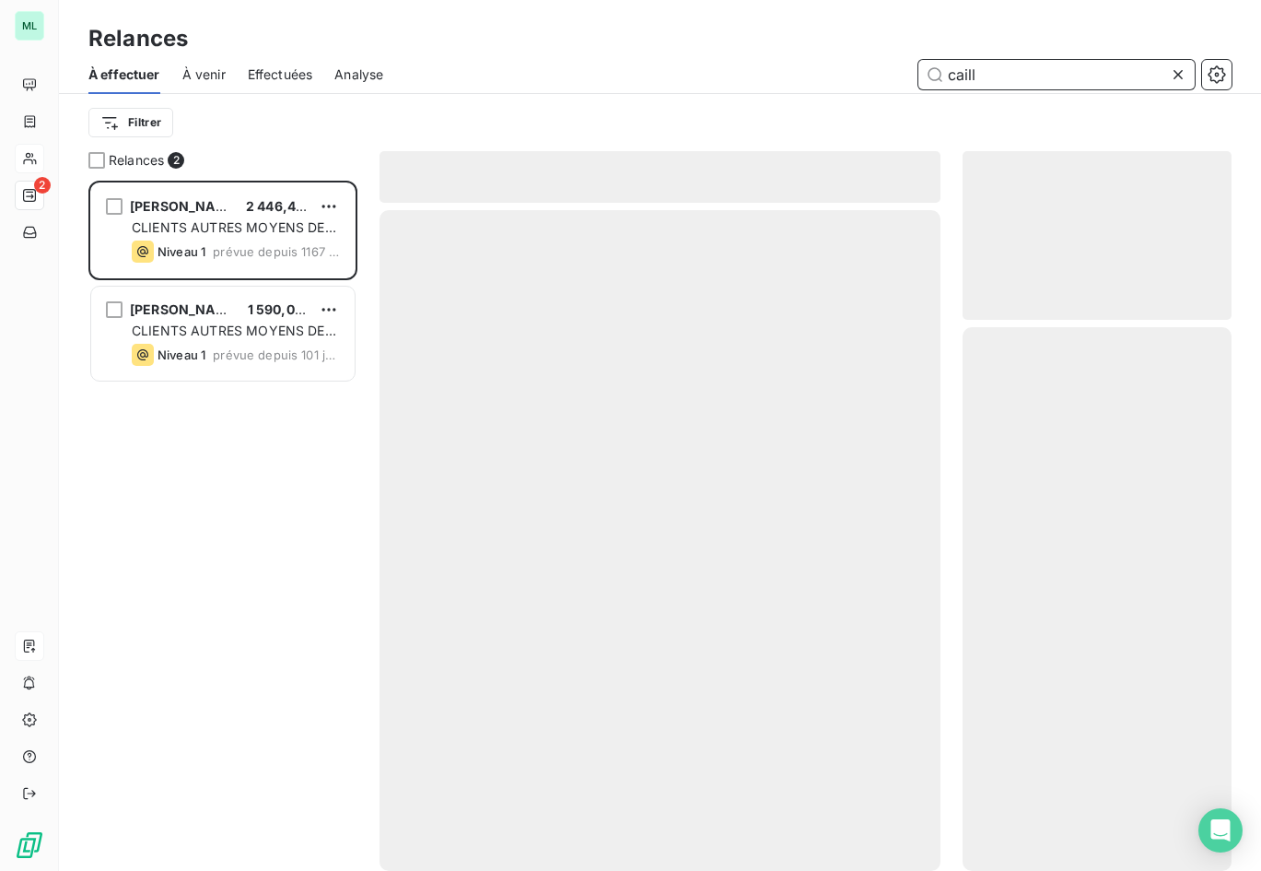
scroll to position [676, 256]
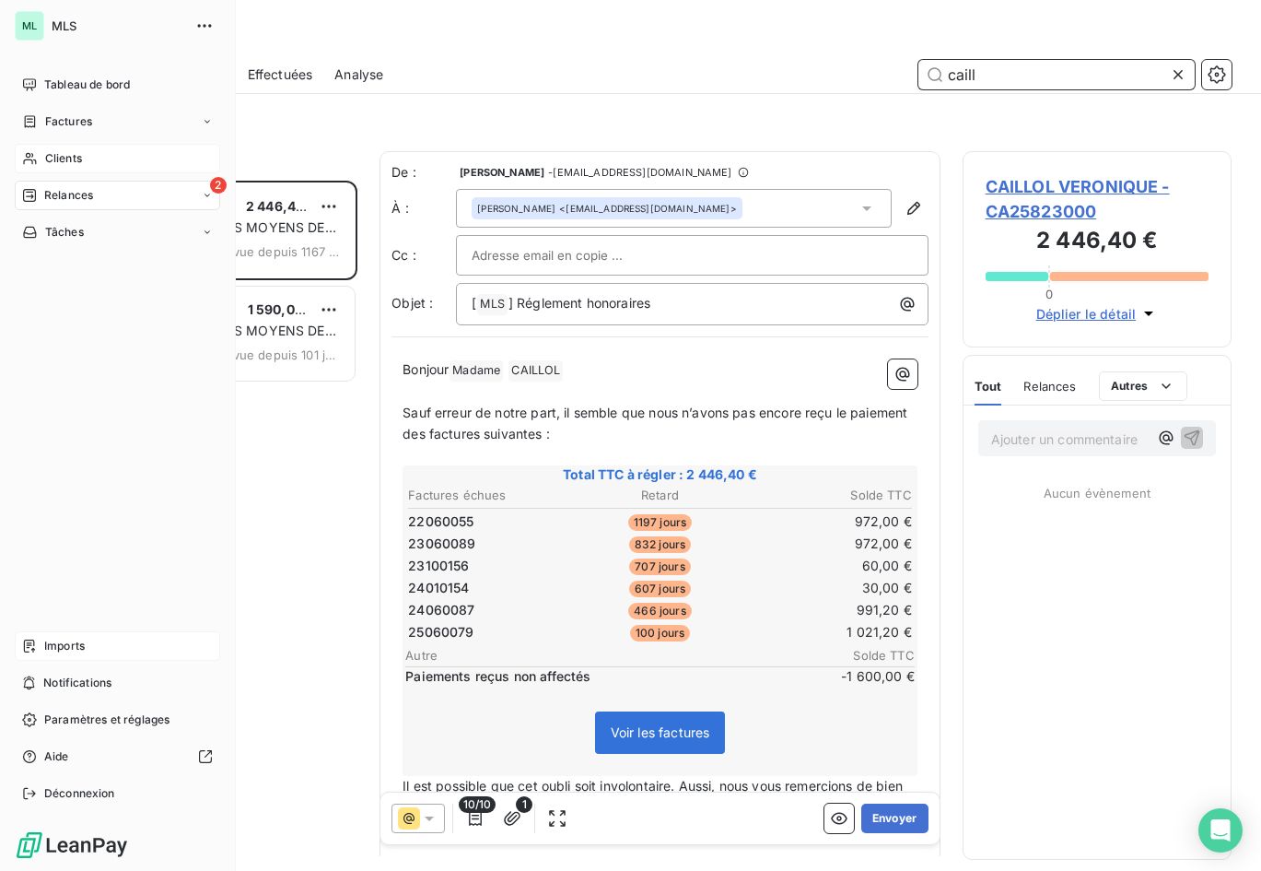
type input "caill"
click at [51, 154] on span "Clients" at bounding box center [63, 158] width 37 height 17
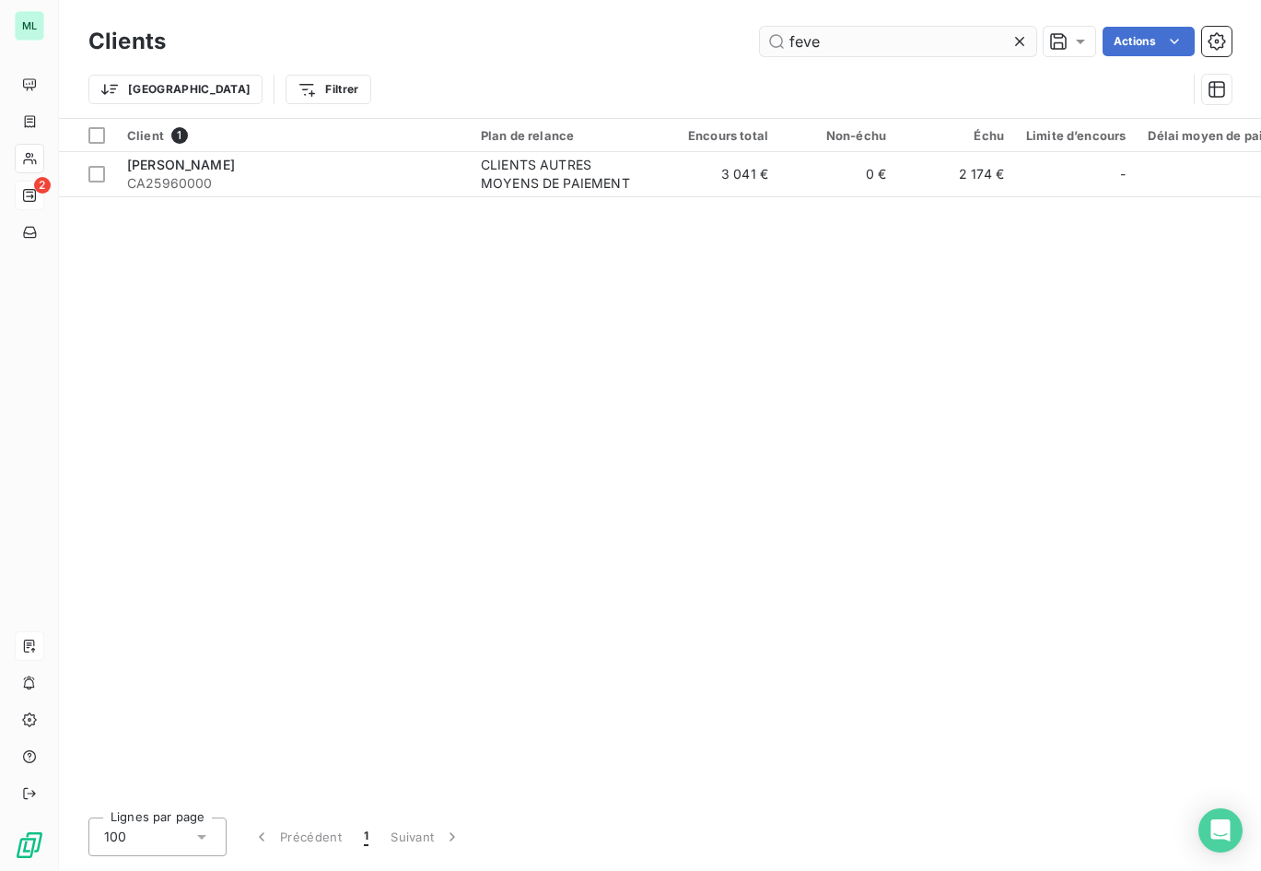
click at [1019, 41] on icon at bounding box center [1020, 41] width 18 height 18
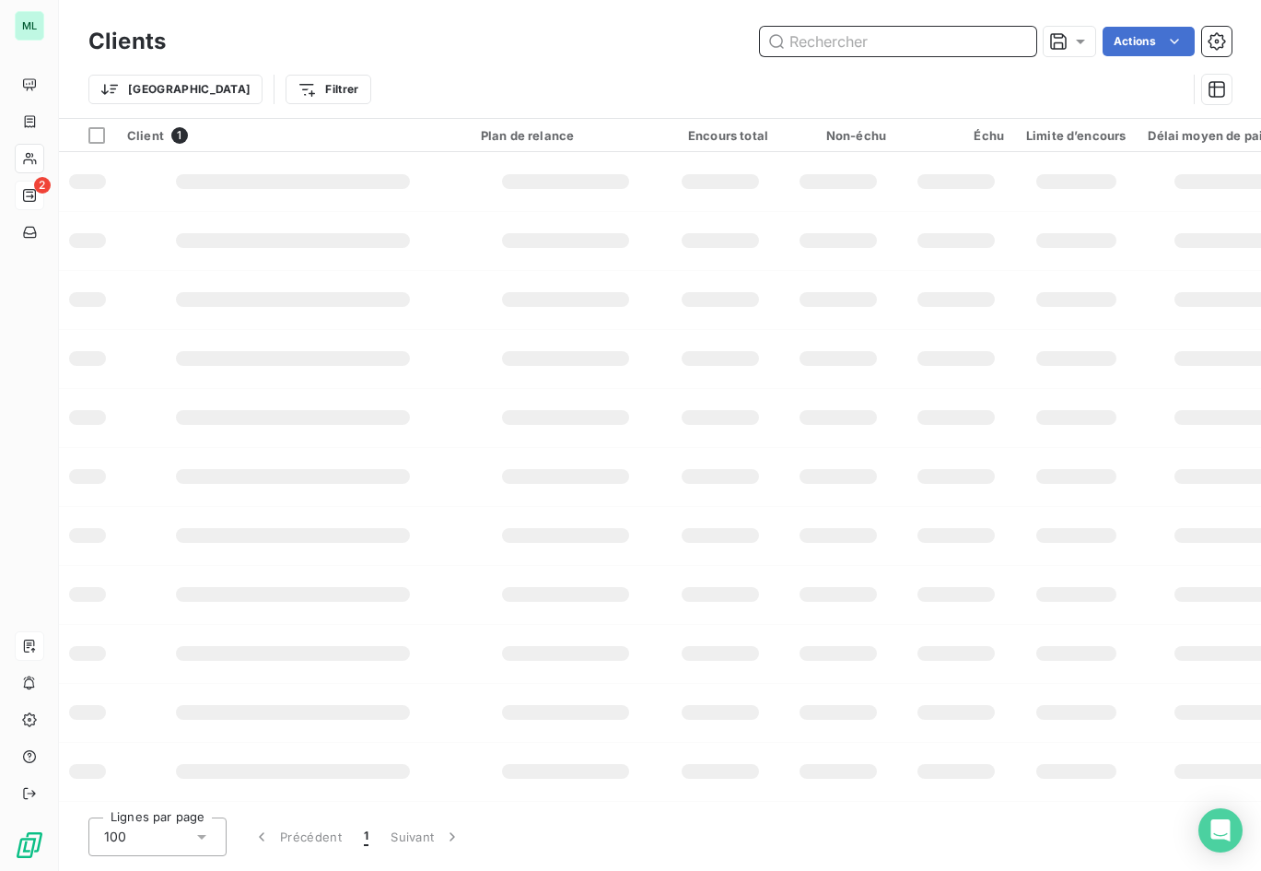
click at [894, 43] on input "text" at bounding box center [898, 41] width 276 height 29
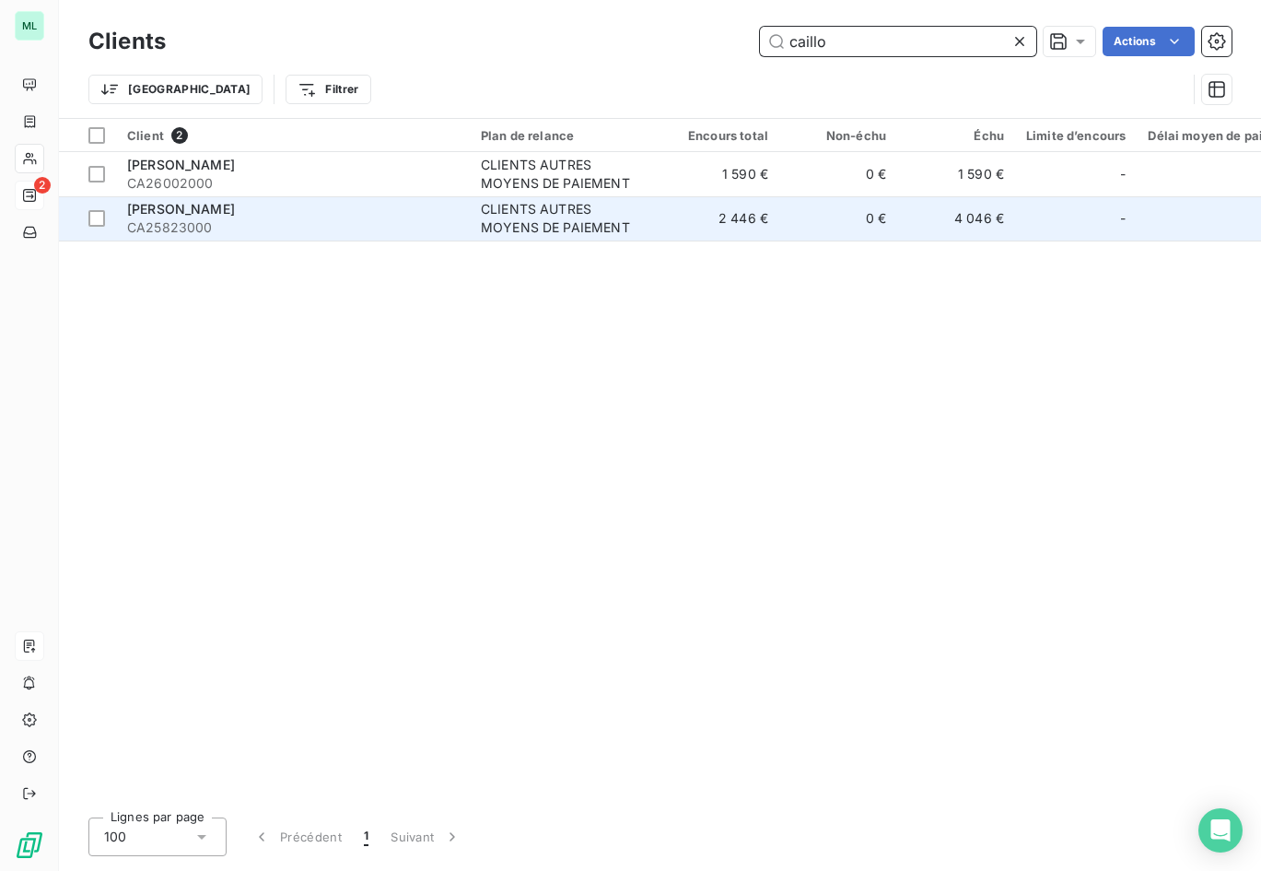
type input "caillo"
click at [682, 222] on td "2 446 €" at bounding box center [721, 218] width 118 height 44
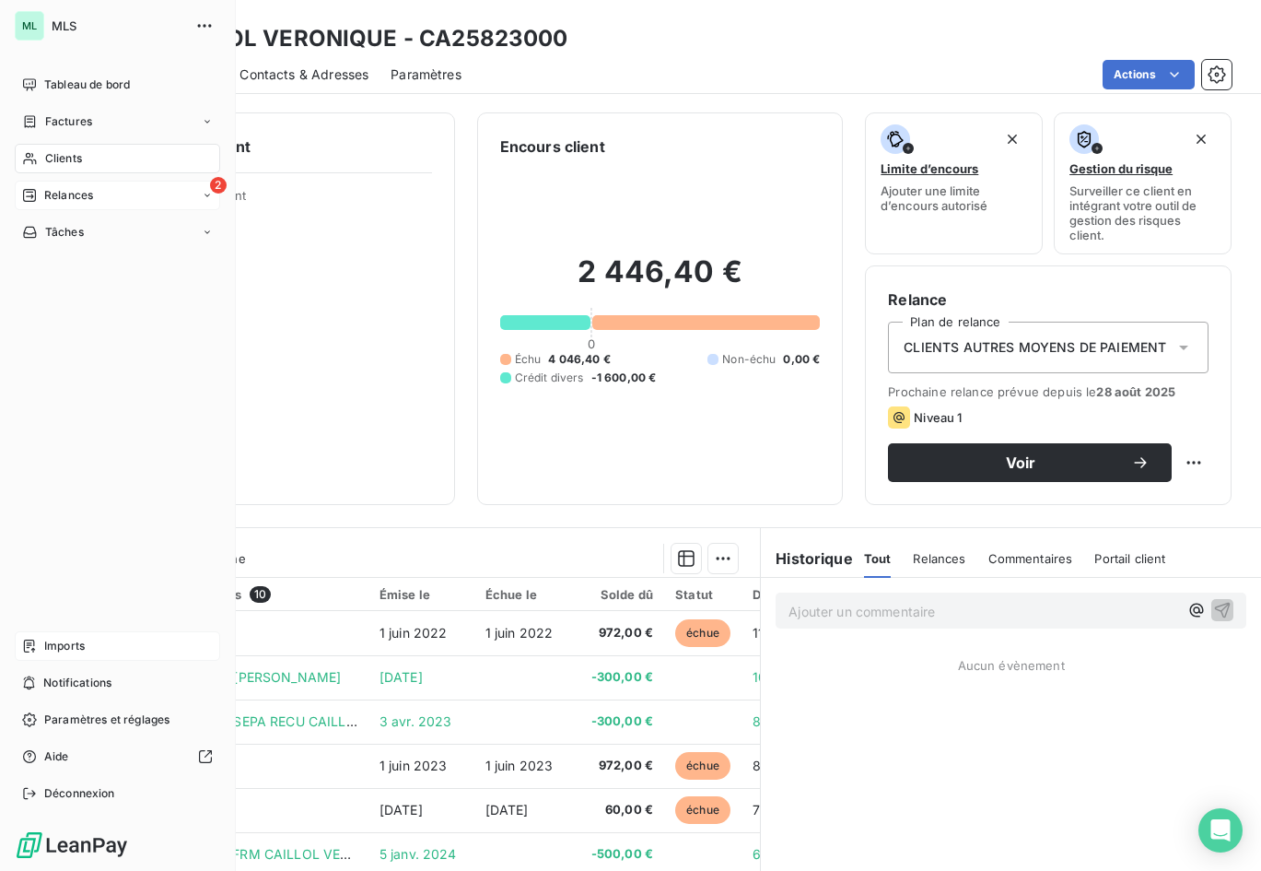
click at [118, 191] on div "2 Relances" at bounding box center [117, 195] width 205 height 29
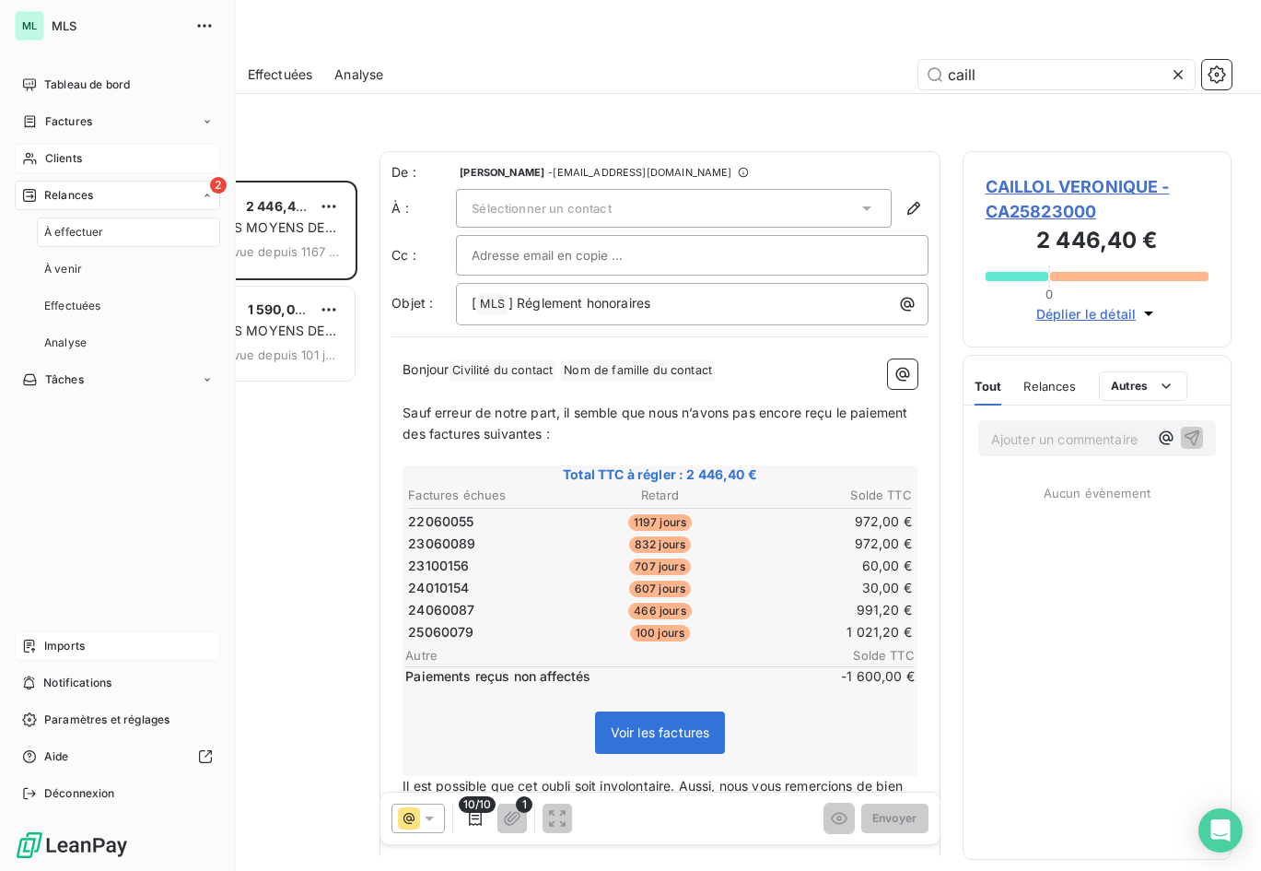
scroll to position [676, 256]
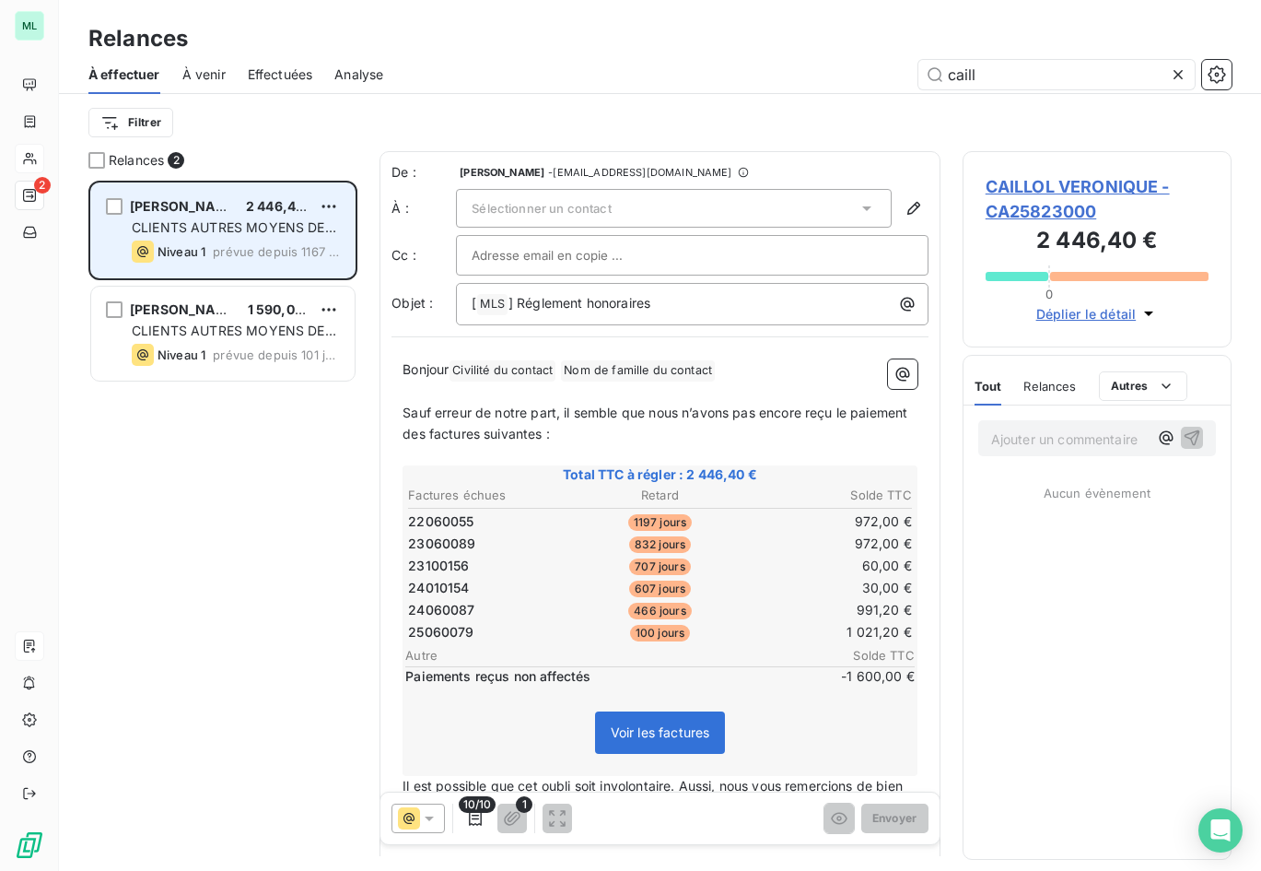
click at [237, 198] on span "[PERSON_NAME]" at bounding box center [185, 206] width 111 height 16
click at [122, 205] on div "grid" at bounding box center [114, 206] width 17 height 17
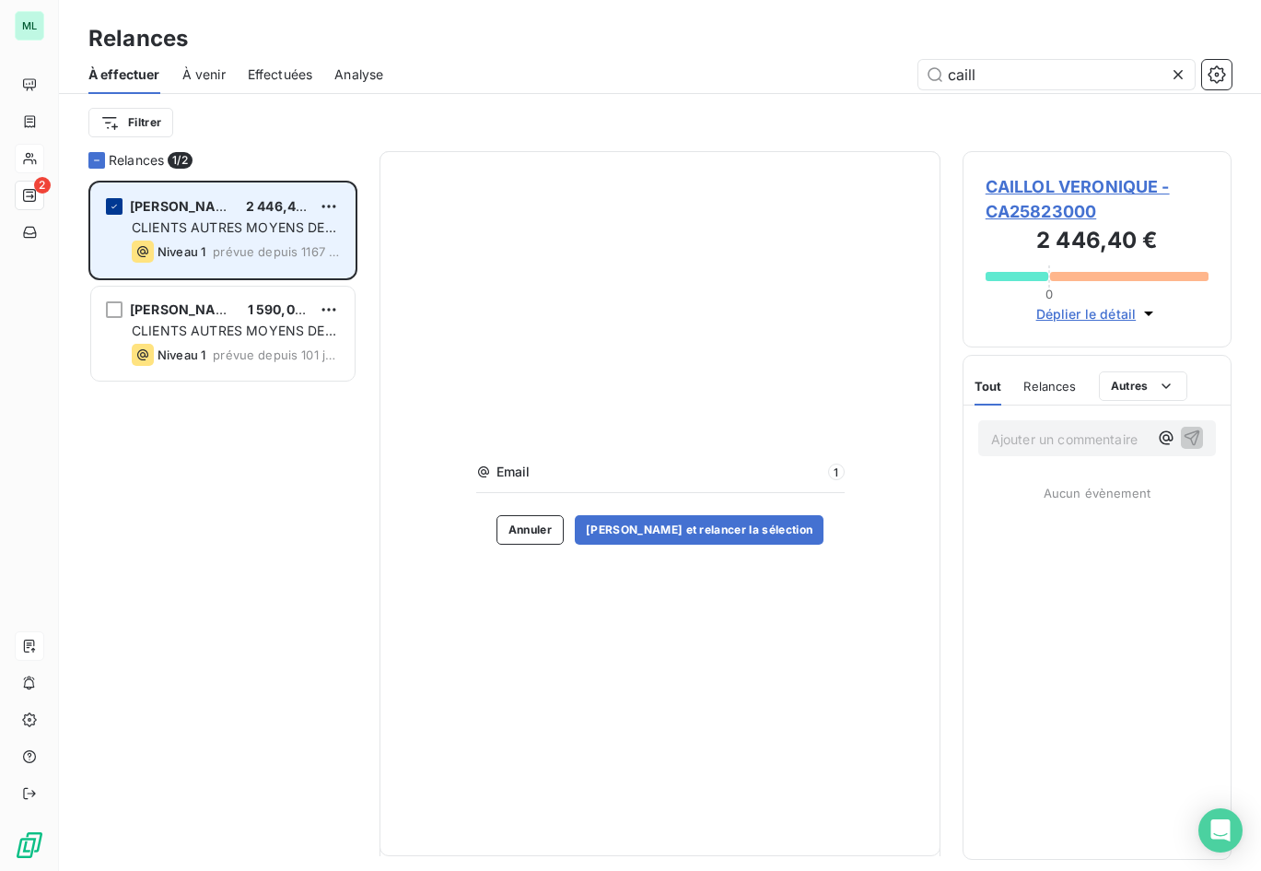
click at [117, 206] on icon "grid" at bounding box center [114, 206] width 11 height 11
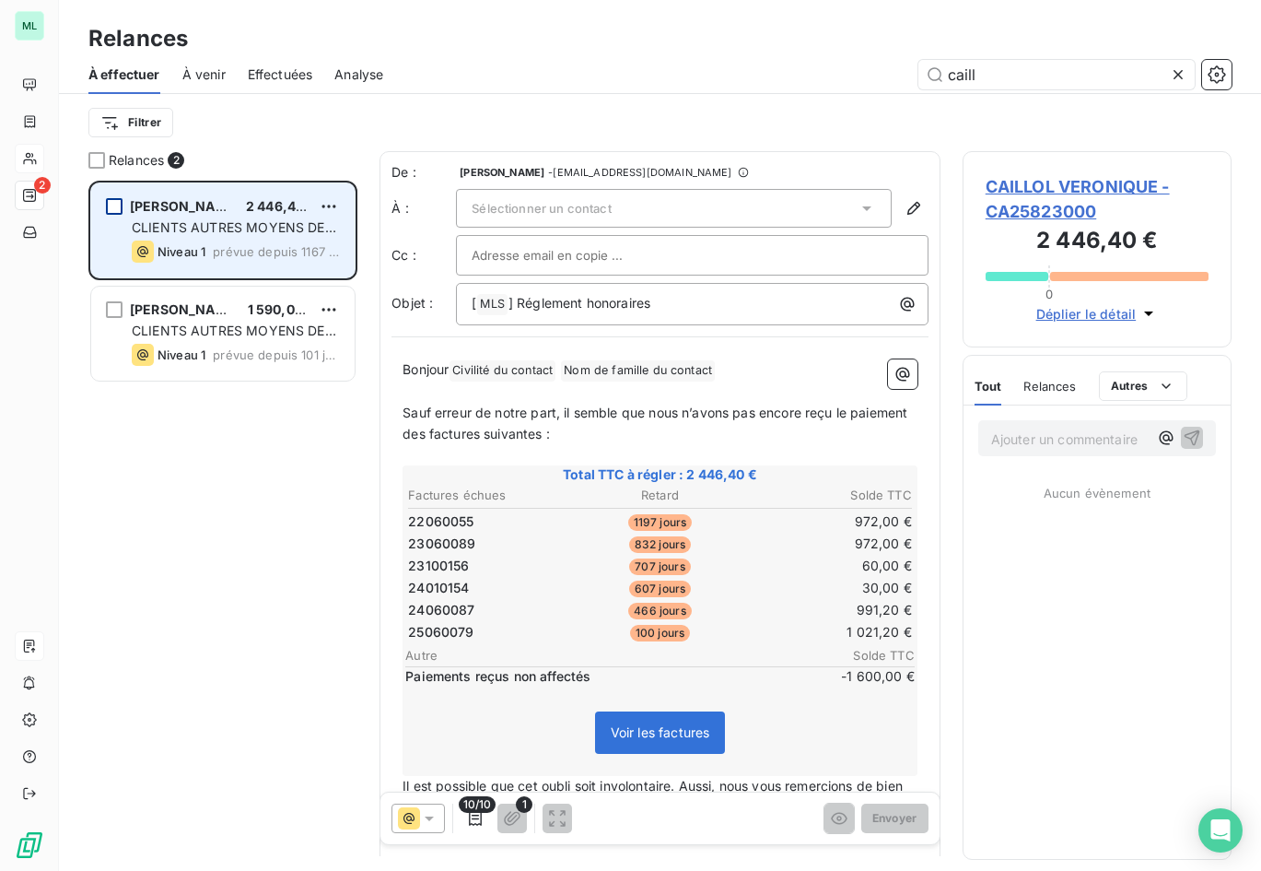
click at [801, 210] on div "Sélectionner un contact" at bounding box center [674, 208] width 436 height 39
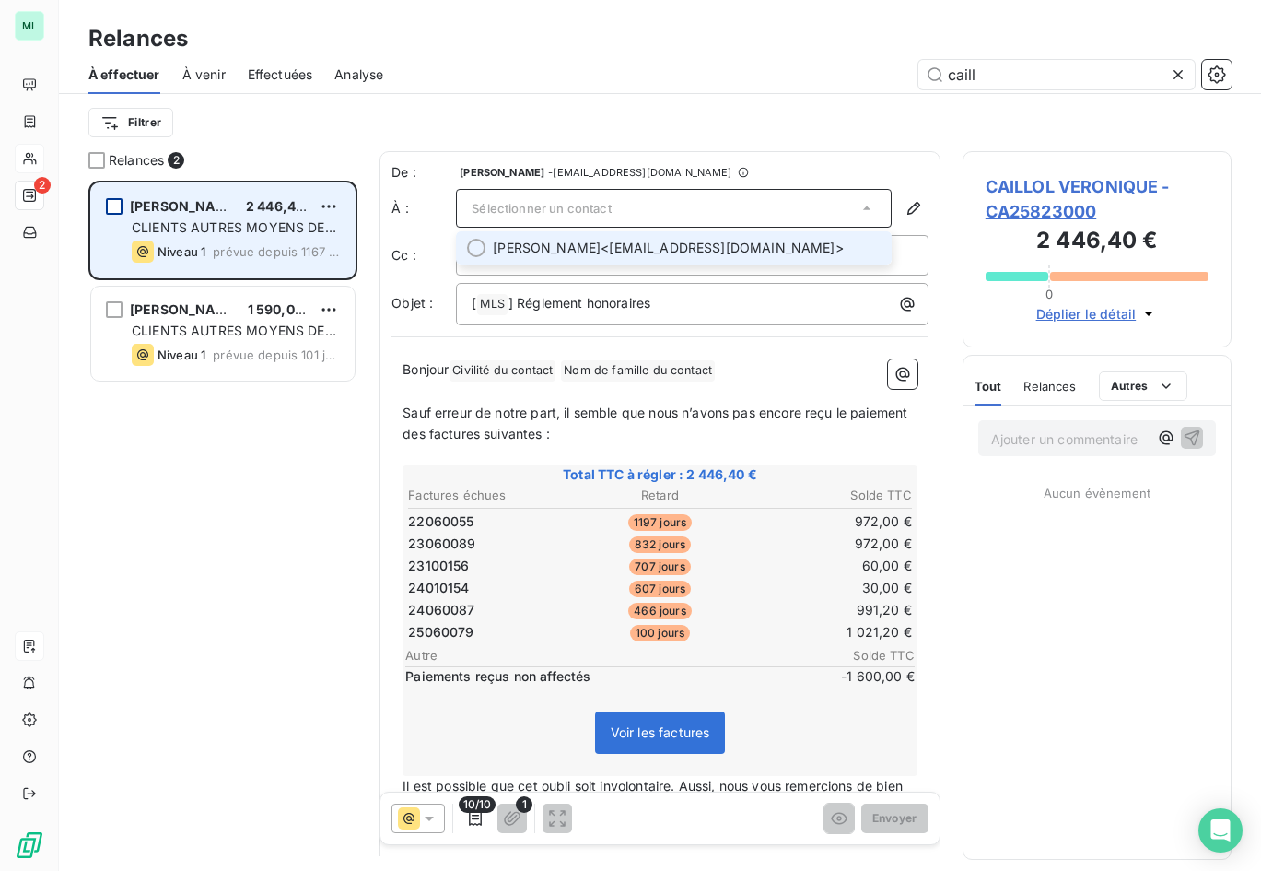
click at [743, 254] on span "[PERSON_NAME] <[EMAIL_ADDRESS][DOMAIN_NAME]>" at bounding box center [687, 248] width 388 height 18
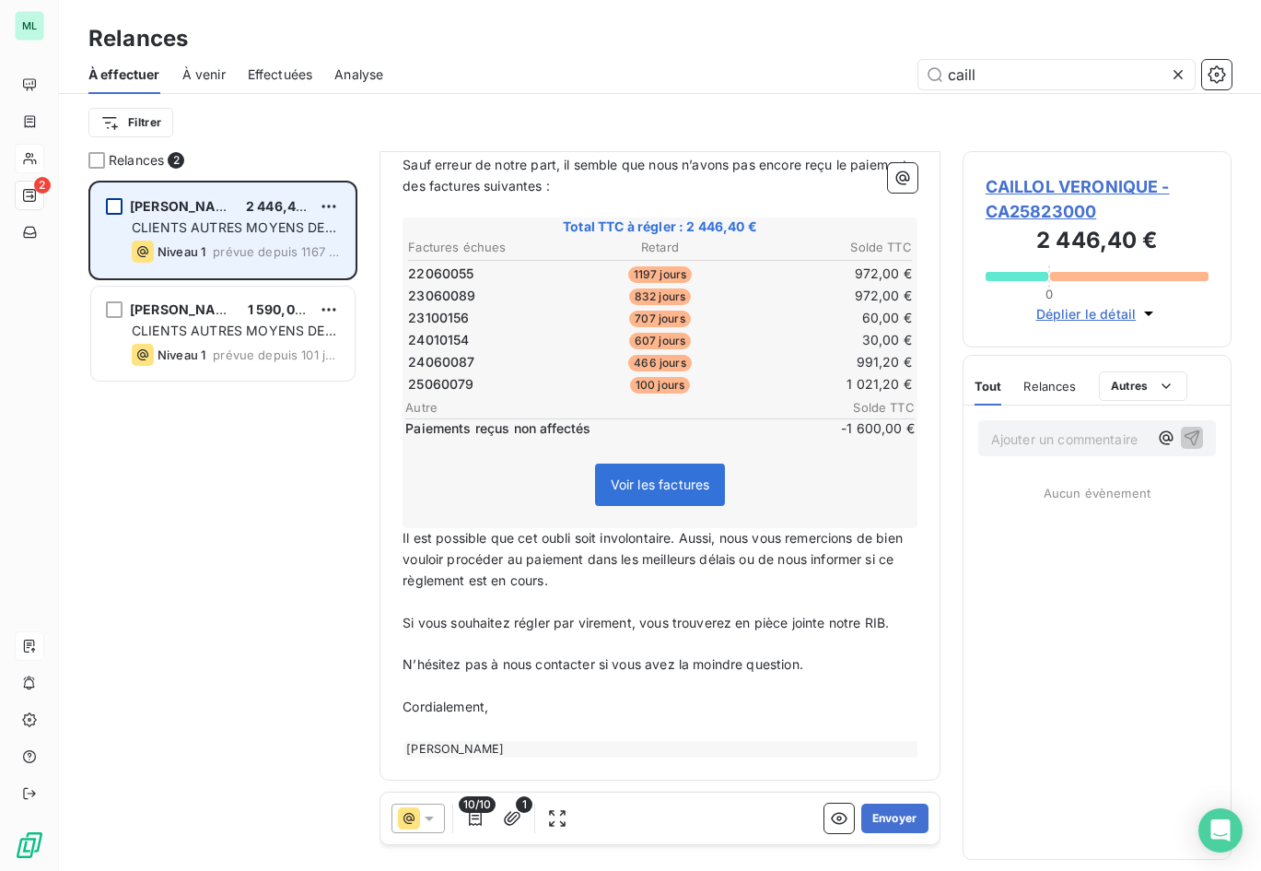
scroll to position [157, 0]
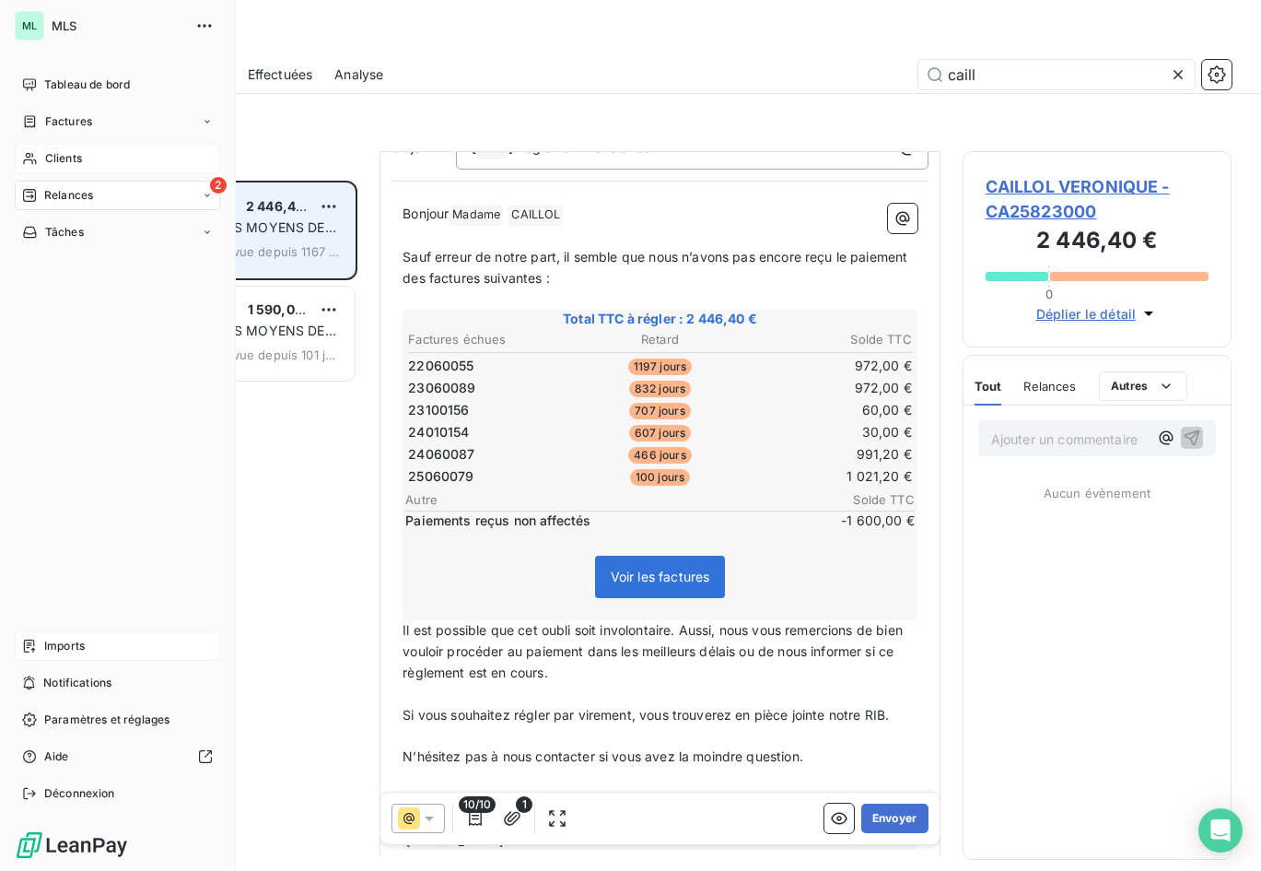
click at [100, 158] on div "Clients" at bounding box center [117, 158] width 205 height 29
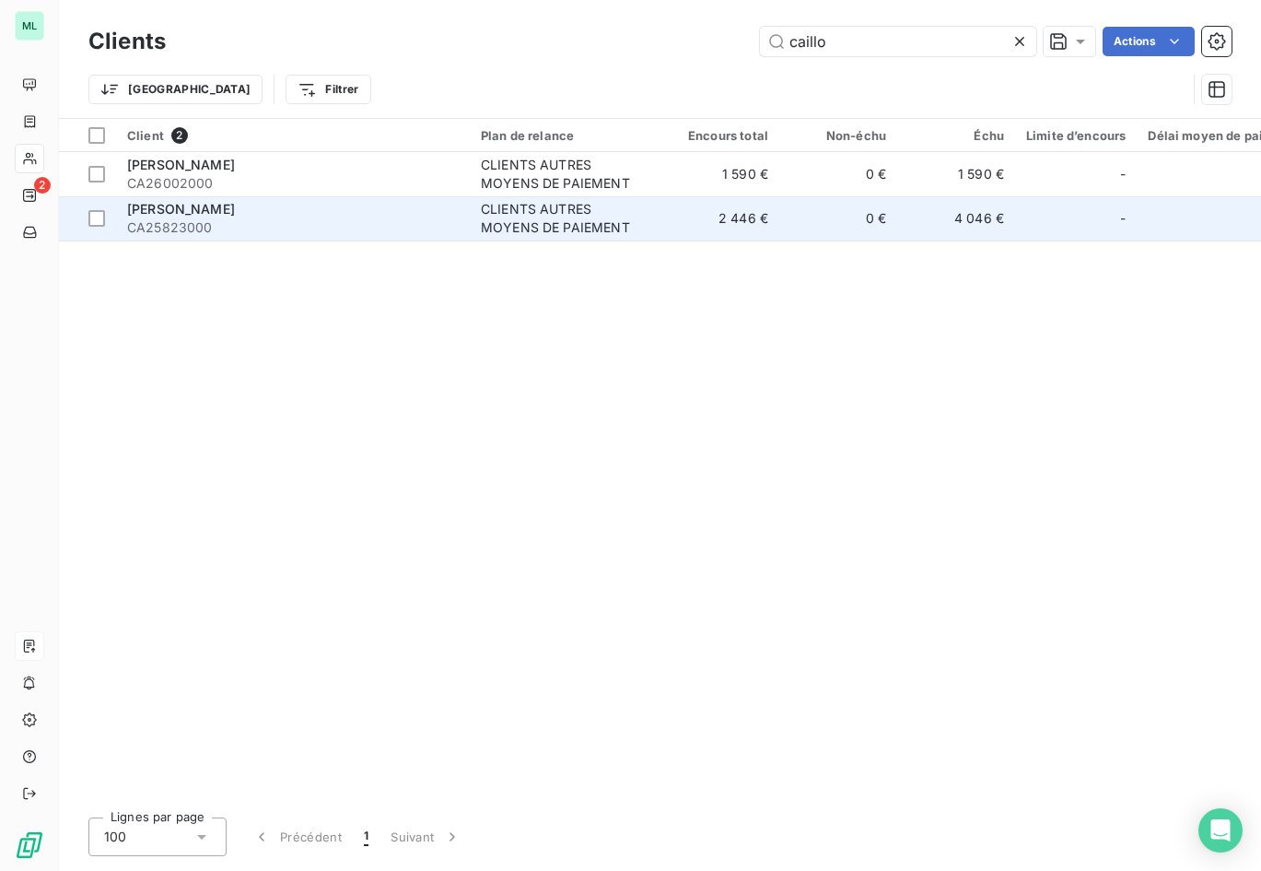
click at [563, 218] on div "CLIENTS AUTRES MOYENS DE PAIEMENT" at bounding box center [566, 218] width 170 height 37
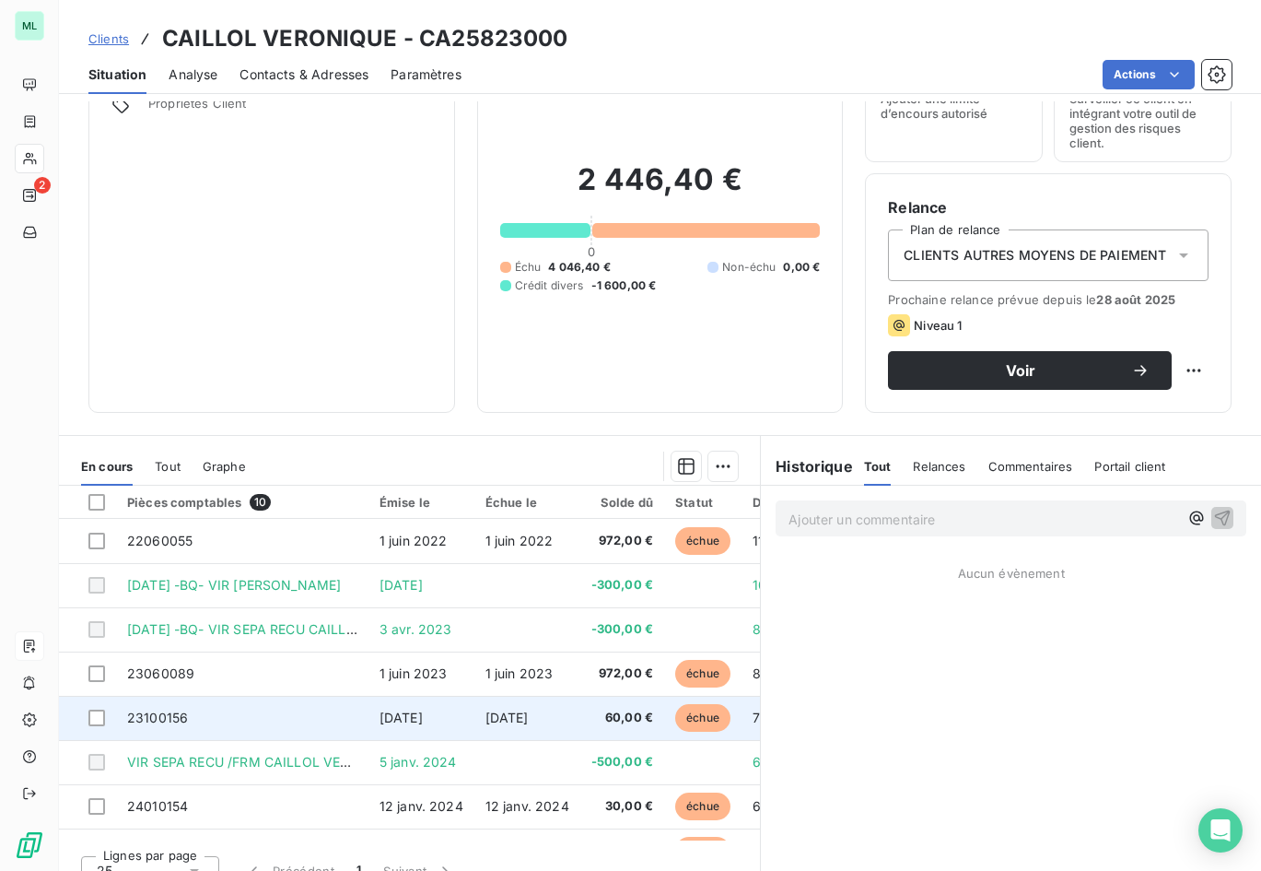
scroll to position [129, 0]
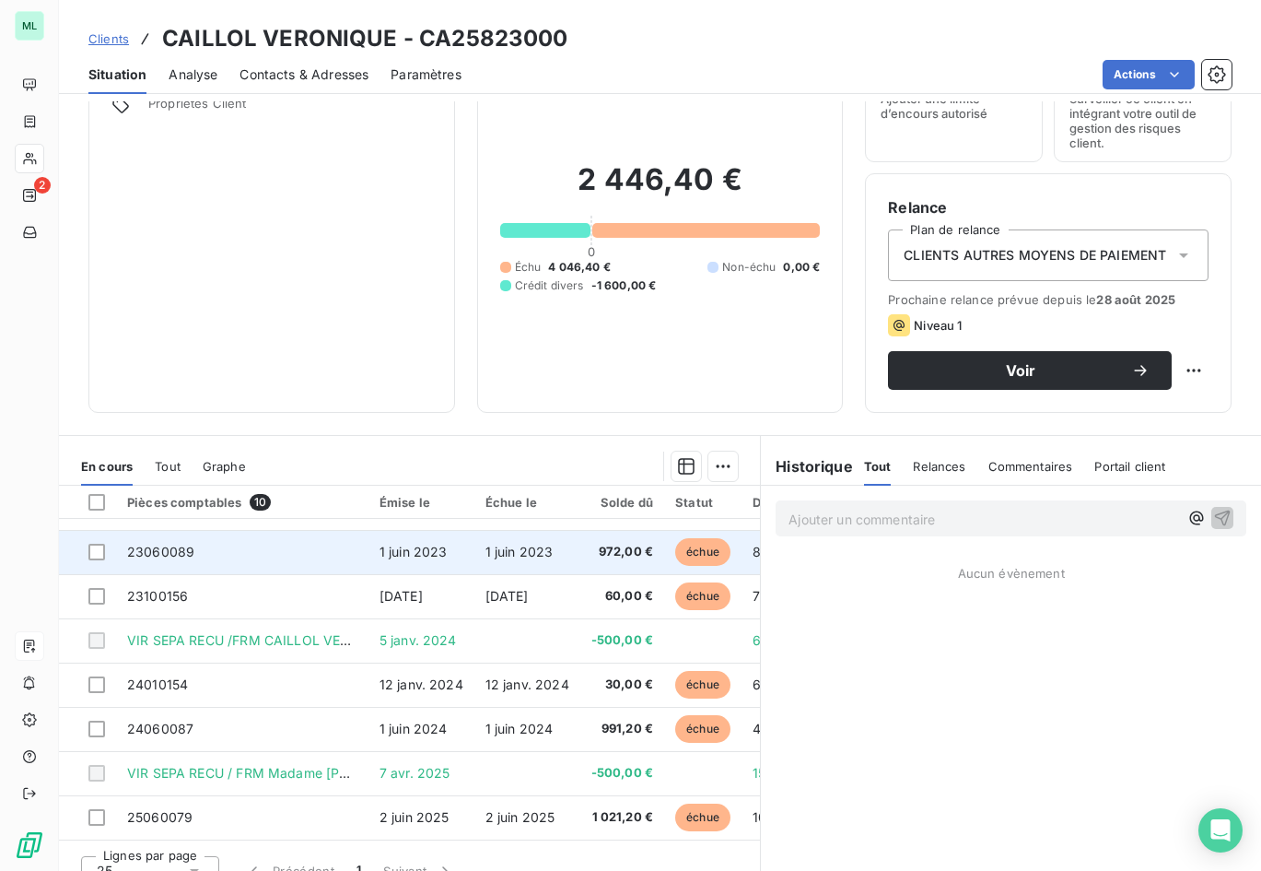
click at [613, 543] on span "972,00 €" at bounding box center [623, 552] width 62 height 18
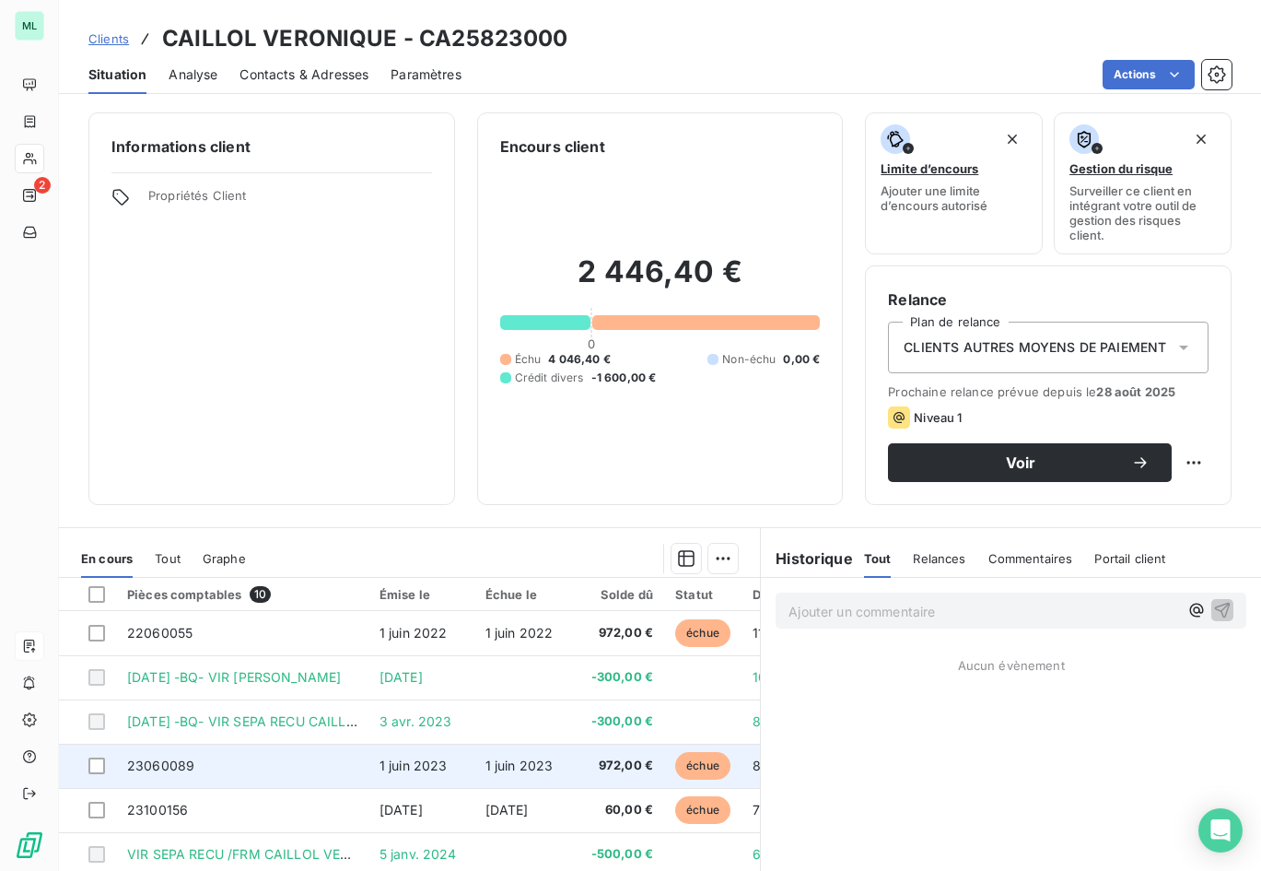
click at [526, 758] on span "1 juin 2023" at bounding box center [520, 765] width 68 height 16
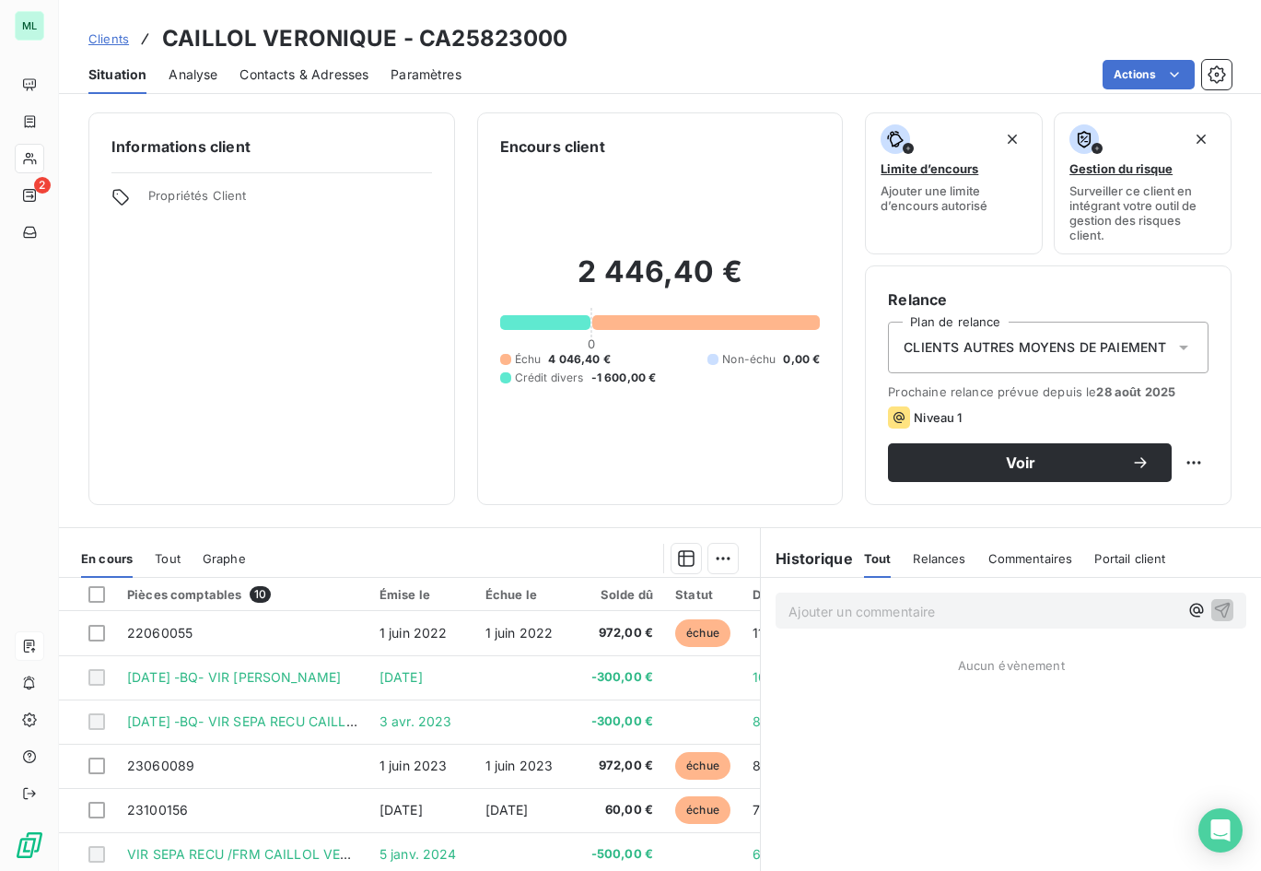
scroll to position [129, 0]
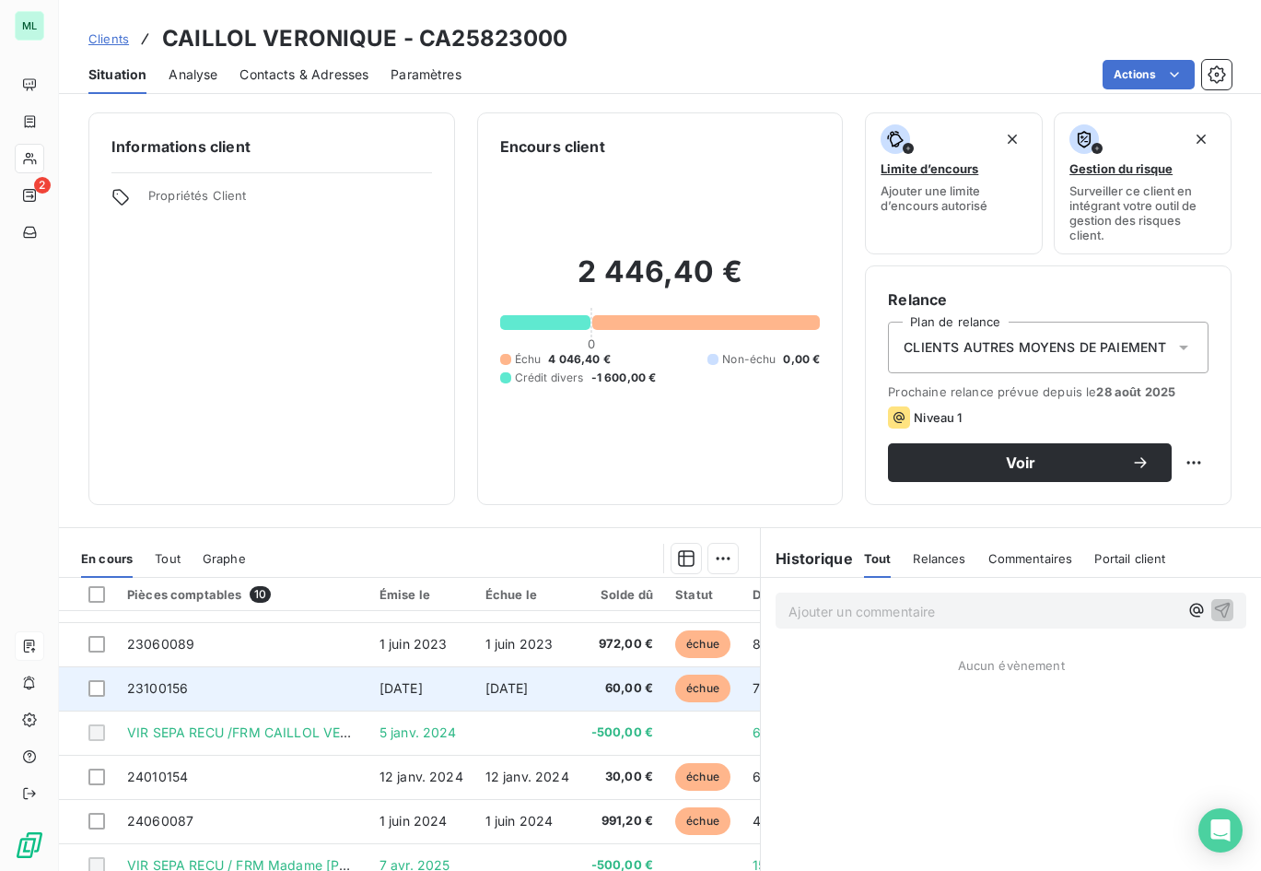
click at [529, 680] on span "[DATE]" at bounding box center [507, 688] width 43 height 16
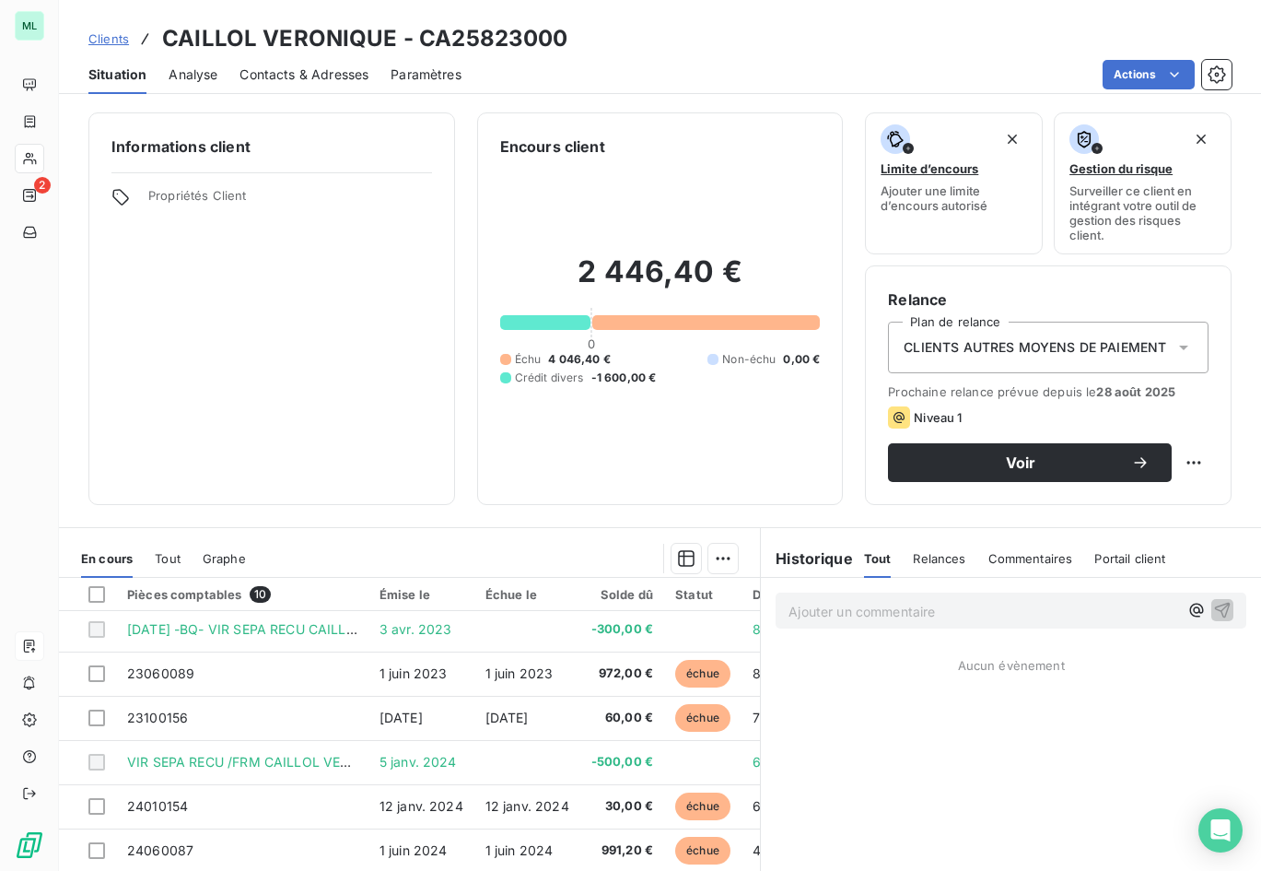
scroll to position [129, 0]
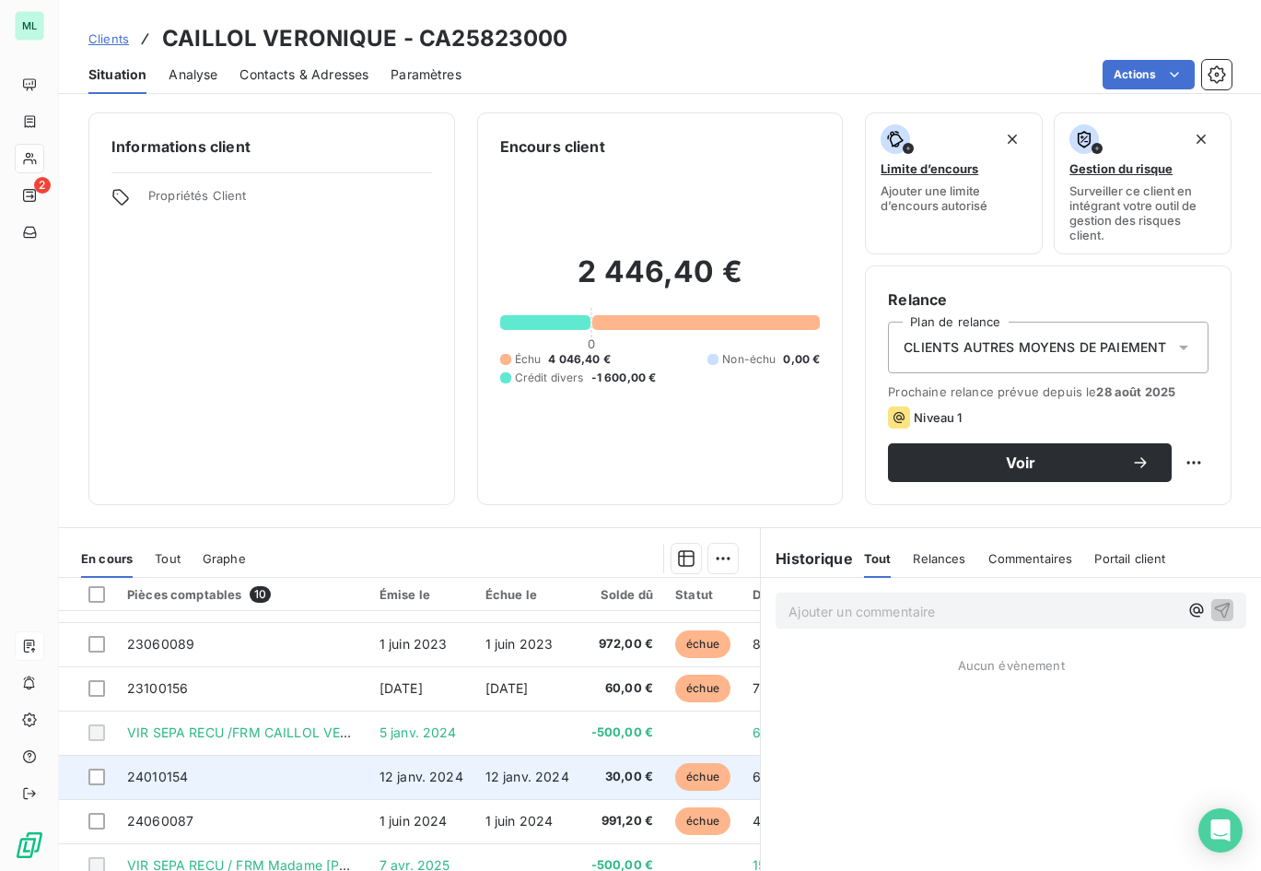
click at [520, 768] on span "12 janv. 2024" at bounding box center [528, 776] width 84 height 16
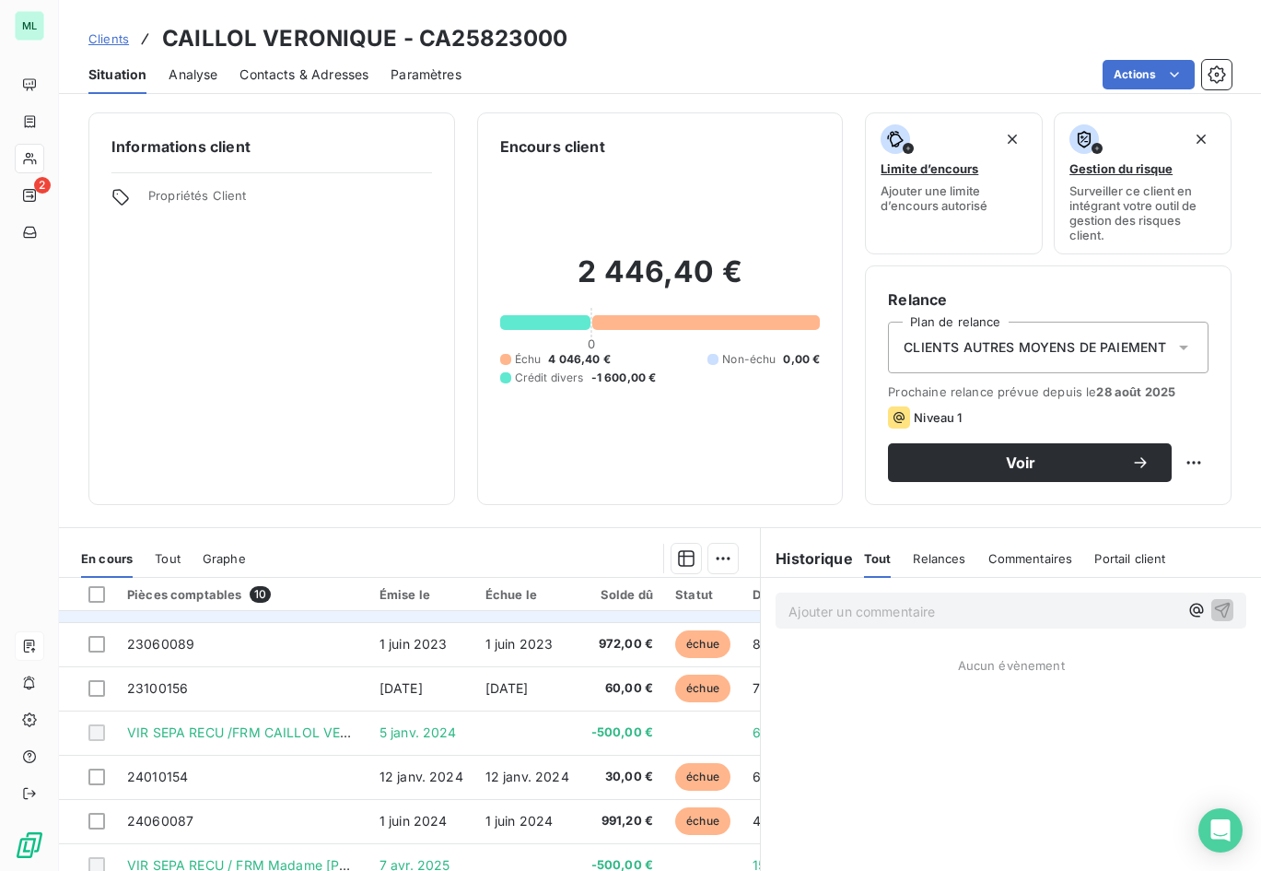
scroll to position [92, 0]
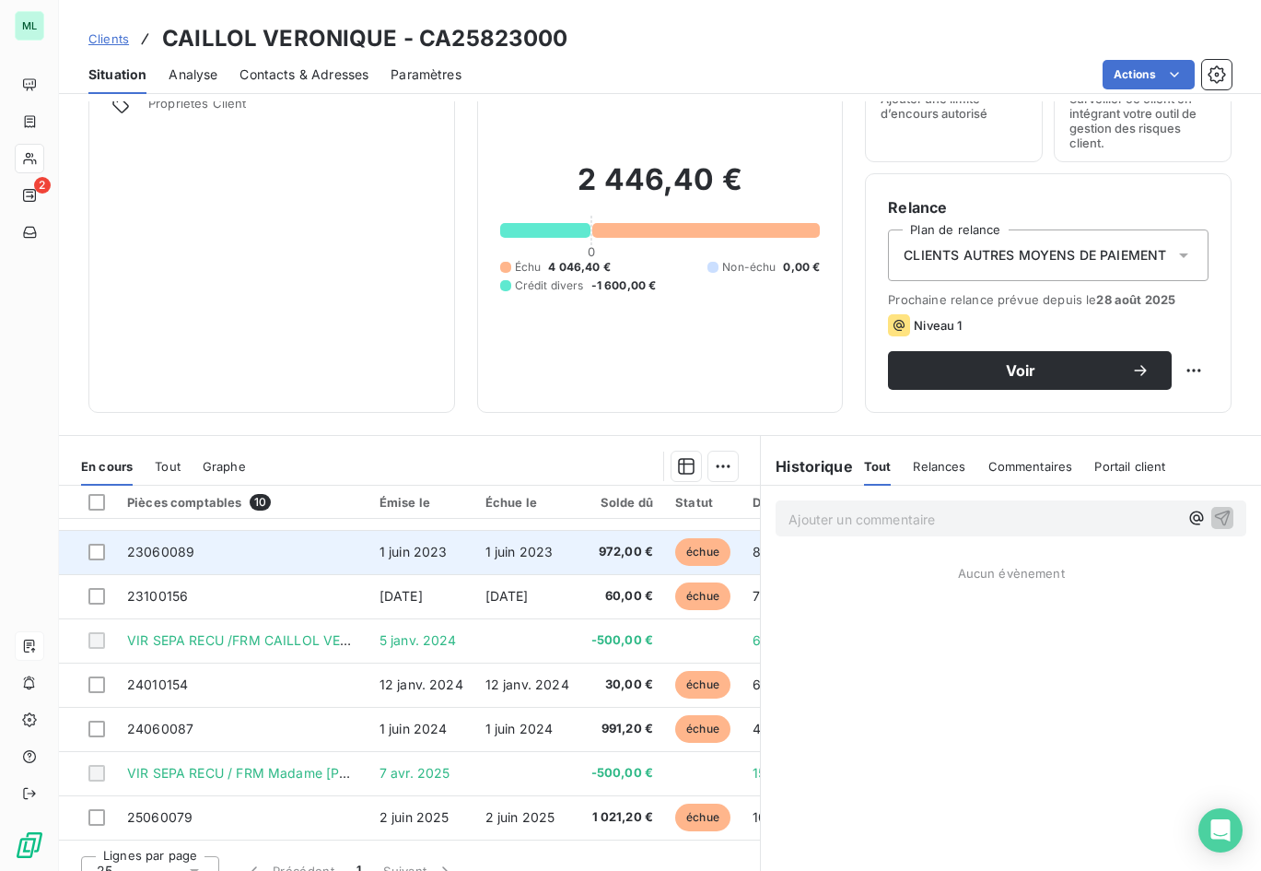
click at [508, 545] on span "1 juin 2023" at bounding box center [520, 552] width 68 height 16
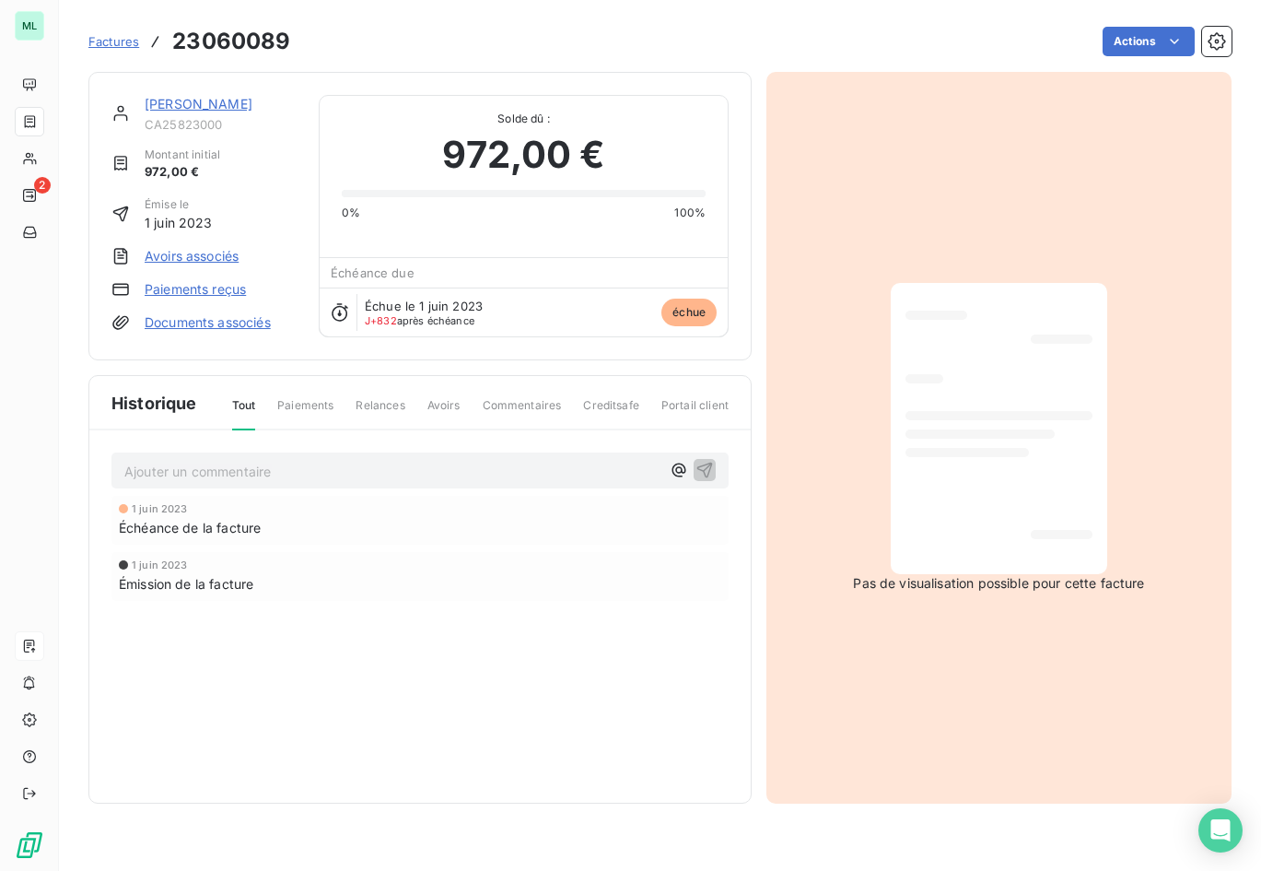
click at [245, 322] on link "Documents associés" at bounding box center [208, 322] width 126 height 18
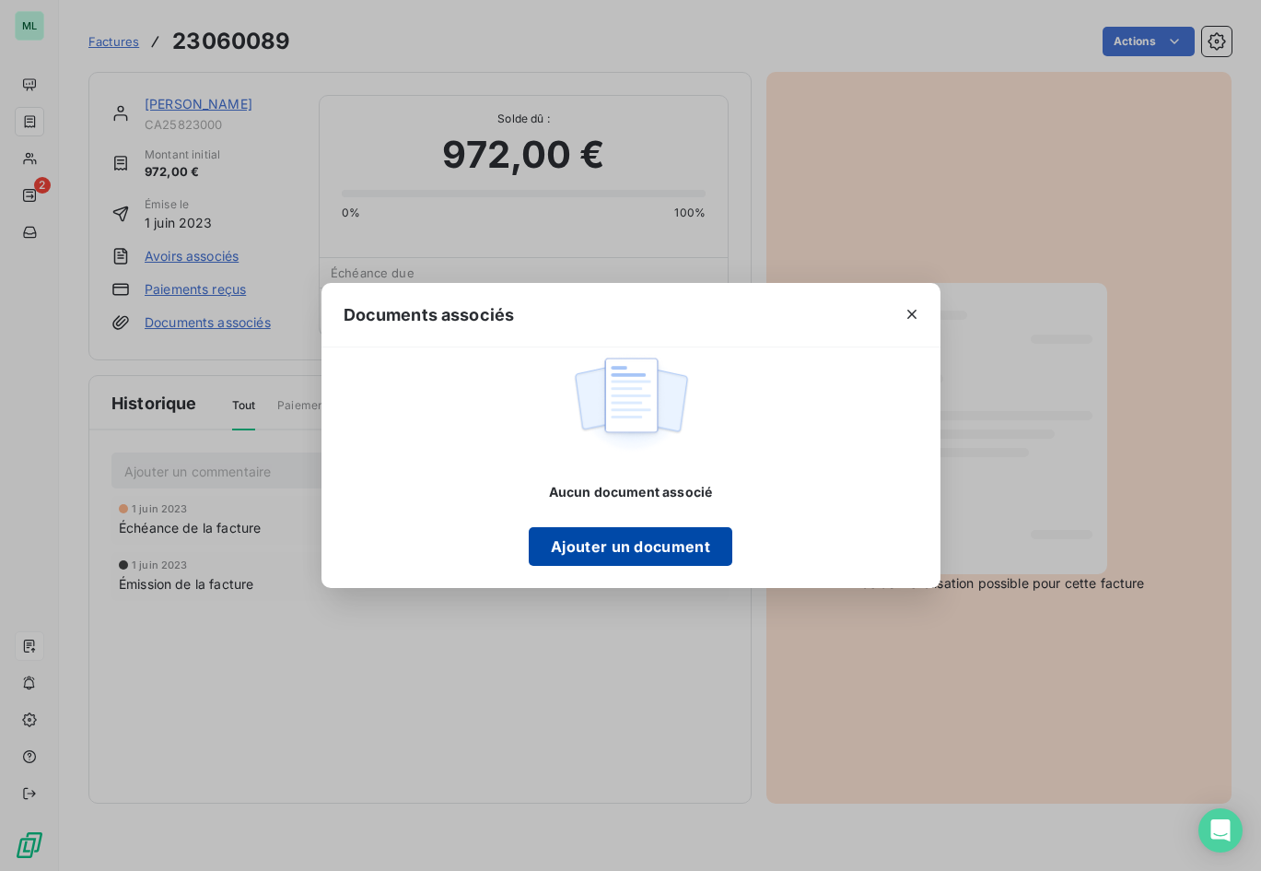
click at [609, 549] on button "Ajouter un document" at bounding box center [631, 546] width 204 height 39
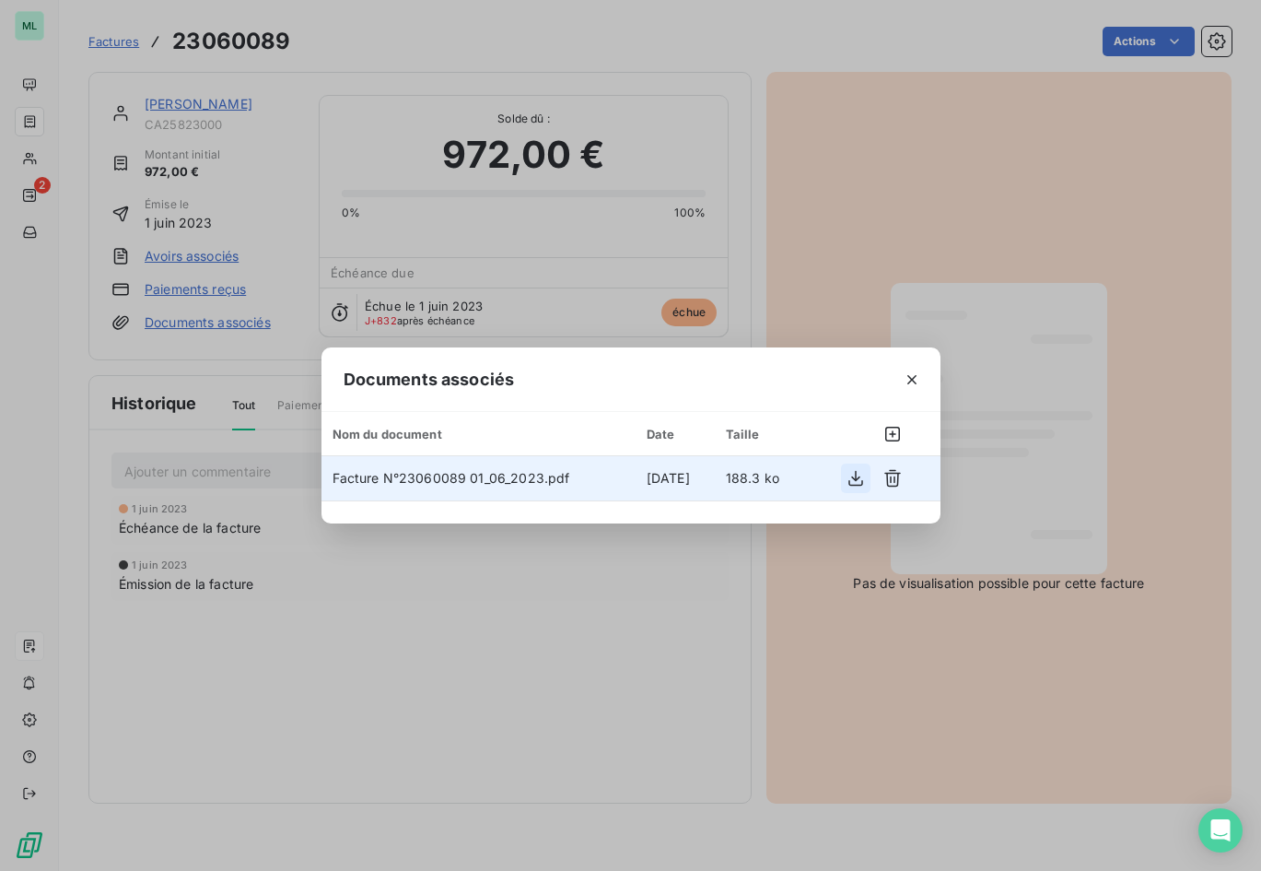
click at [861, 475] on icon "button" at bounding box center [856, 478] width 18 height 18
click at [428, 477] on span "Facture N°23060089 01_06_2023.pdf" at bounding box center [452, 478] width 238 height 16
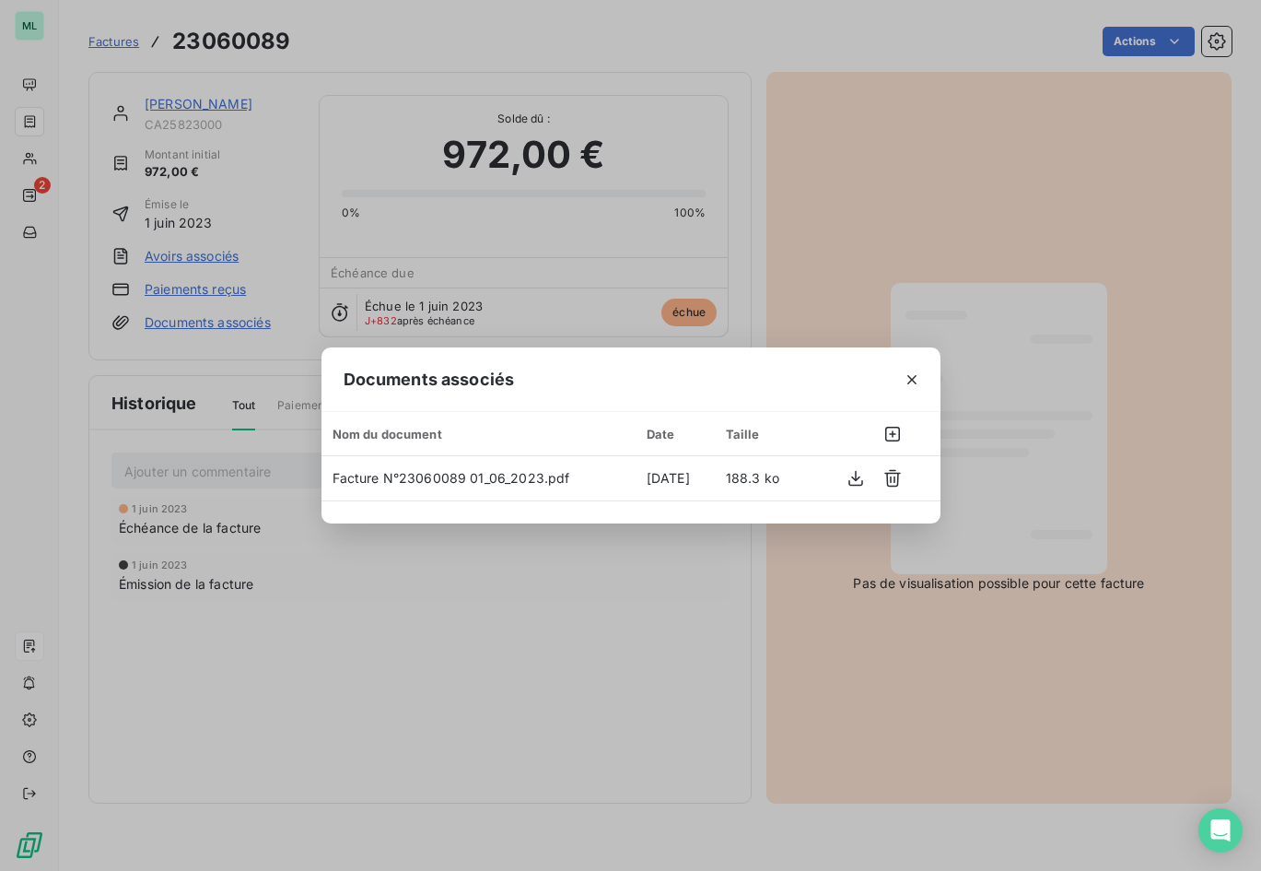
click at [597, 571] on div "Documents associés Nom du document Date Taille Facture N°23060089 01_06_2023.pd…" at bounding box center [630, 435] width 1261 height 871
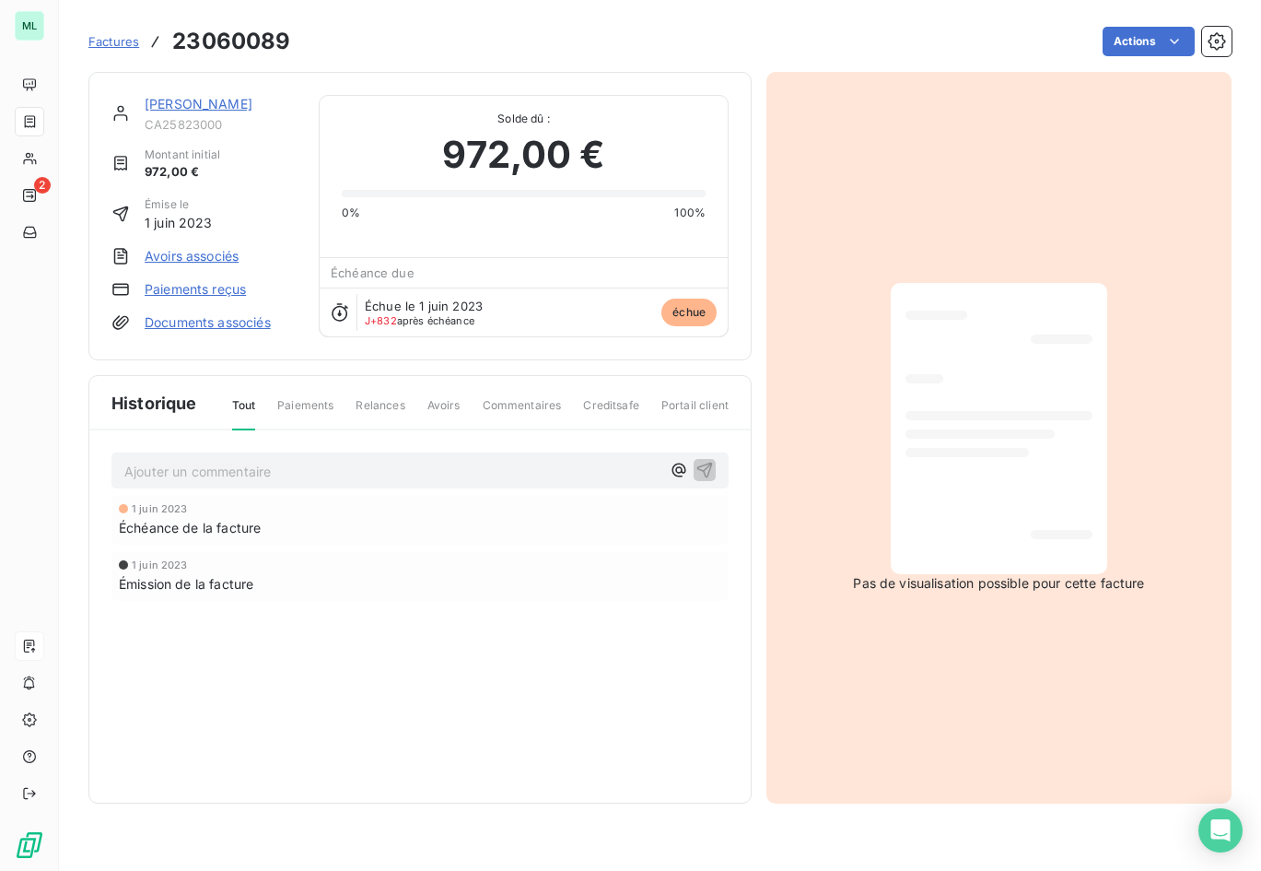
click at [217, 326] on link "Documents associés" at bounding box center [208, 322] width 126 height 18
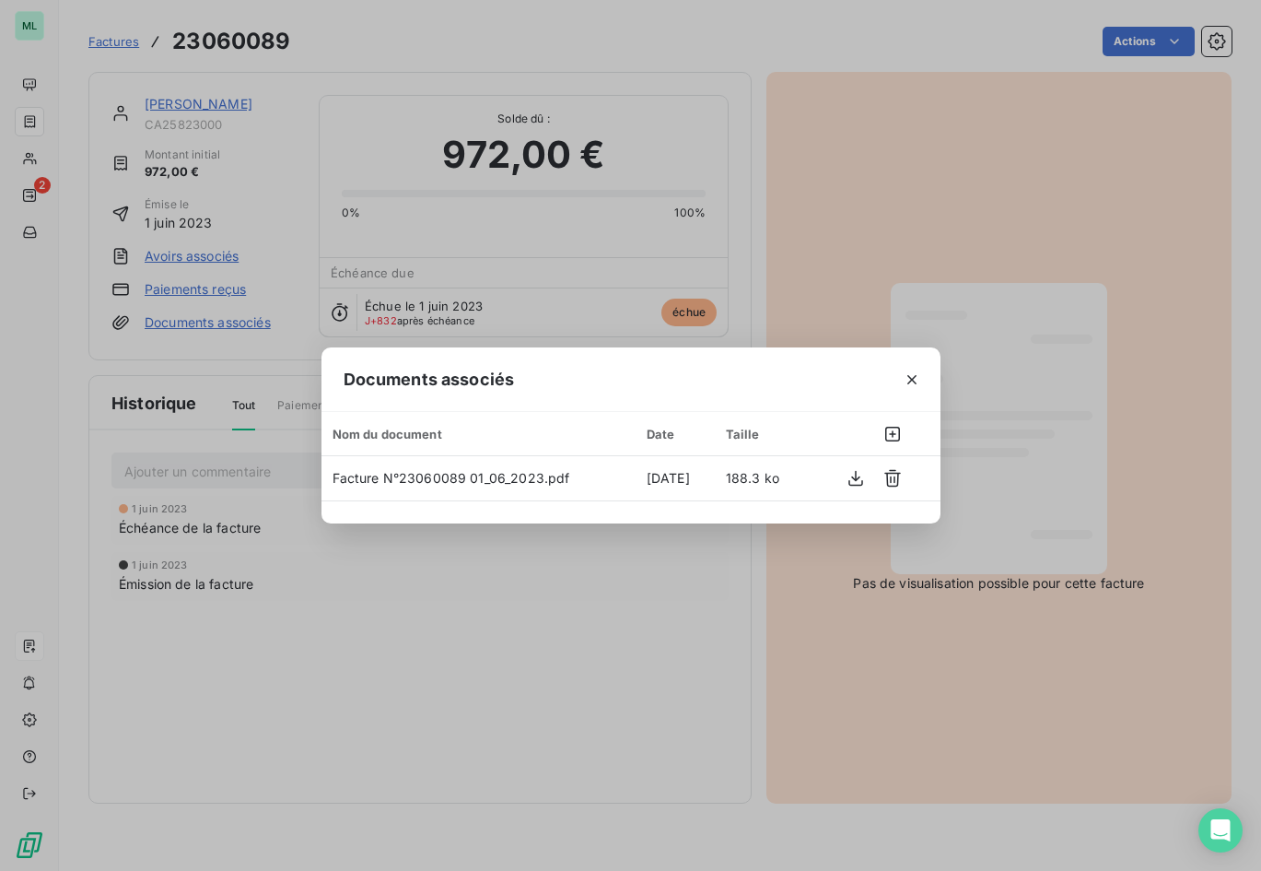
click at [914, 374] on icon "button" at bounding box center [912, 379] width 18 height 18
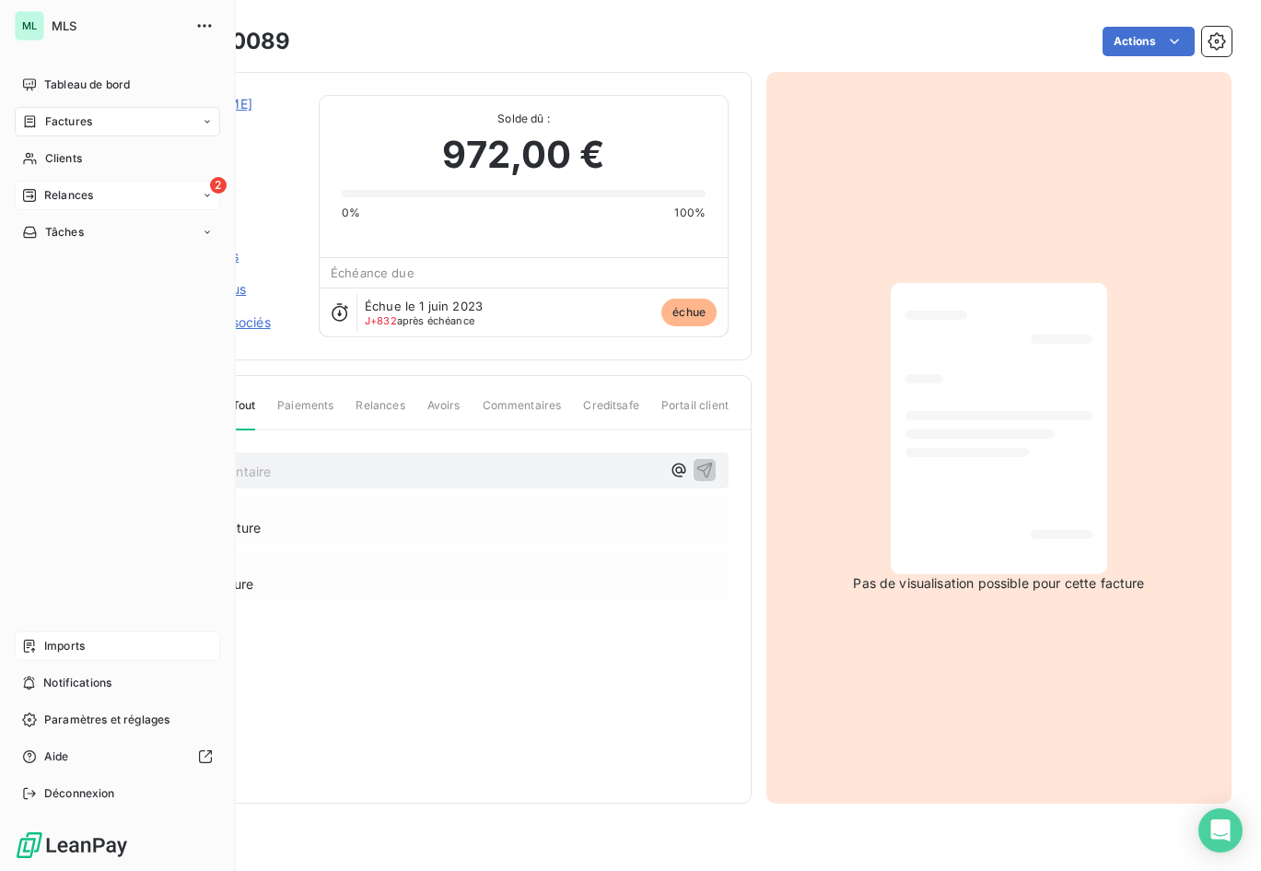
click at [95, 186] on div "2 Relances" at bounding box center [117, 195] width 205 height 29
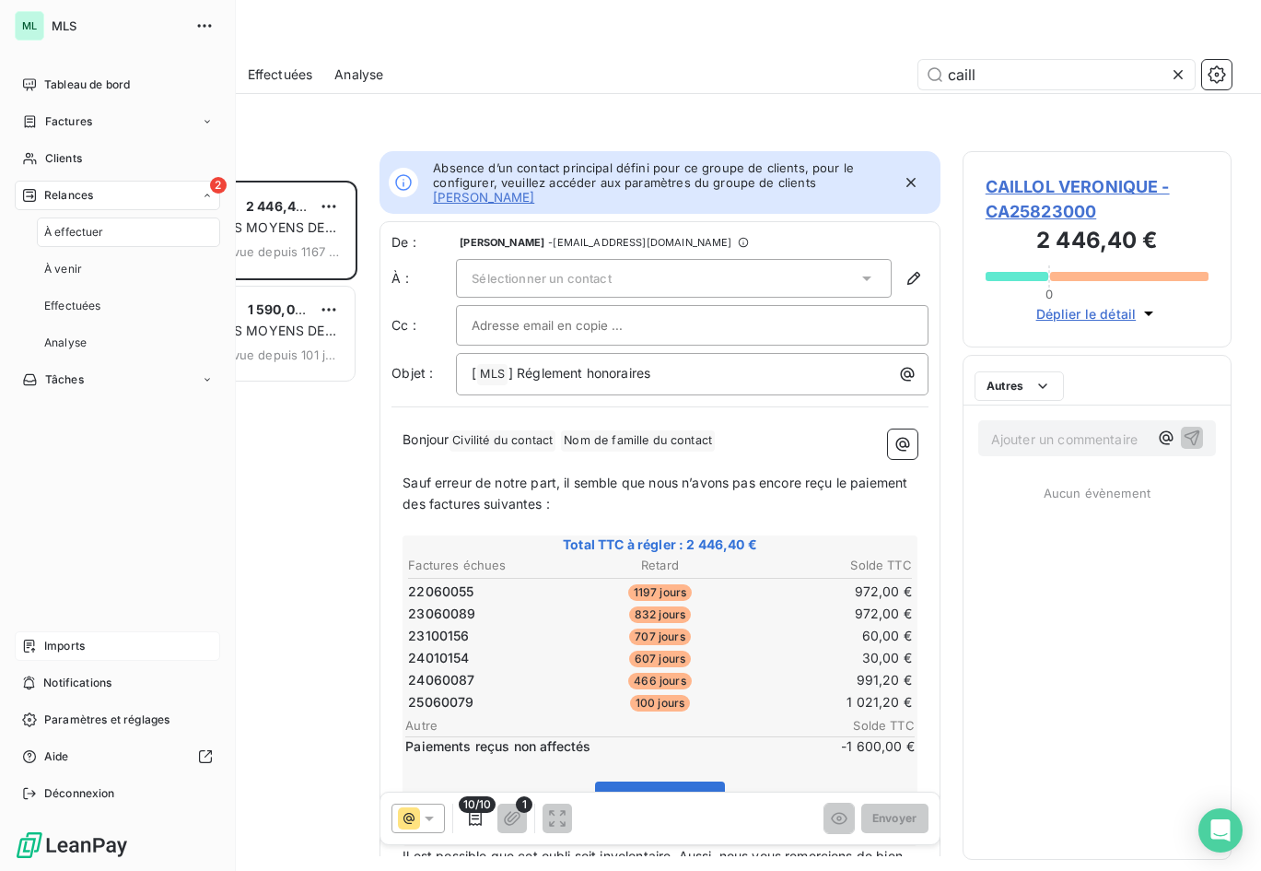
scroll to position [676, 256]
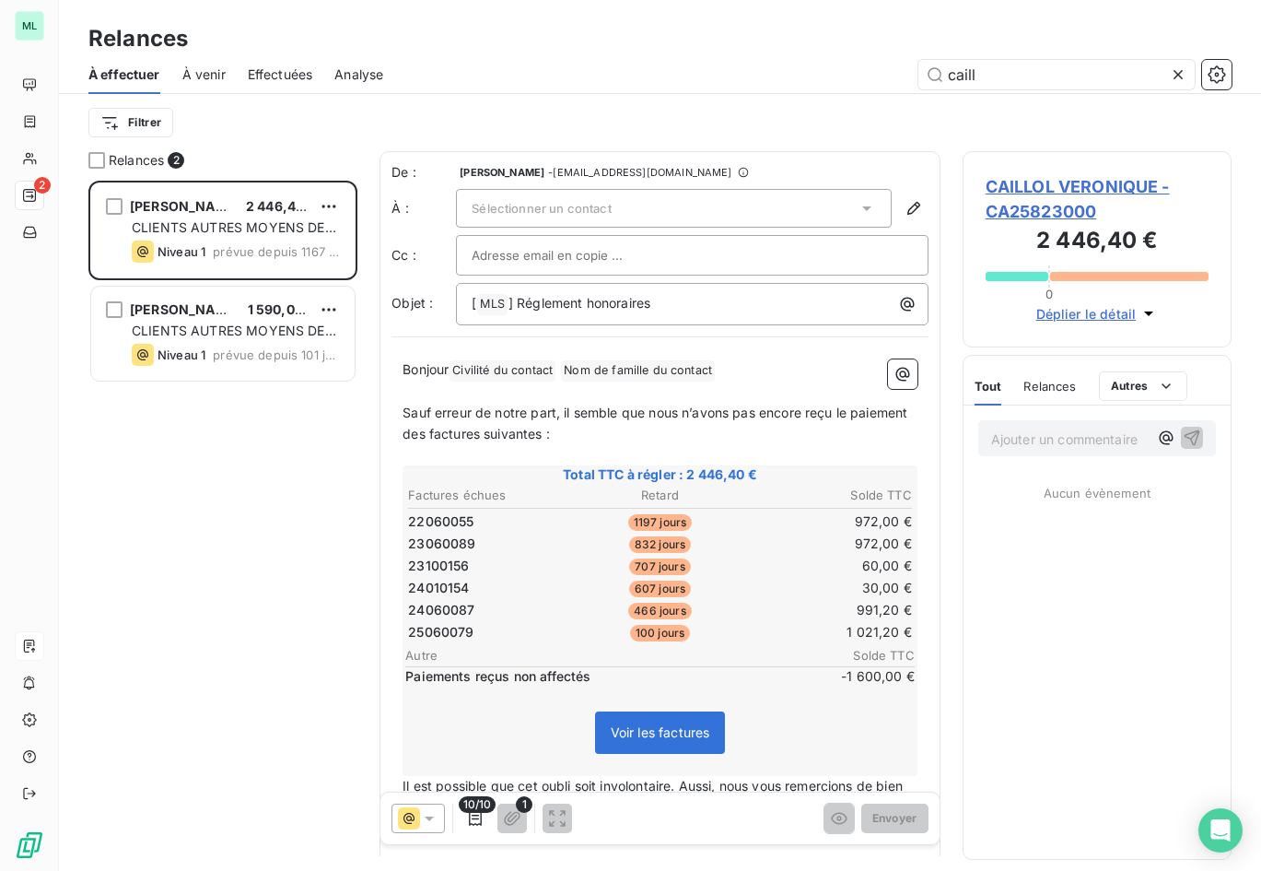
click at [317, 482] on div "CAILLOL VERONIQUE 2 446,40 € CLIENTS AUTRES MOYENS DE PAIEMENT Niveau 1 prévue …" at bounding box center [222, 526] width 269 height 690
click at [775, 205] on div "Sélectionner un contact" at bounding box center [674, 208] width 436 height 39
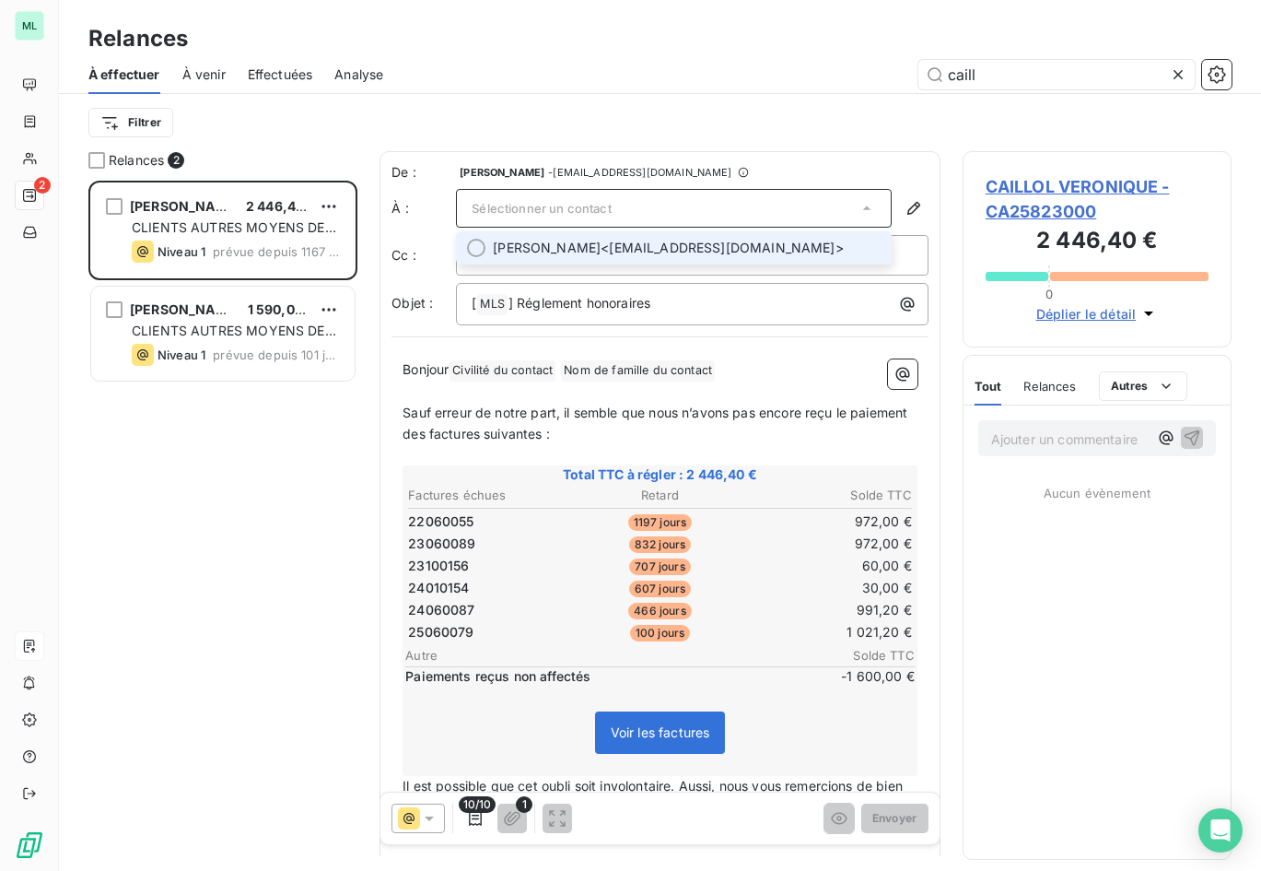
click at [707, 250] on span "[PERSON_NAME] <[EMAIL_ADDRESS][DOMAIN_NAME]>" at bounding box center [687, 248] width 388 height 18
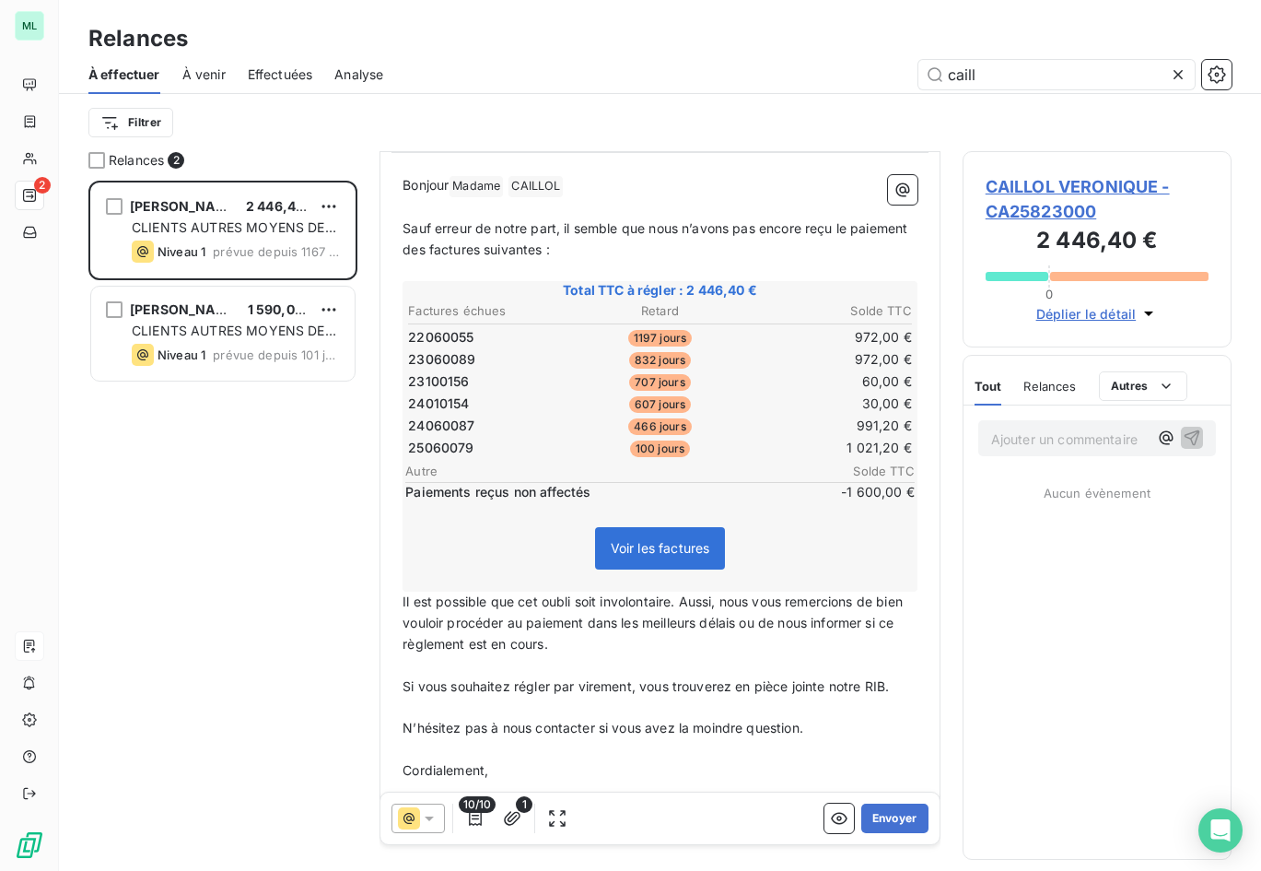
scroll to position [249, 0]
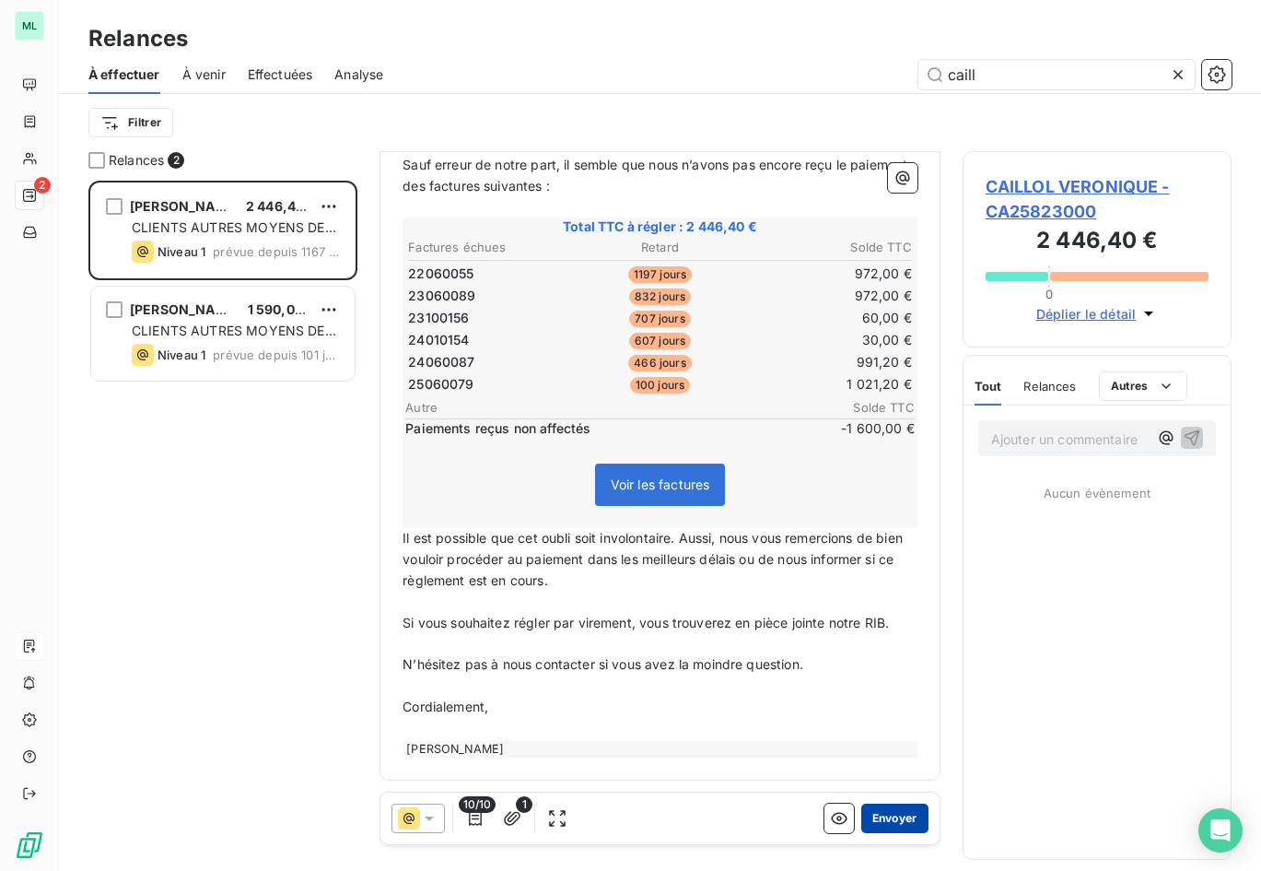
click at [871, 817] on button "Envoyer" at bounding box center [894, 817] width 67 height 29
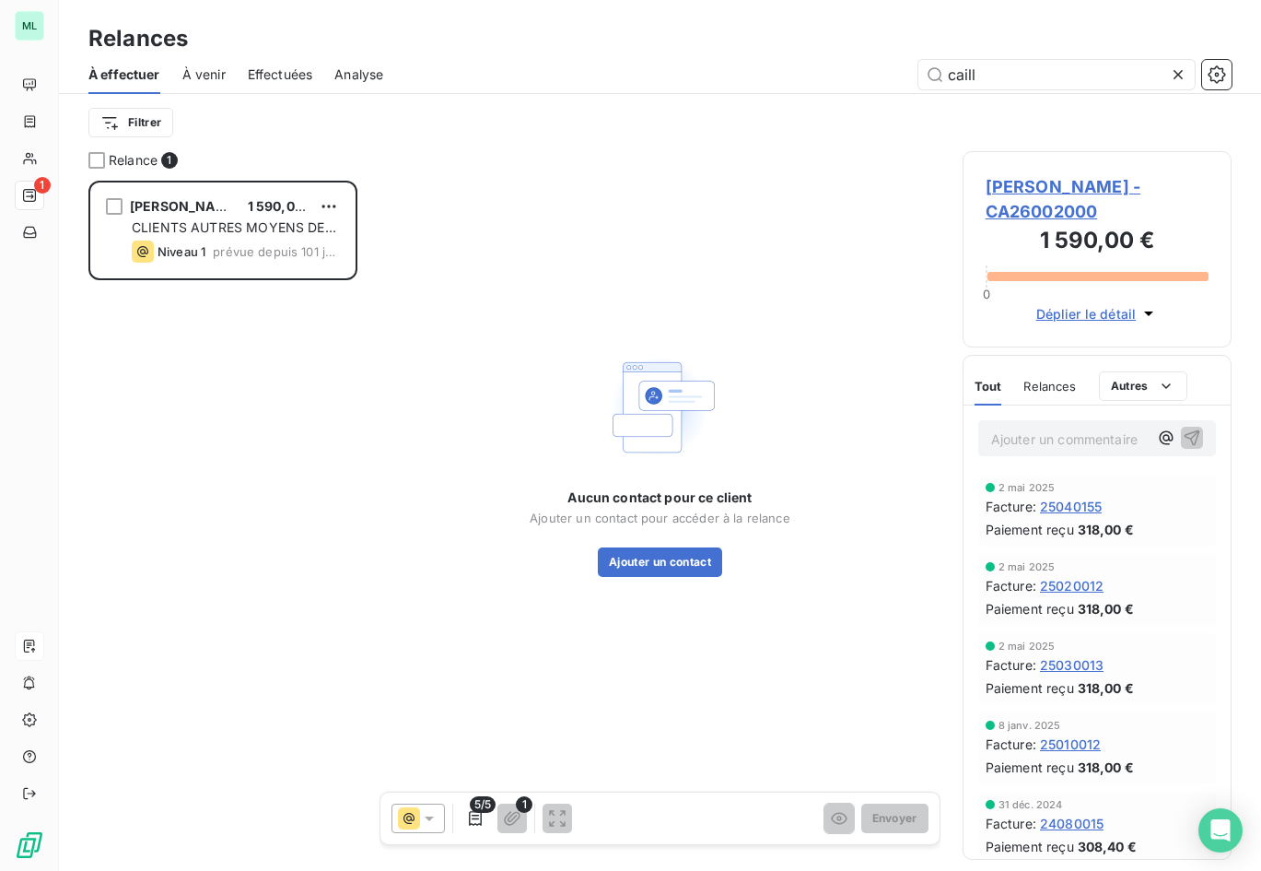
click at [281, 77] on span "Effectuées" at bounding box center [280, 74] width 65 height 18
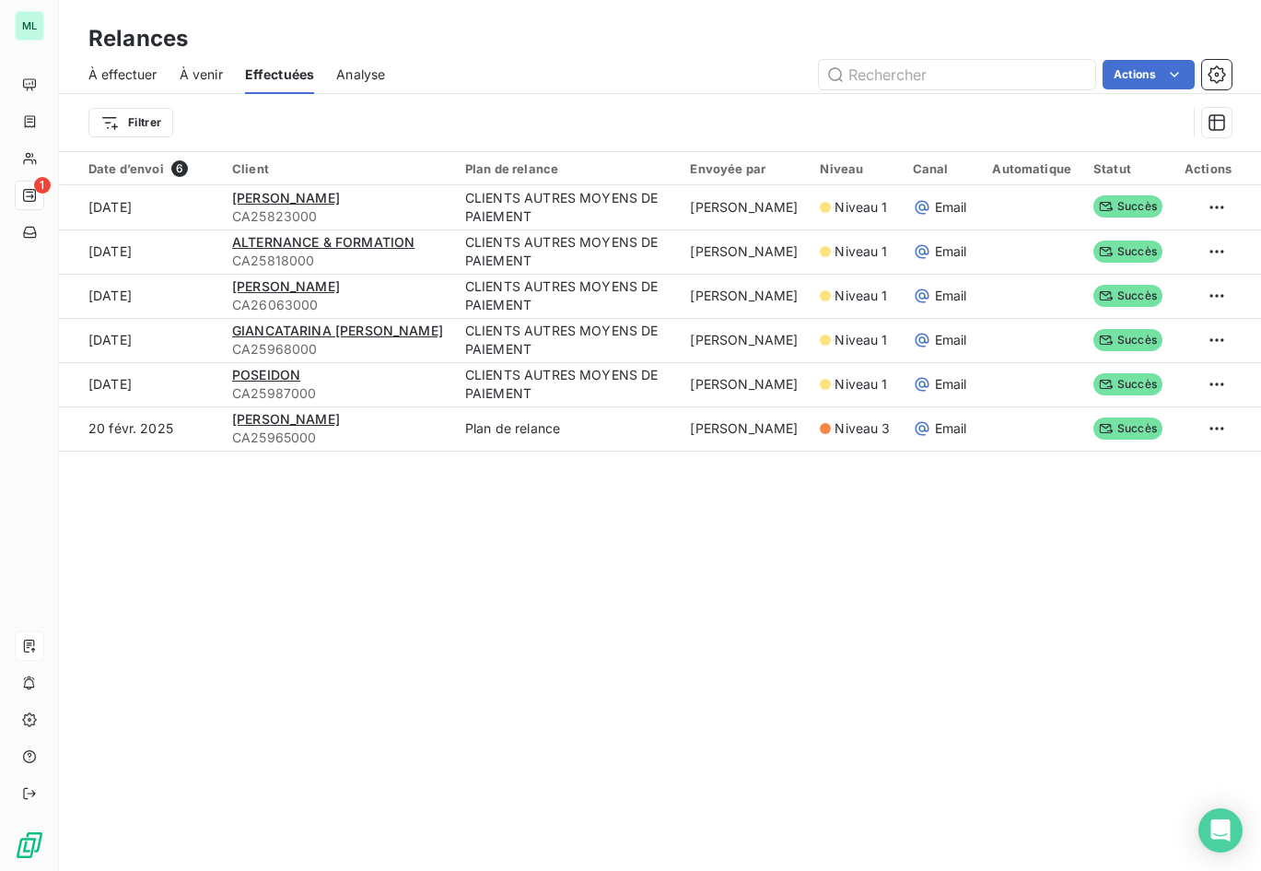
click at [147, 69] on span "À effectuer" at bounding box center [122, 74] width 69 height 18
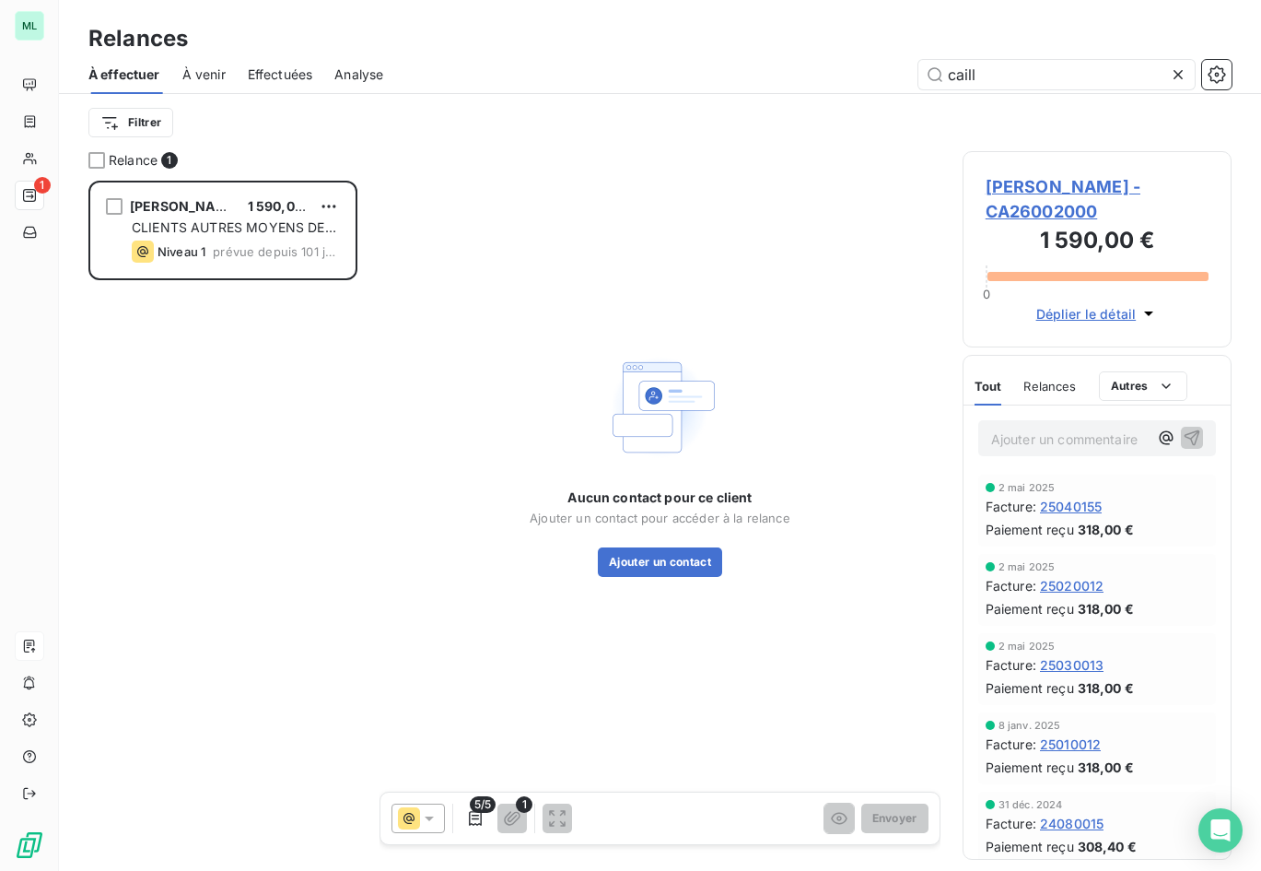
scroll to position [676, 256]
drag, startPoint x: 990, startPoint y: 77, endPoint x: 899, endPoint y: 76, distance: 90.3
click at [899, 76] on div "caill" at bounding box center [818, 74] width 826 height 29
type input "o"
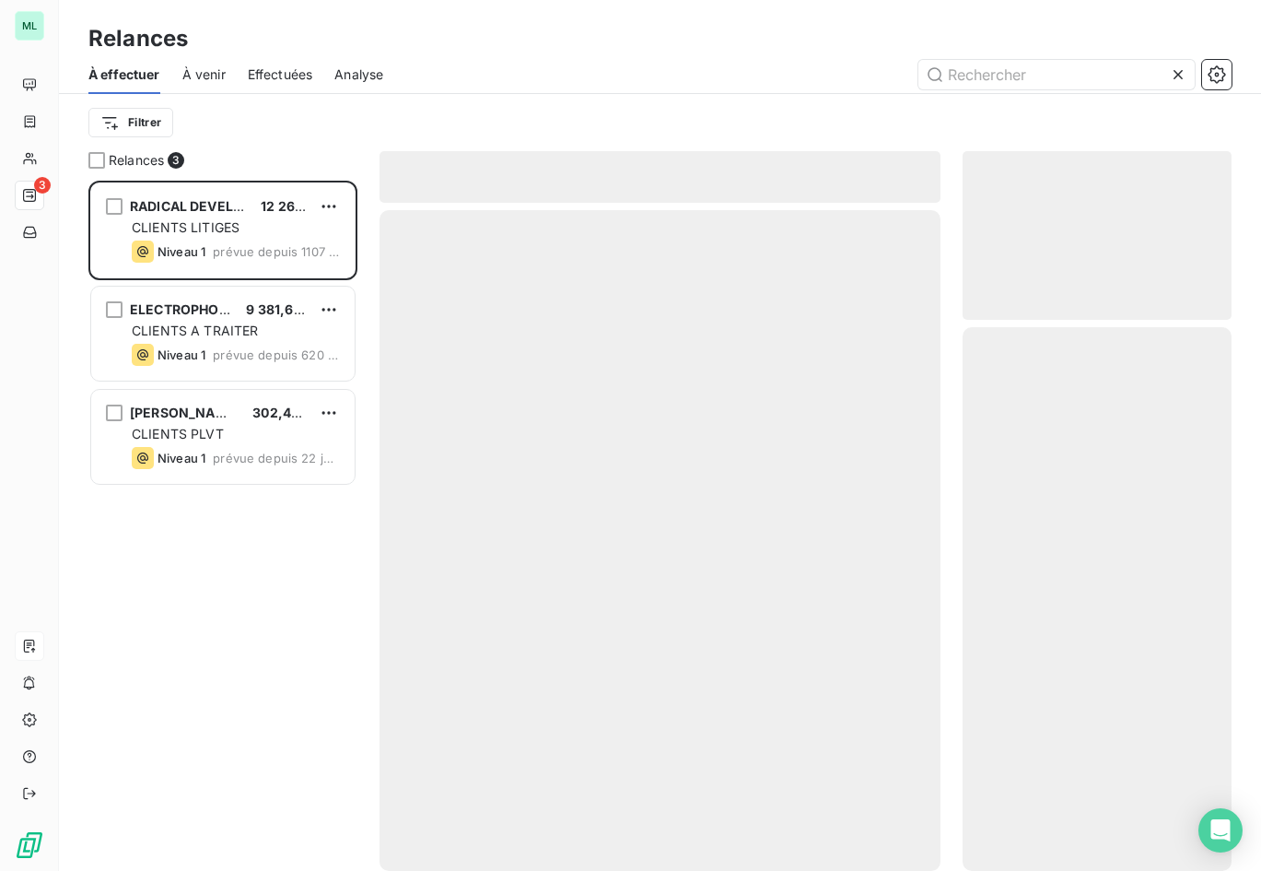
scroll to position [676, 256]
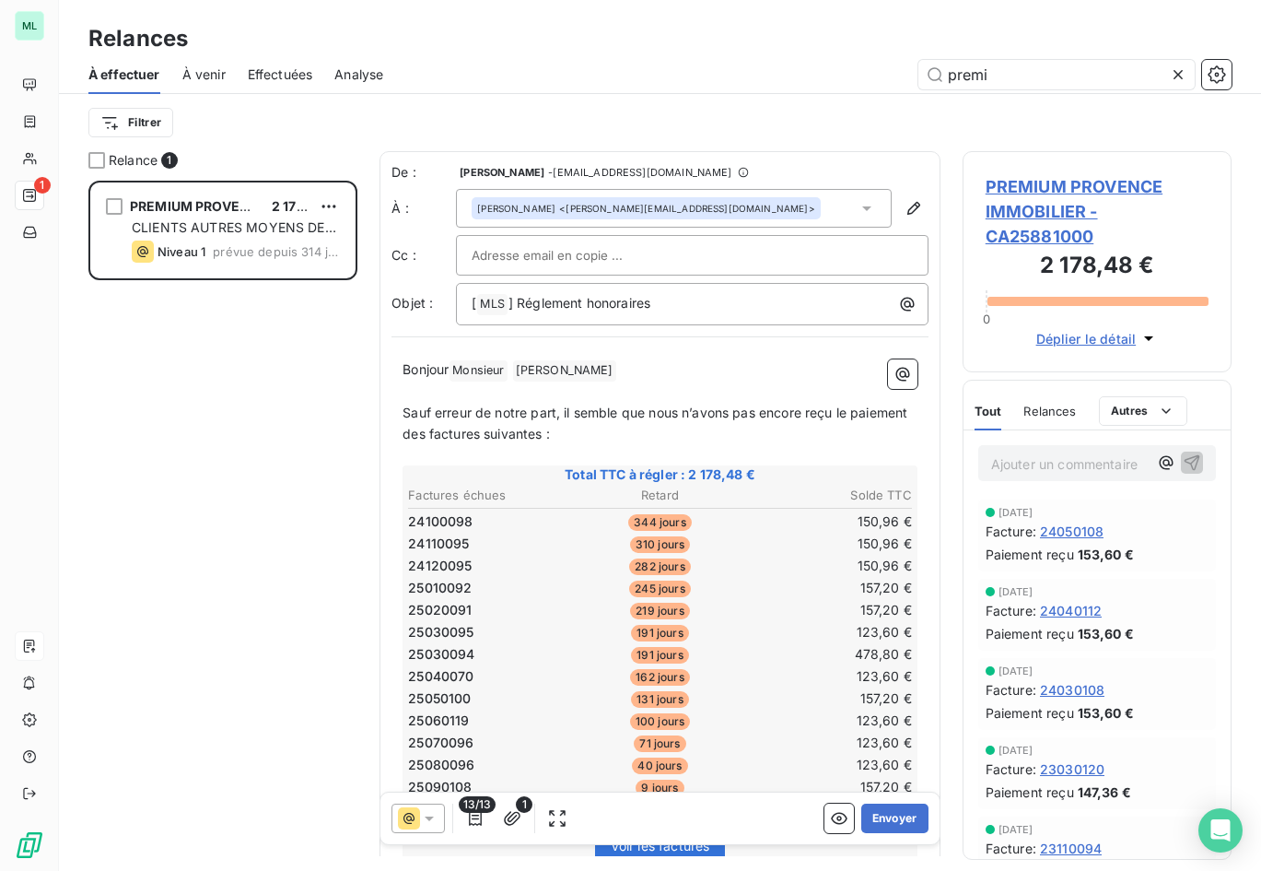
type input "premi"
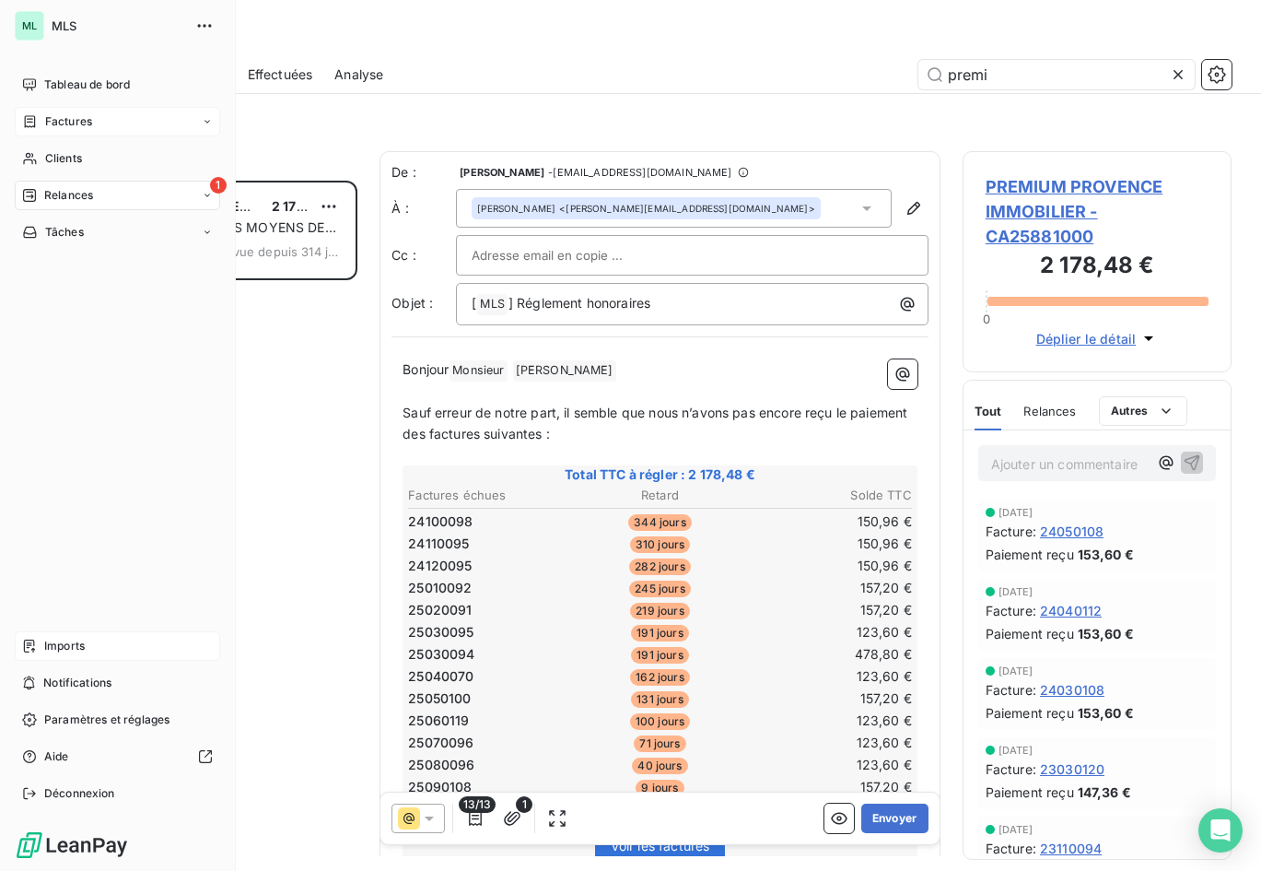
click at [103, 123] on div "Factures" at bounding box center [117, 121] width 205 height 29
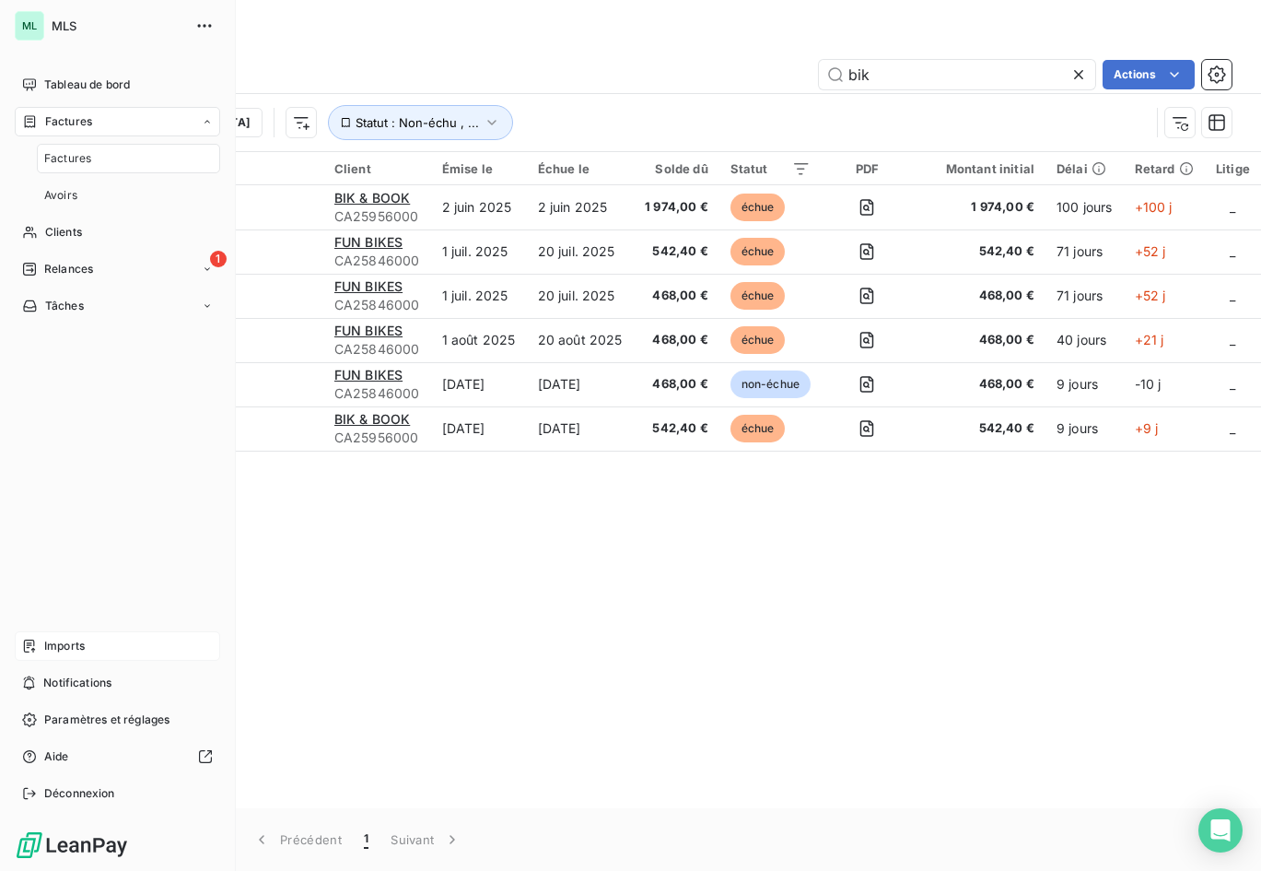
click at [103, 123] on div "Factures" at bounding box center [117, 121] width 205 height 29
click at [101, 154] on div "Clients" at bounding box center [117, 158] width 205 height 29
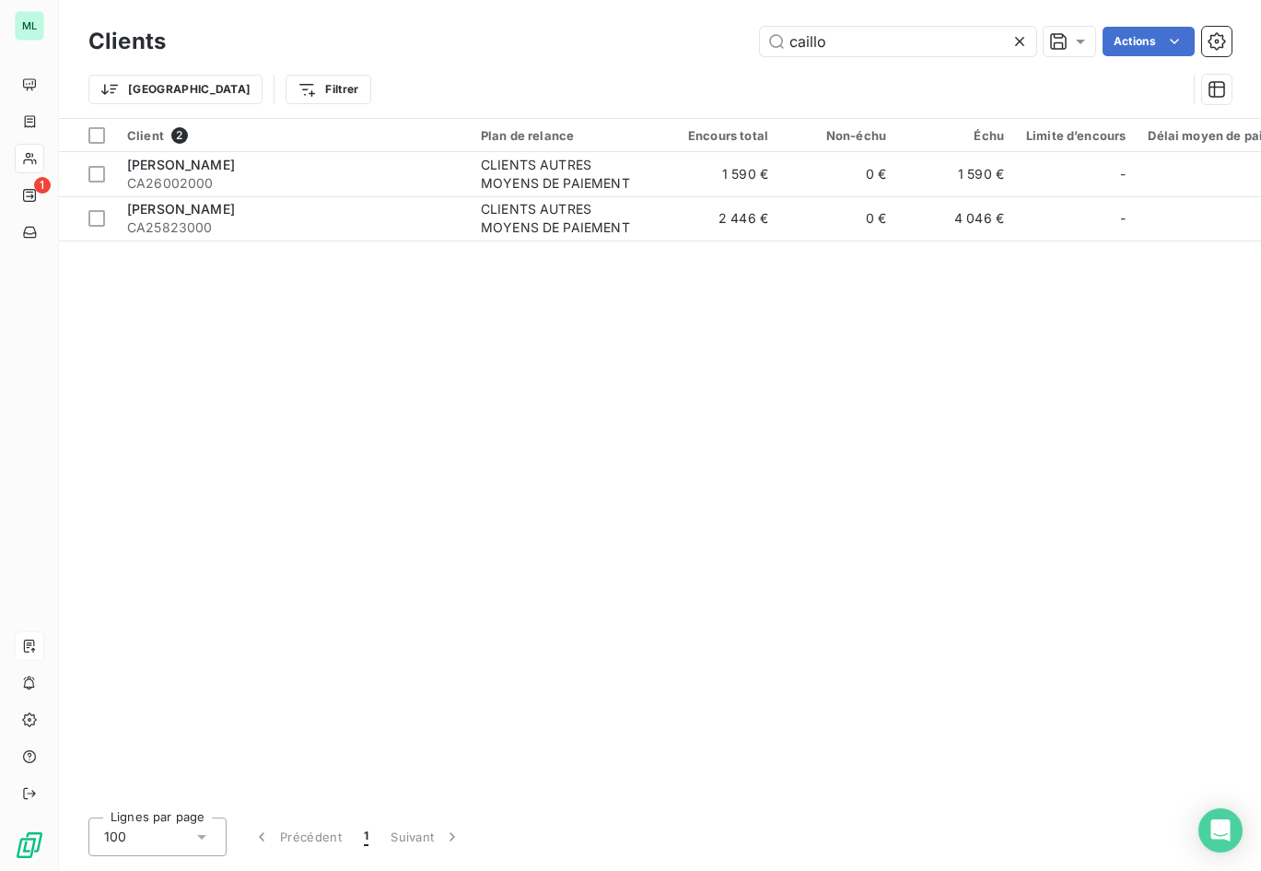
click at [1024, 40] on icon at bounding box center [1020, 41] width 18 height 18
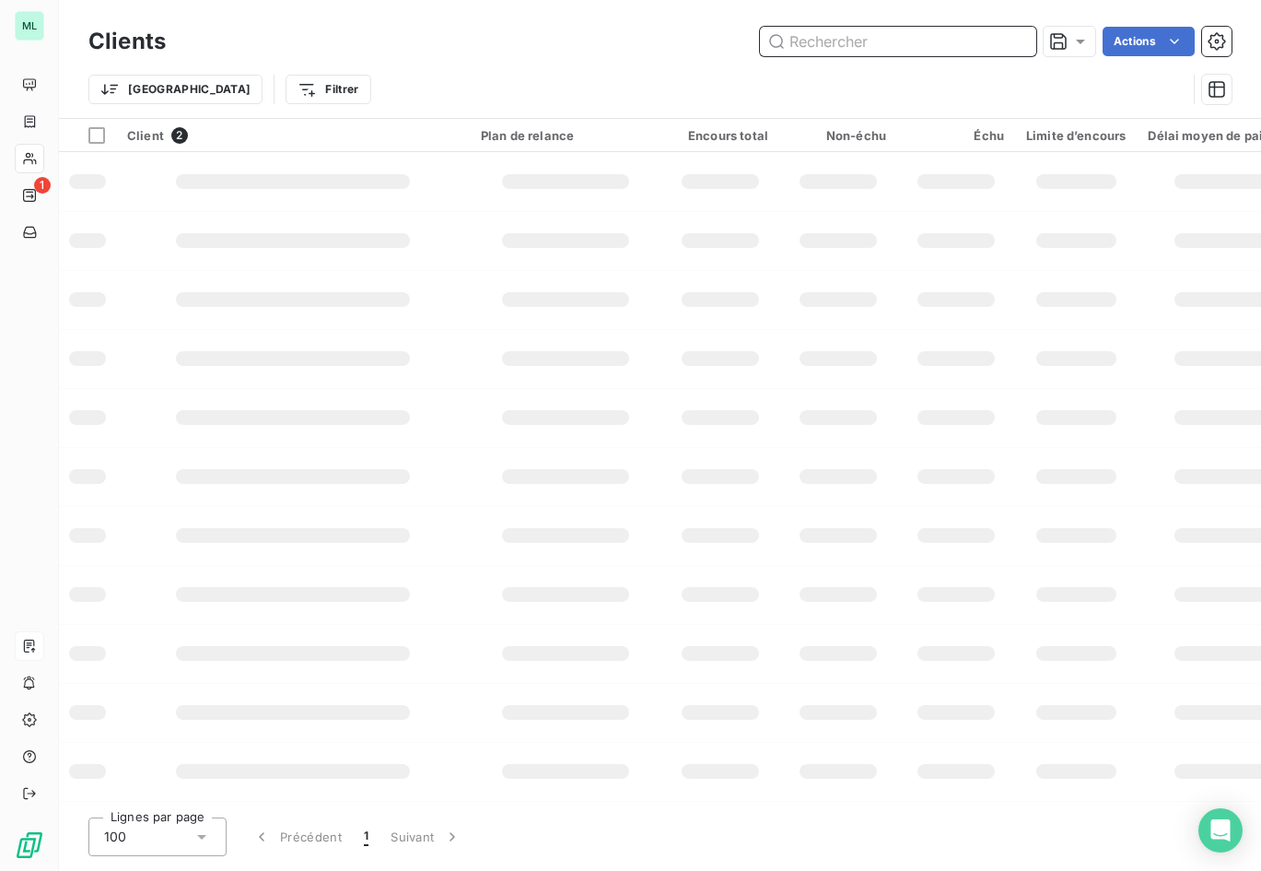
click at [920, 43] on input "text" at bounding box center [898, 41] width 276 height 29
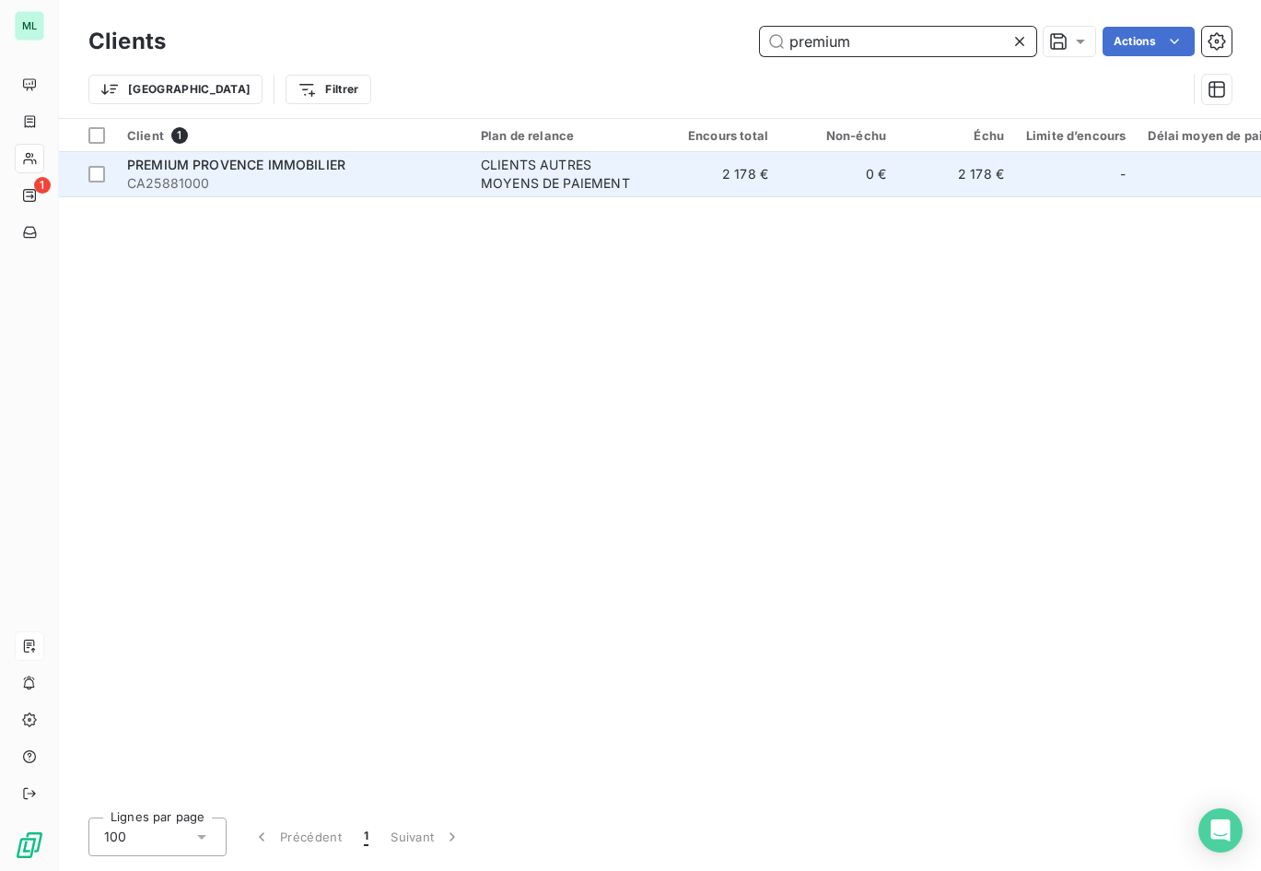
type input "premium"
click at [428, 184] on span "CA25881000" at bounding box center [293, 183] width 332 height 18
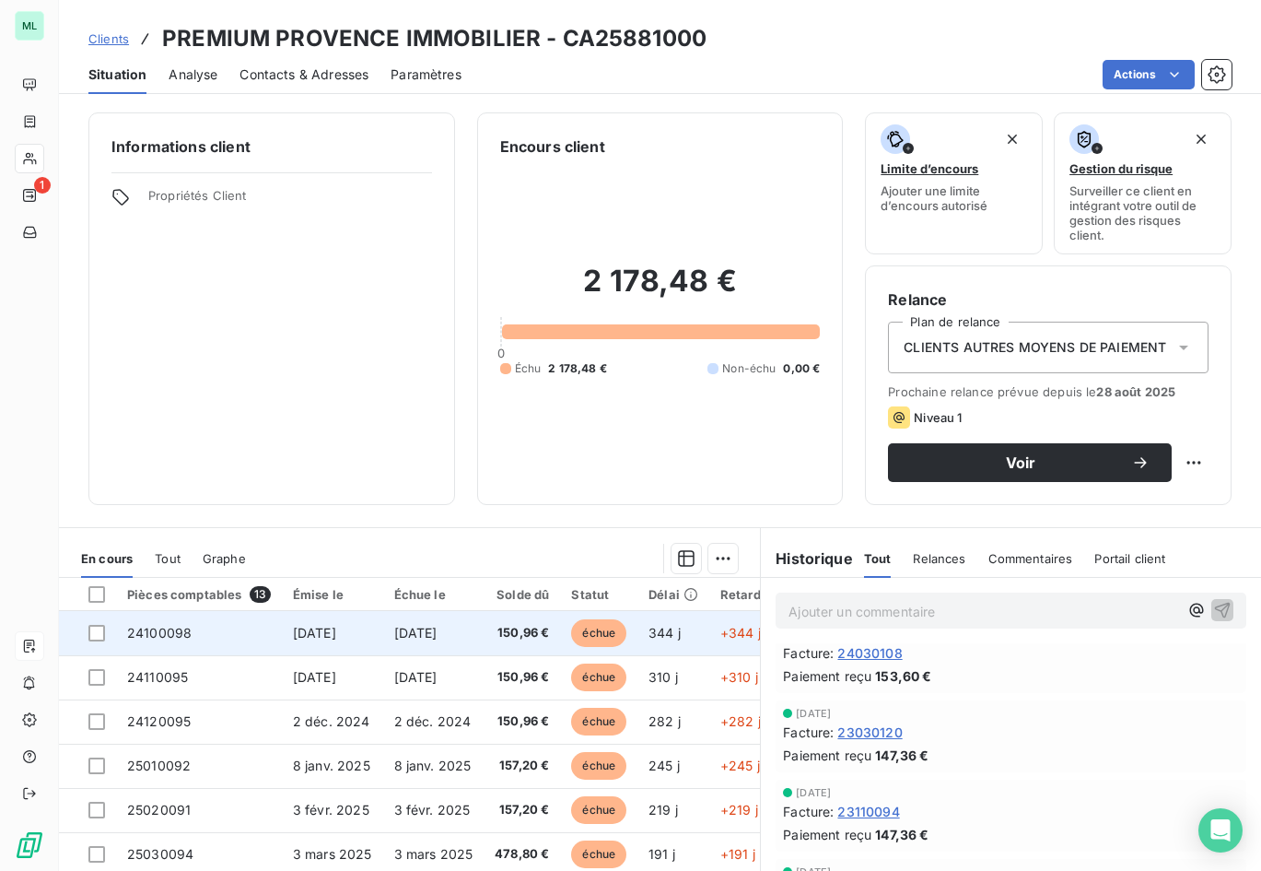
click at [421, 633] on span "[DATE]" at bounding box center [415, 633] width 43 height 16
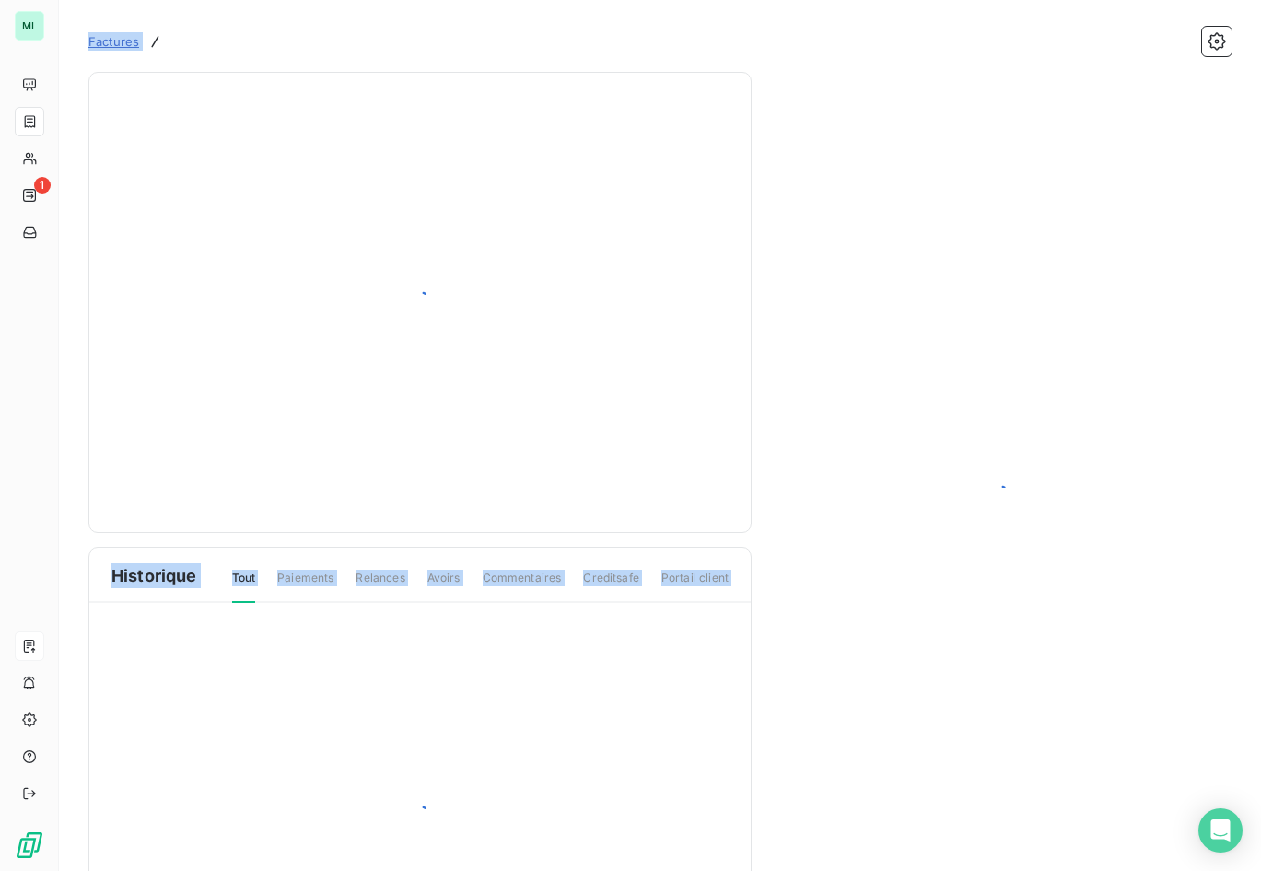
click at [421, 633] on div at bounding box center [420, 816] width 662 height 427
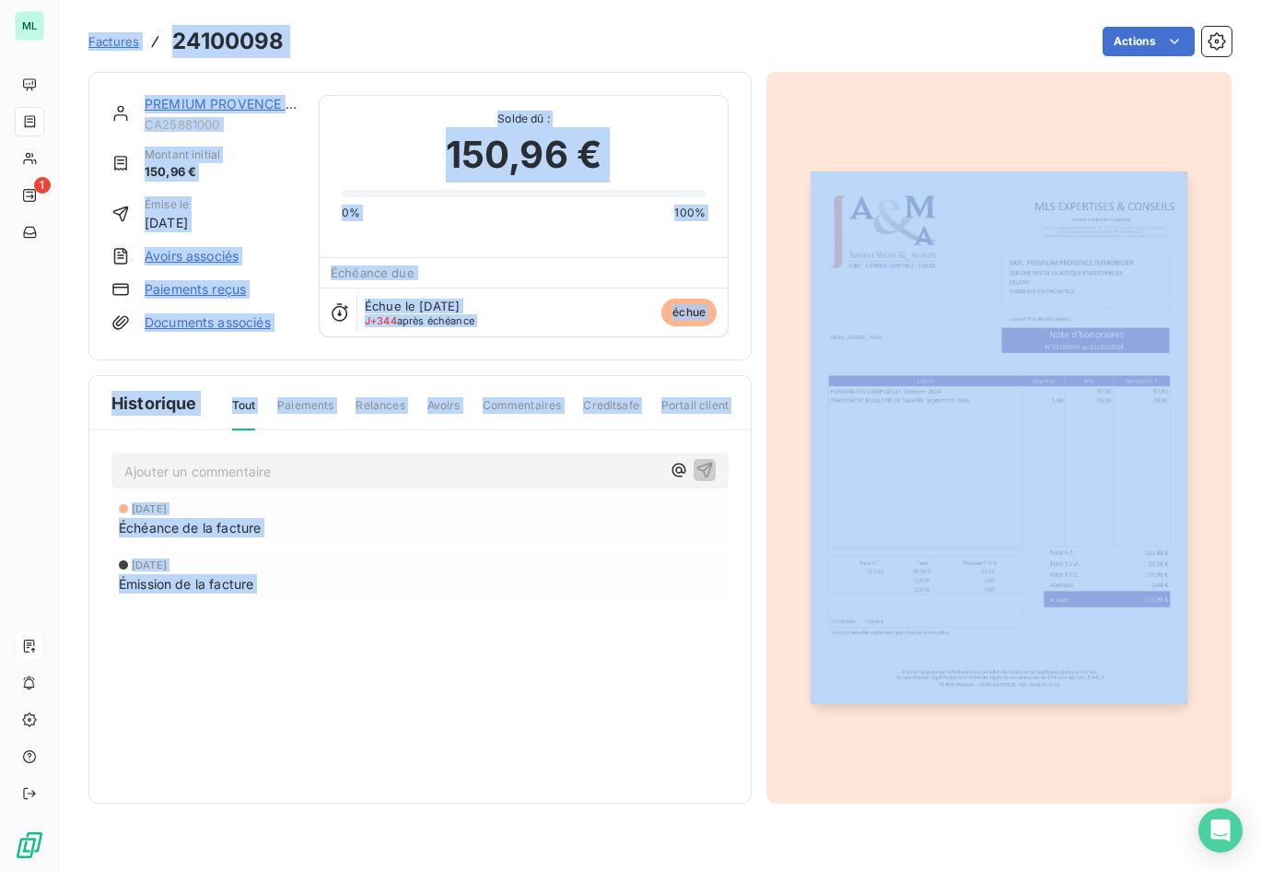
click at [950, 531] on img "button" at bounding box center [999, 437] width 376 height 532
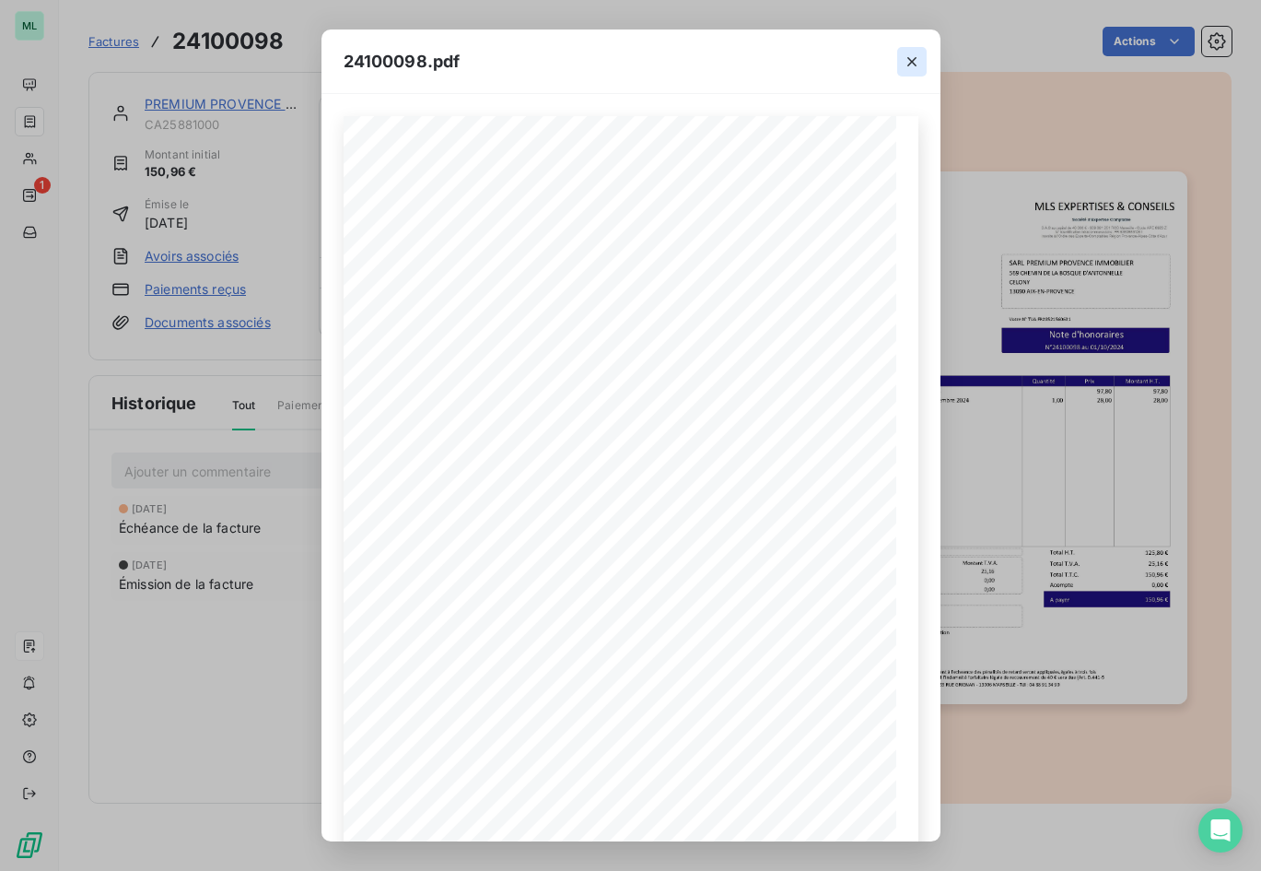
click at [918, 56] on icon "button" at bounding box center [912, 62] width 18 height 18
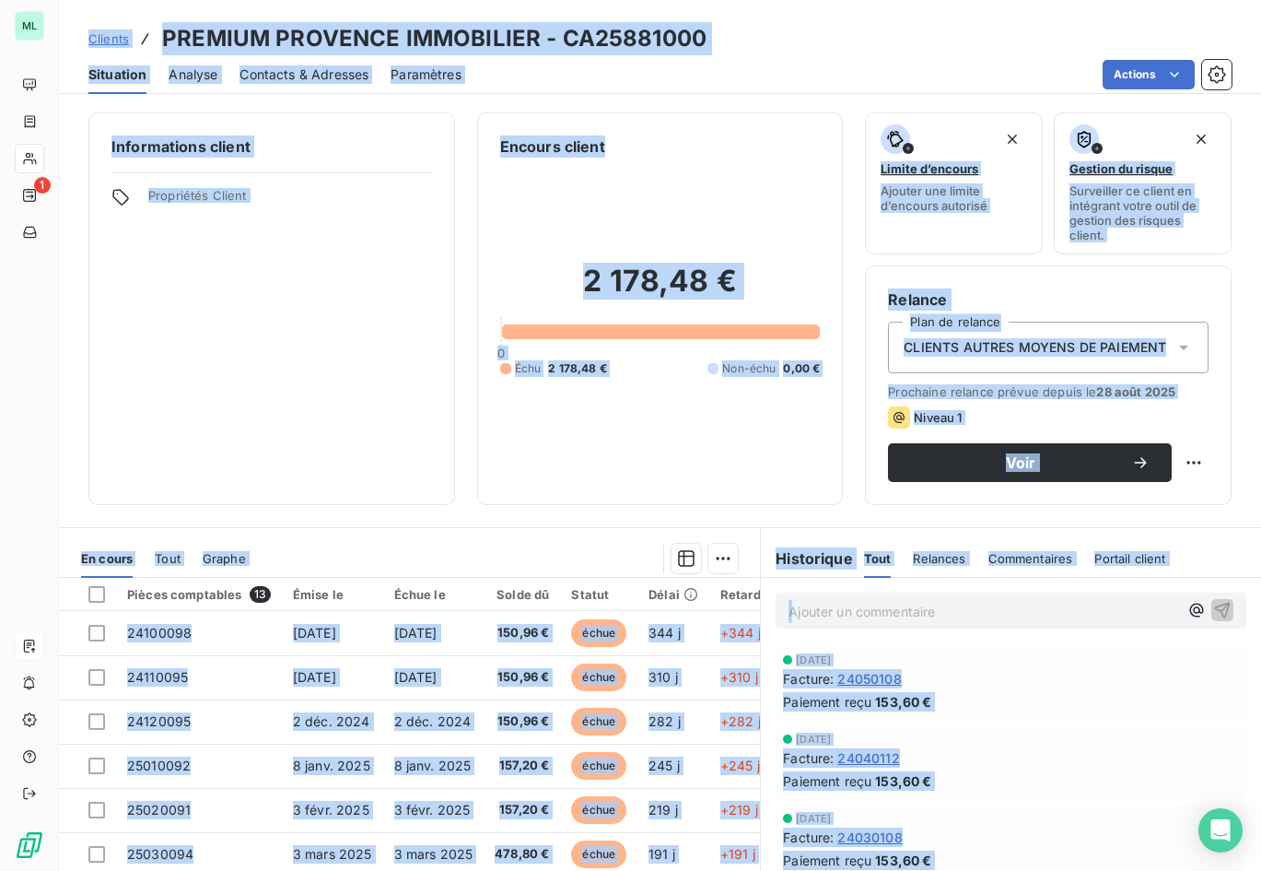
click at [338, 279] on div "Informations client Propriétés Client" at bounding box center [271, 308] width 367 height 393
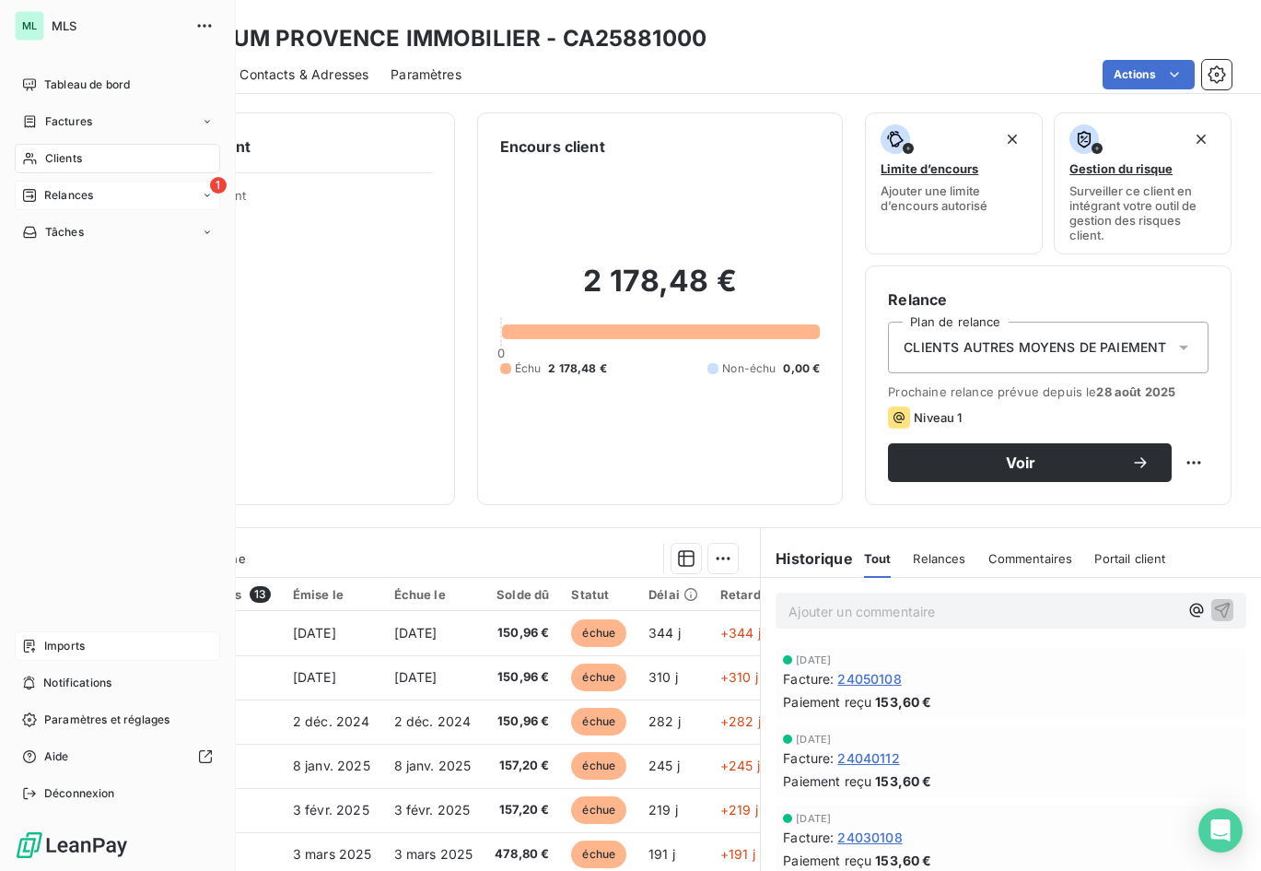
click at [123, 189] on div "1 Relances" at bounding box center [117, 195] width 205 height 29
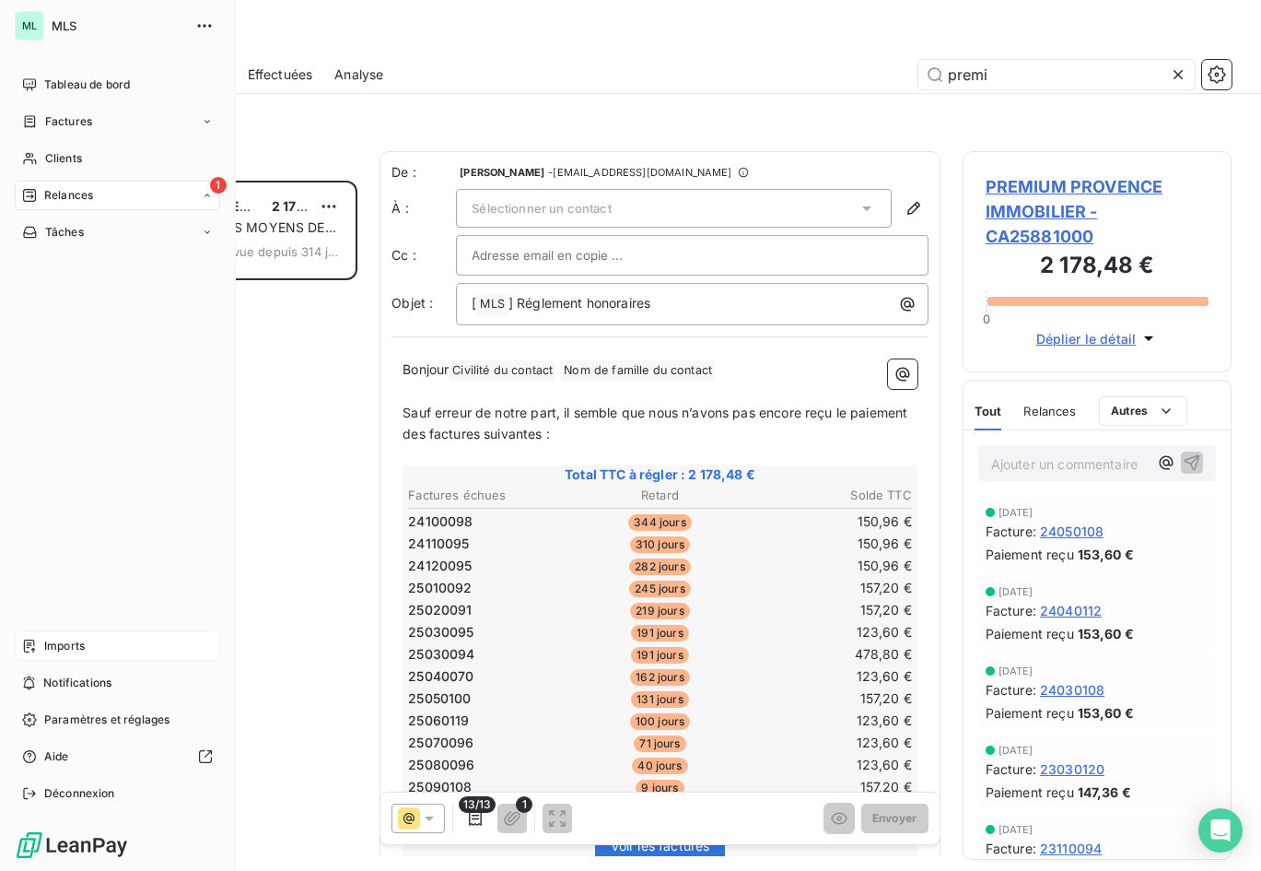
scroll to position [676, 256]
click at [133, 230] on div "À effectuer" at bounding box center [128, 231] width 183 height 29
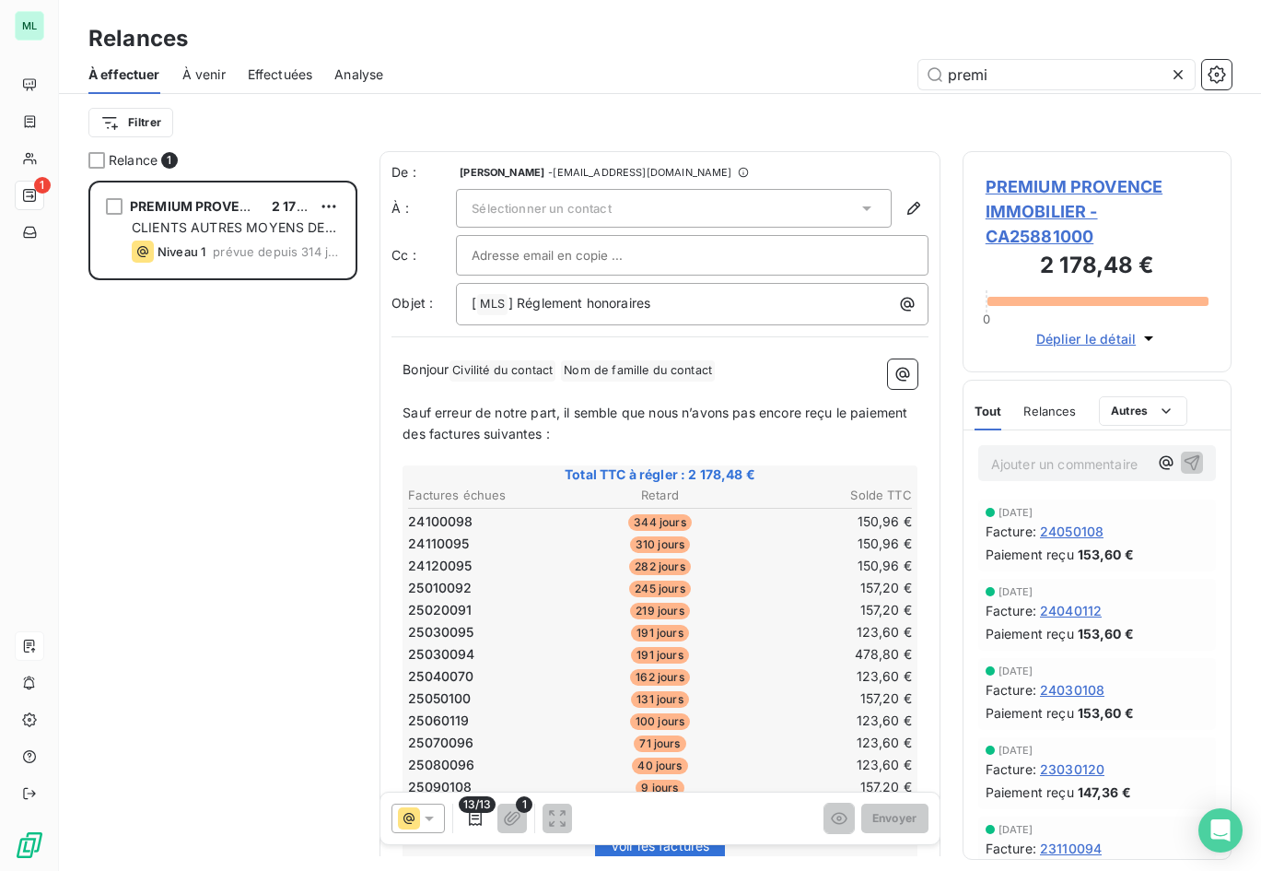
click at [654, 206] on div "Sélectionner un contact" at bounding box center [674, 208] width 436 height 39
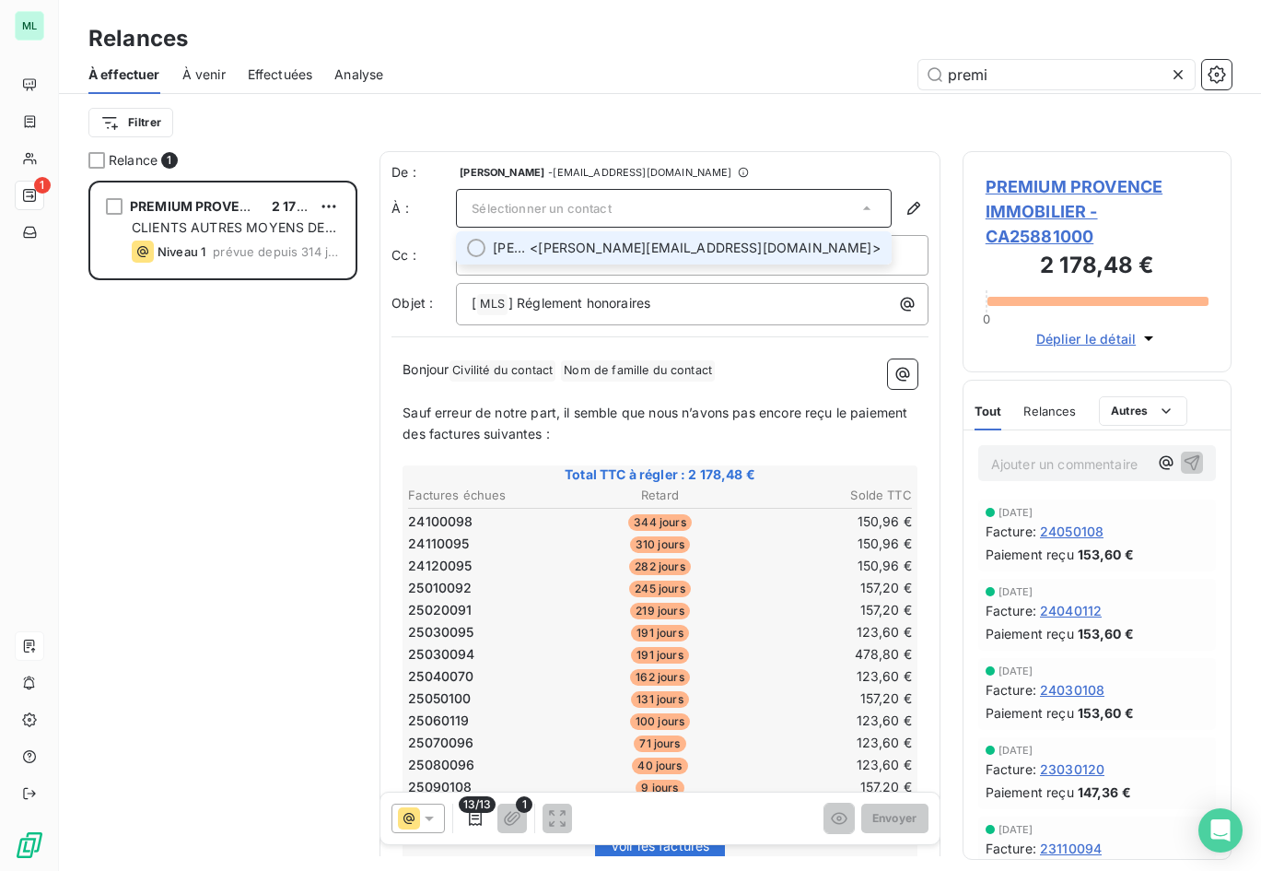
click at [657, 242] on span "[PERSON_NAME] <[PERSON_NAME][EMAIL_ADDRESS][DOMAIN_NAME]>" at bounding box center [687, 248] width 388 height 18
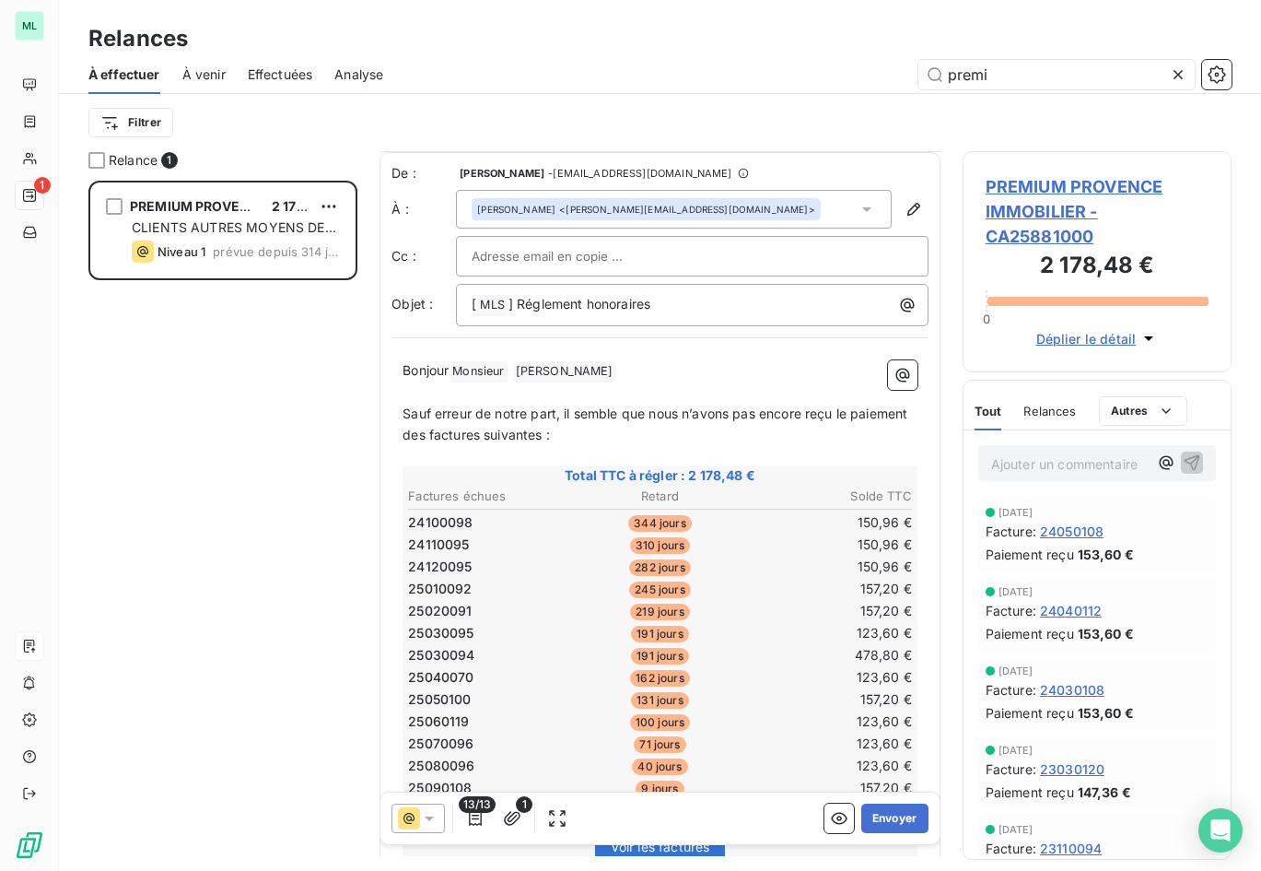
scroll to position [277, 0]
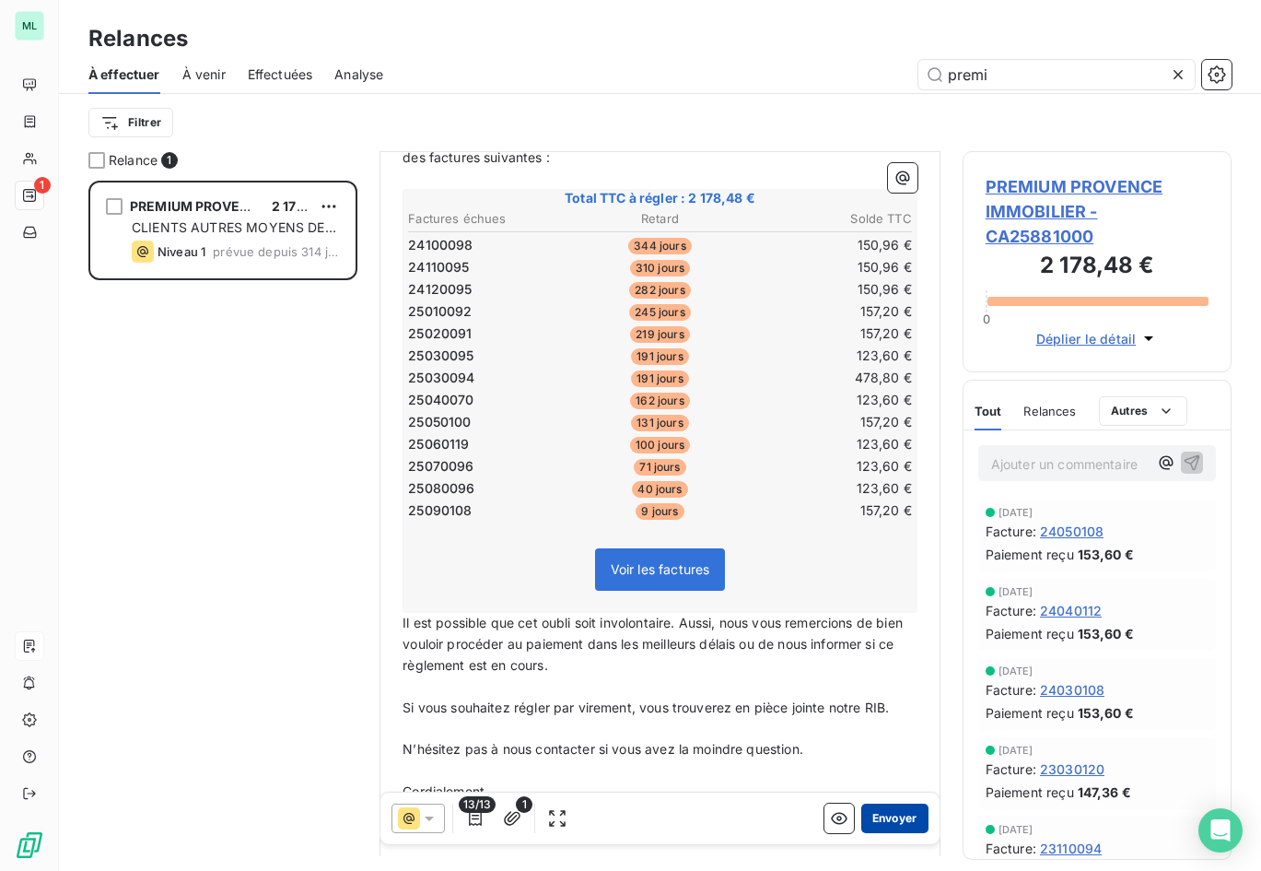
click at [873, 813] on button "Envoyer" at bounding box center [894, 817] width 67 height 29
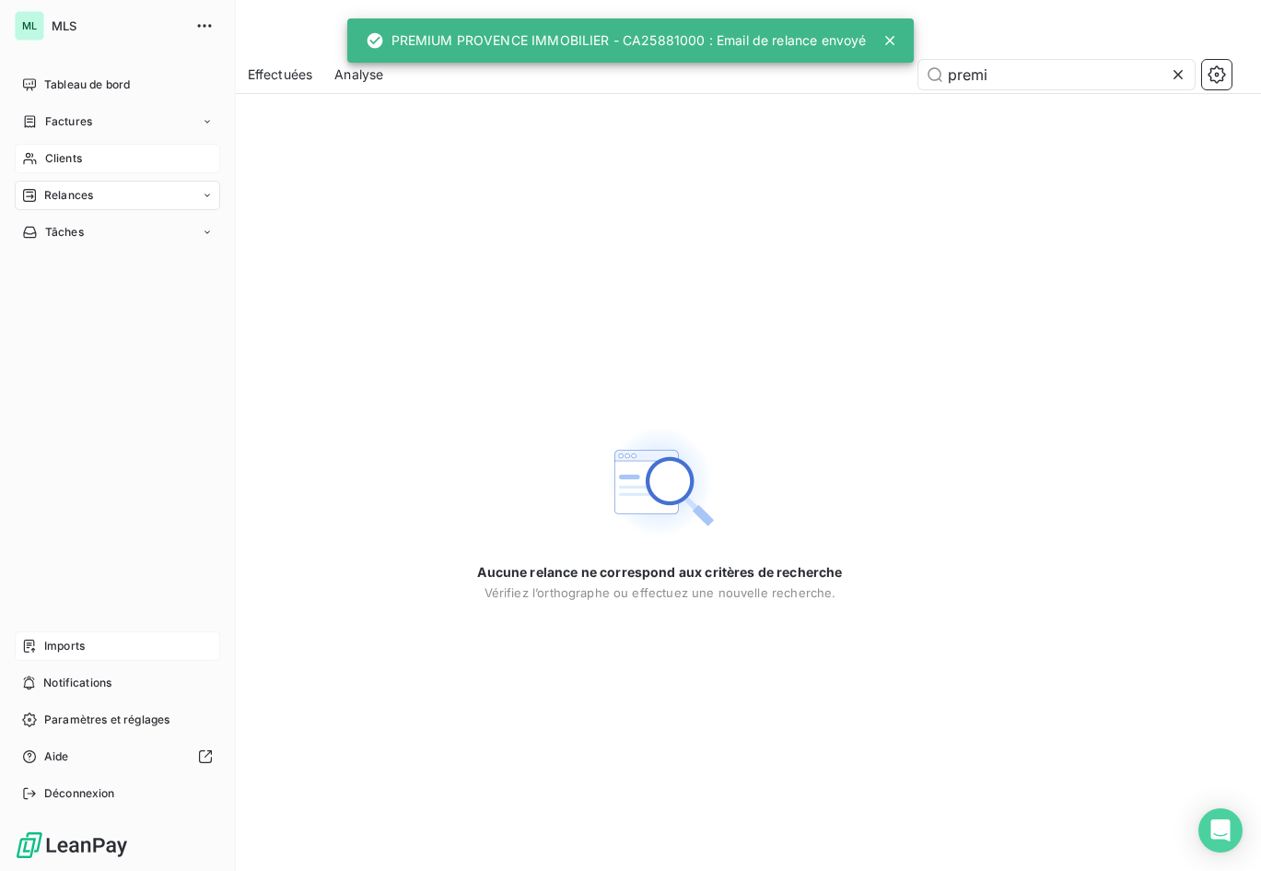
click at [48, 157] on span "Clients" at bounding box center [63, 158] width 37 height 17
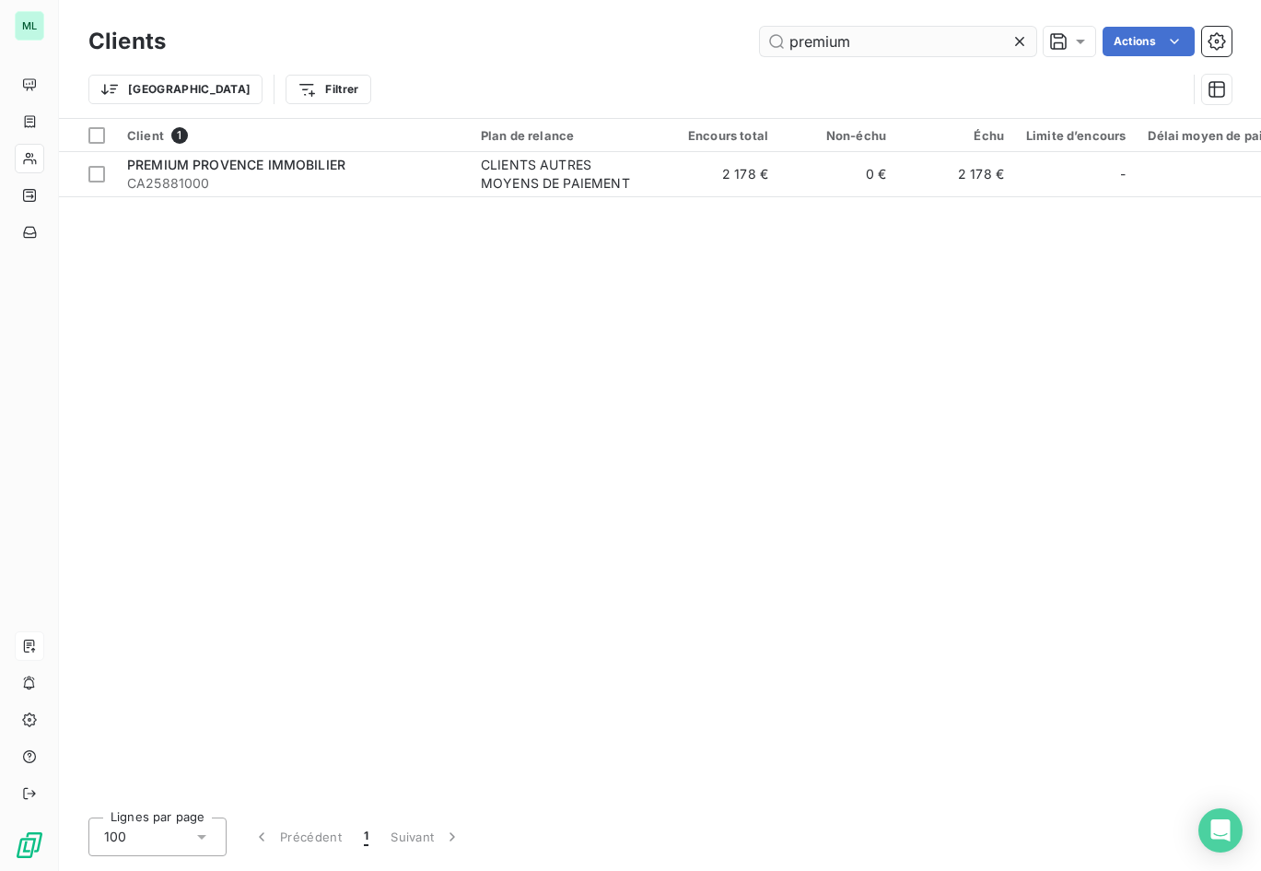
drag, startPoint x: 1022, startPoint y: 38, endPoint x: 919, endPoint y: 44, distance: 103.4
click at [1011, 38] on icon at bounding box center [1020, 41] width 18 height 18
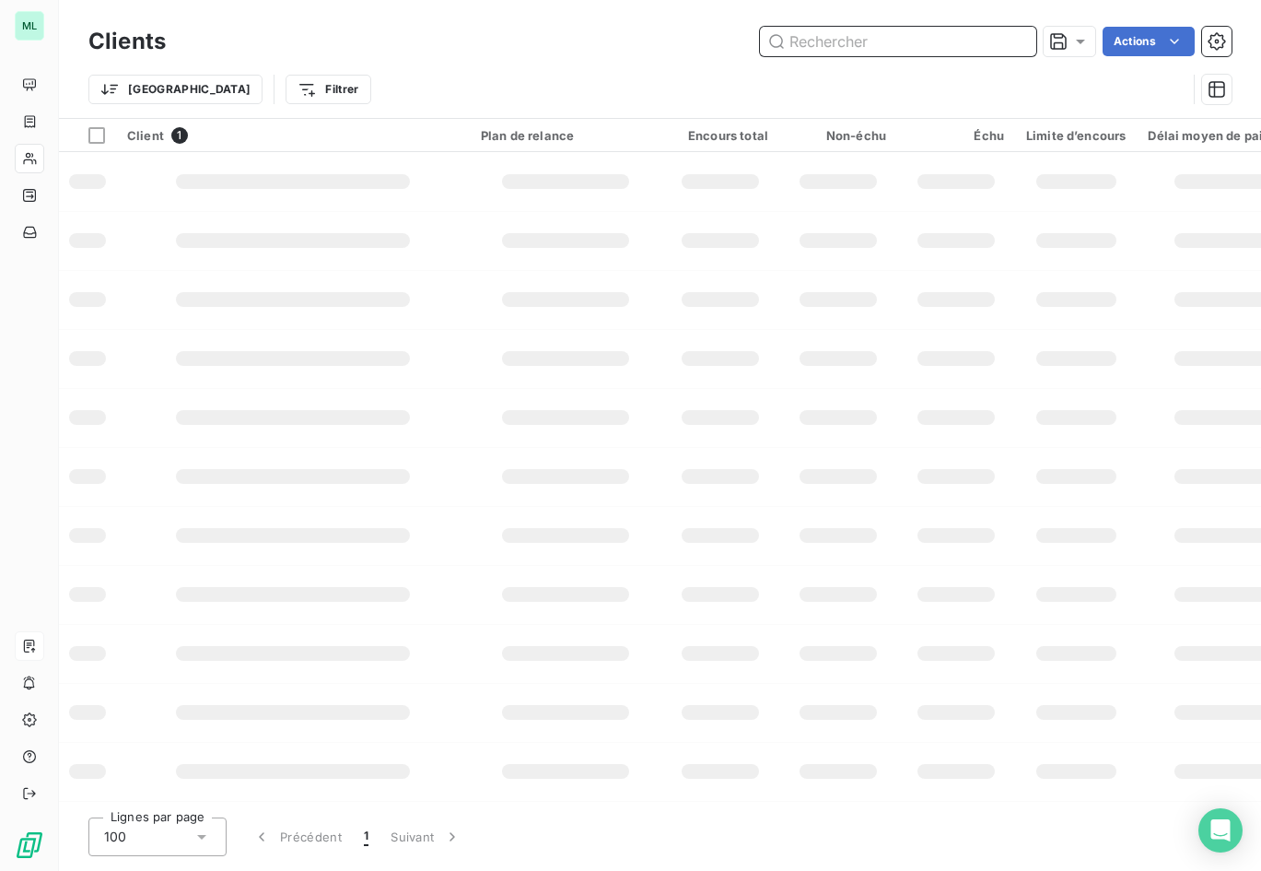
click at [901, 44] on input "text" at bounding box center [898, 41] width 276 height 29
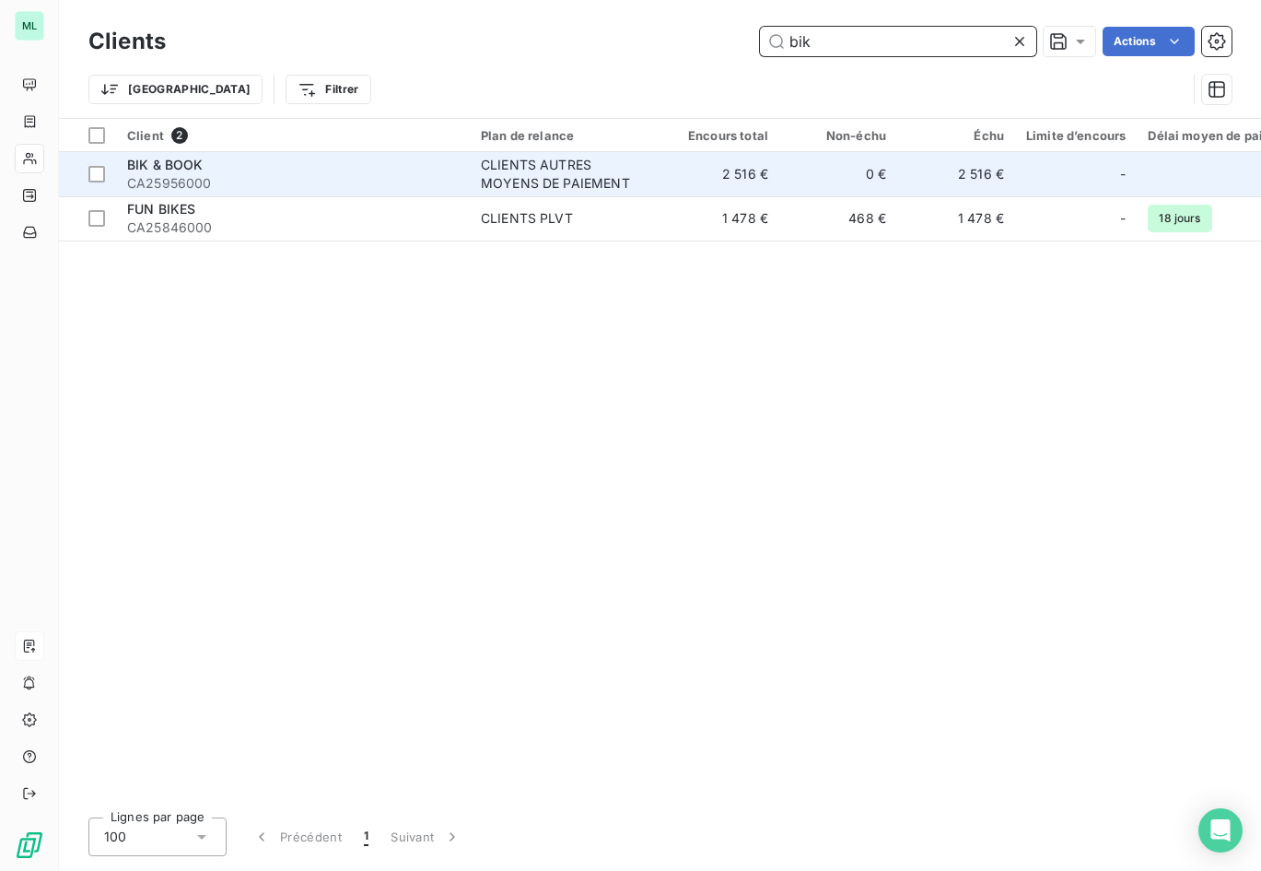
type input "bik"
click at [472, 171] on td "CLIENTS AUTRES MOYENS DE PAIEMENT" at bounding box center [566, 174] width 192 height 44
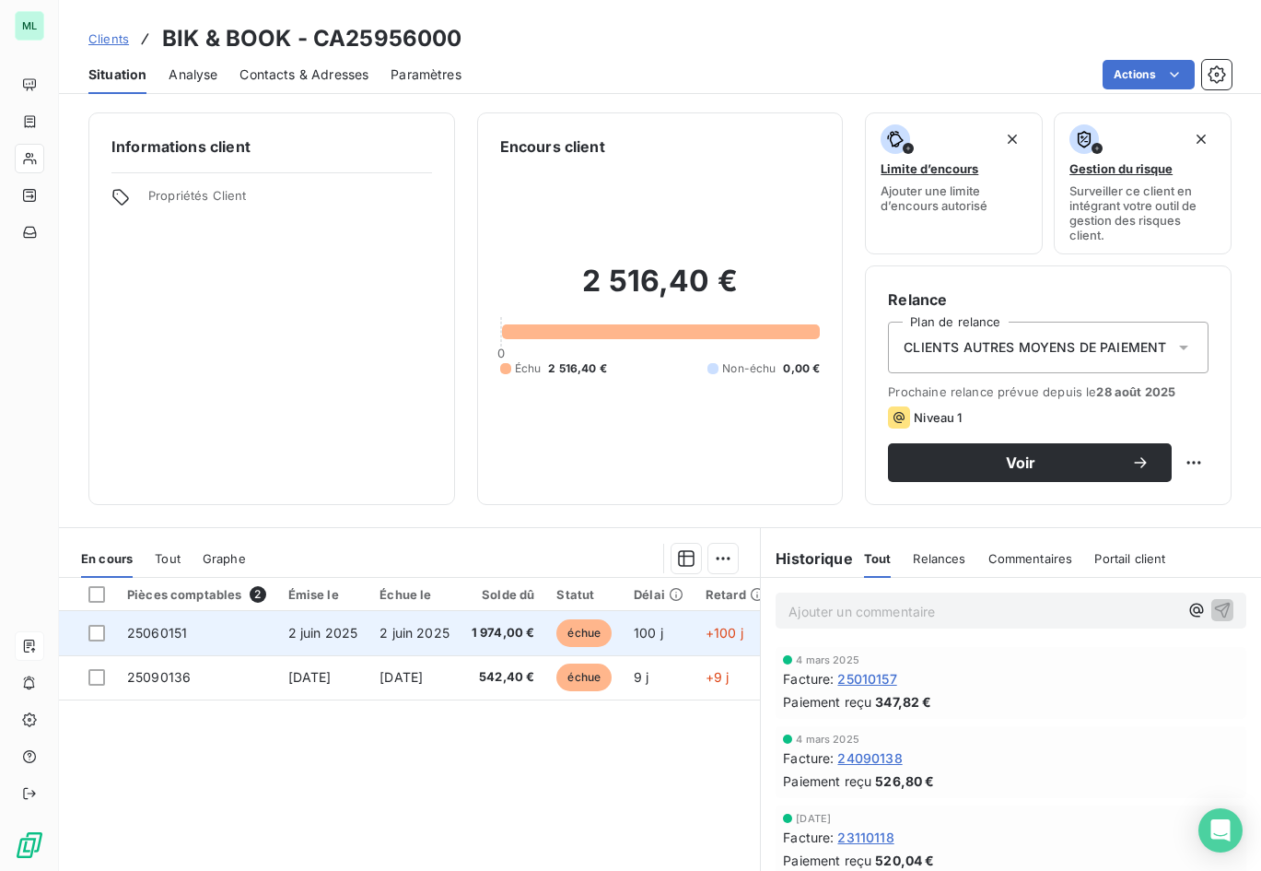
click at [591, 630] on span "échue" at bounding box center [584, 633] width 55 height 28
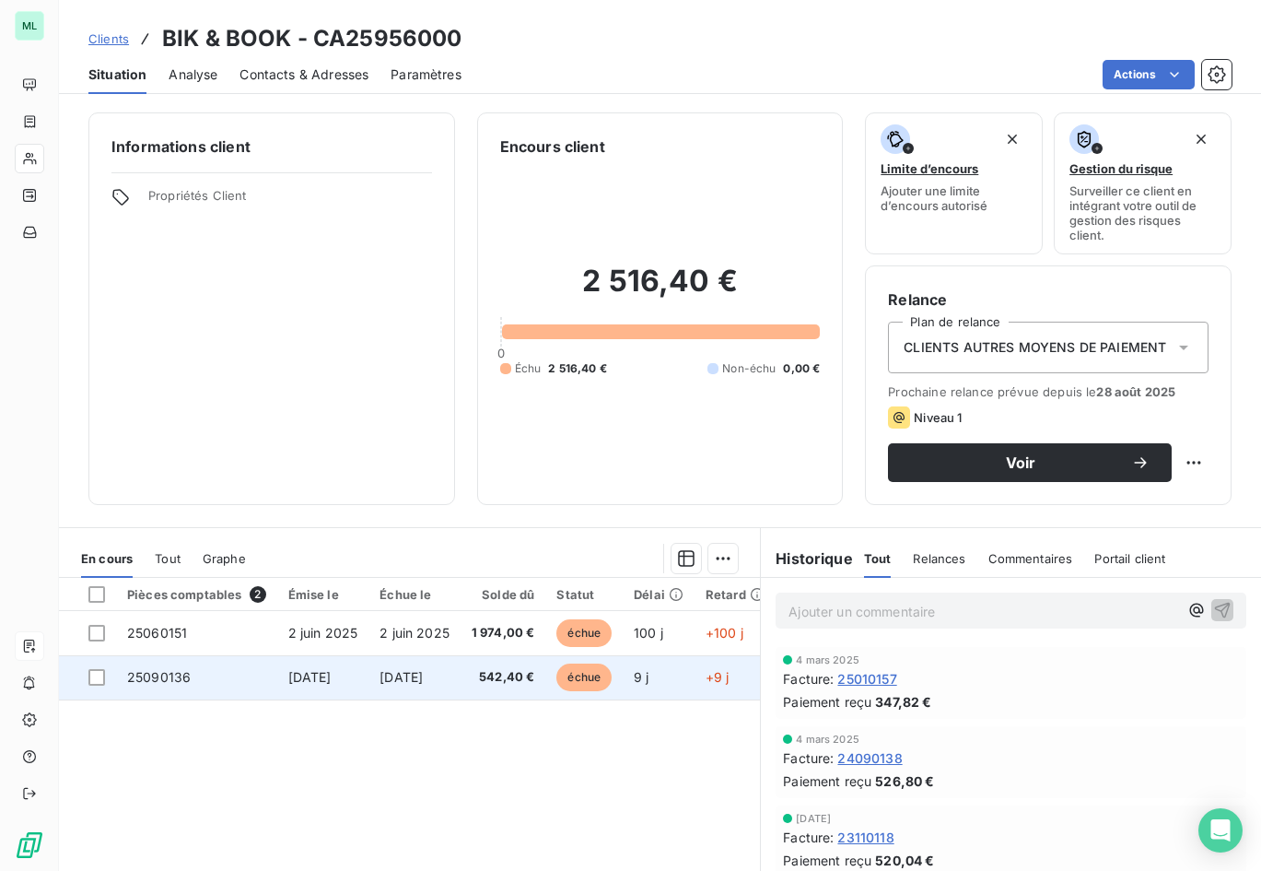
click at [591, 676] on span "échue" at bounding box center [584, 677] width 55 height 28
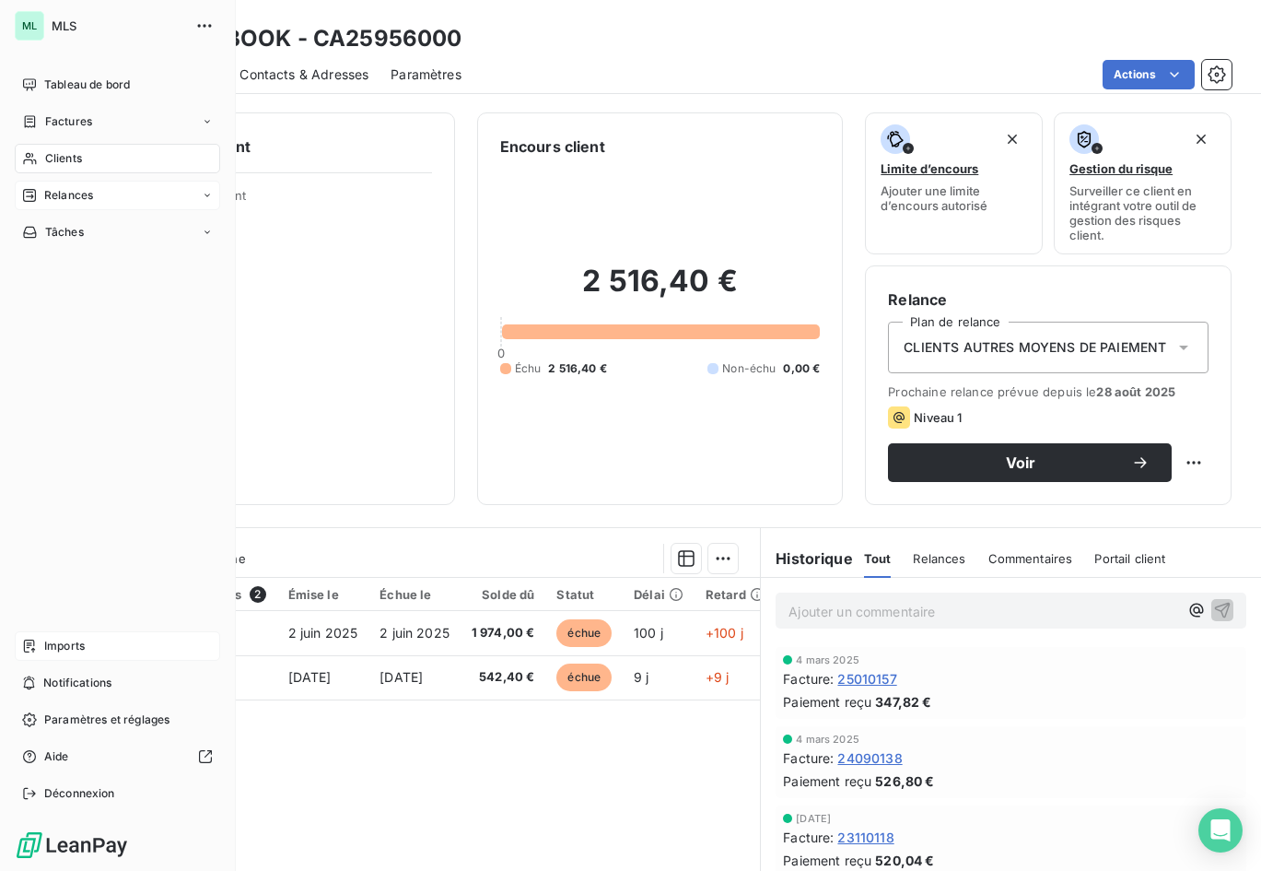
click at [97, 192] on div "Relances" at bounding box center [117, 195] width 205 height 29
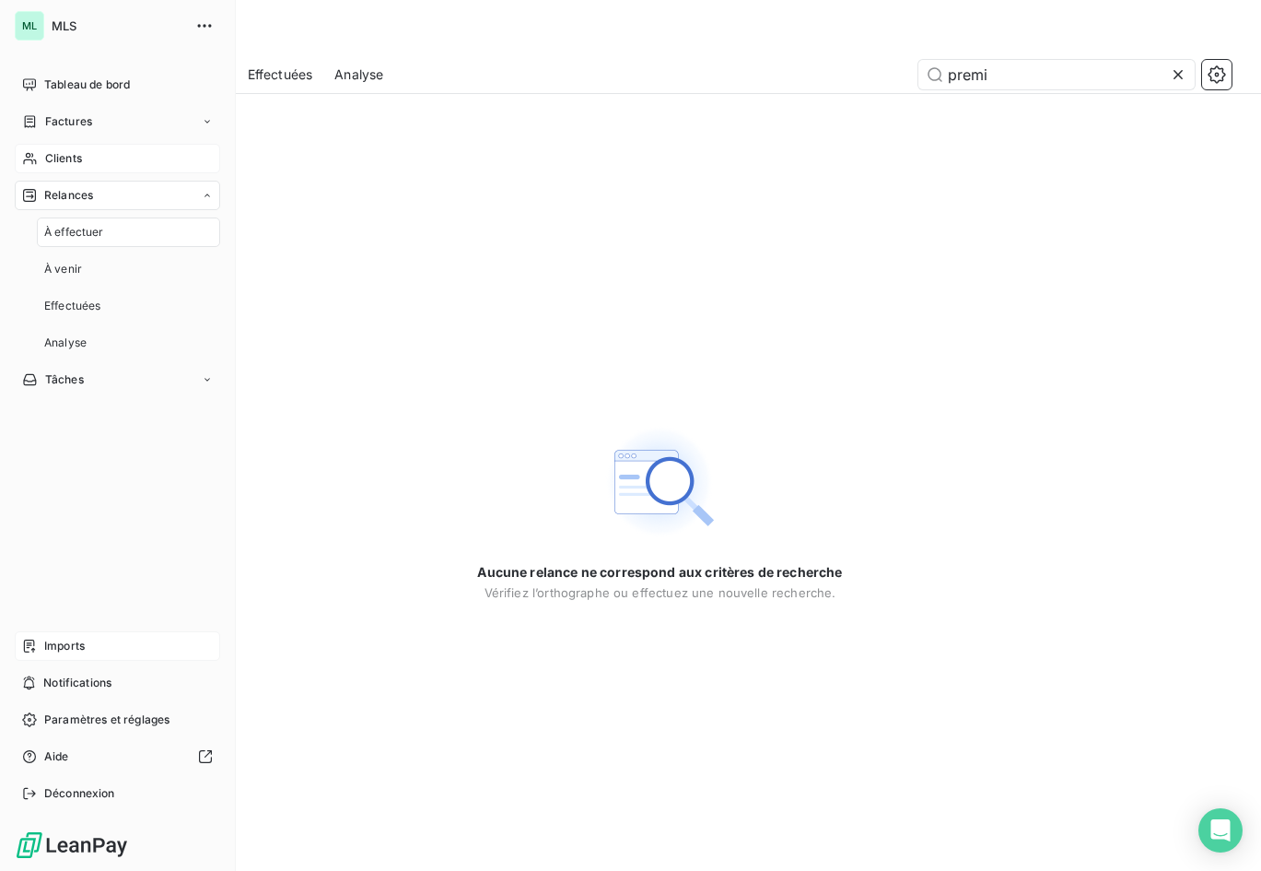
click at [104, 228] on div "À effectuer" at bounding box center [128, 231] width 183 height 29
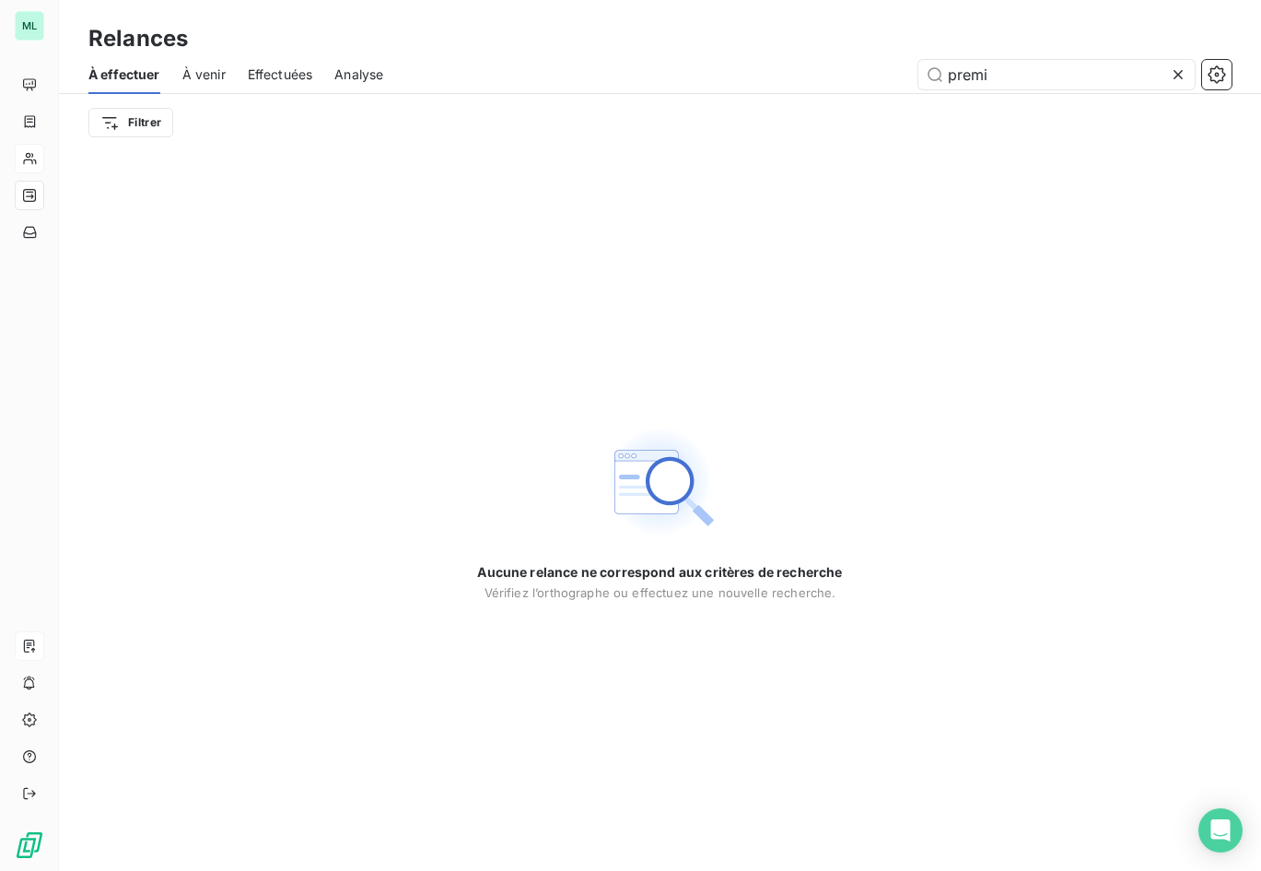
click at [1178, 75] on icon at bounding box center [1178, 74] width 9 height 9
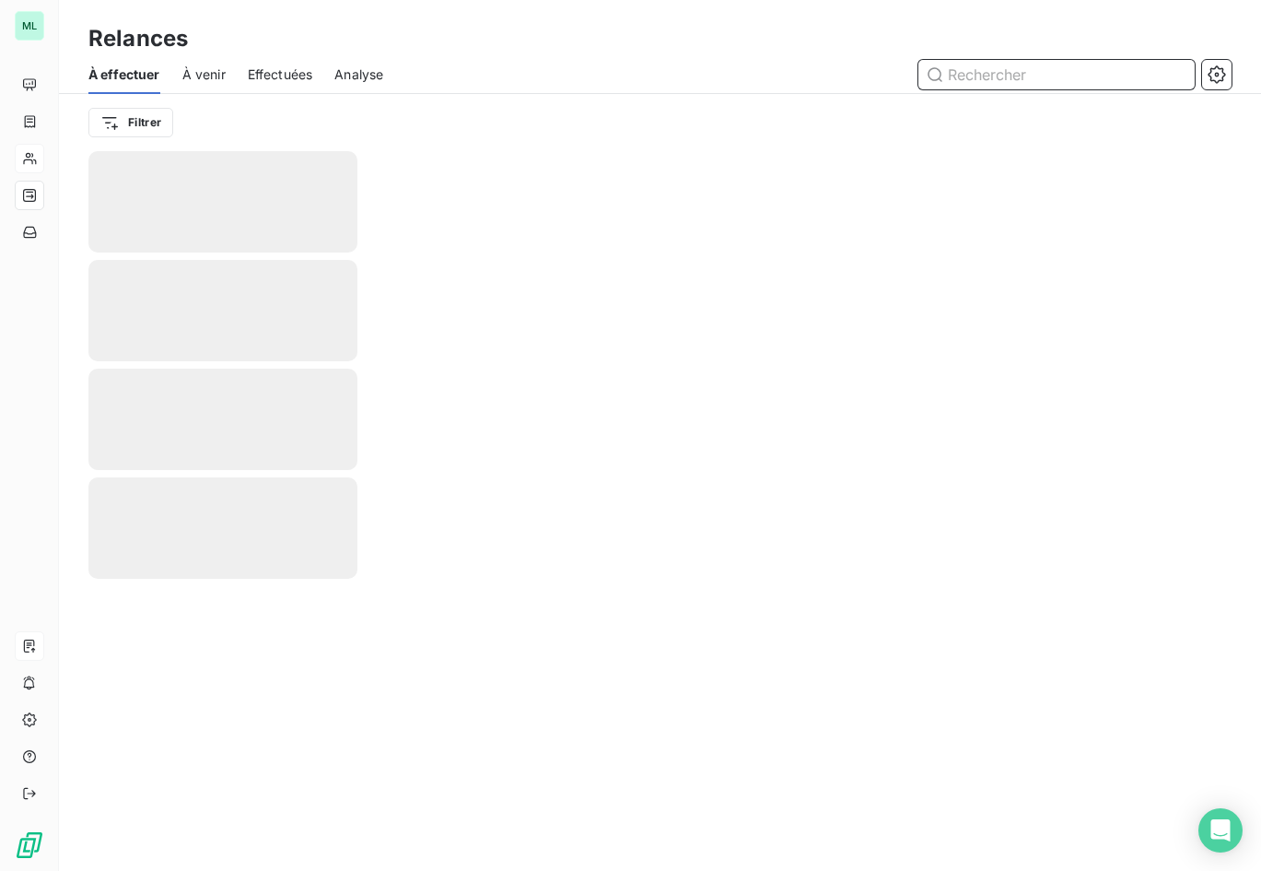
click at [1052, 80] on input "text" at bounding box center [1057, 74] width 276 height 29
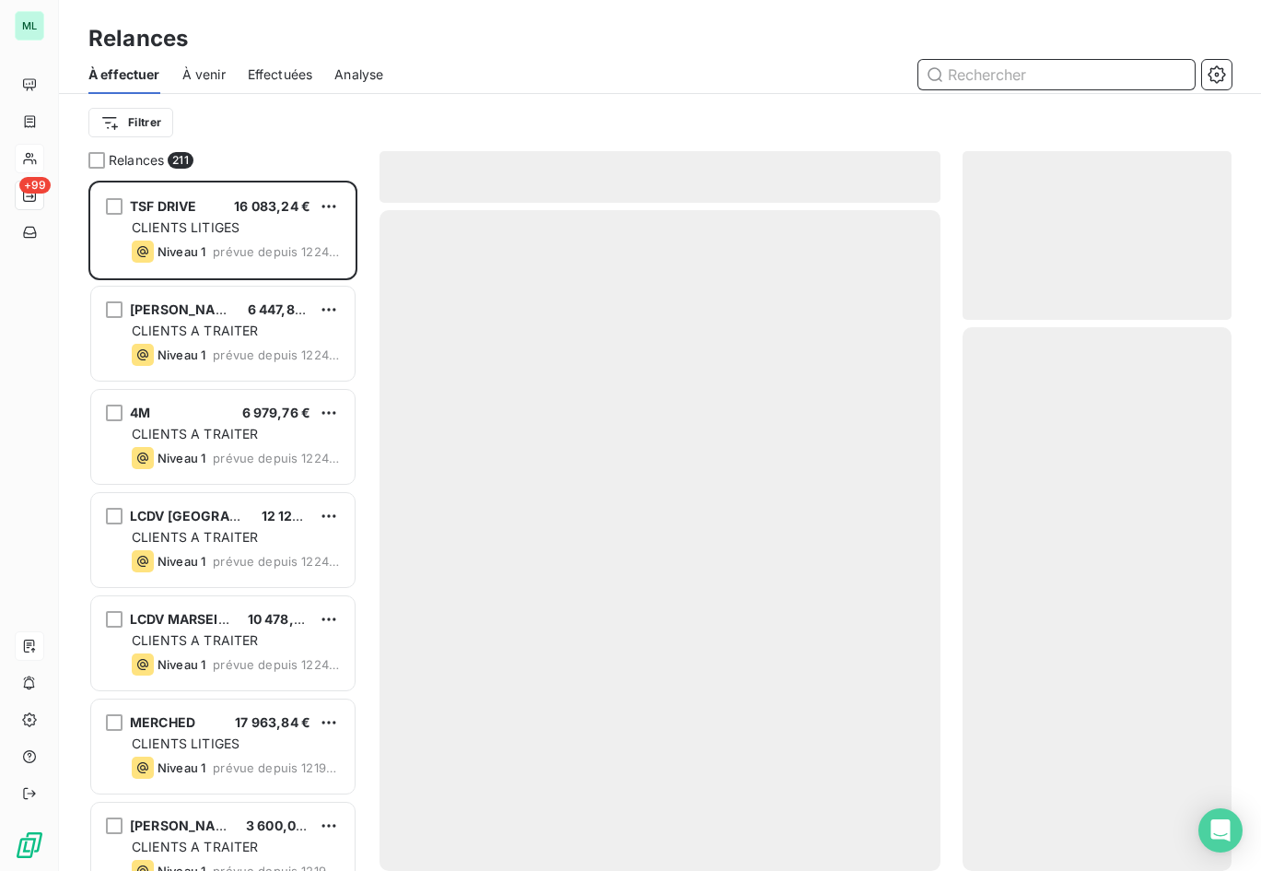
scroll to position [676, 256]
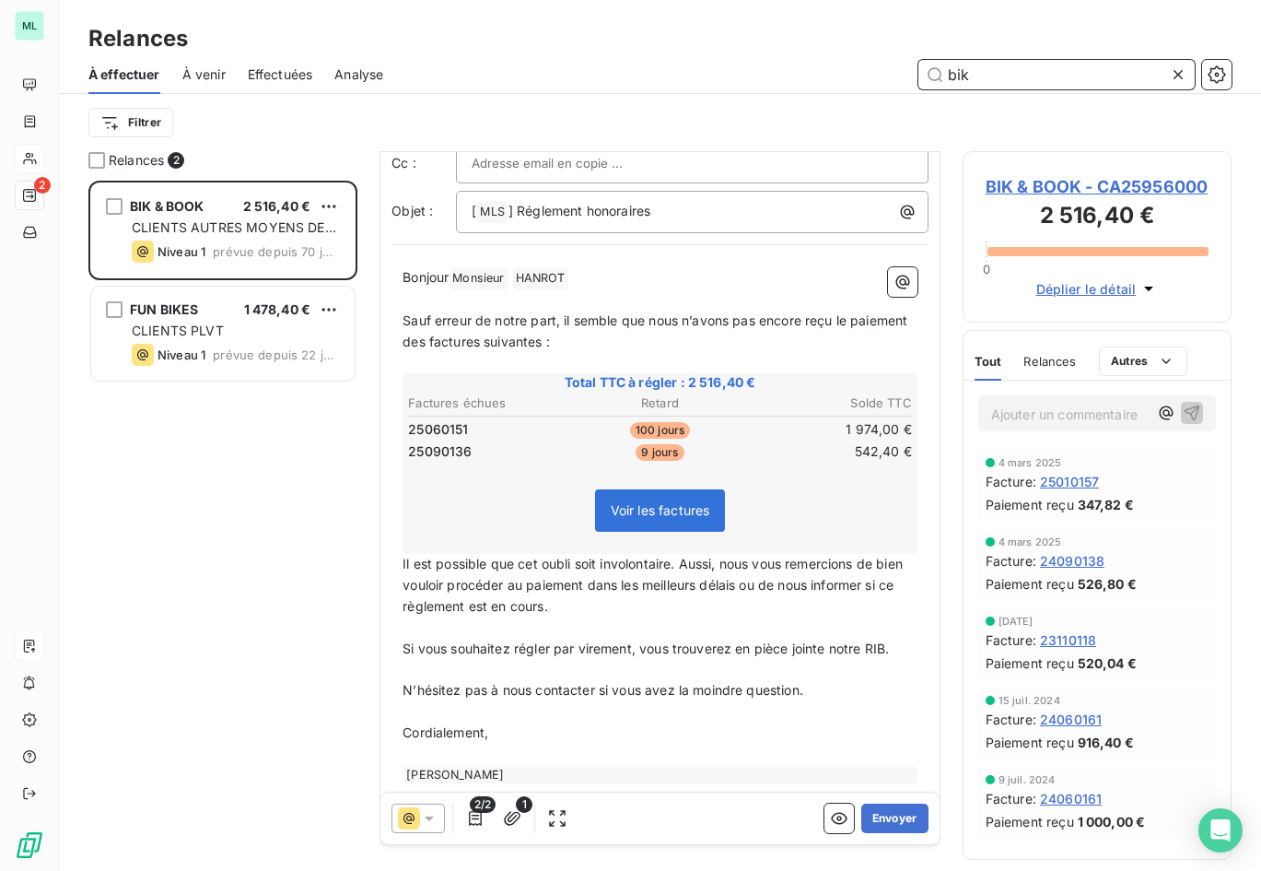
scroll to position [119, 0]
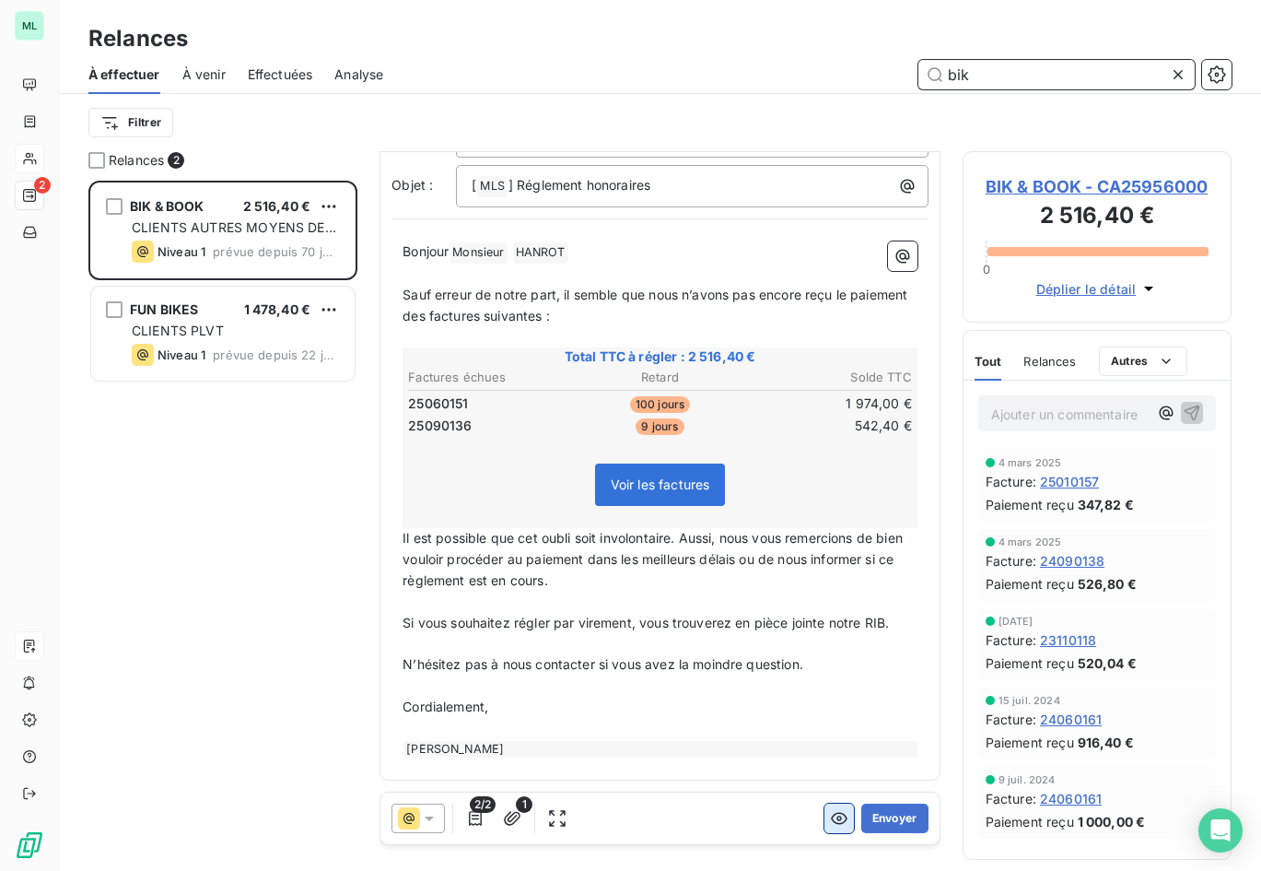
type input "bik"
click at [834, 816] on button "button" at bounding box center [839, 817] width 29 height 29
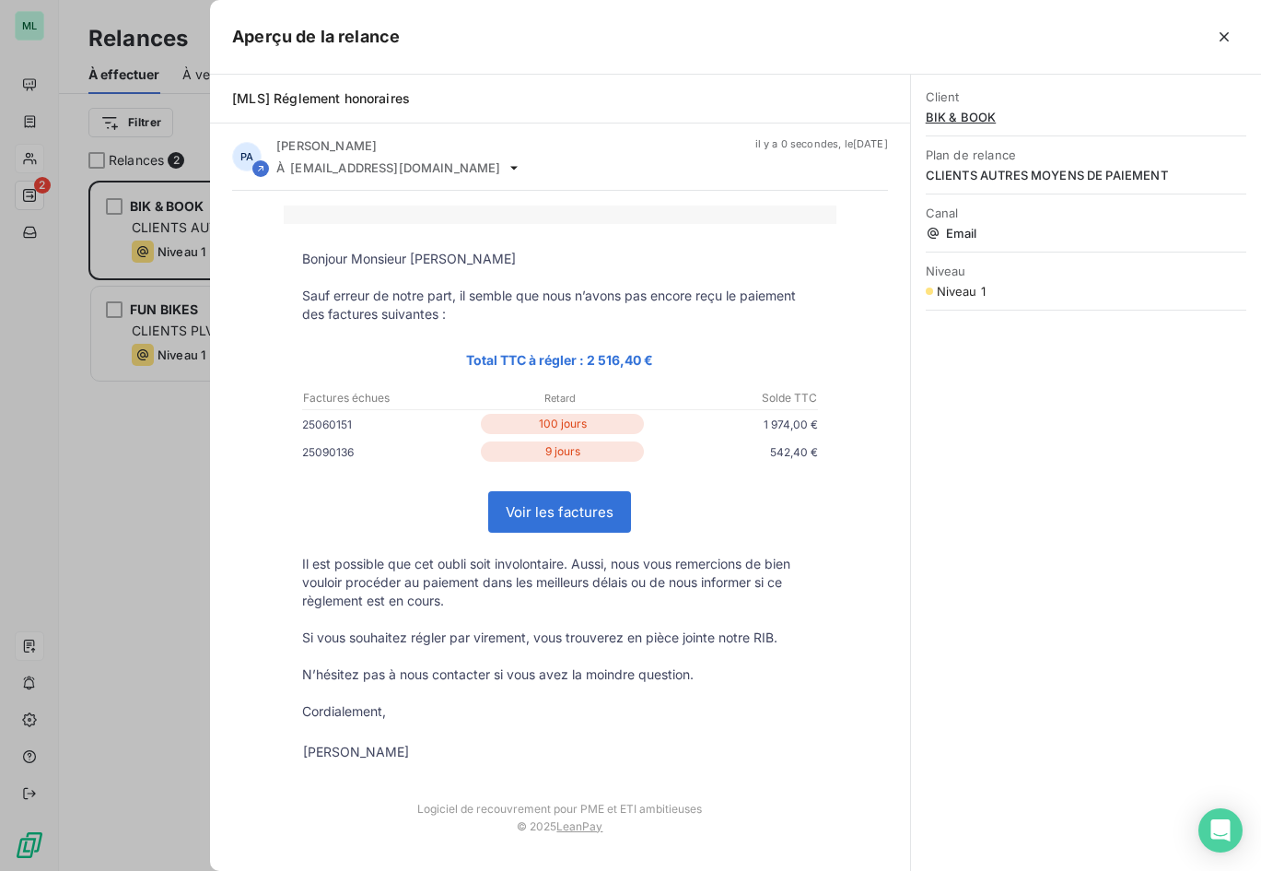
click at [183, 518] on div at bounding box center [630, 435] width 1261 height 871
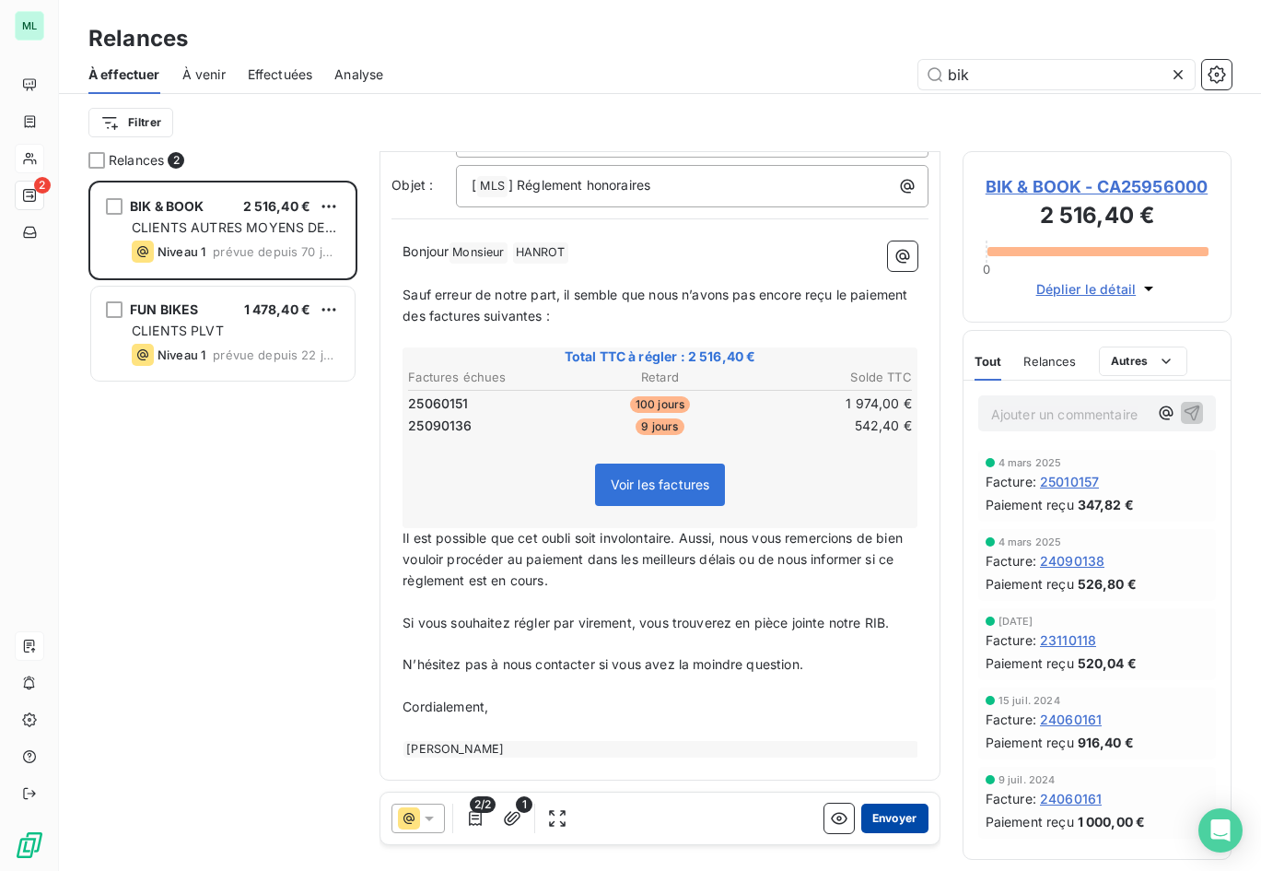
click at [893, 815] on button "Envoyer" at bounding box center [894, 817] width 67 height 29
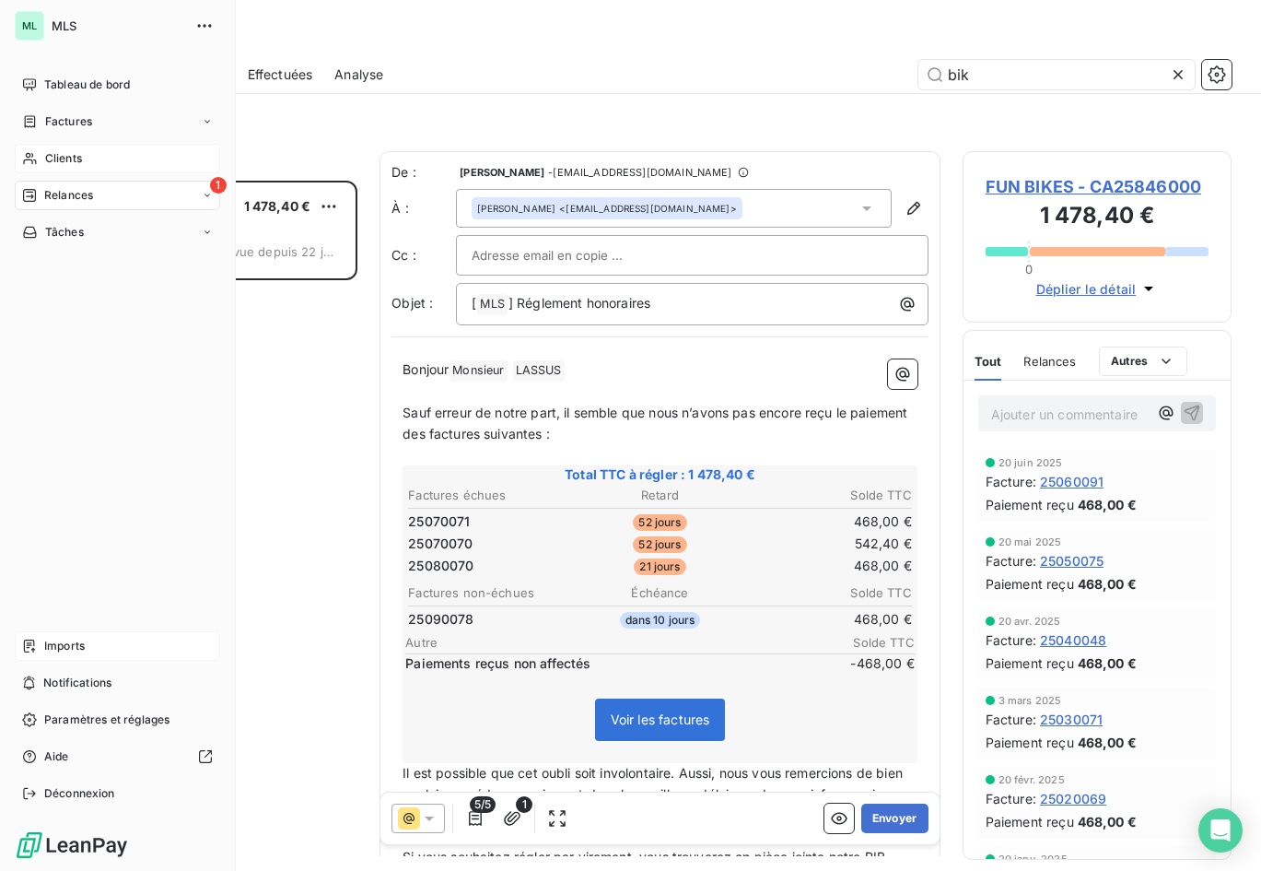
click at [86, 149] on div "Clients" at bounding box center [117, 158] width 205 height 29
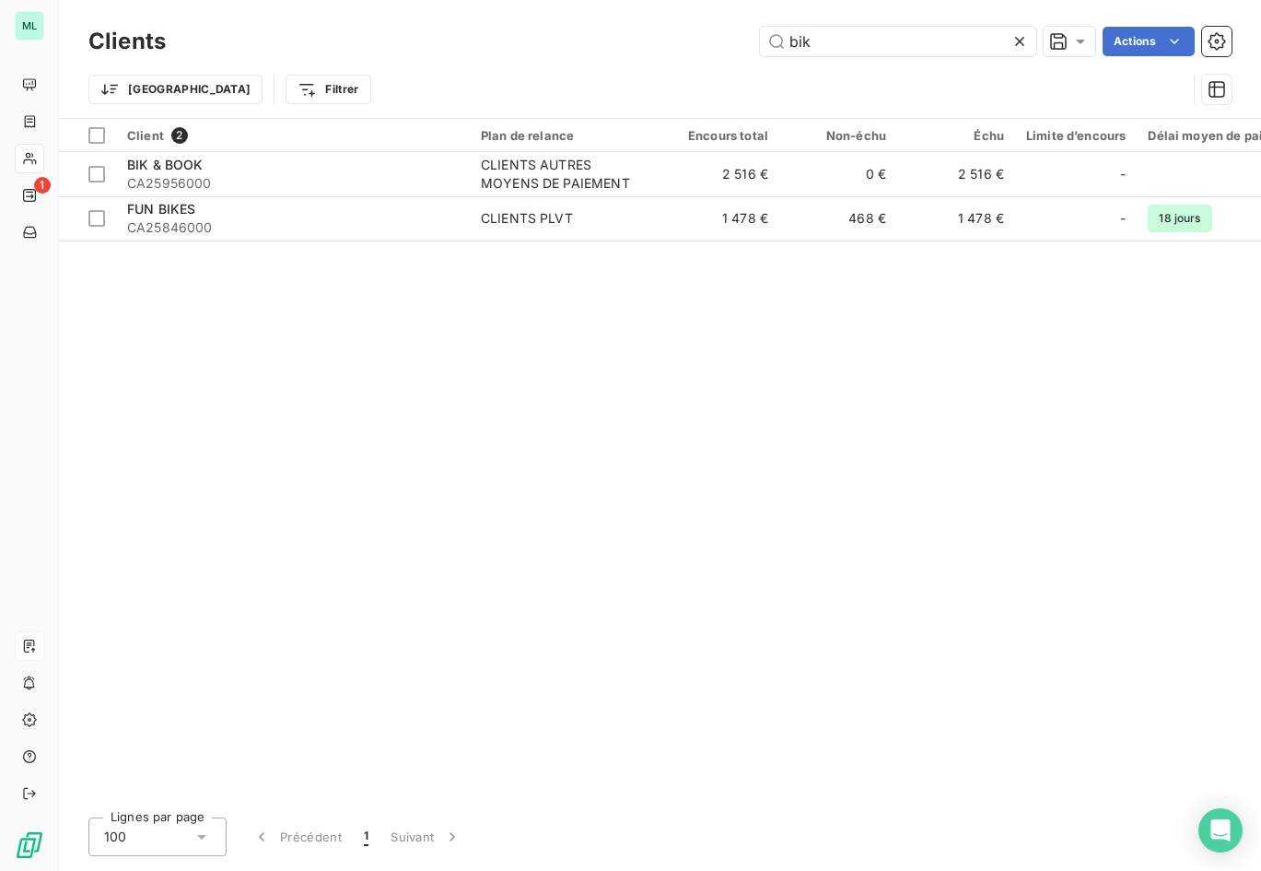
drag, startPoint x: 816, startPoint y: 39, endPoint x: 747, endPoint y: 40, distance: 69.1
click at [747, 40] on div "bik Actions" at bounding box center [710, 41] width 1044 height 29
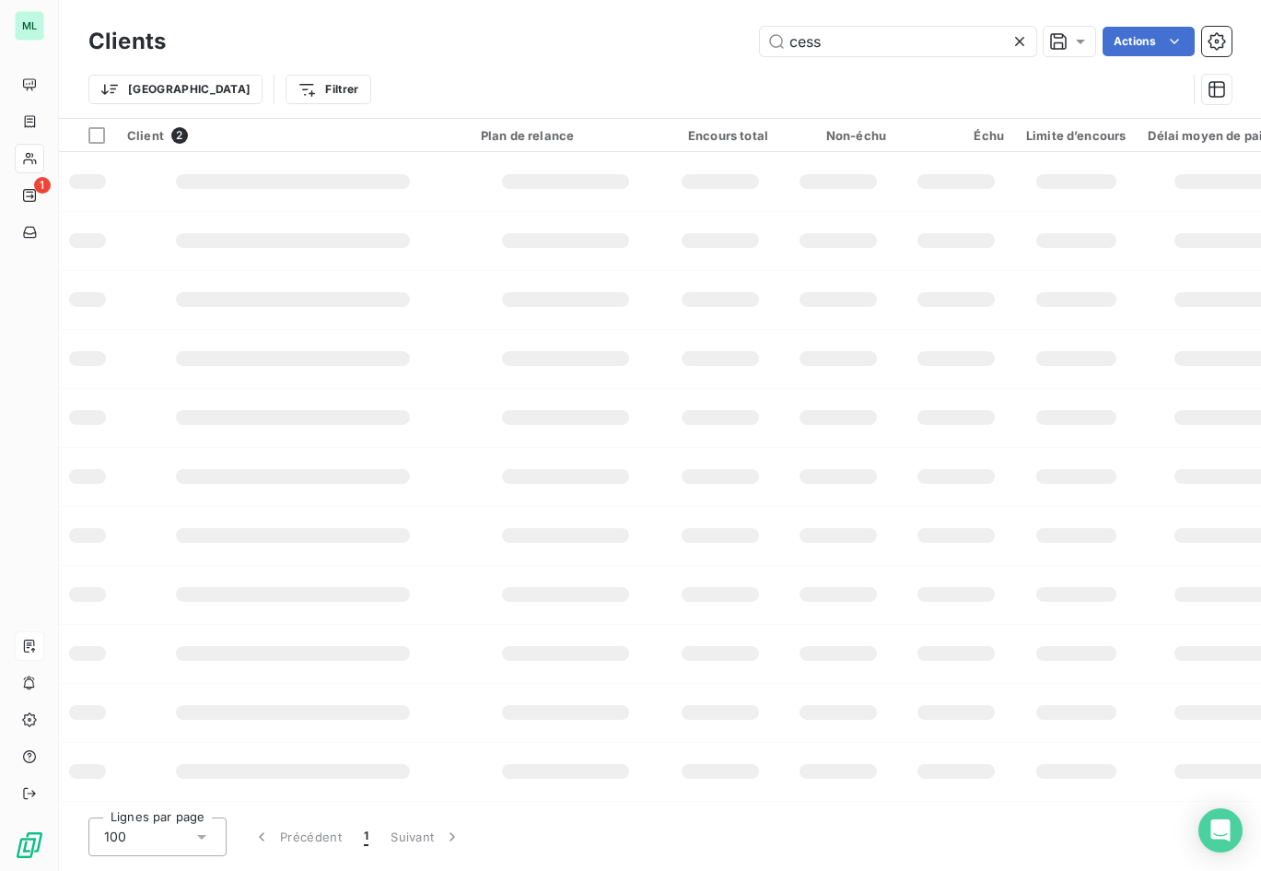
type input "cesso"
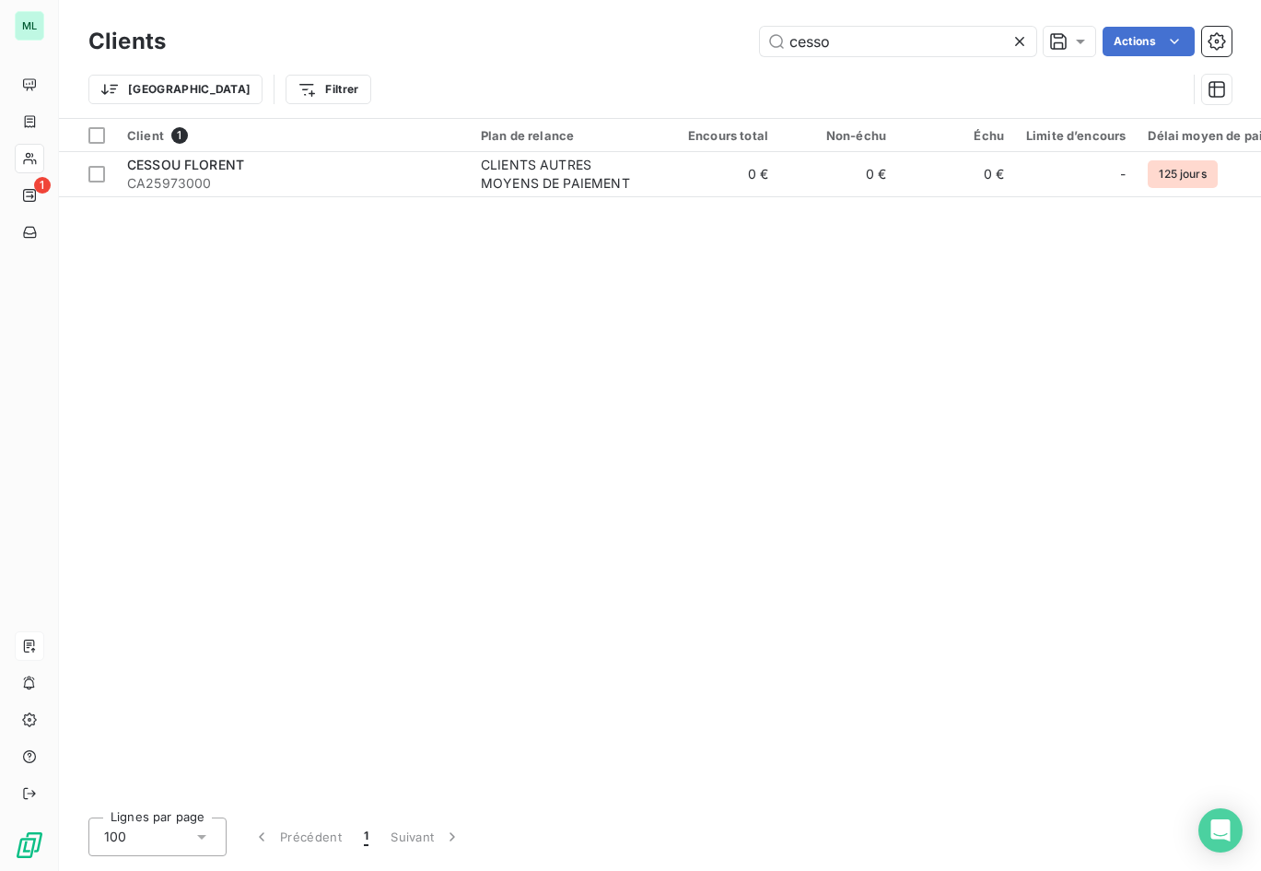
drag, startPoint x: 854, startPoint y: 37, endPoint x: 683, endPoint y: 57, distance: 172.6
click at [683, 57] on div "Clients cesso Actions" at bounding box center [659, 41] width 1143 height 39
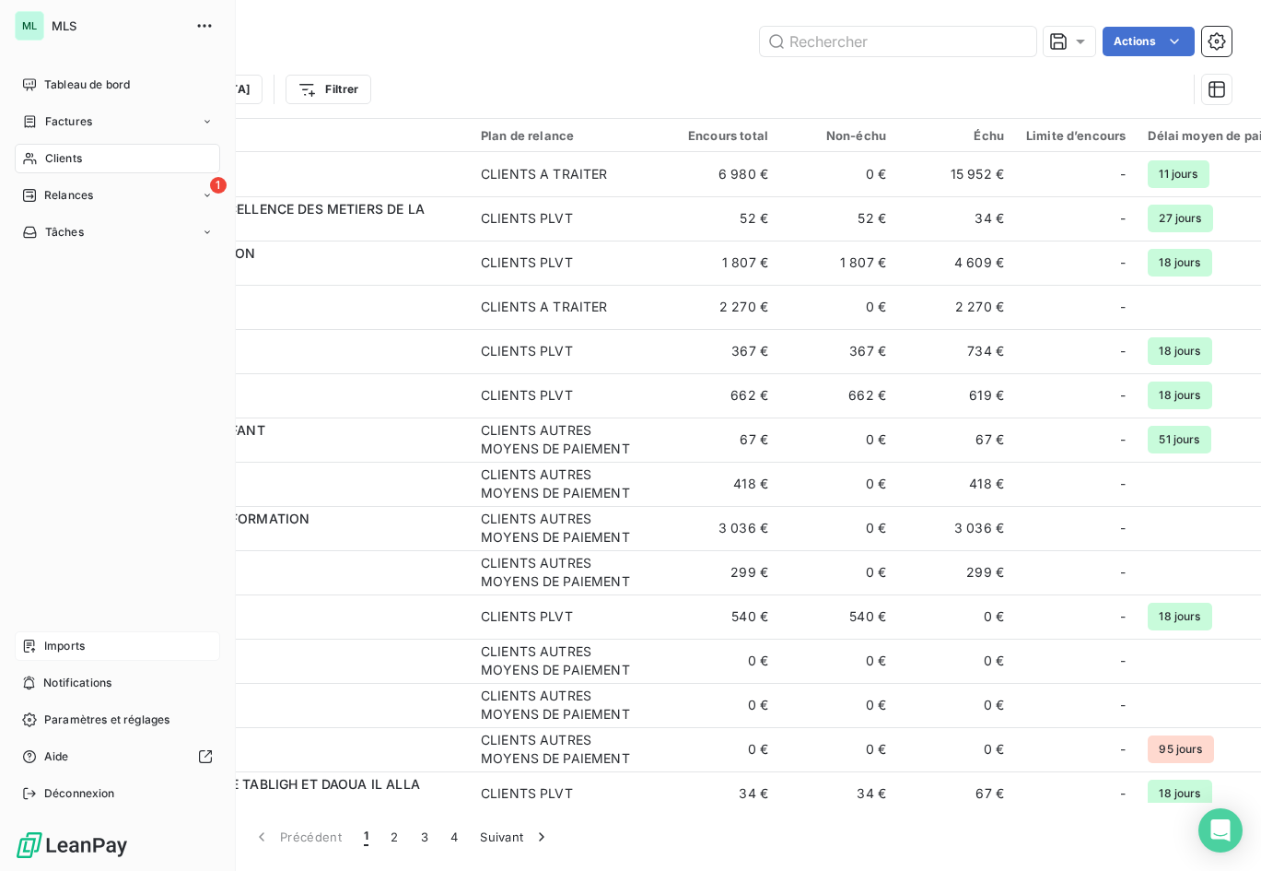
click at [87, 190] on span "Relances" at bounding box center [68, 195] width 49 height 17
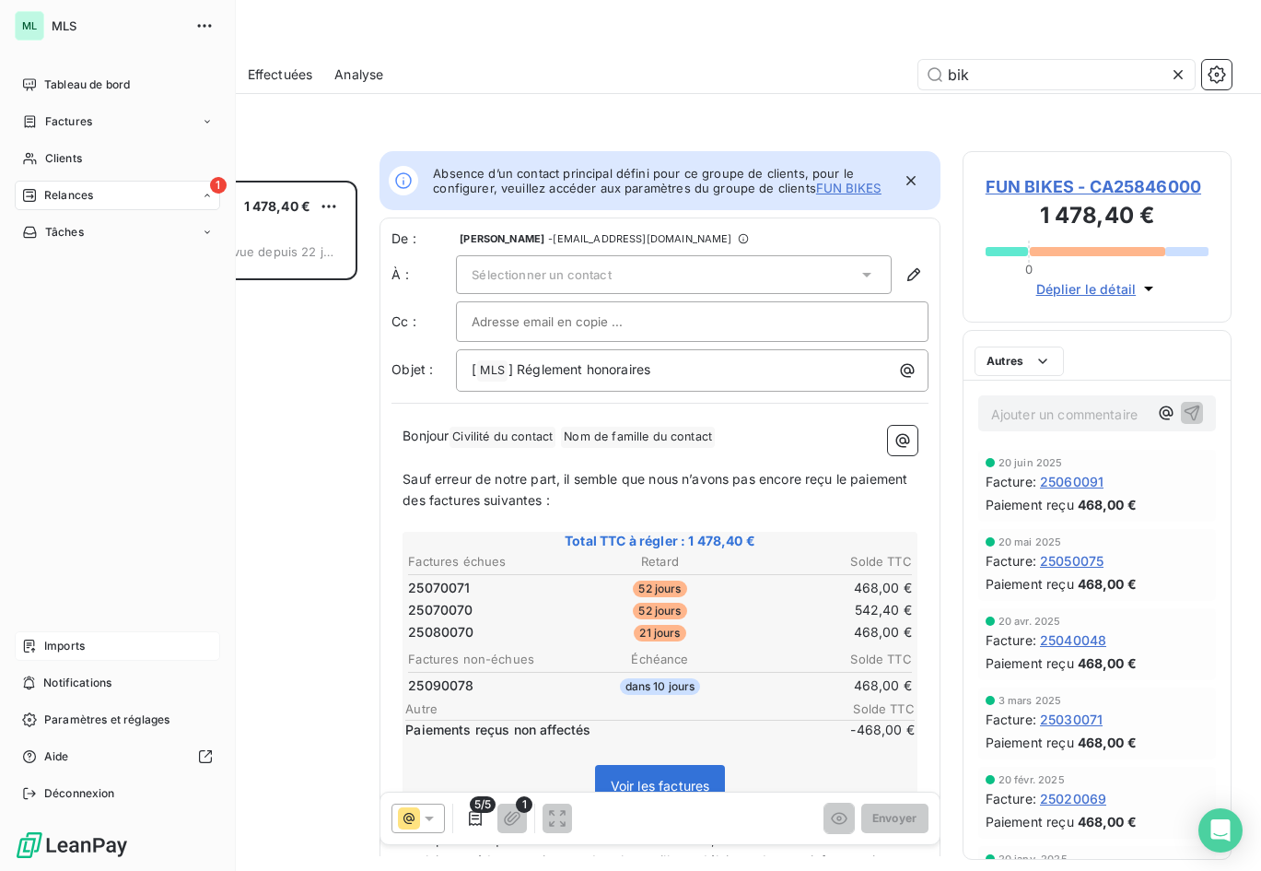
scroll to position [676, 256]
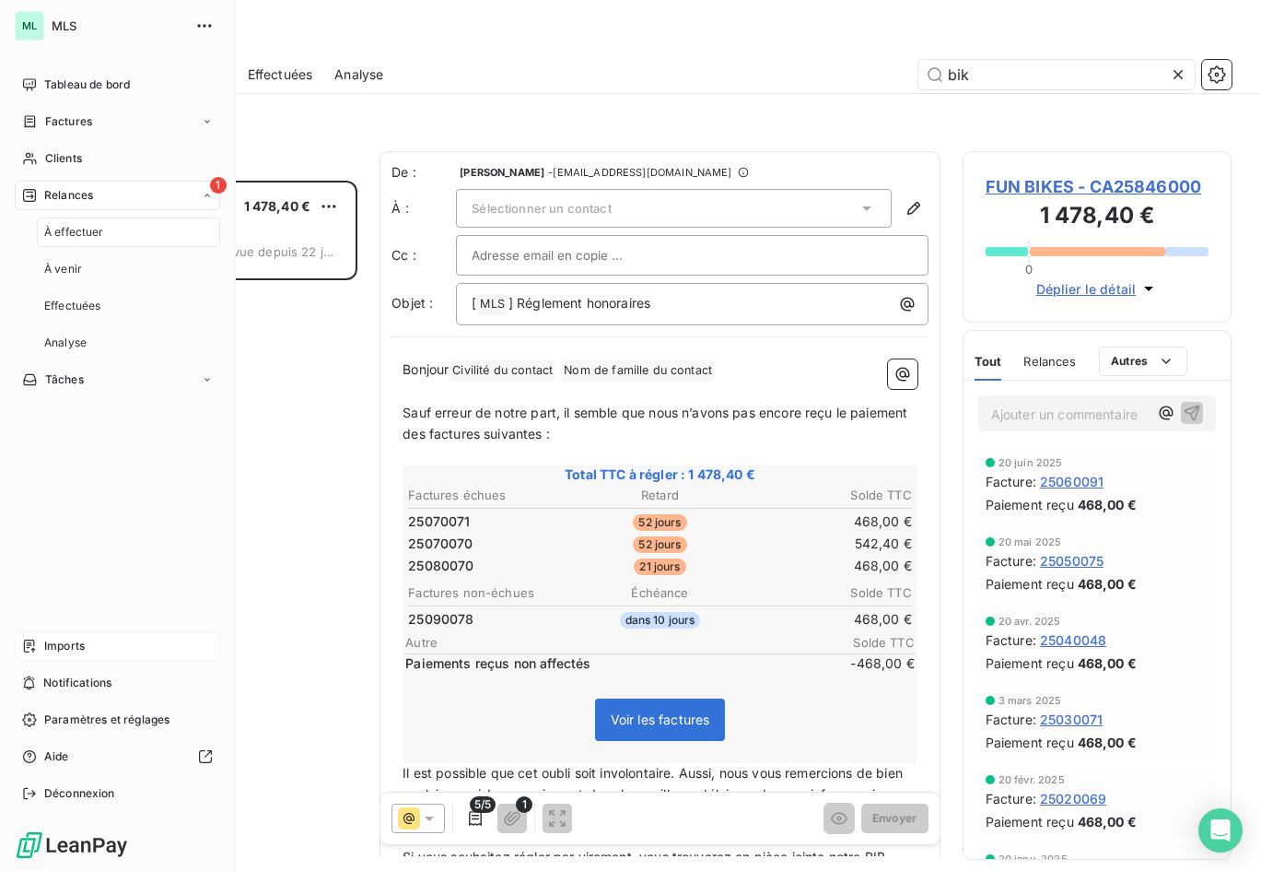
click at [105, 225] on div "À effectuer" at bounding box center [128, 231] width 183 height 29
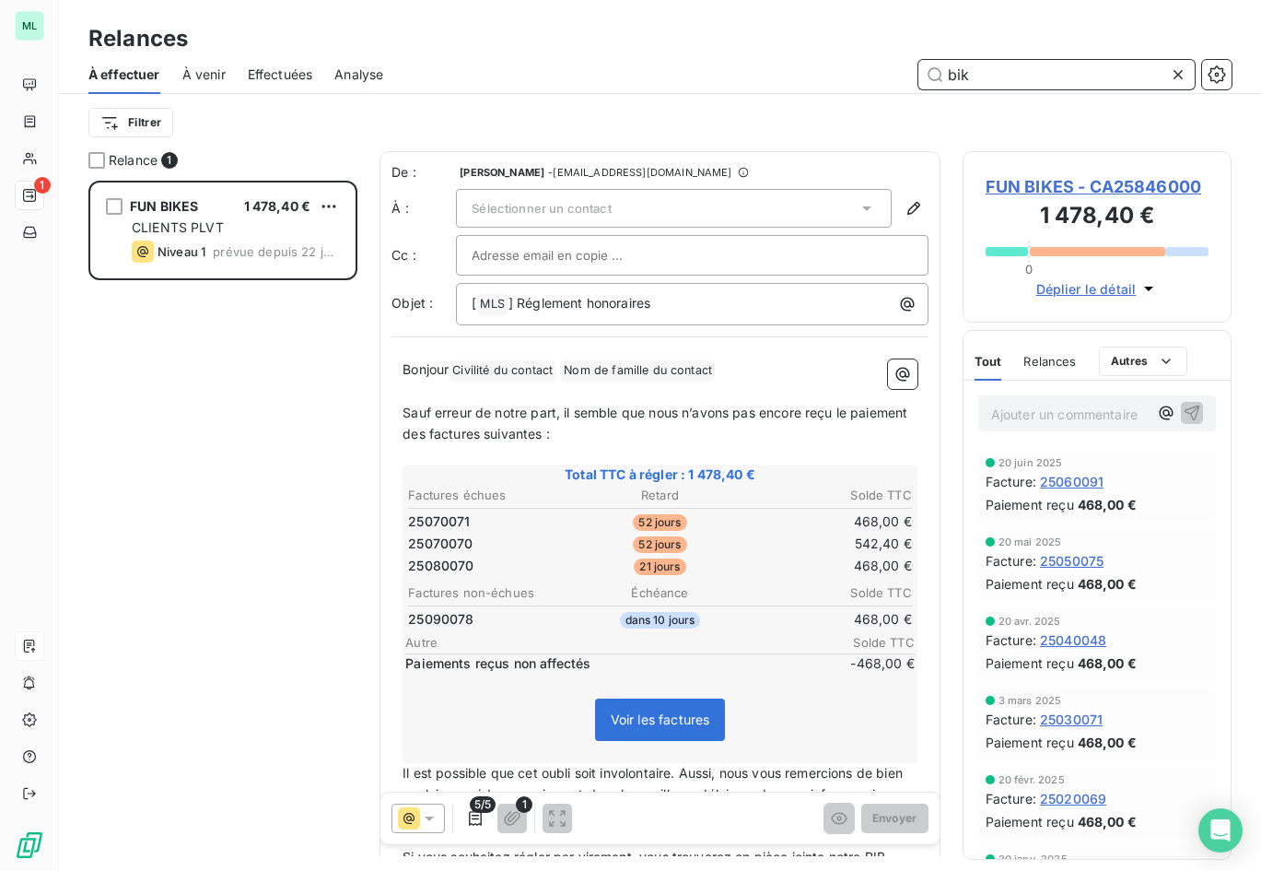
drag, startPoint x: 903, startPoint y: 74, endPoint x: 891, endPoint y: 74, distance: 12.0
click at [891, 74] on div "bik" at bounding box center [818, 74] width 826 height 29
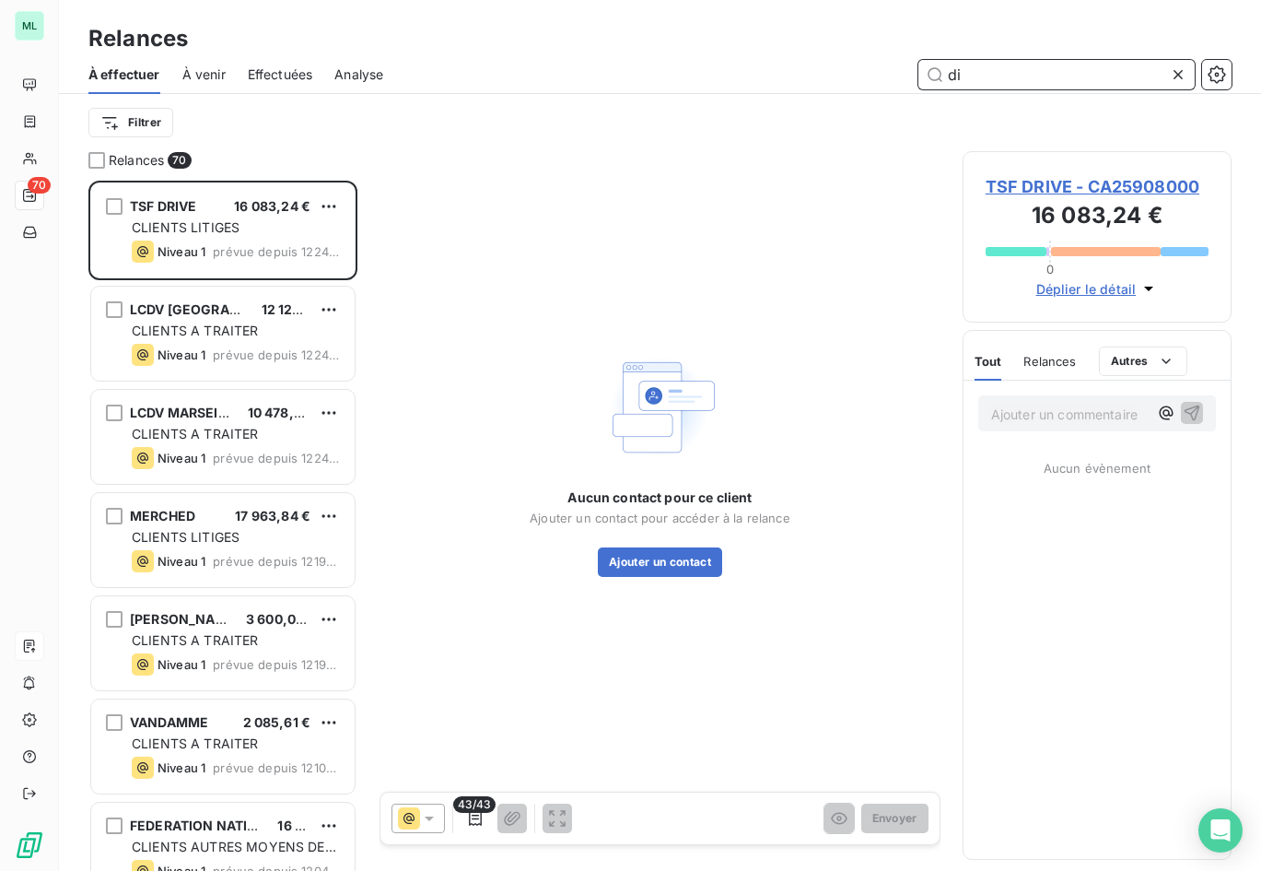
scroll to position [676, 256]
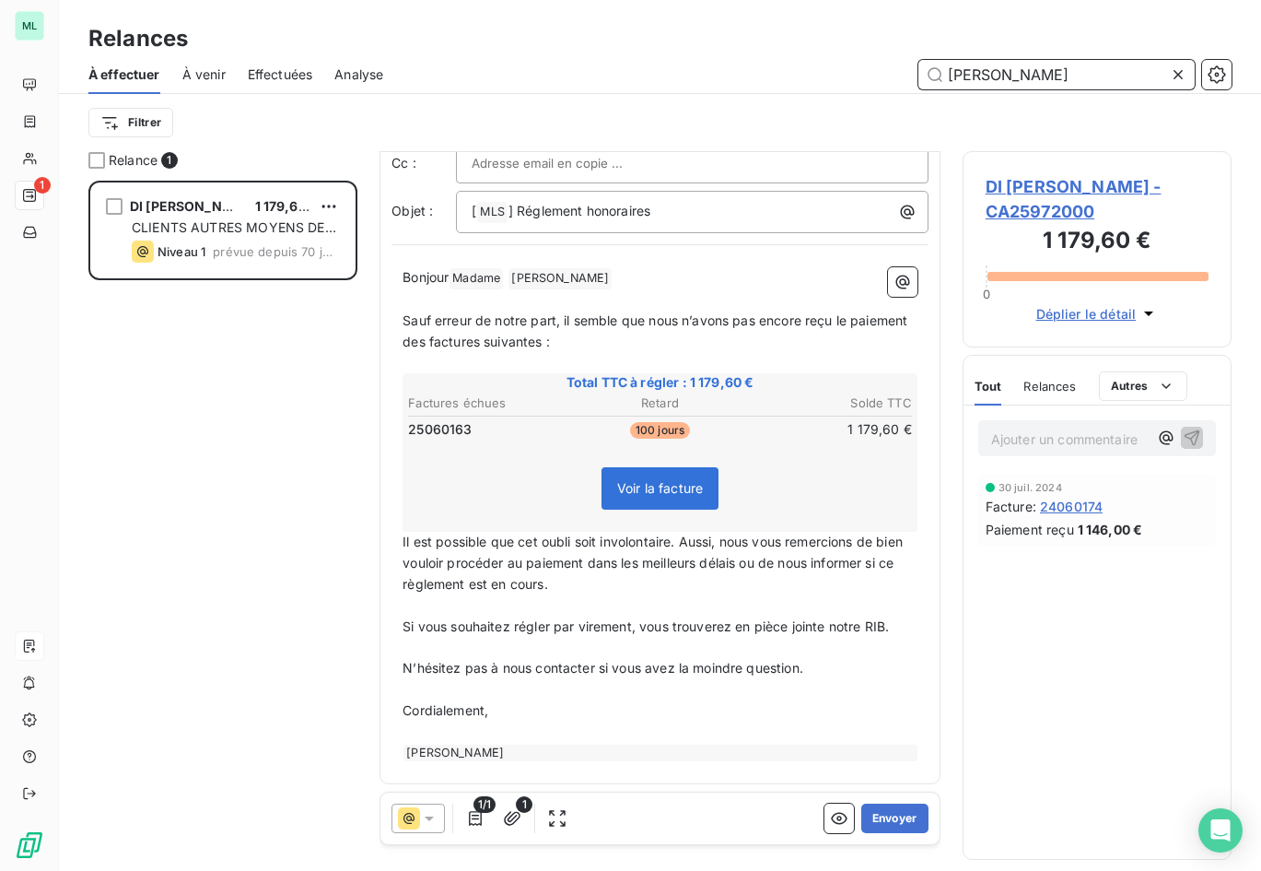
scroll to position [97, 0]
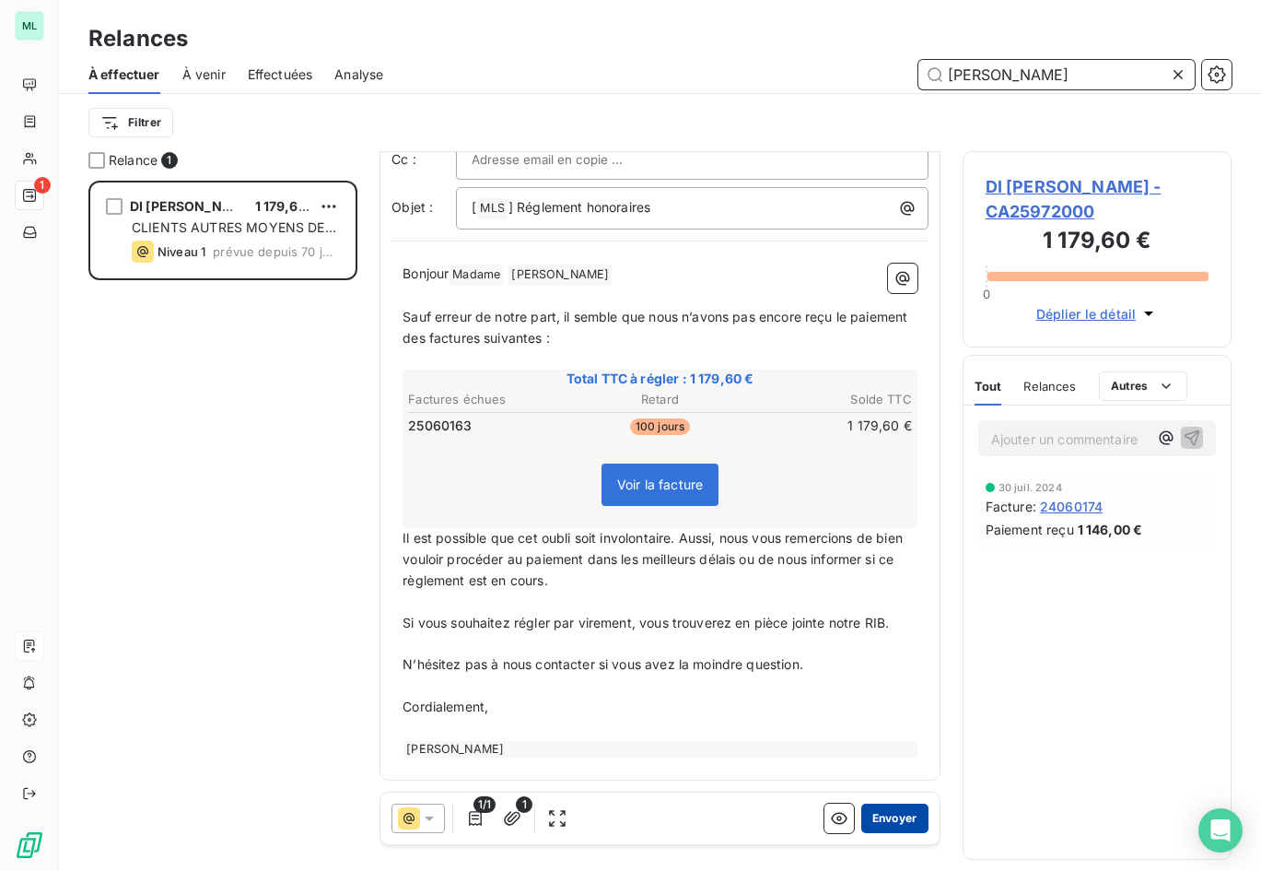
type input "[PERSON_NAME]"
click at [892, 822] on button "Envoyer" at bounding box center [894, 817] width 67 height 29
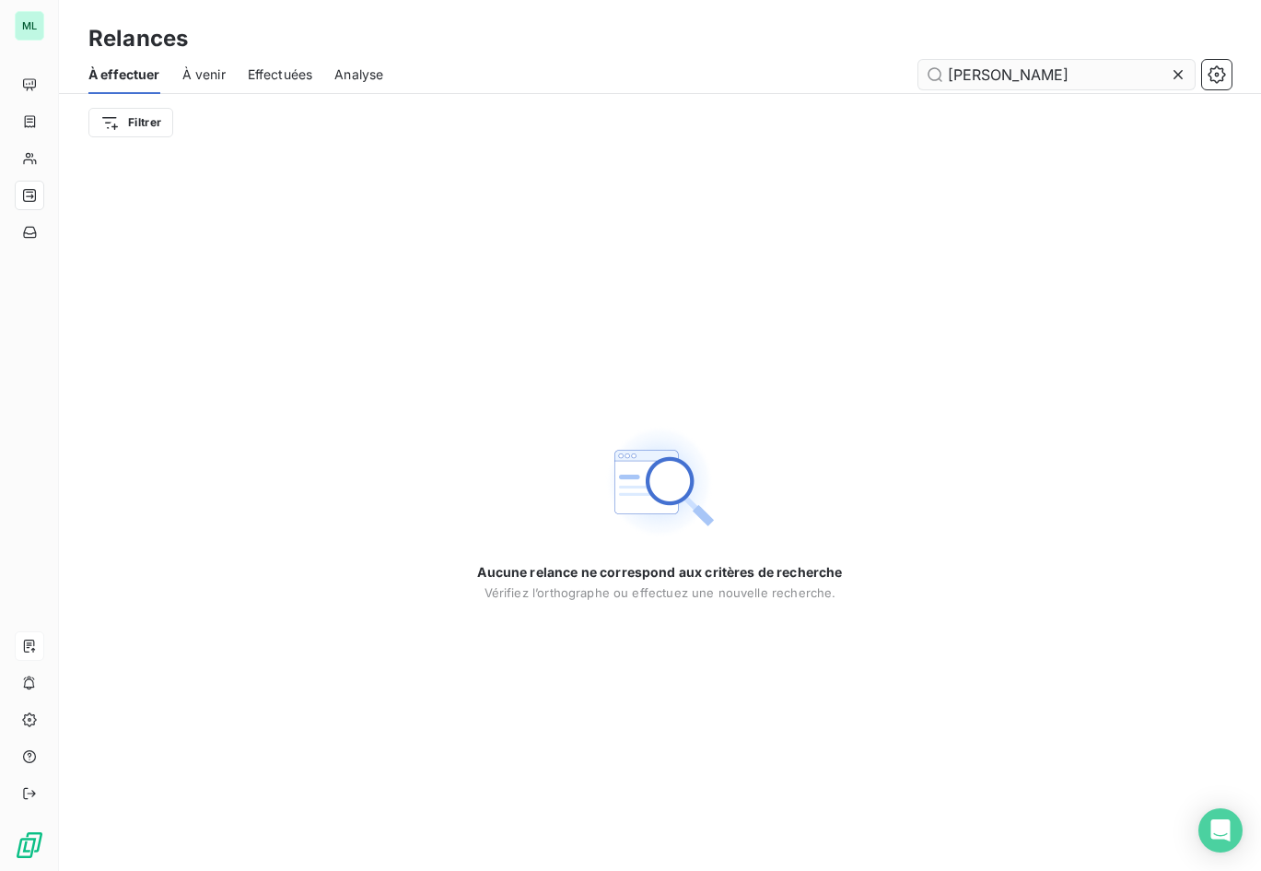
drag, startPoint x: 1181, startPoint y: 74, endPoint x: 1099, endPoint y: 76, distance: 82.1
click at [1180, 74] on icon at bounding box center [1178, 74] width 18 height 18
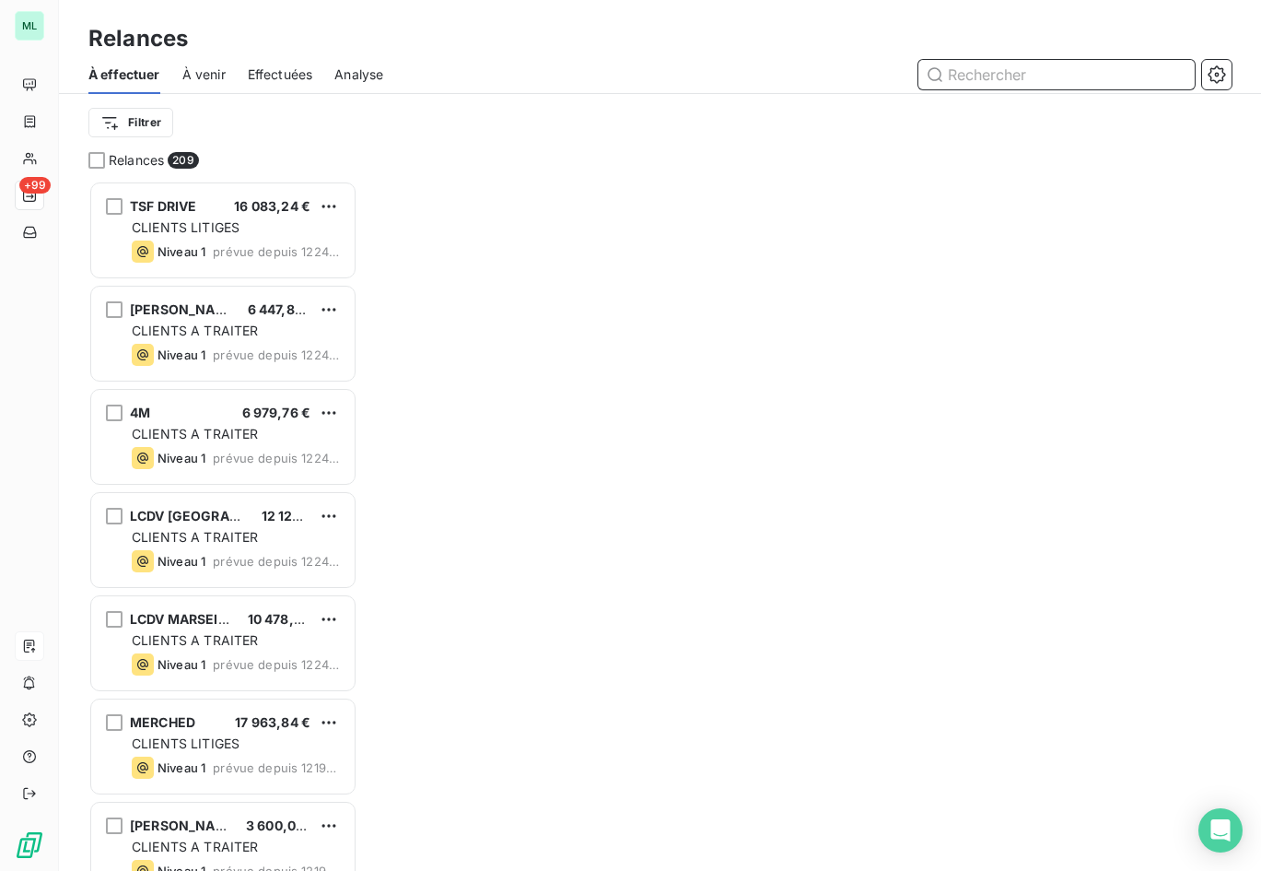
click at [1031, 72] on input "text" at bounding box center [1057, 74] width 276 height 29
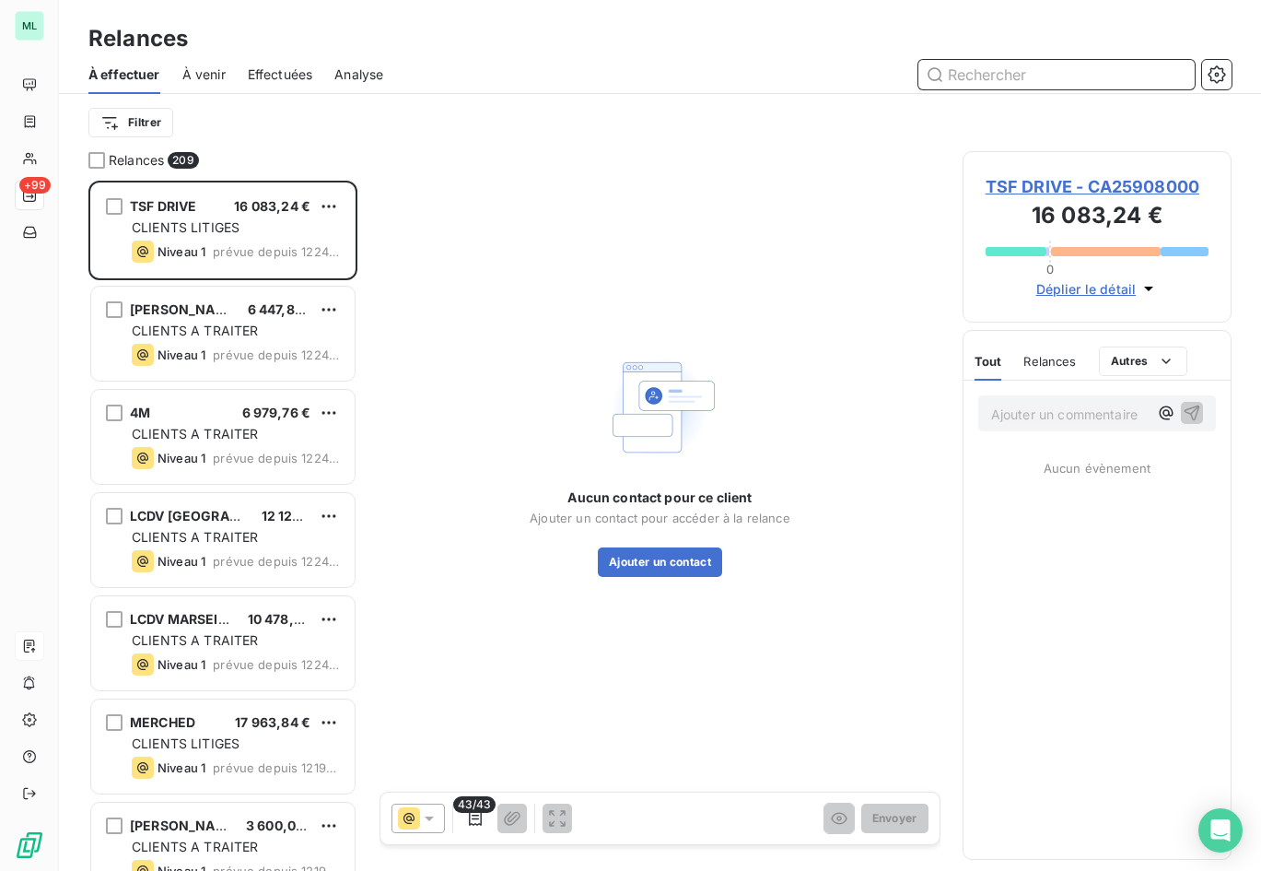
scroll to position [676, 256]
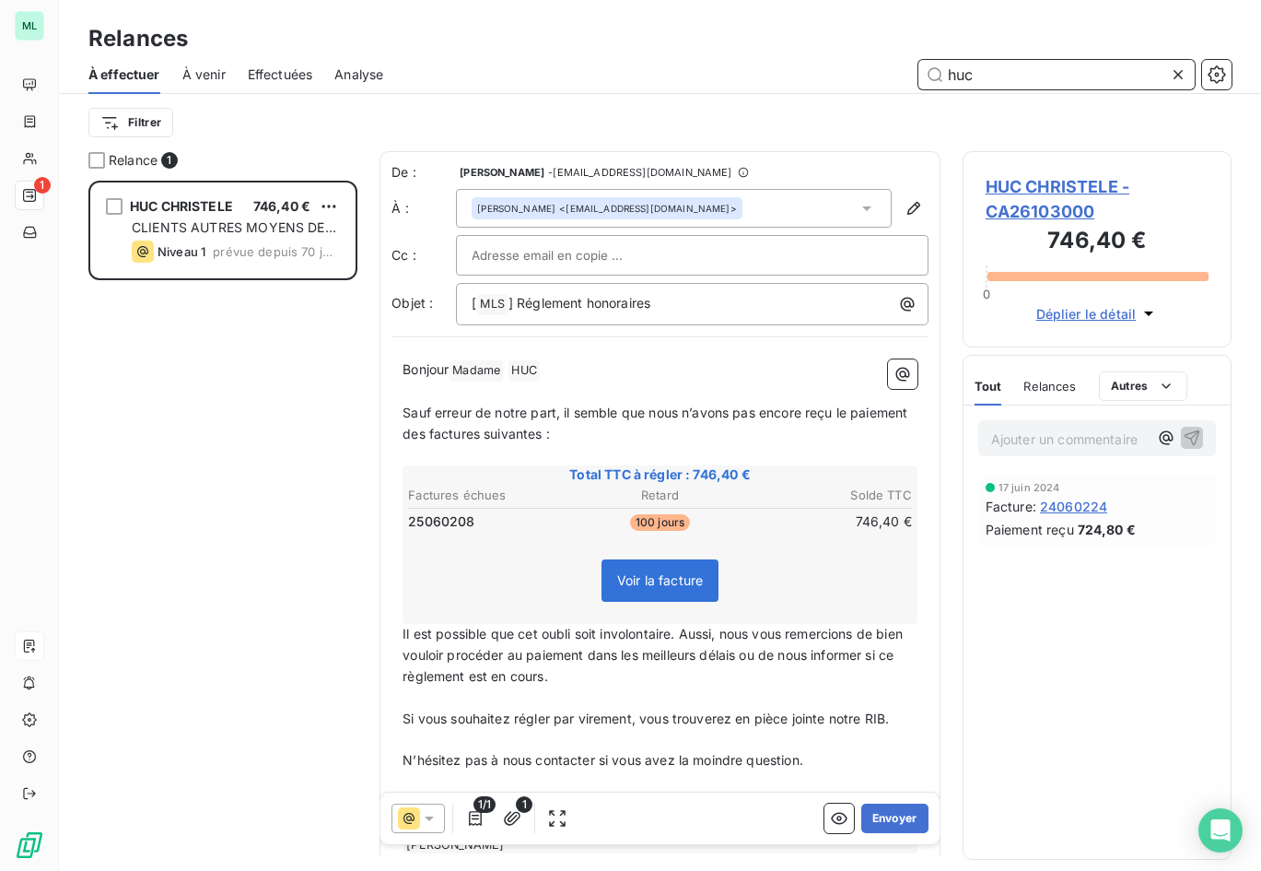
scroll to position [97, 0]
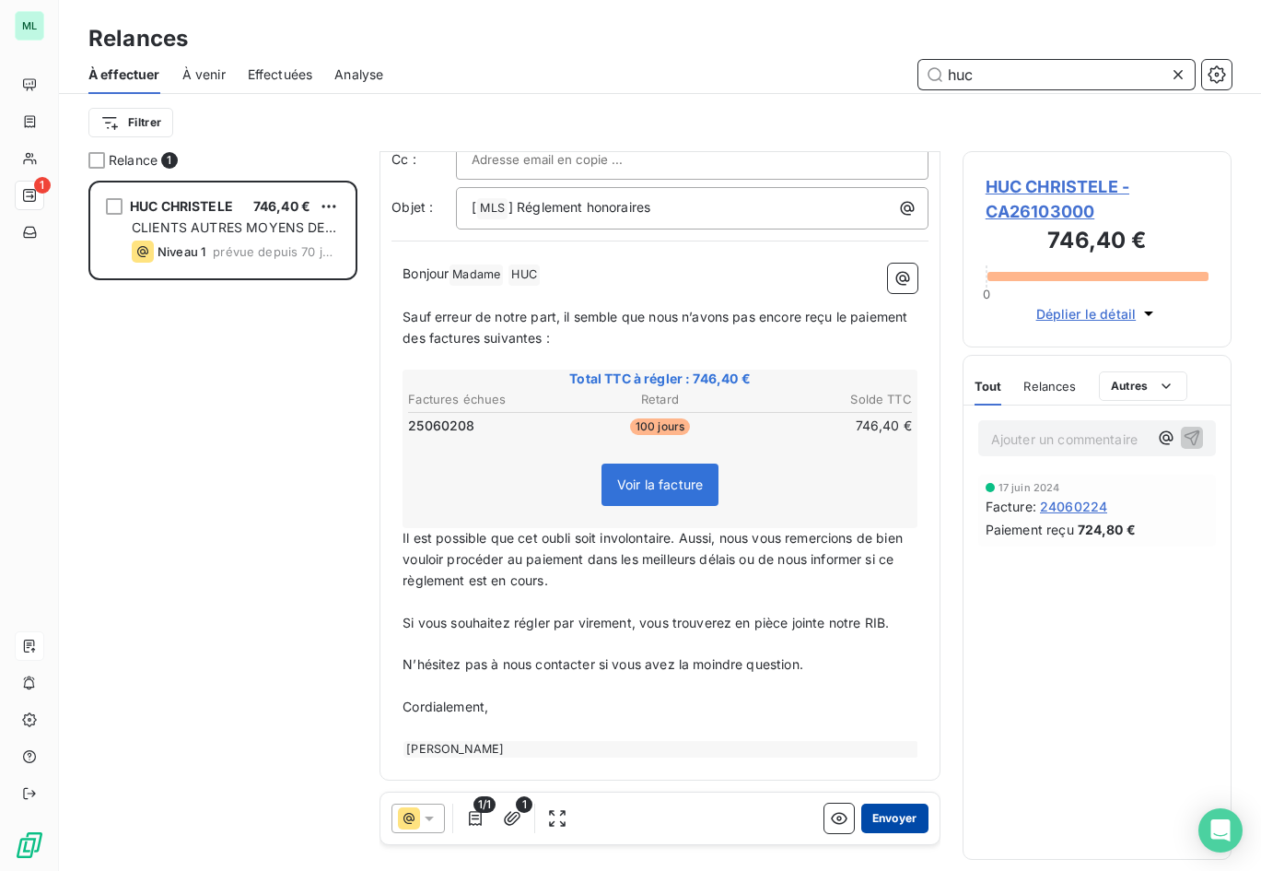
type input "huc"
click at [865, 815] on button "Envoyer" at bounding box center [894, 817] width 67 height 29
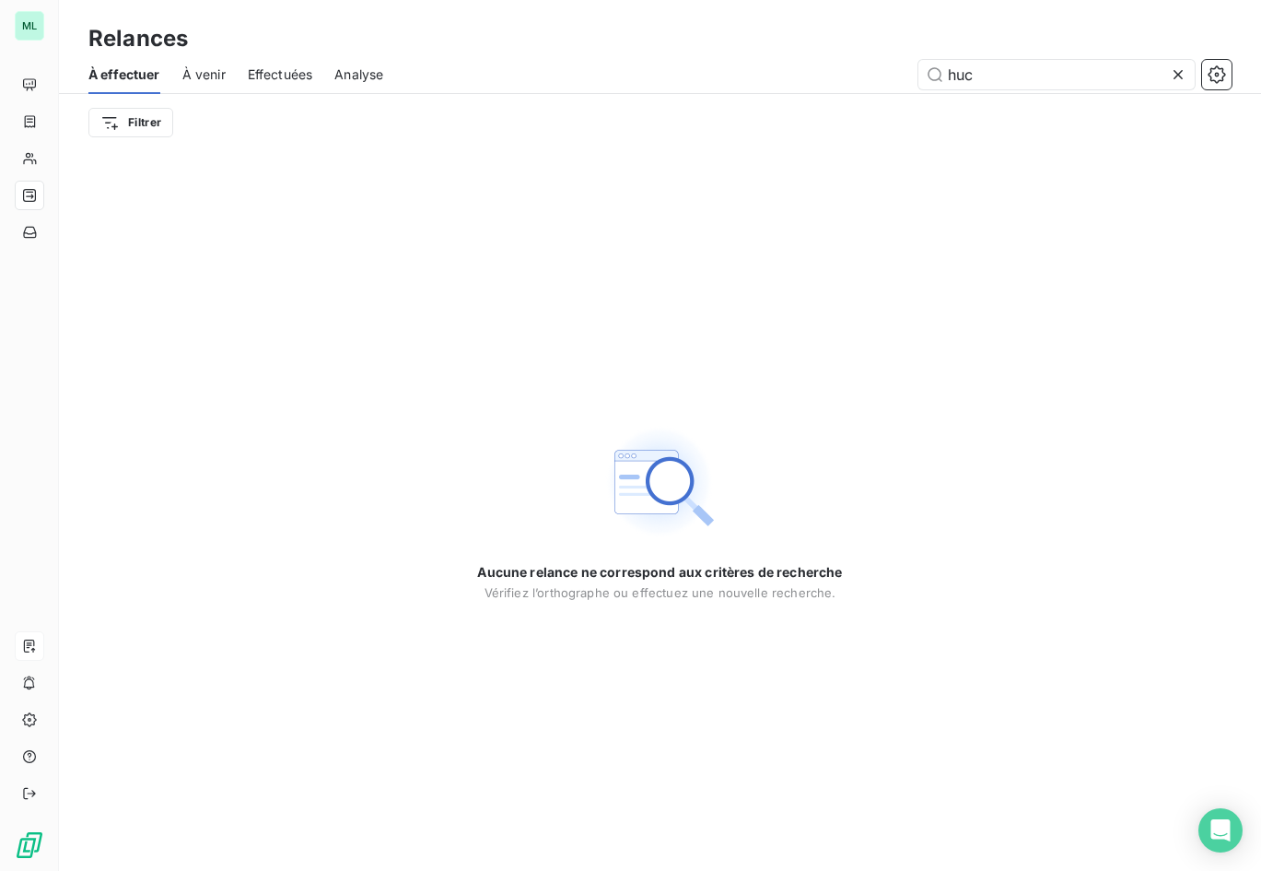
click at [1178, 76] on icon at bounding box center [1178, 74] width 18 height 18
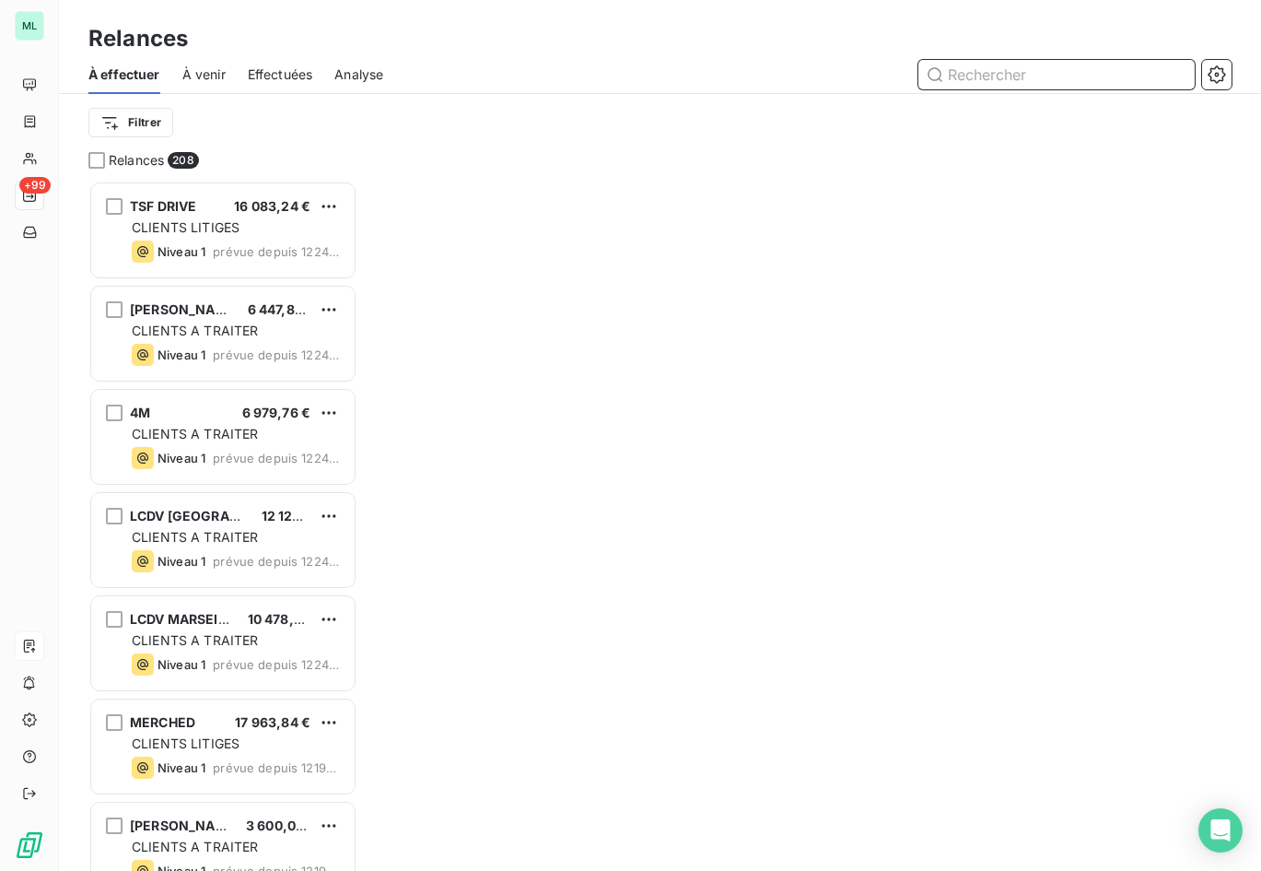
click at [1018, 78] on input "text" at bounding box center [1057, 74] width 276 height 29
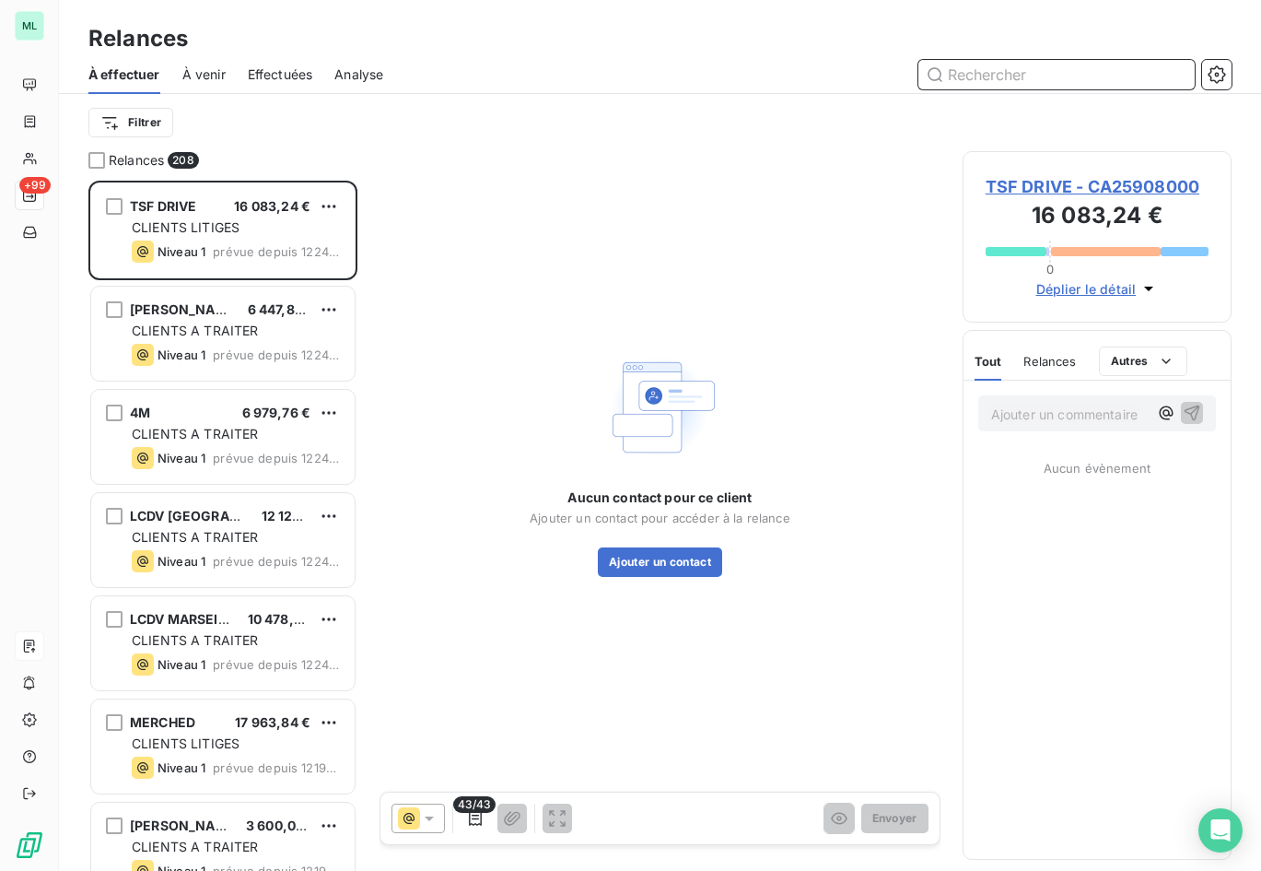
scroll to position [676, 256]
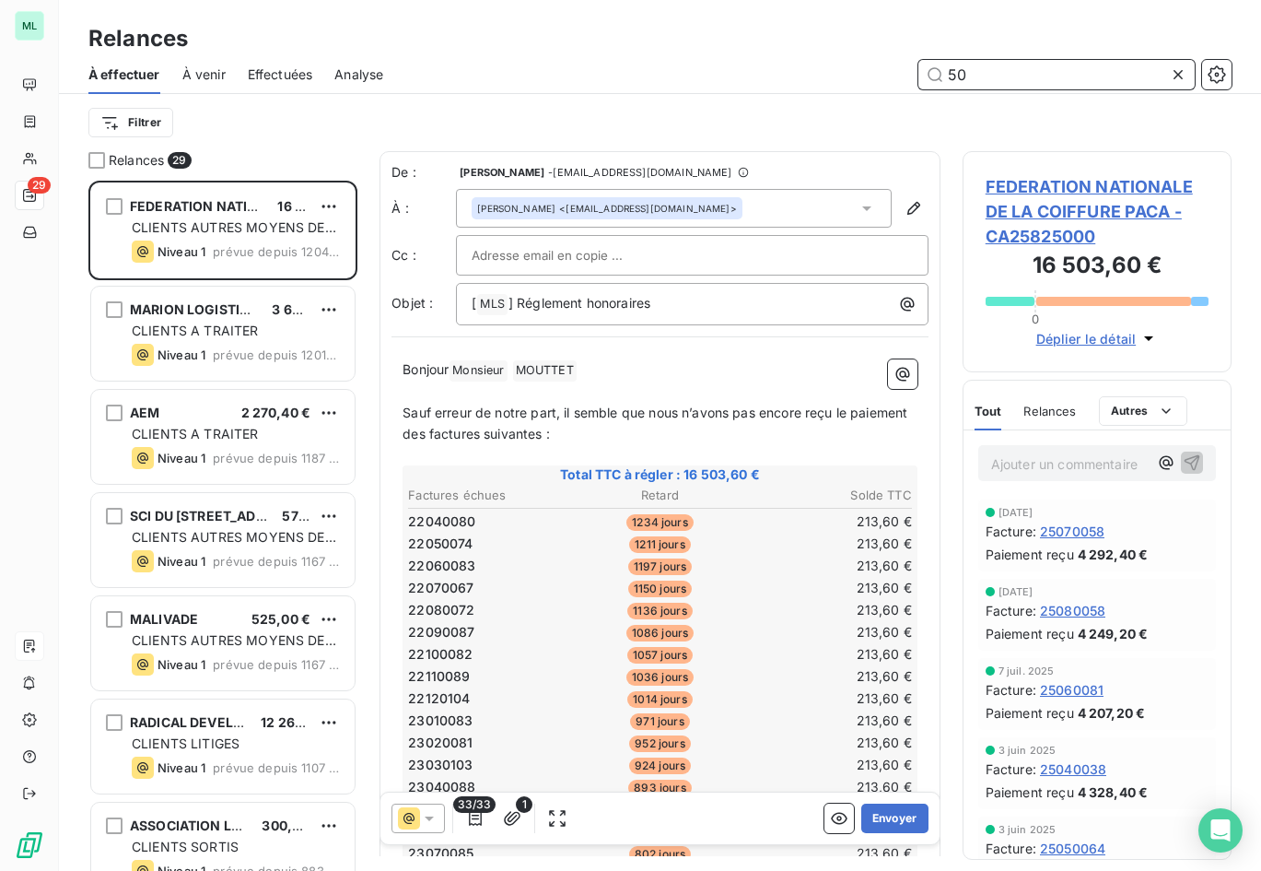
scroll to position [676, 256]
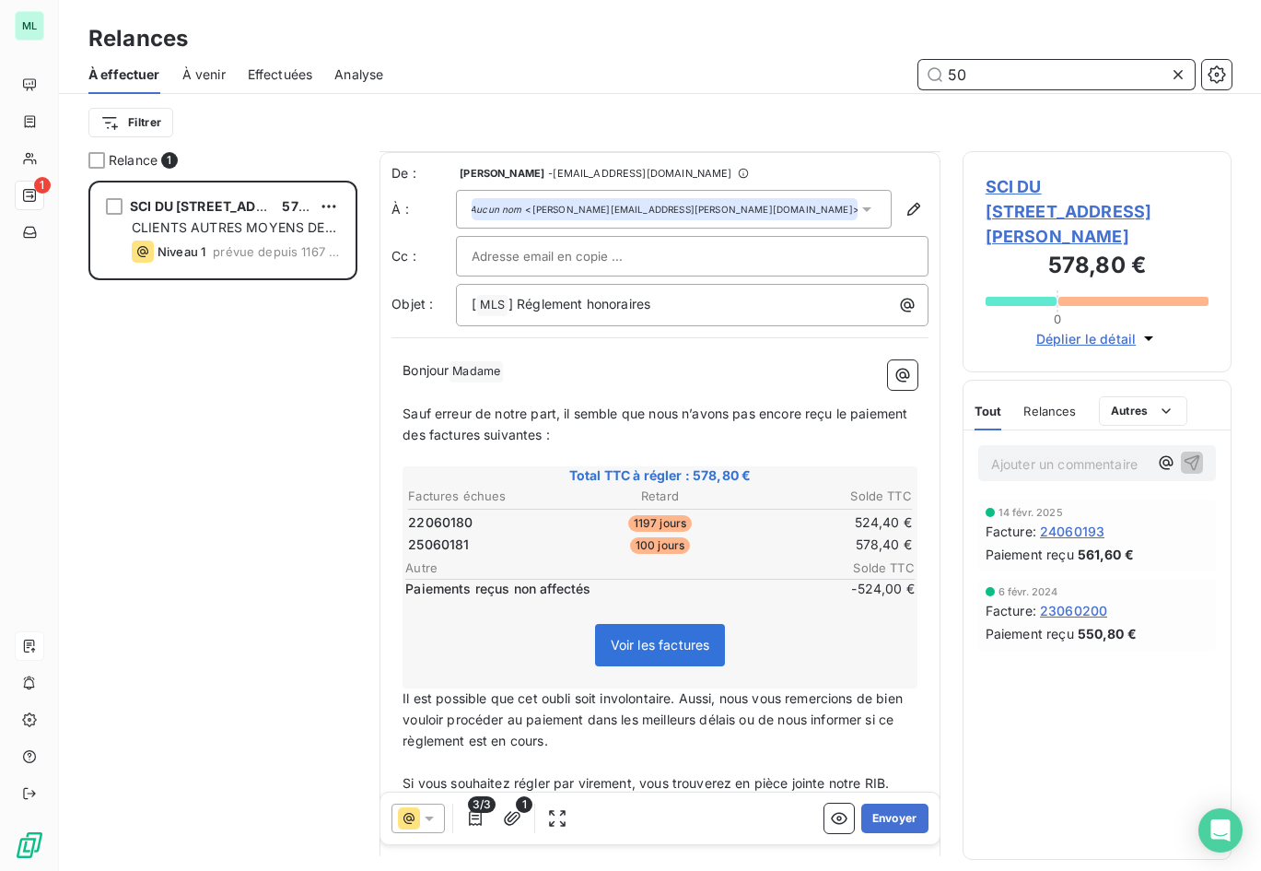
scroll to position [160, 0]
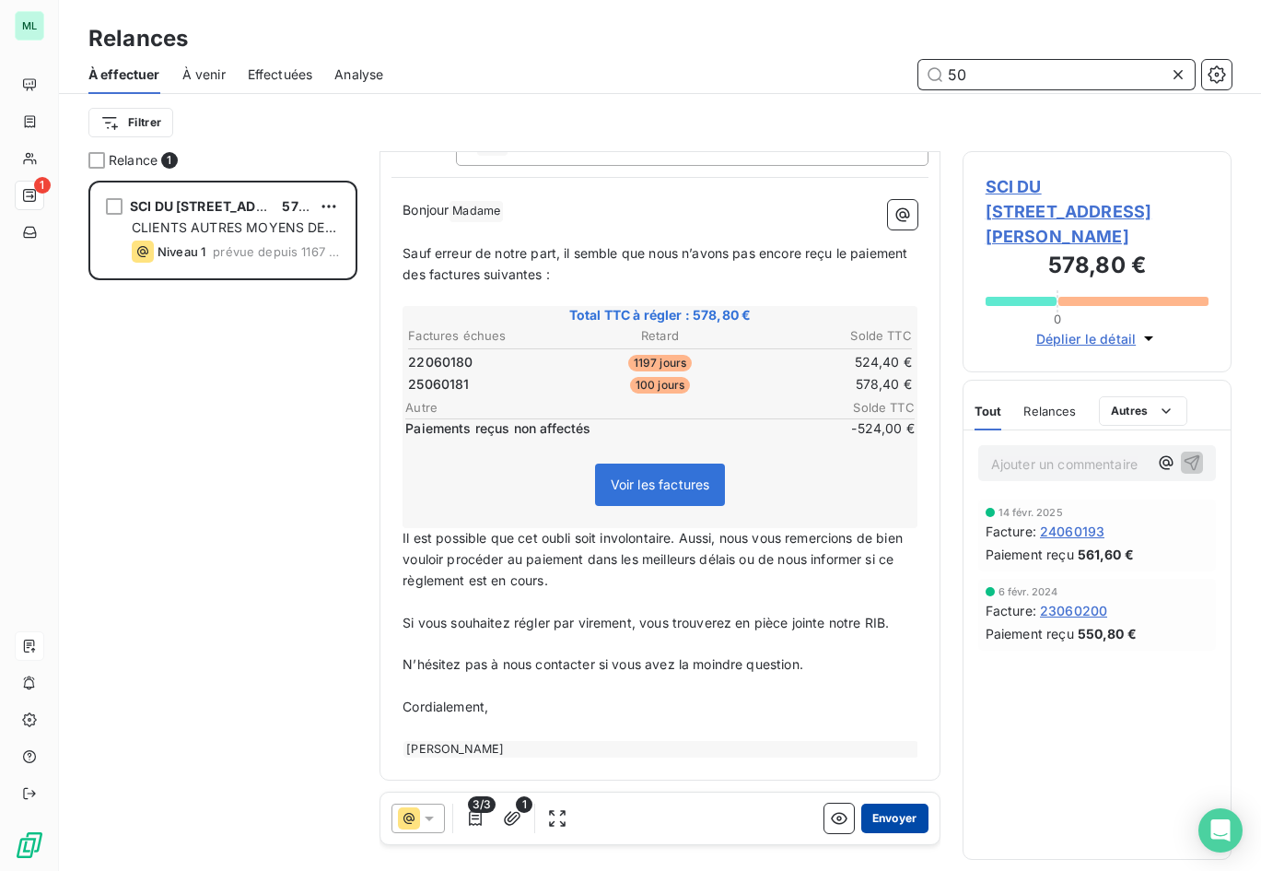
type input "50"
click at [886, 815] on button "Envoyer" at bounding box center [894, 817] width 67 height 29
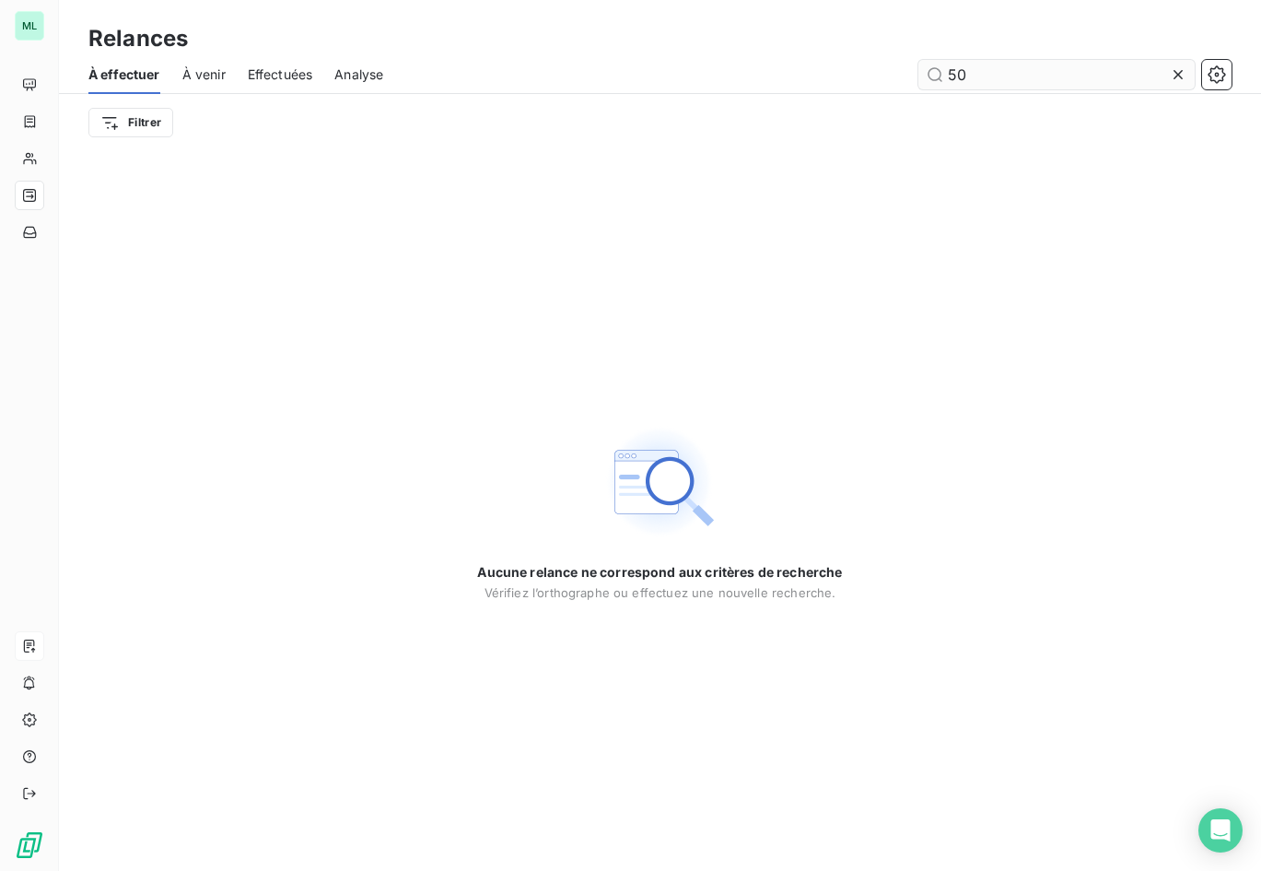
drag, startPoint x: 1181, startPoint y: 71, endPoint x: 1157, endPoint y: 71, distance: 24.0
click at [1181, 71] on icon at bounding box center [1178, 74] width 9 height 9
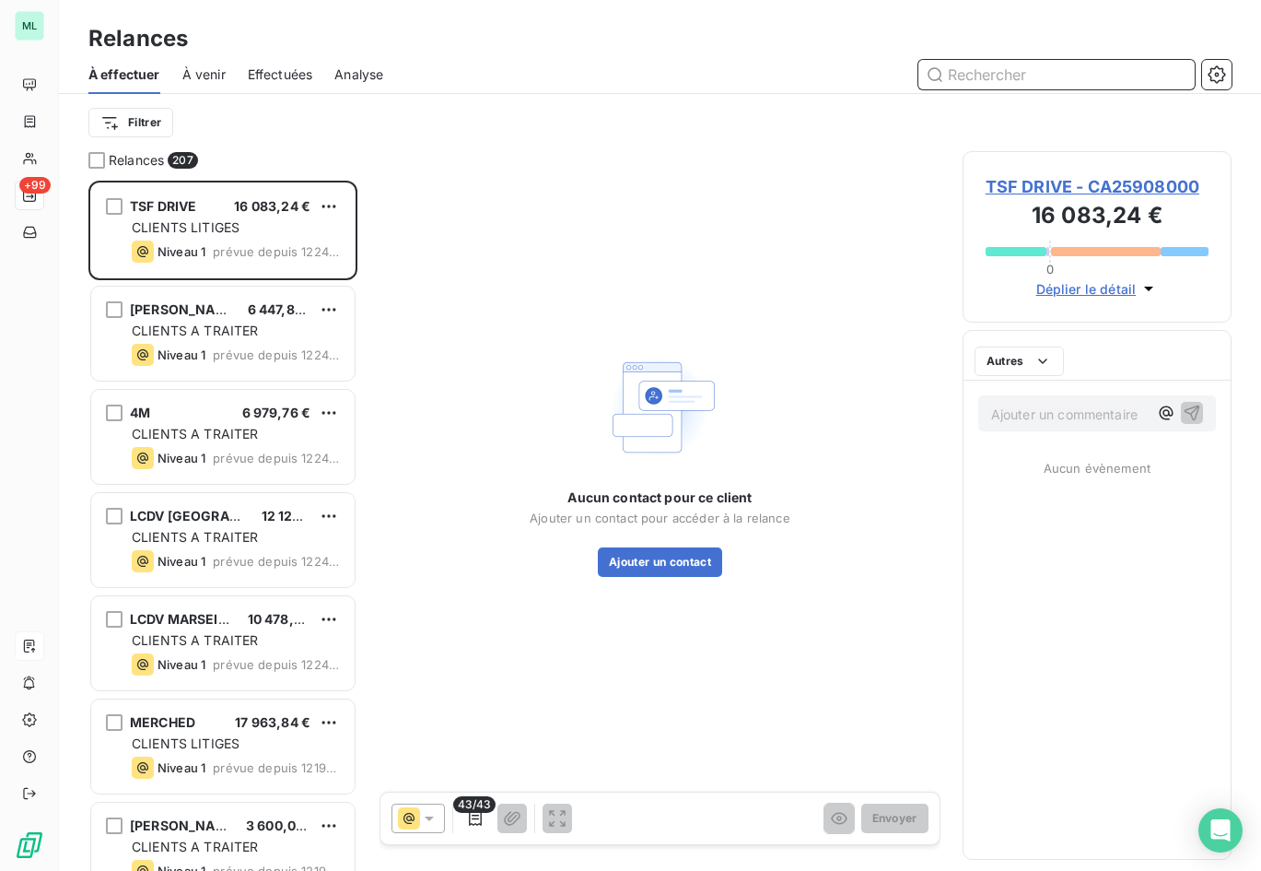
click at [1028, 72] on input "text" at bounding box center [1057, 74] width 276 height 29
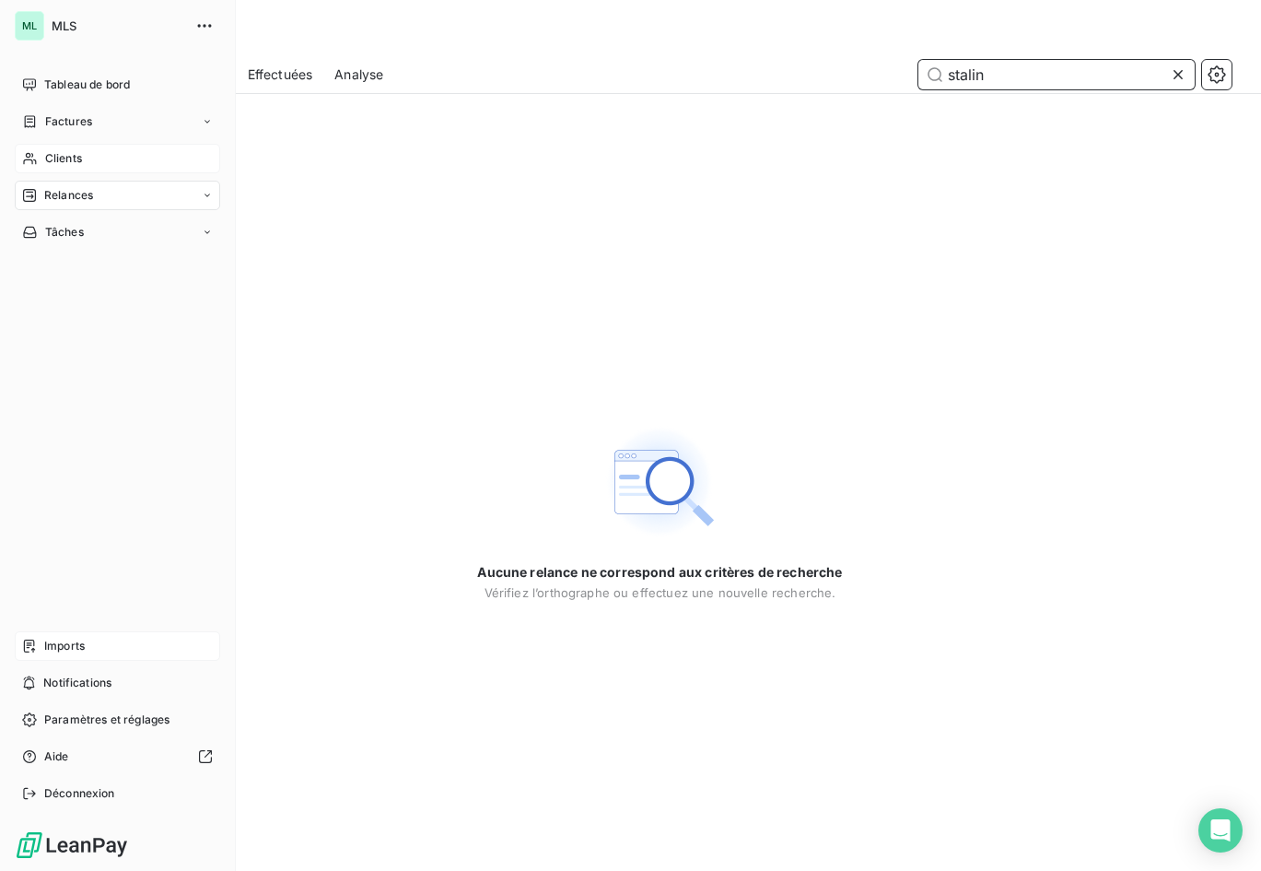
type input "stalin"
click at [54, 156] on span "Clients" at bounding box center [63, 158] width 37 height 17
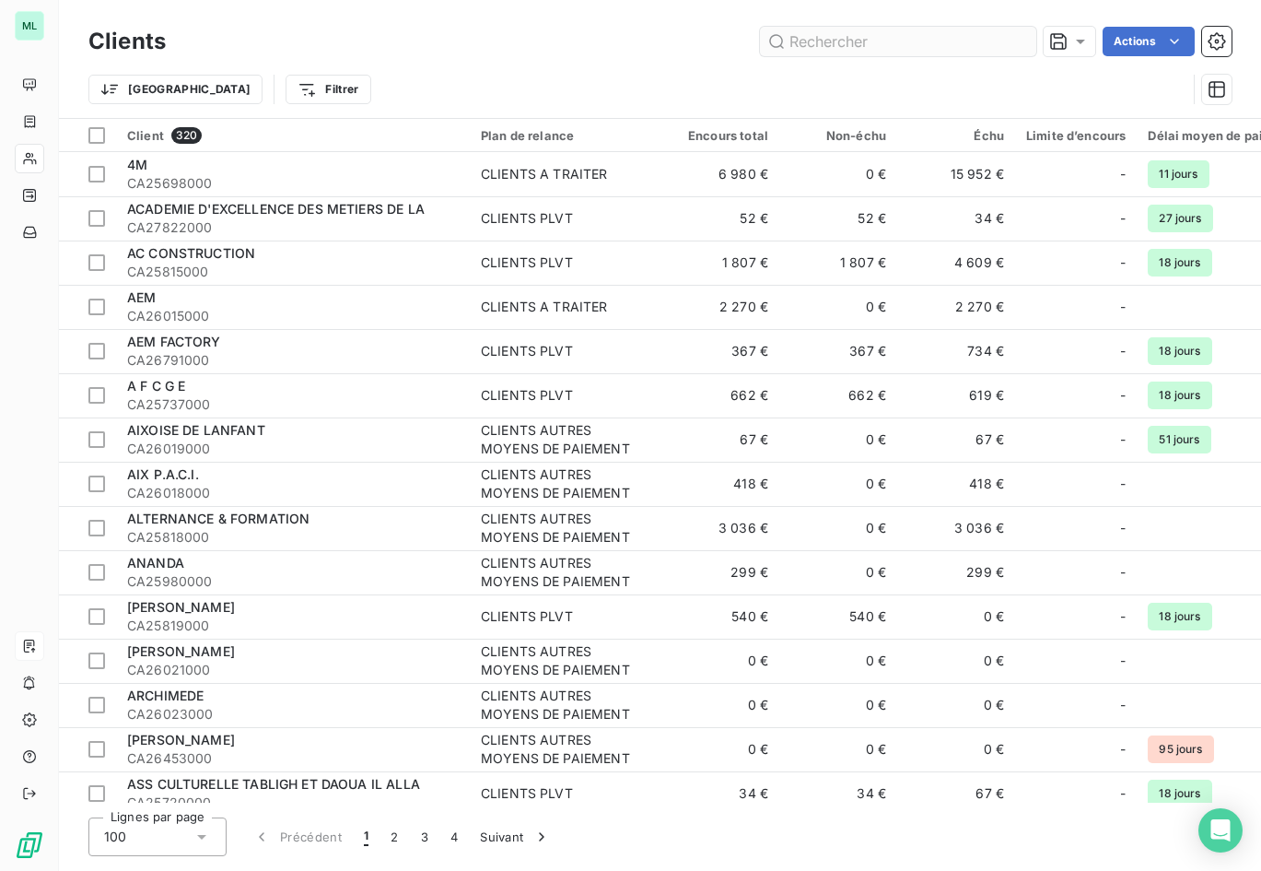
click at [837, 41] on input "text" at bounding box center [898, 41] width 276 height 29
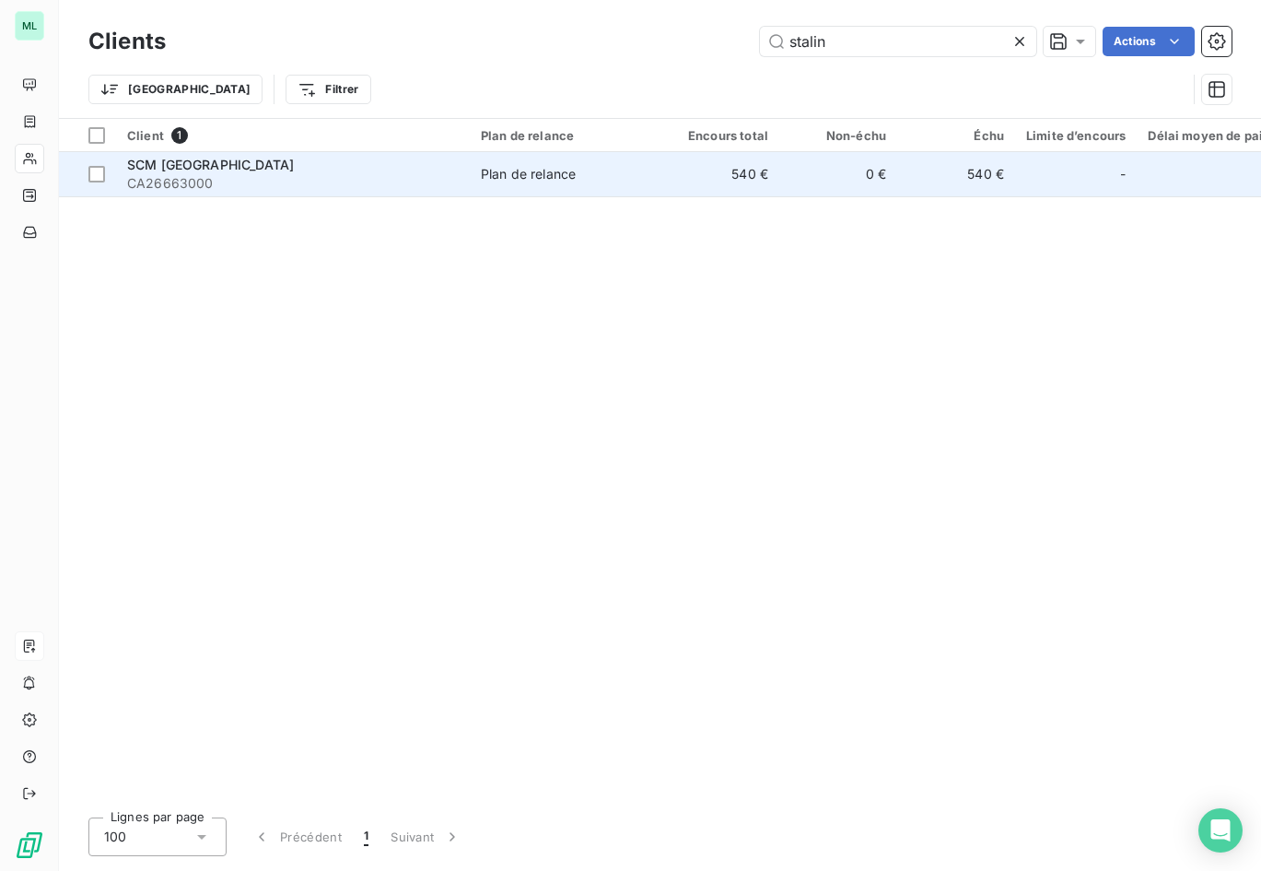
type input "stalin"
click at [590, 170] on span "Plan de relance" at bounding box center [566, 174] width 170 height 18
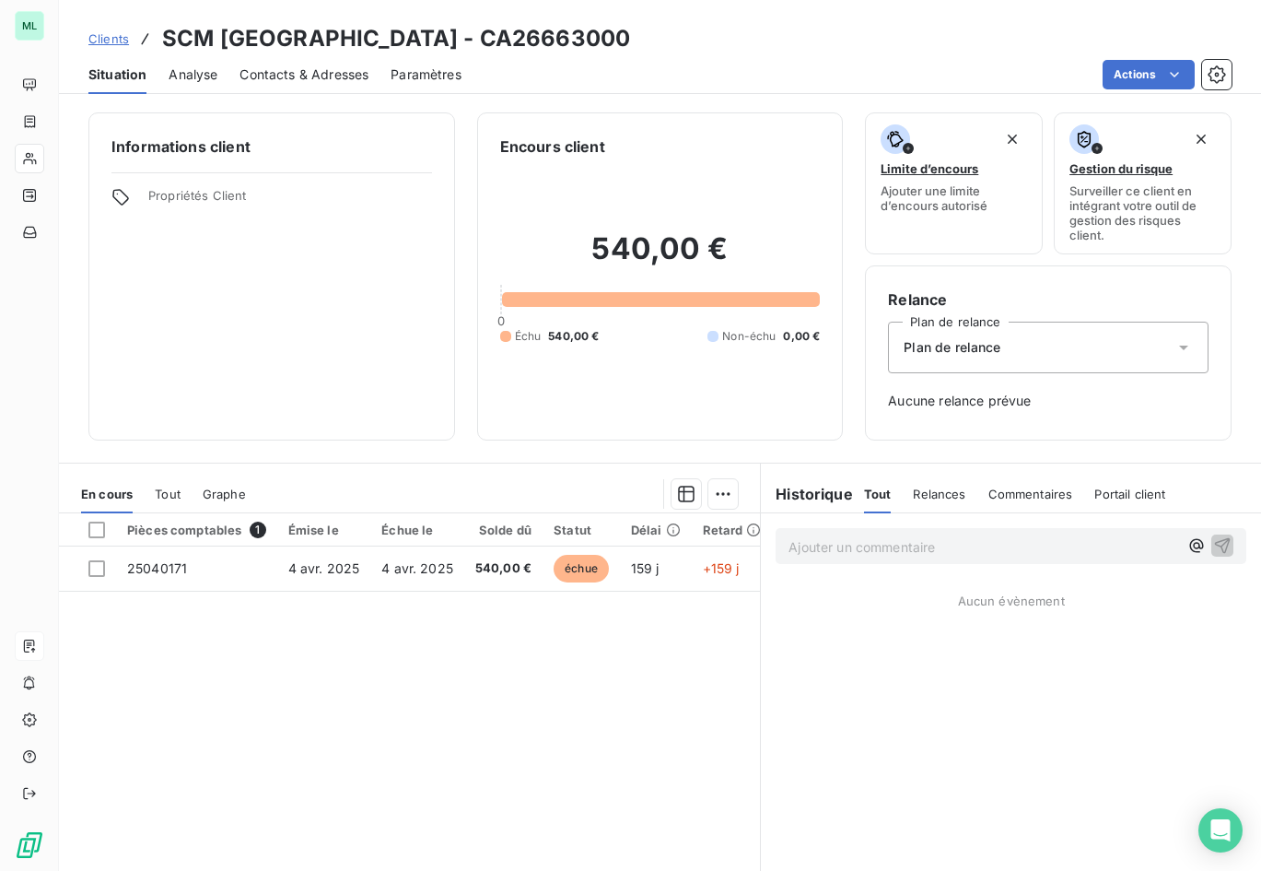
click at [1175, 342] on icon at bounding box center [1184, 347] width 18 height 18
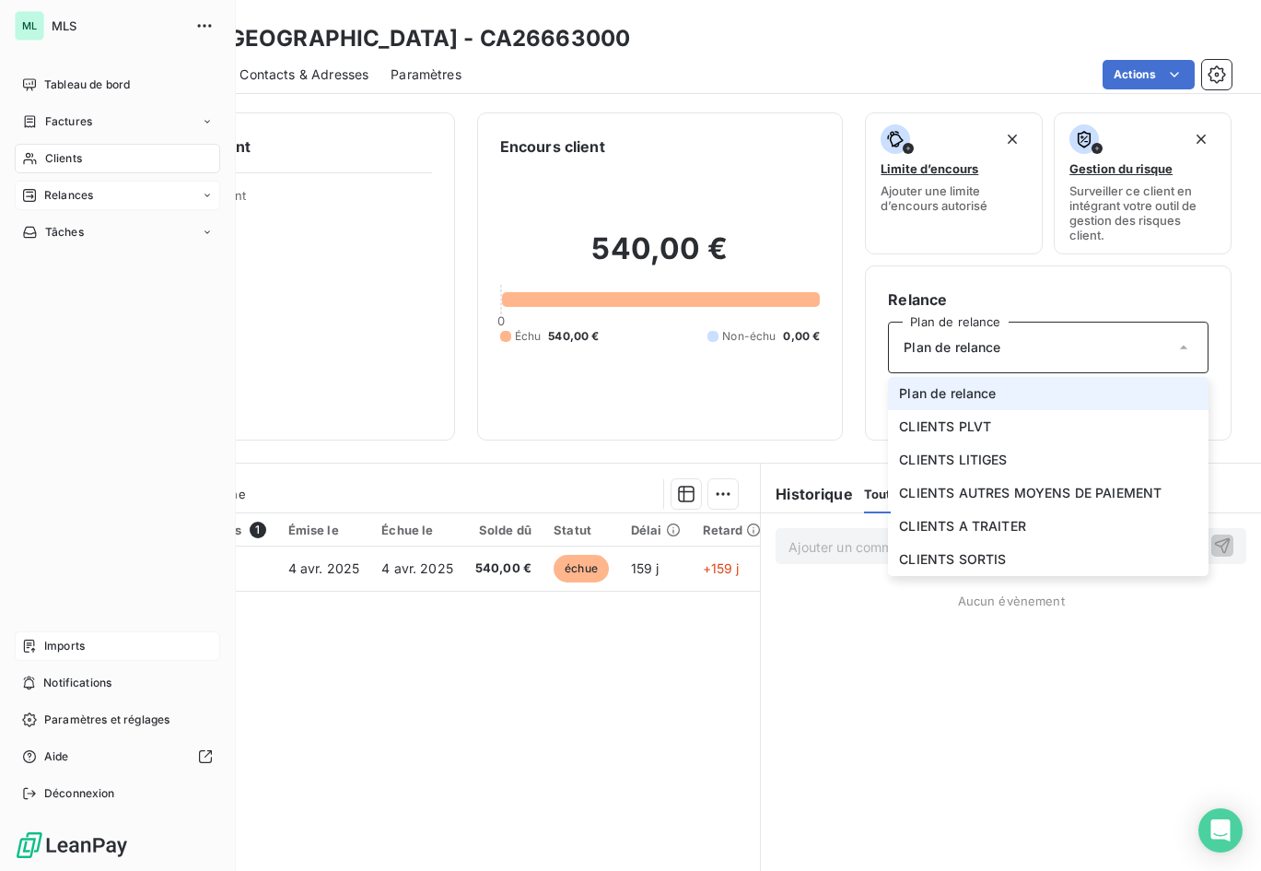
click at [111, 190] on div "Relances" at bounding box center [117, 195] width 205 height 29
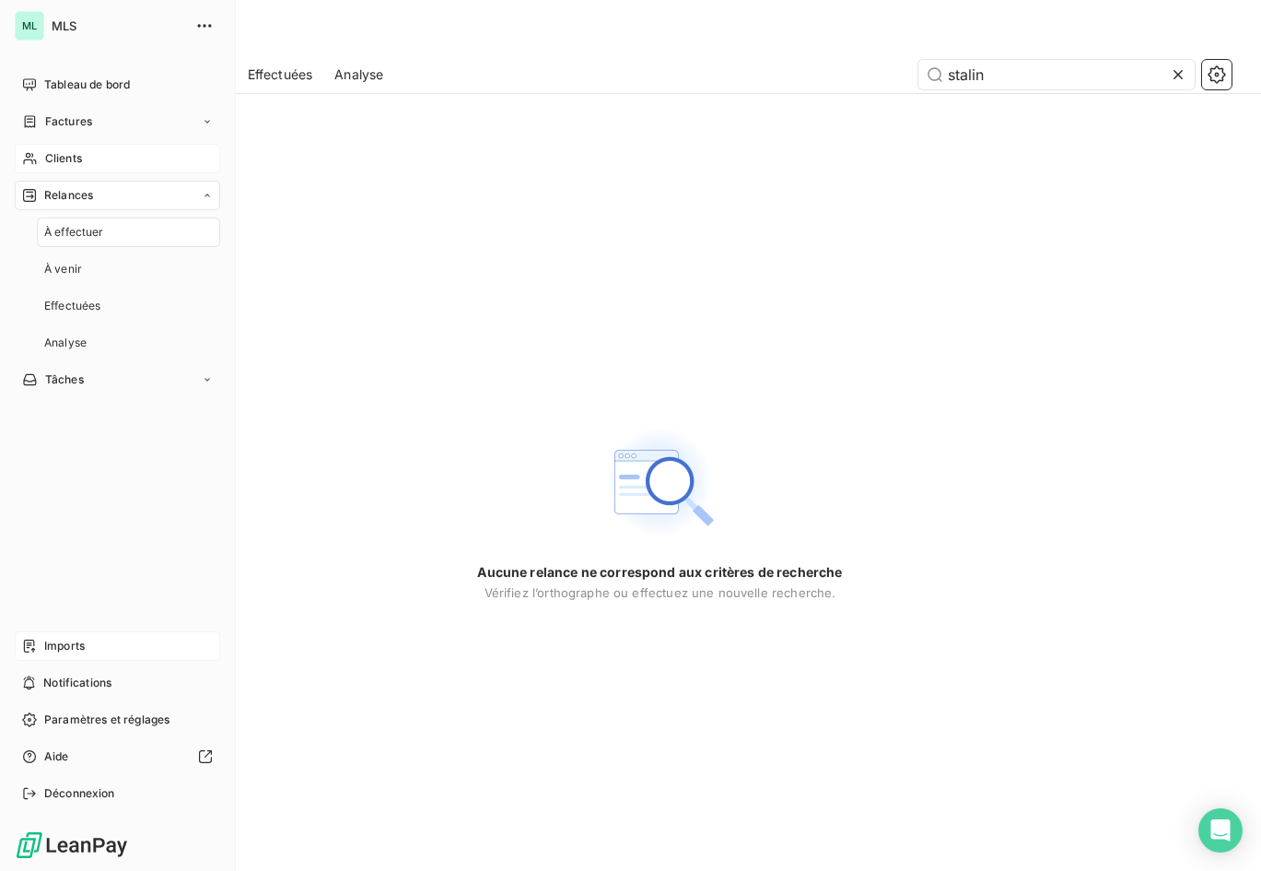
click at [120, 226] on div "À effectuer" at bounding box center [128, 231] width 183 height 29
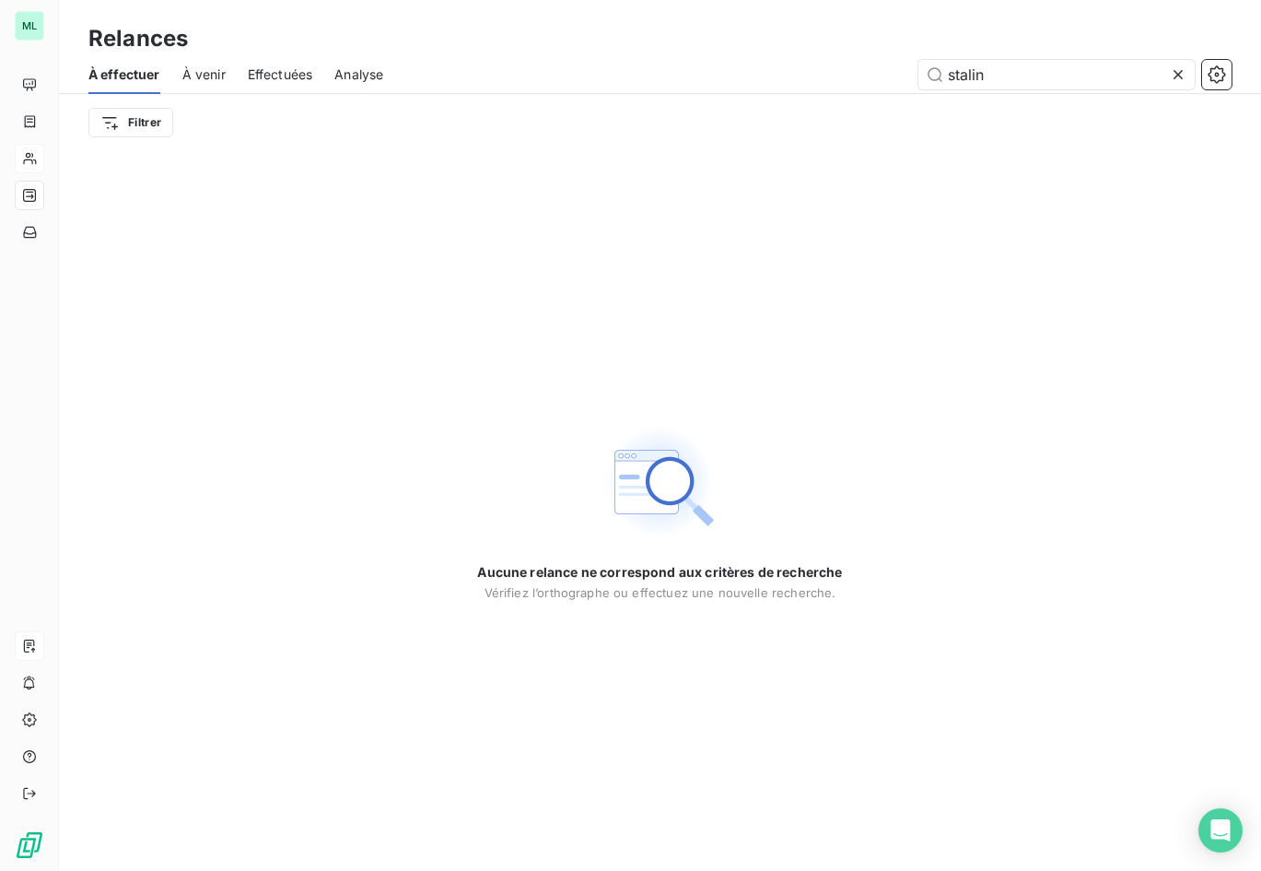
click at [1180, 74] on icon at bounding box center [1178, 74] width 18 height 18
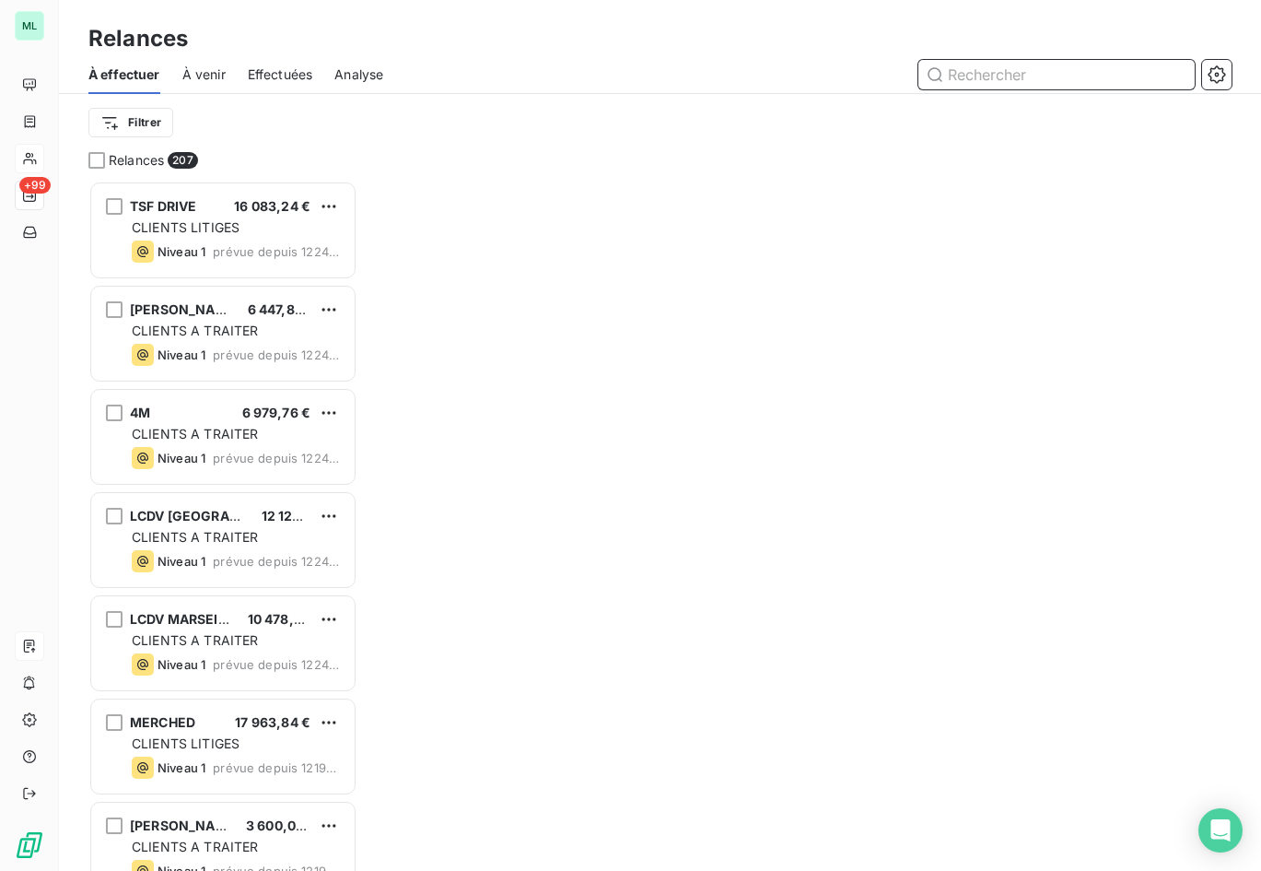
click at [1036, 76] on input "text" at bounding box center [1057, 74] width 276 height 29
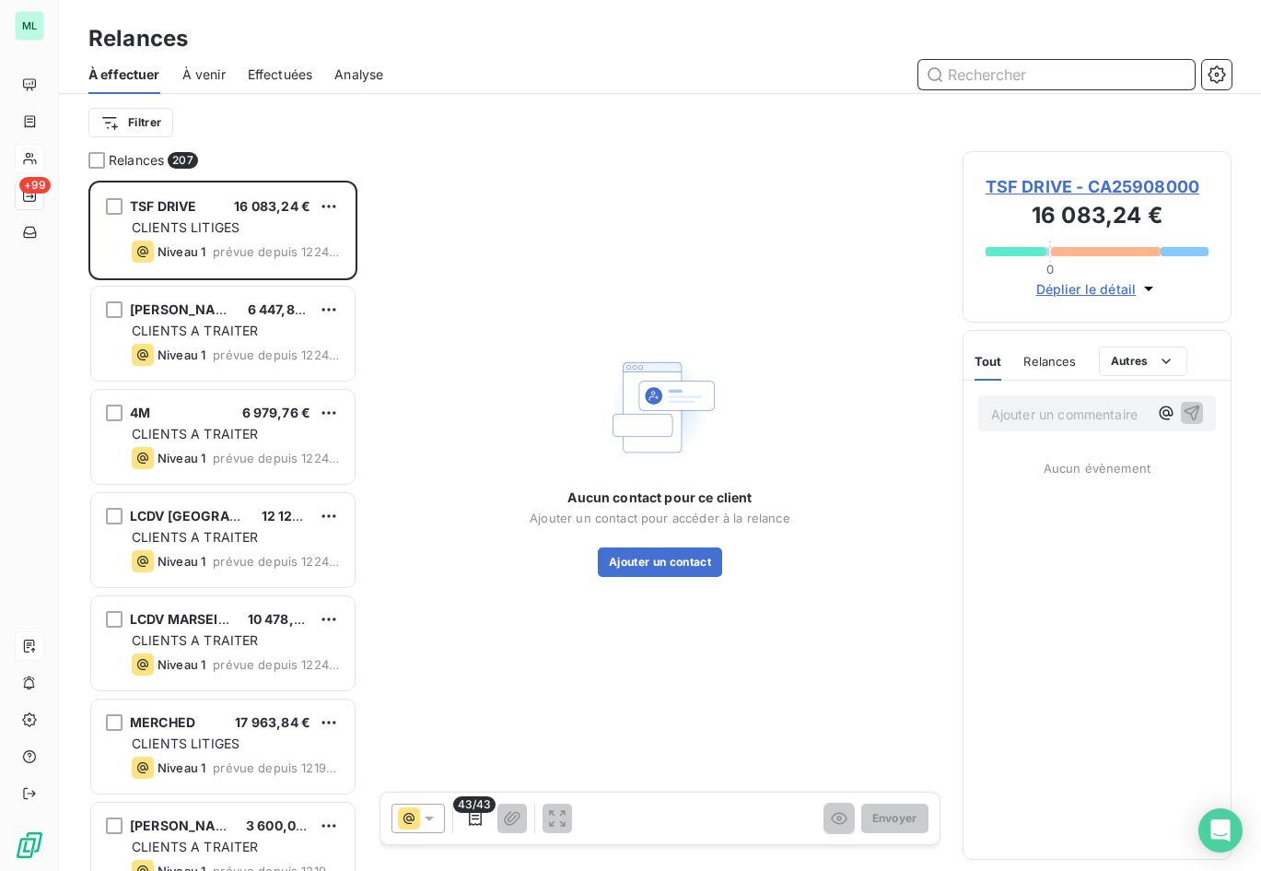
scroll to position [676, 256]
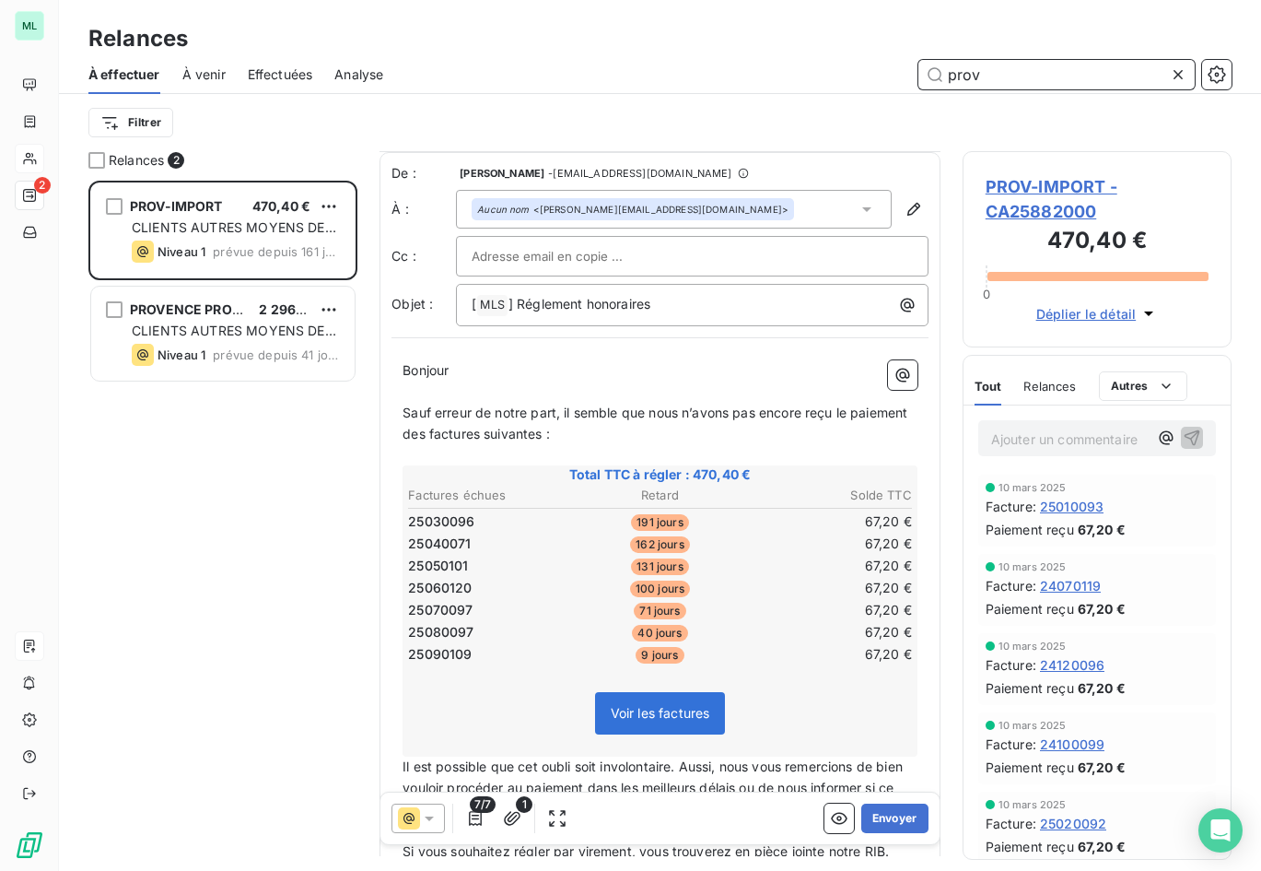
scroll to position [229, 0]
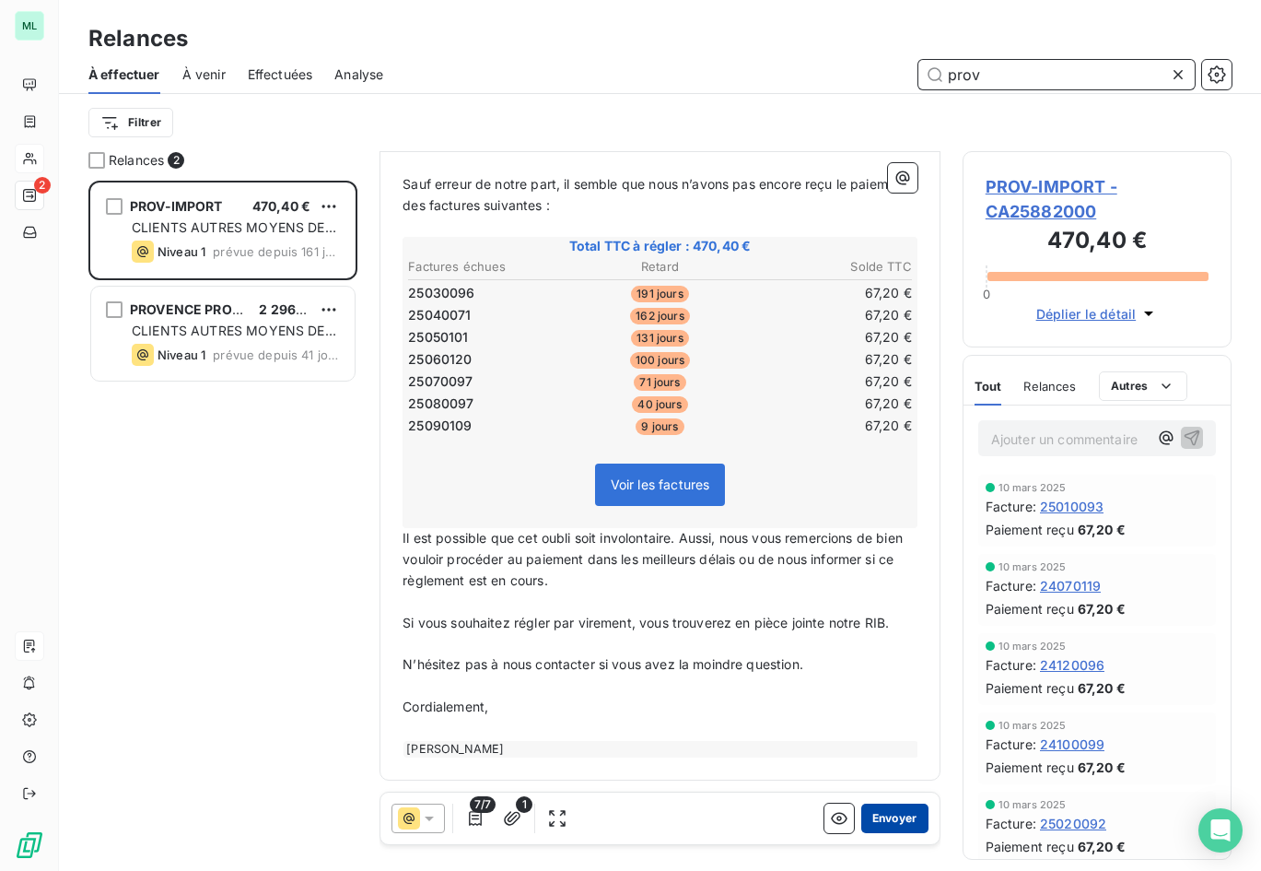
type input "prov"
click at [884, 813] on button "Envoyer" at bounding box center [894, 817] width 67 height 29
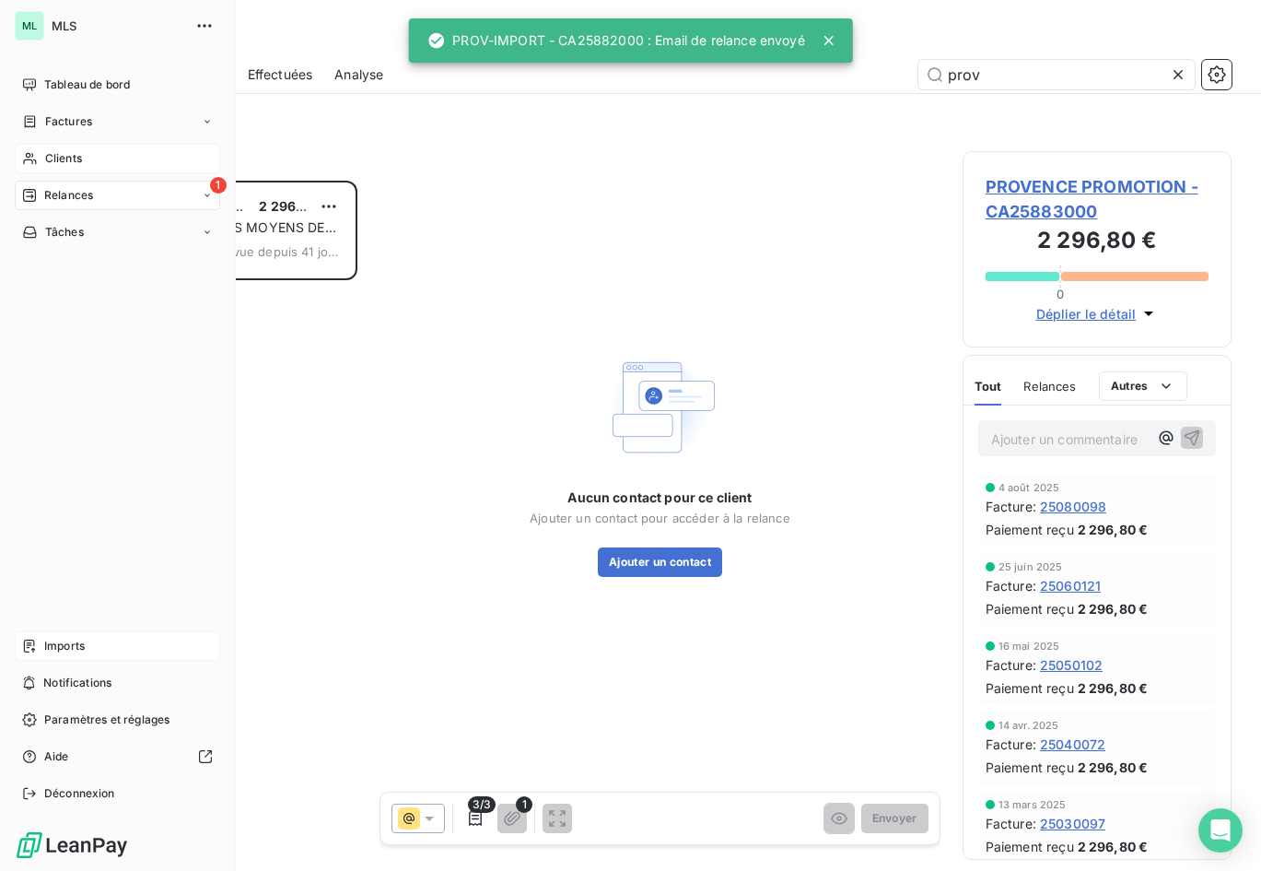
click at [66, 23] on span "MLS" at bounding box center [118, 25] width 133 height 15
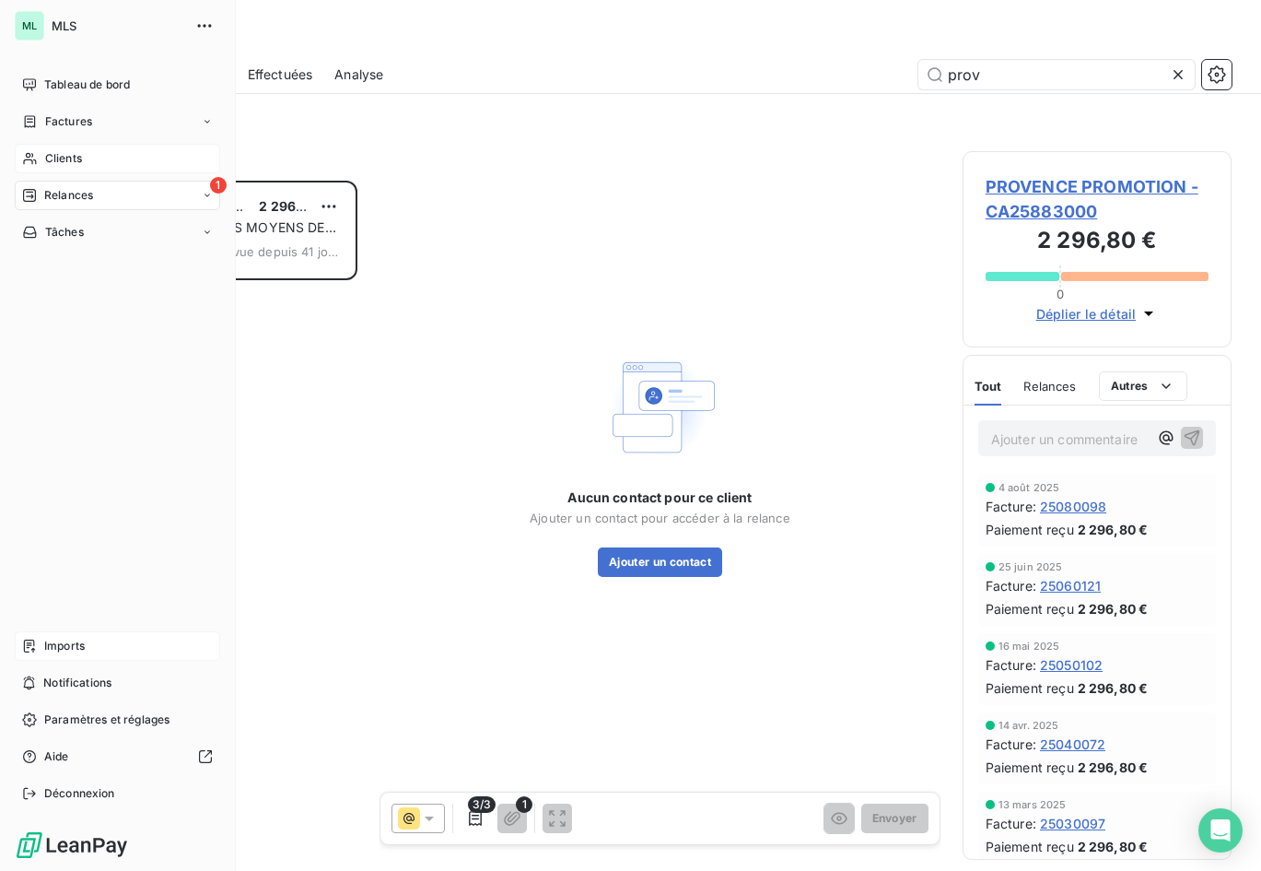
click at [33, 28] on div "ML" at bounding box center [29, 25] width 29 height 29
click at [33, 82] on icon at bounding box center [29, 84] width 15 height 15
